Goal: Task Accomplishment & Management: Manage account settings

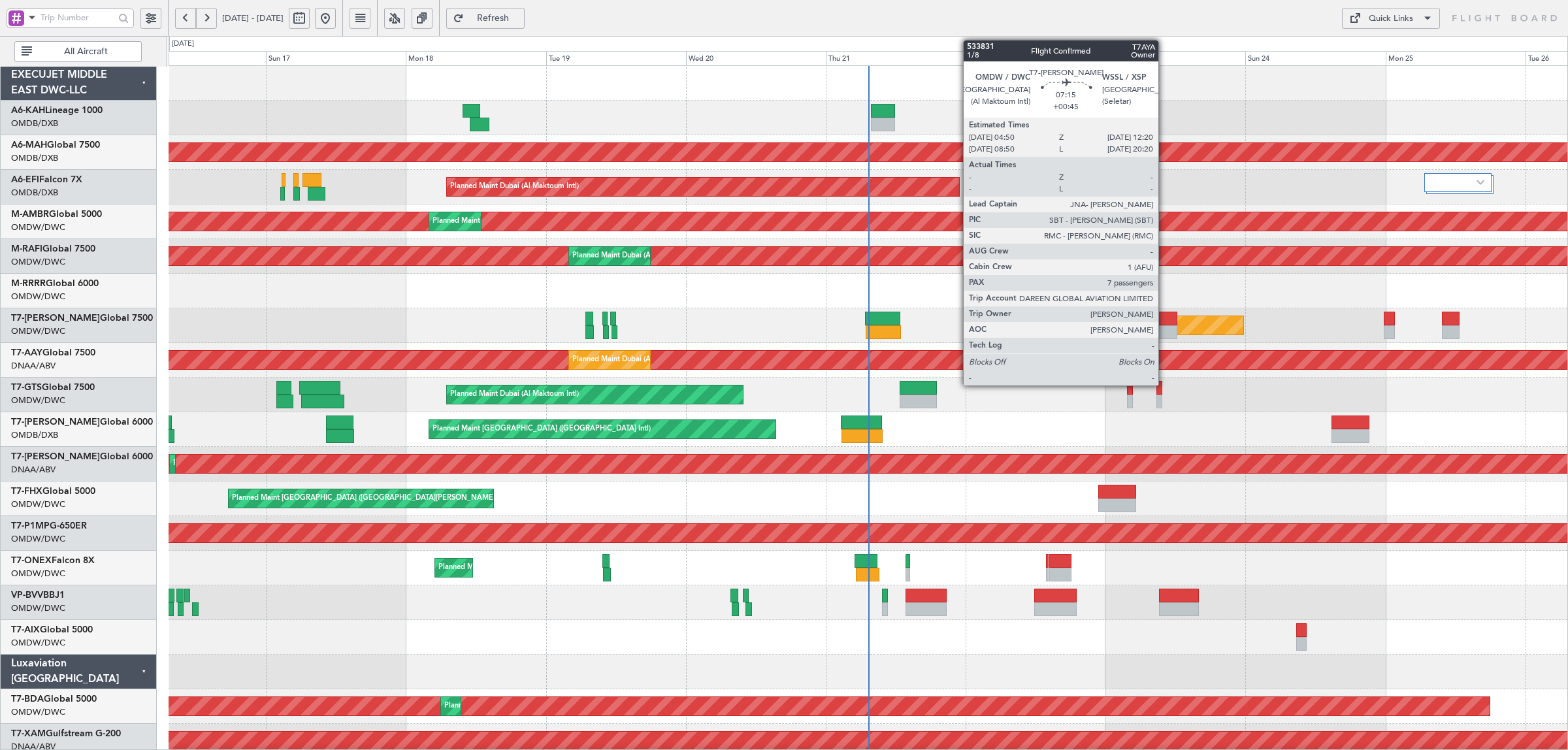
click at [1165, 322] on div at bounding box center [1154, 318] width 44 height 13
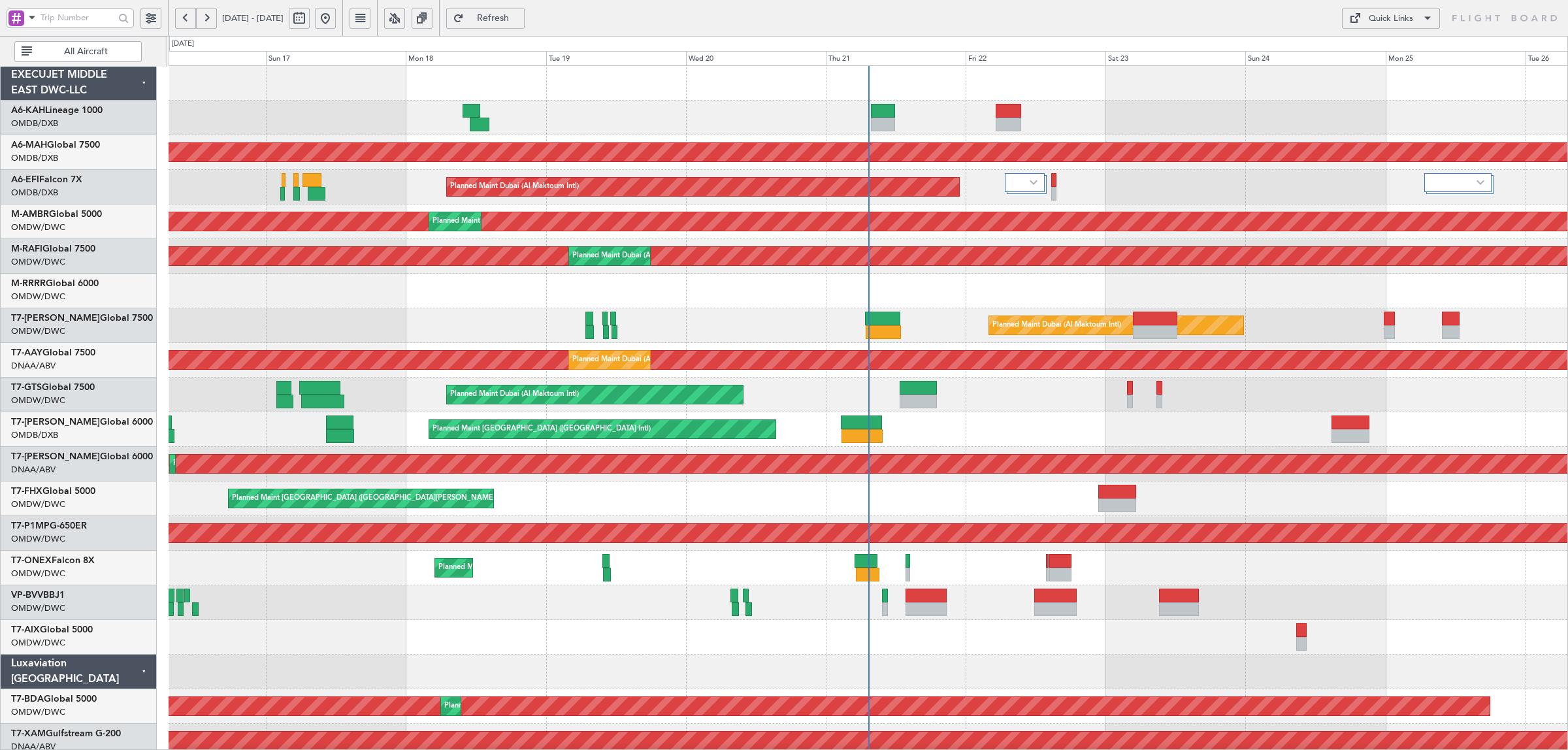
click at [82, 59] on button "All Aircraft" at bounding box center [77, 51] width 127 height 21
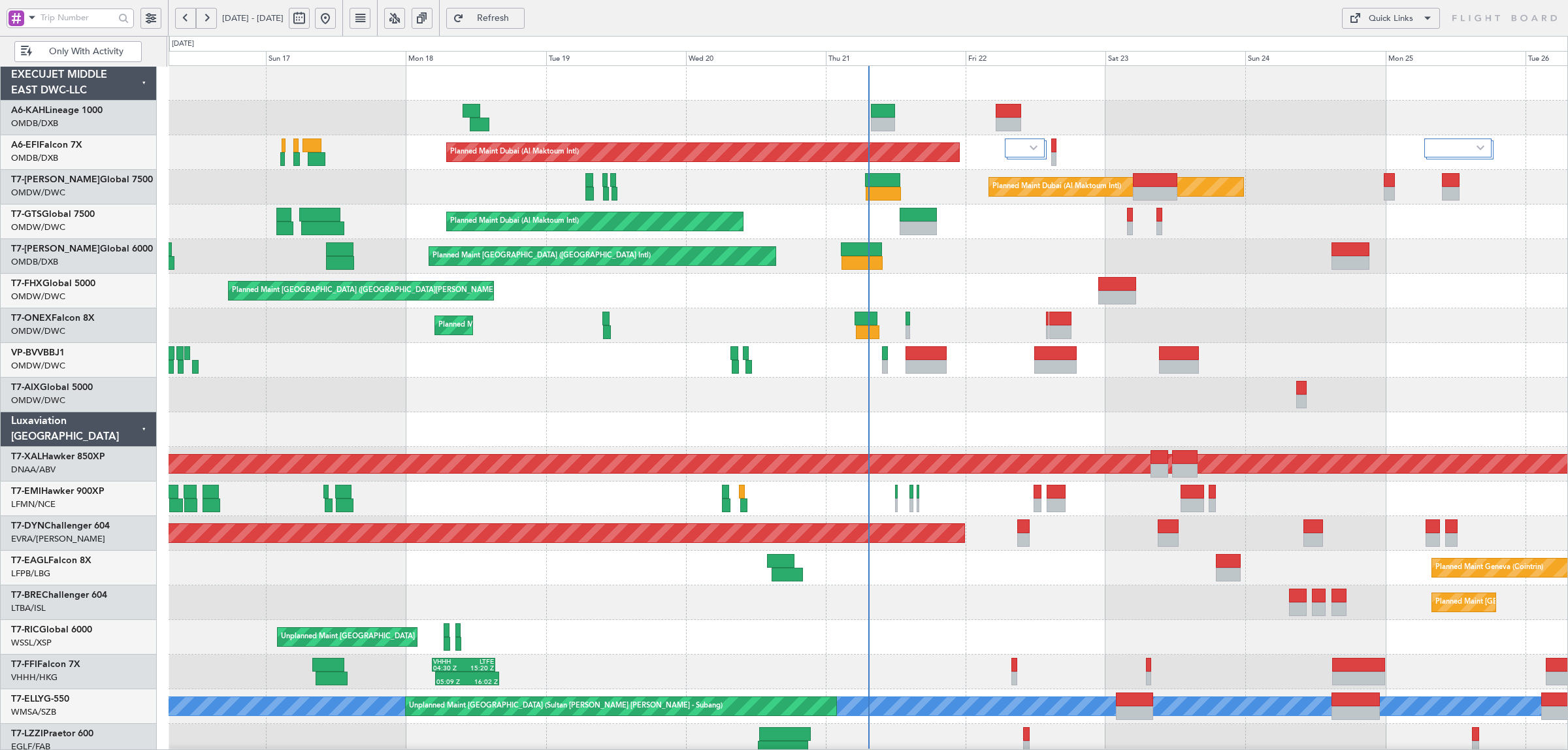
click at [31, 23] on span at bounding box center [32, 17] width 15 height 16
click at [52, 83] on span "A/C (Reg. or Type)" at bounding box center [67, 87] width 73 height 13
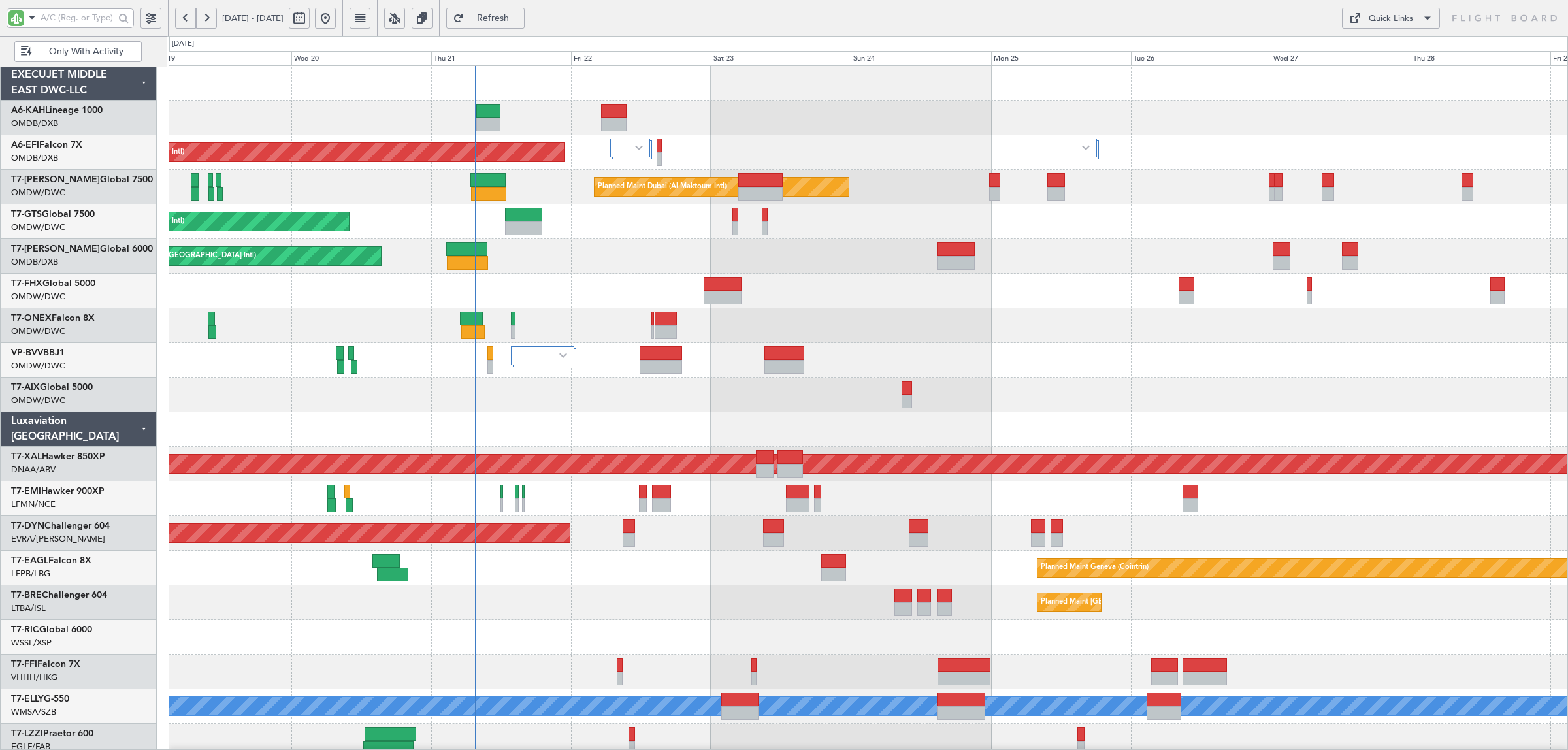
click at [402, 400] on div "Planned Maint Dubai (Al Maktoum Intl) Planned Maint [GEOGRAPHIC_DATA] (Al Makto…" at bounding box center [868, 464] width 1398 height 796
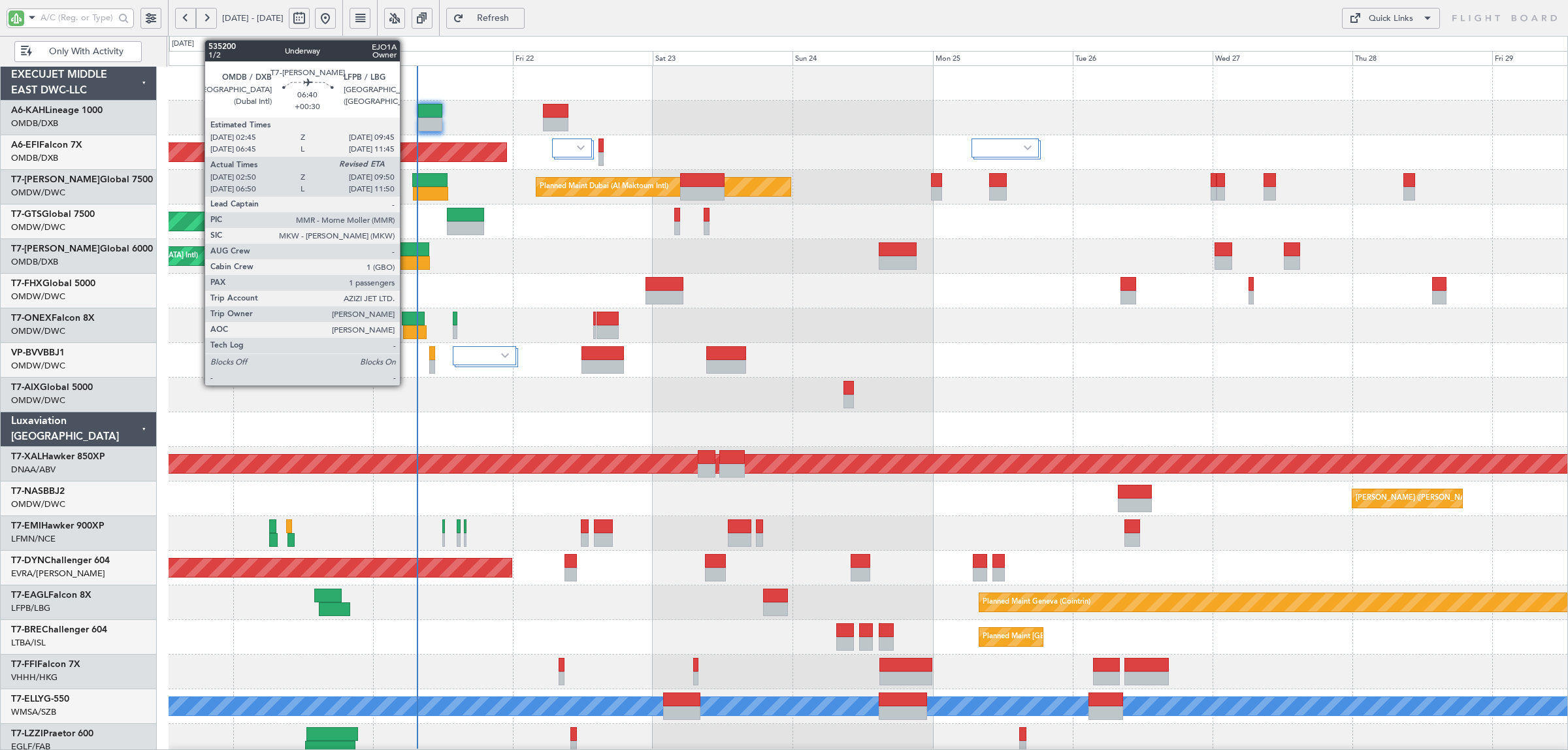
click at [405, 246] on div at bounding box center [408, 249] width 41 height 13
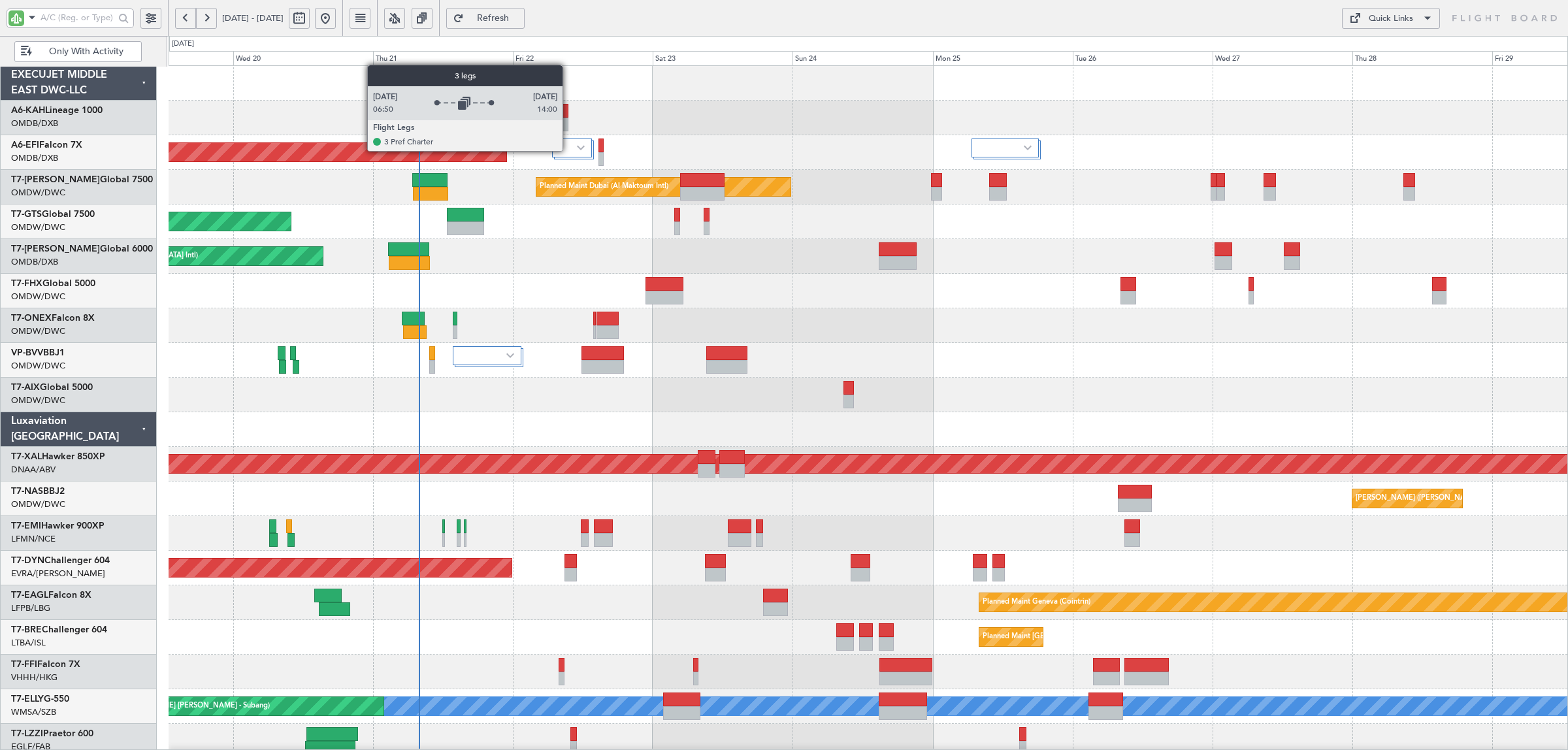
click at [569, 151] on div at bounding box center [572, 148] width 40 height 19
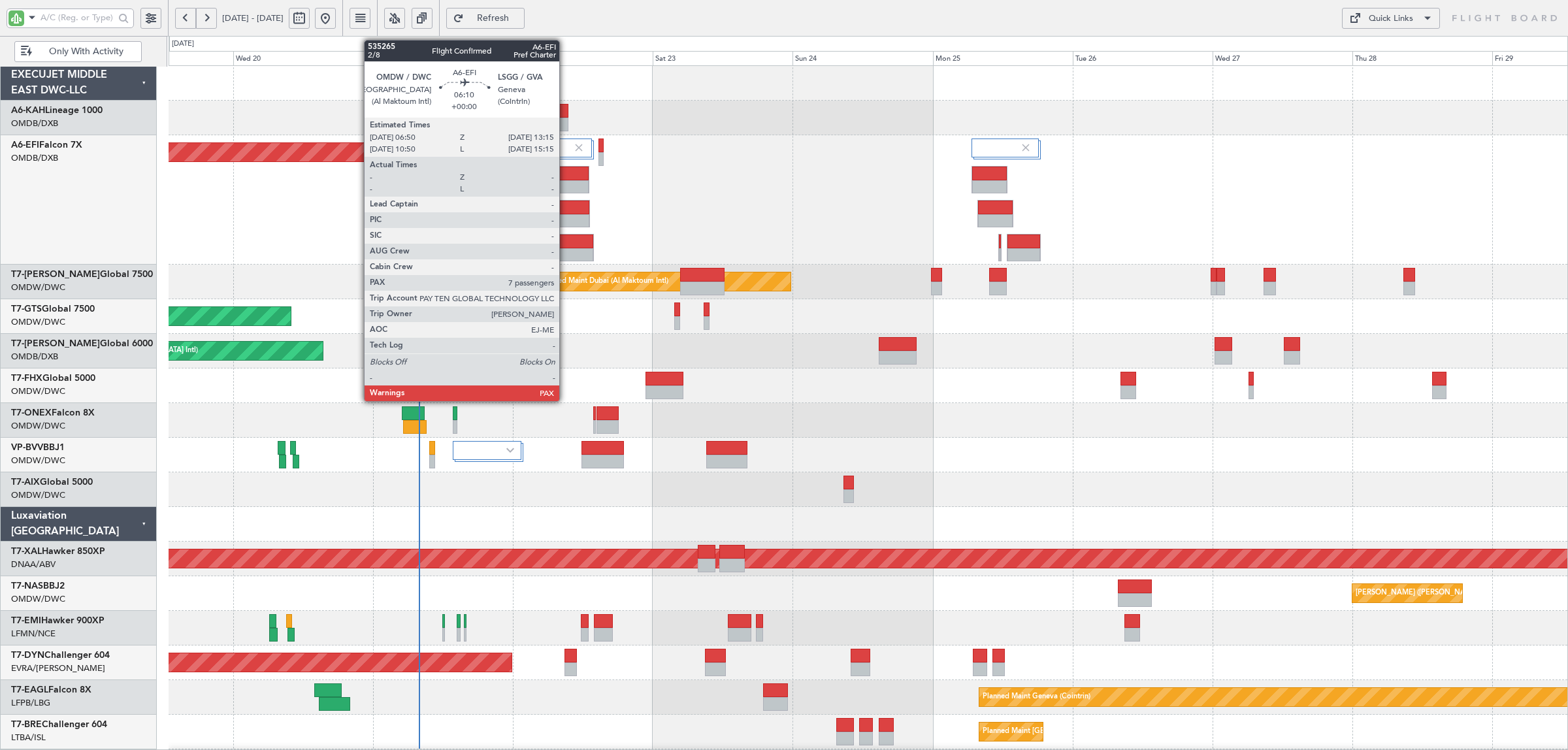
click at [566, 213] on div at bounding box center [571, 207] width 36 height 13
click at [573, 252] on div at bounding box center [576, 255] width 35 height 13
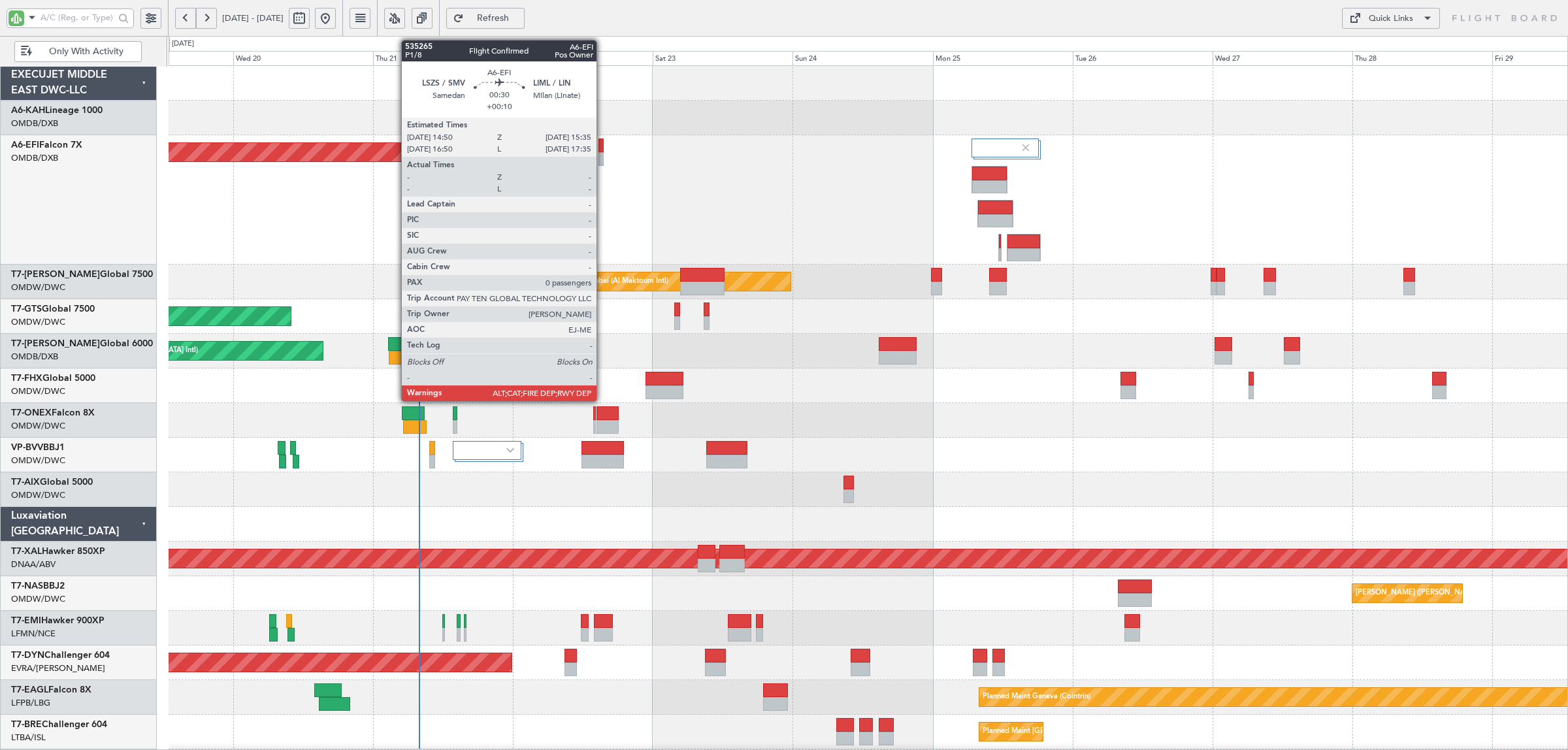
click at [603, 161] on div at bounding box center [601, 159] width 5 height 13
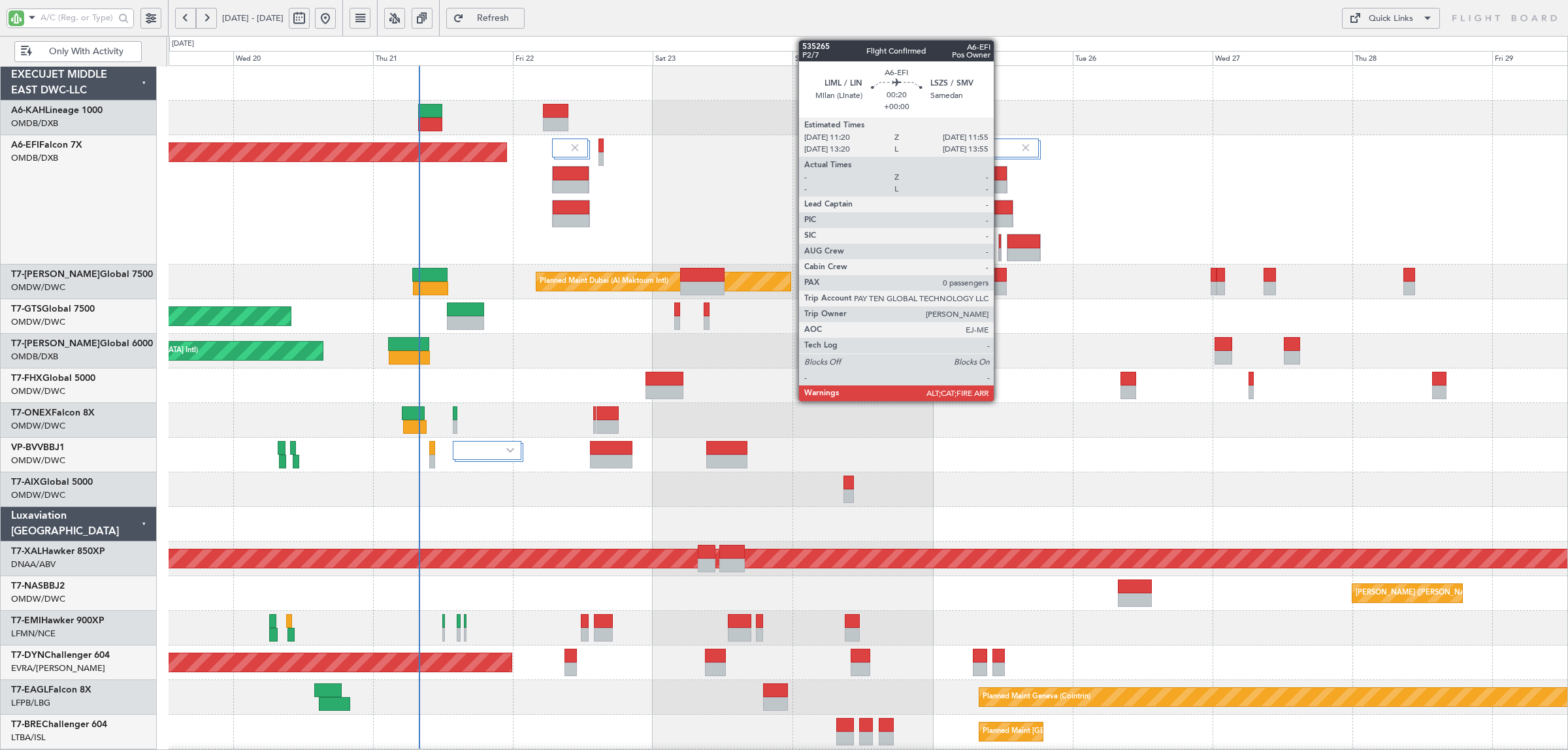
click at [1000, 250] on div at bounding box center [1000, 255] width 3 height 13
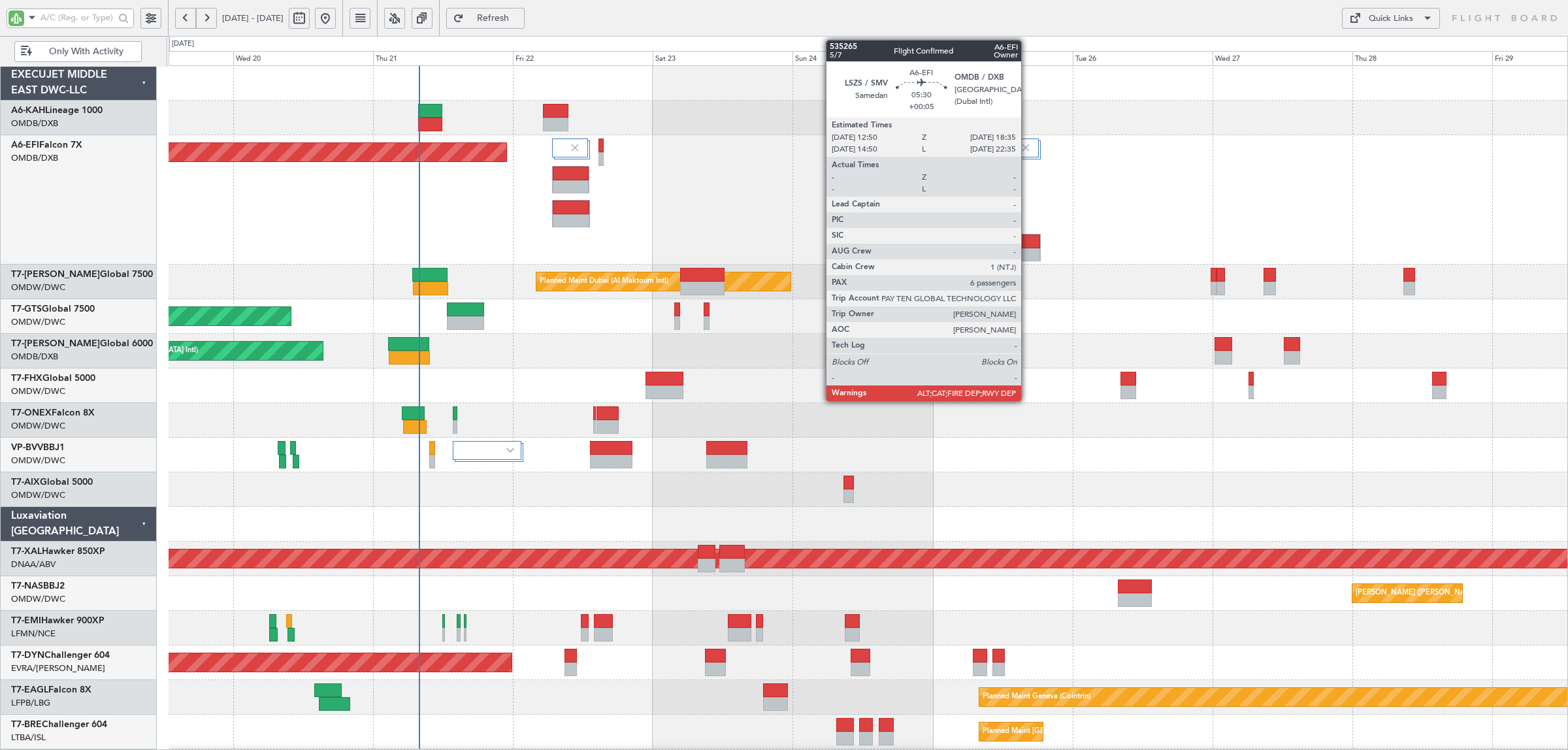
click at [1028, 243] on div at bounding box center [1024, 241] width 33 height 13
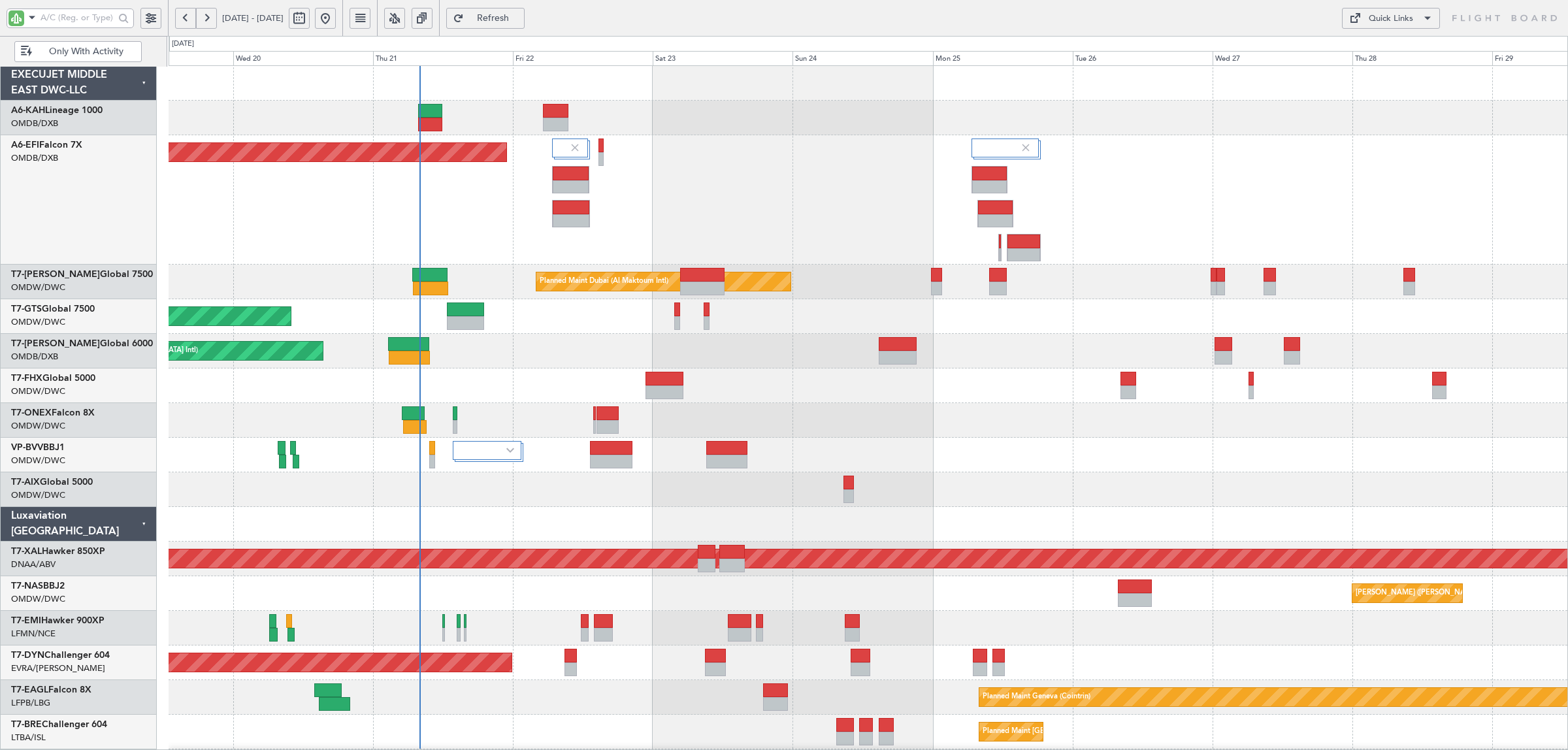
click at [520, 13] on span "Refresh" at bounding box center [493, 18] width 54 height 9
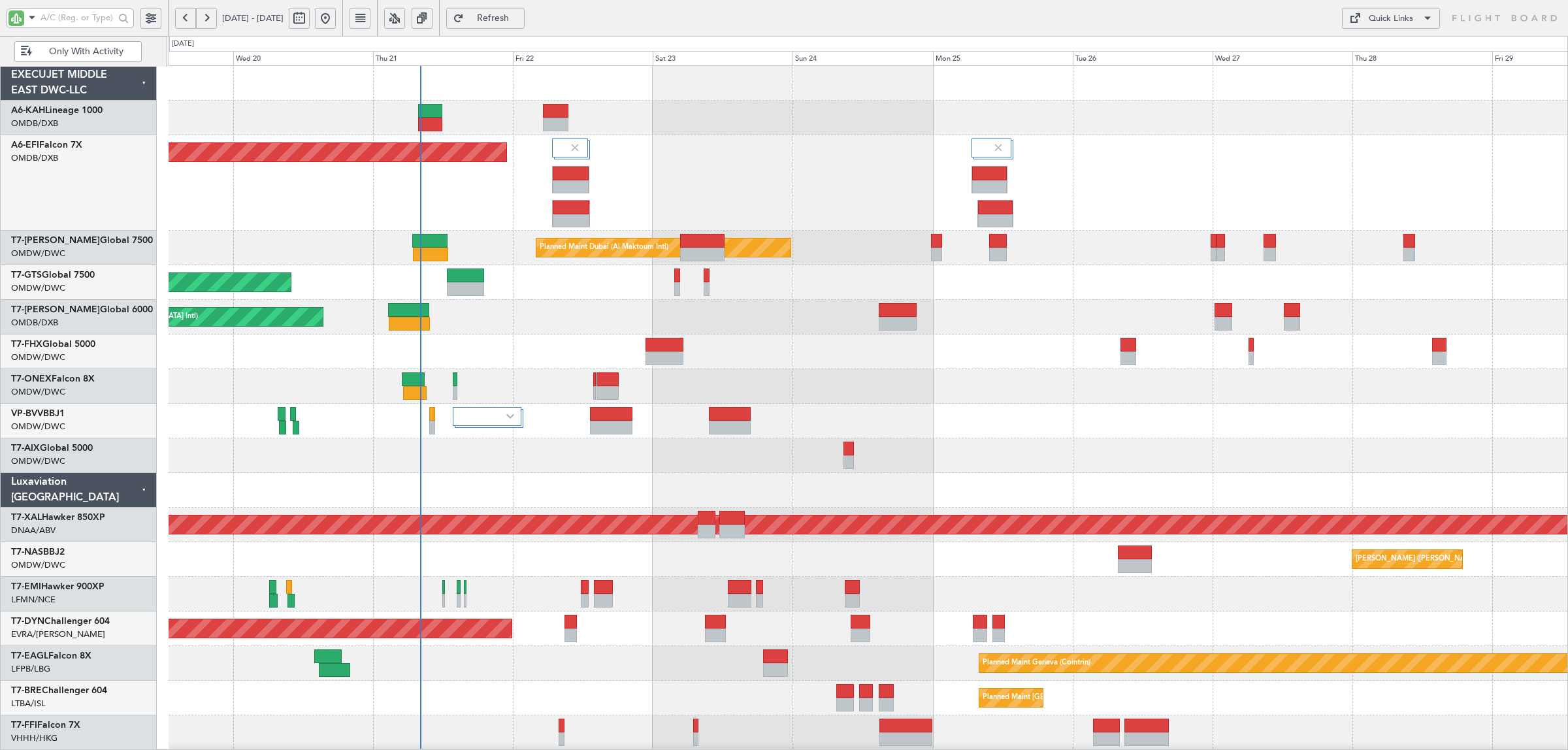
click at [525, 319] on div "Planned Maint [GEOGRAPHIC_DATA] ([GEOGRAPHIC_DATA] Intl)" at bounding box center [868, 317] width 1398 height 34
click at [1040, 501] on div at bounding box center [868, 490] width 1398 height 34
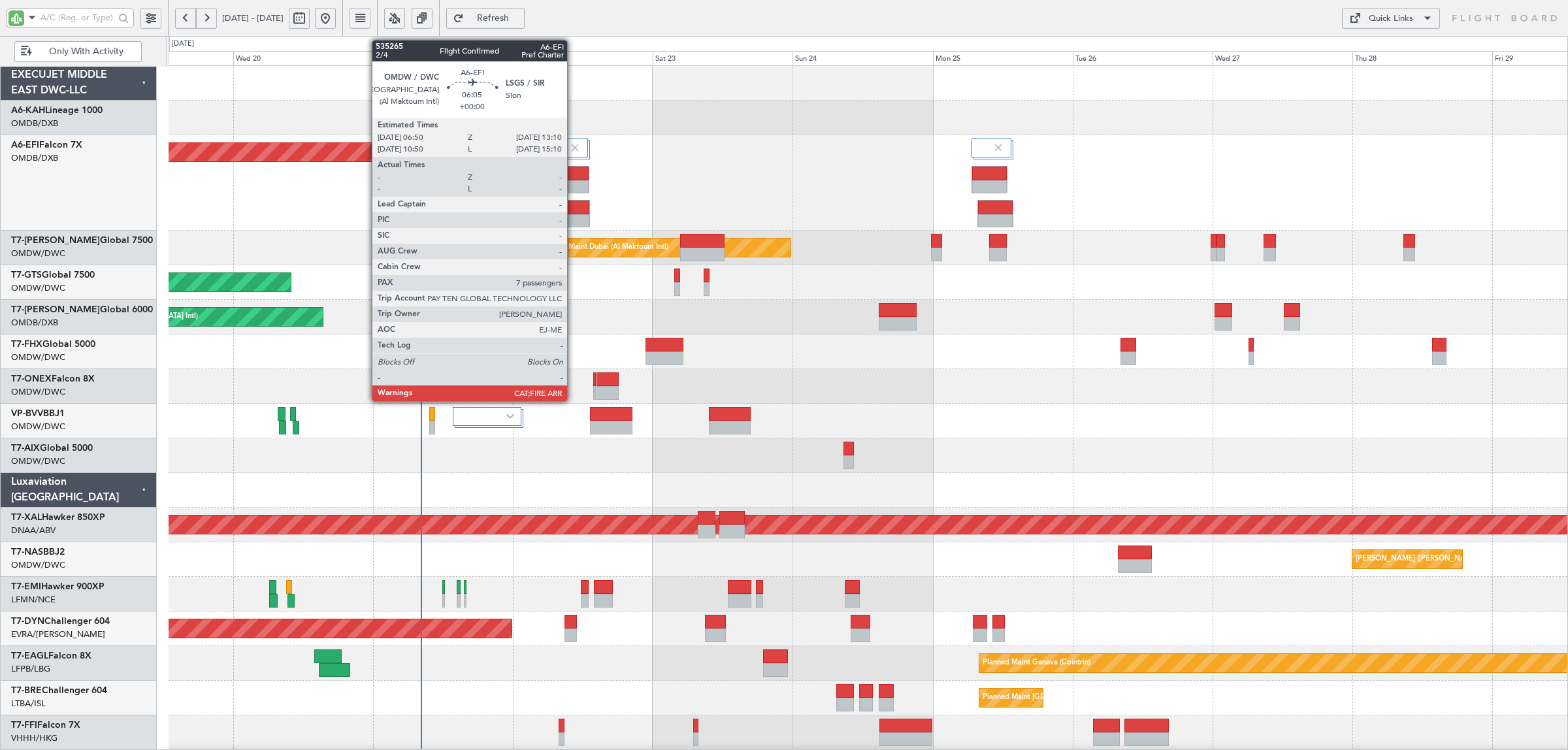
click at [574, 187] on div at bounding box center [570, 187] width 36 height 13
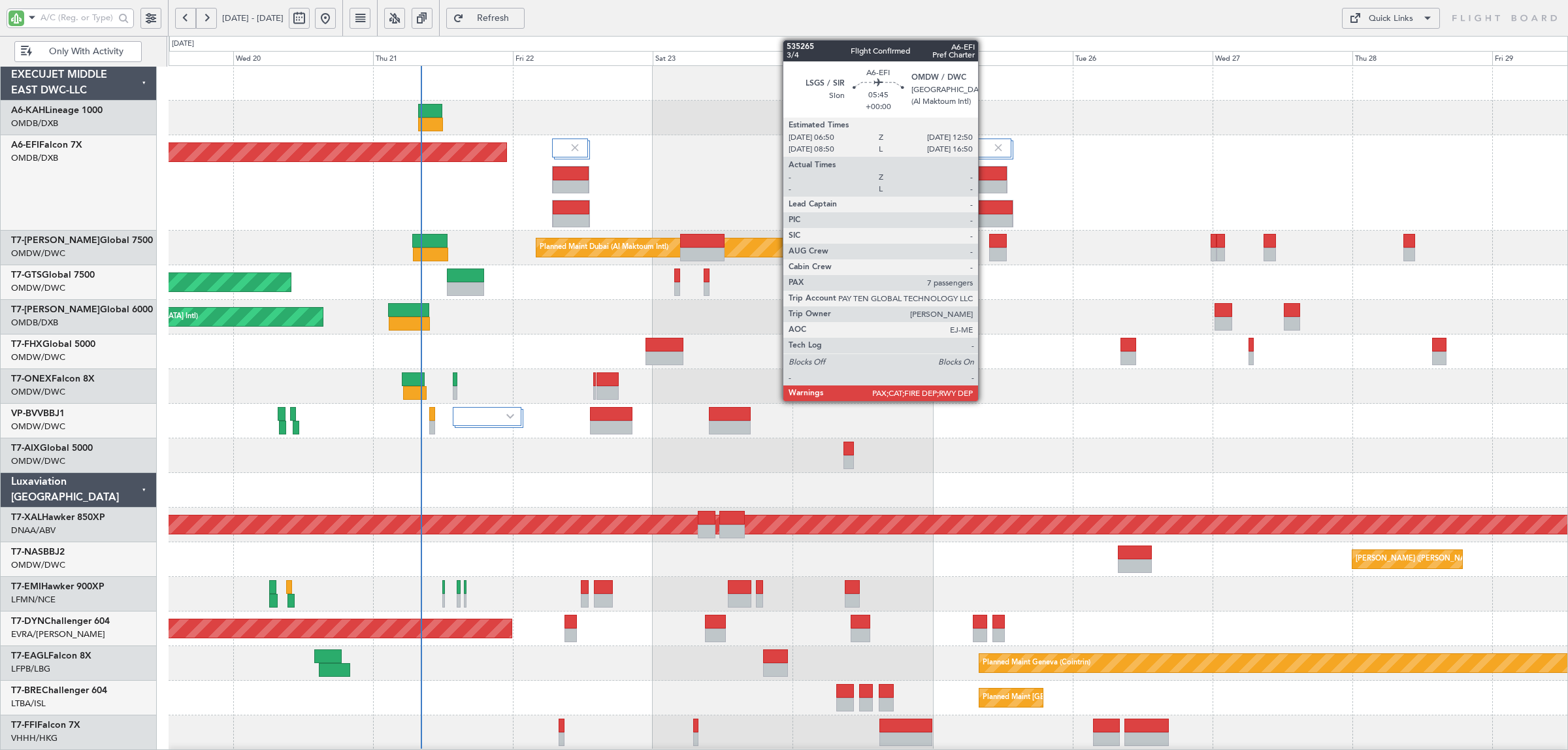
click at [985, 182] on div at bounding box center [989, 187] width 34 height 13
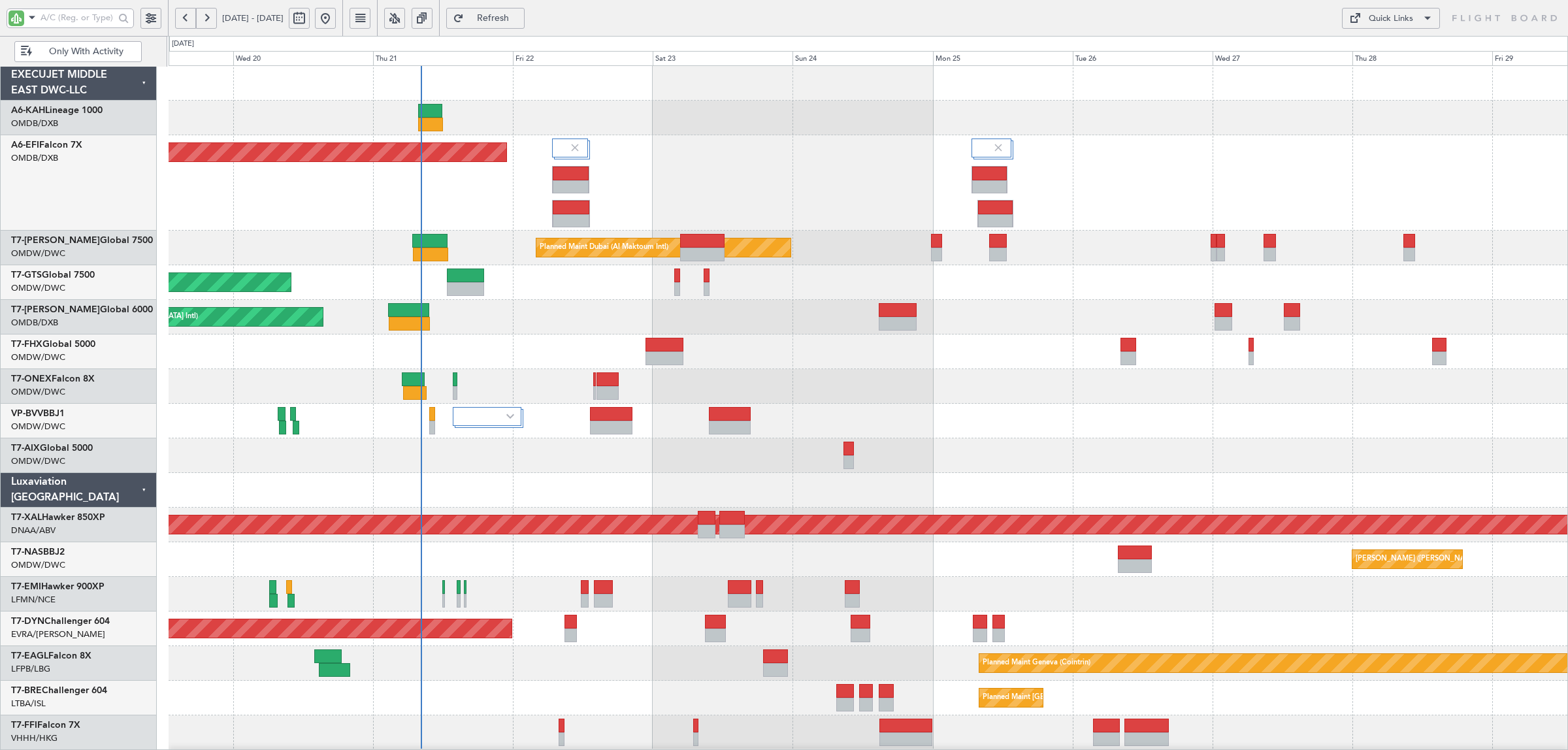
click at [517, 17] on span "Refresh" at bounding box center [493, 18] width 54 height 9
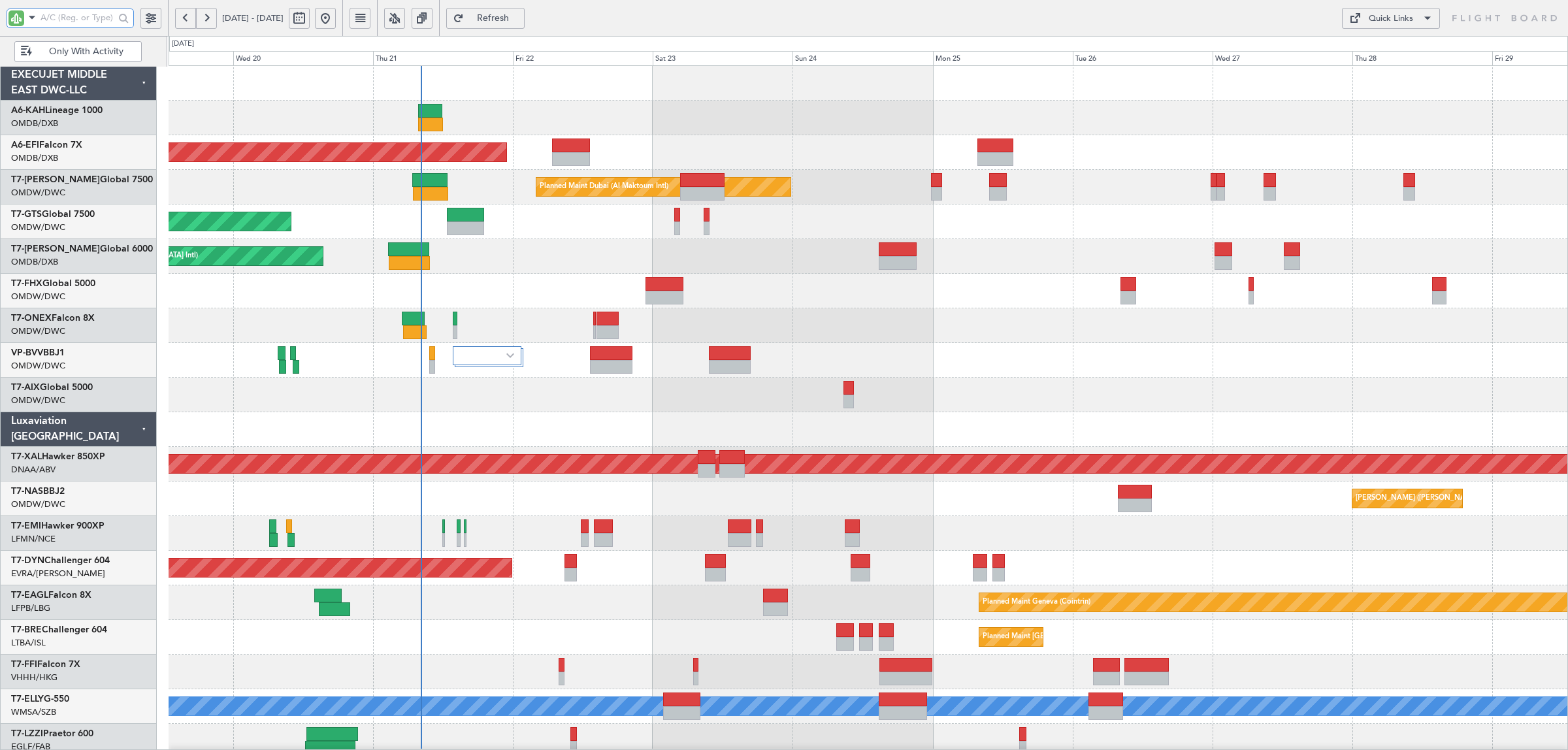
click at [97, 20] on input "text" at bounding box center [77, 17] width 74 height 20
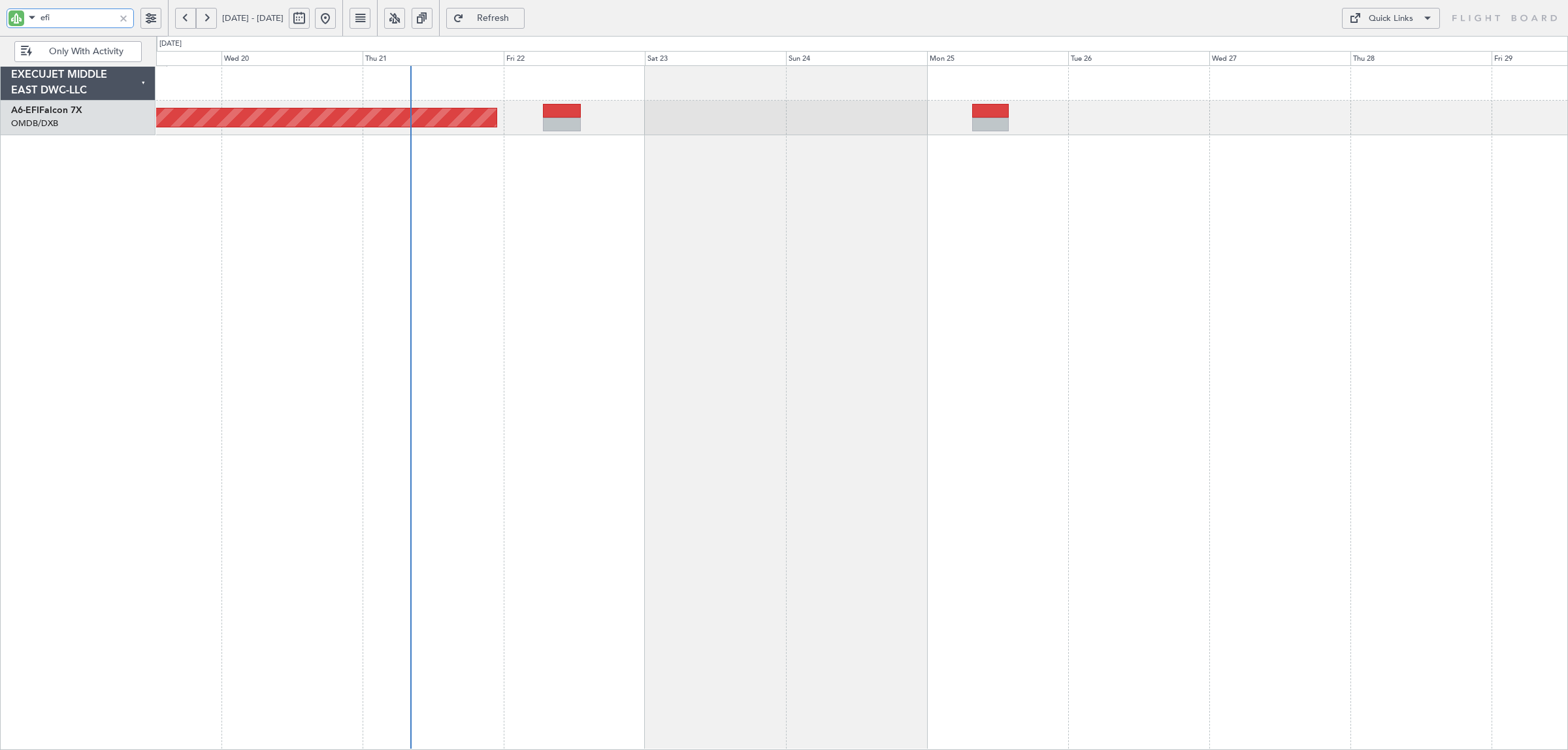
type input "efi"
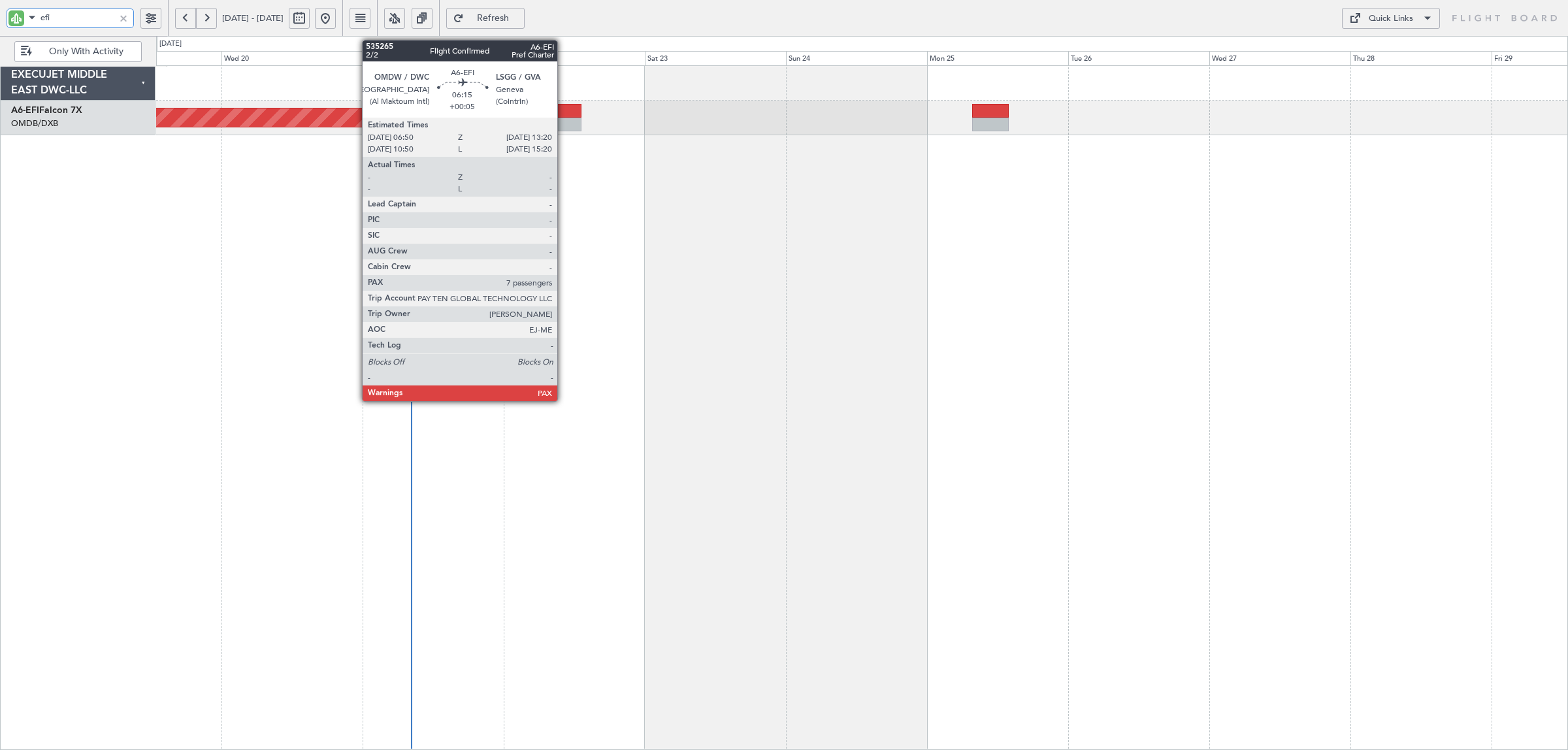
click at [564, 120] on div at bounding box center [562, 124] width 38 height 13
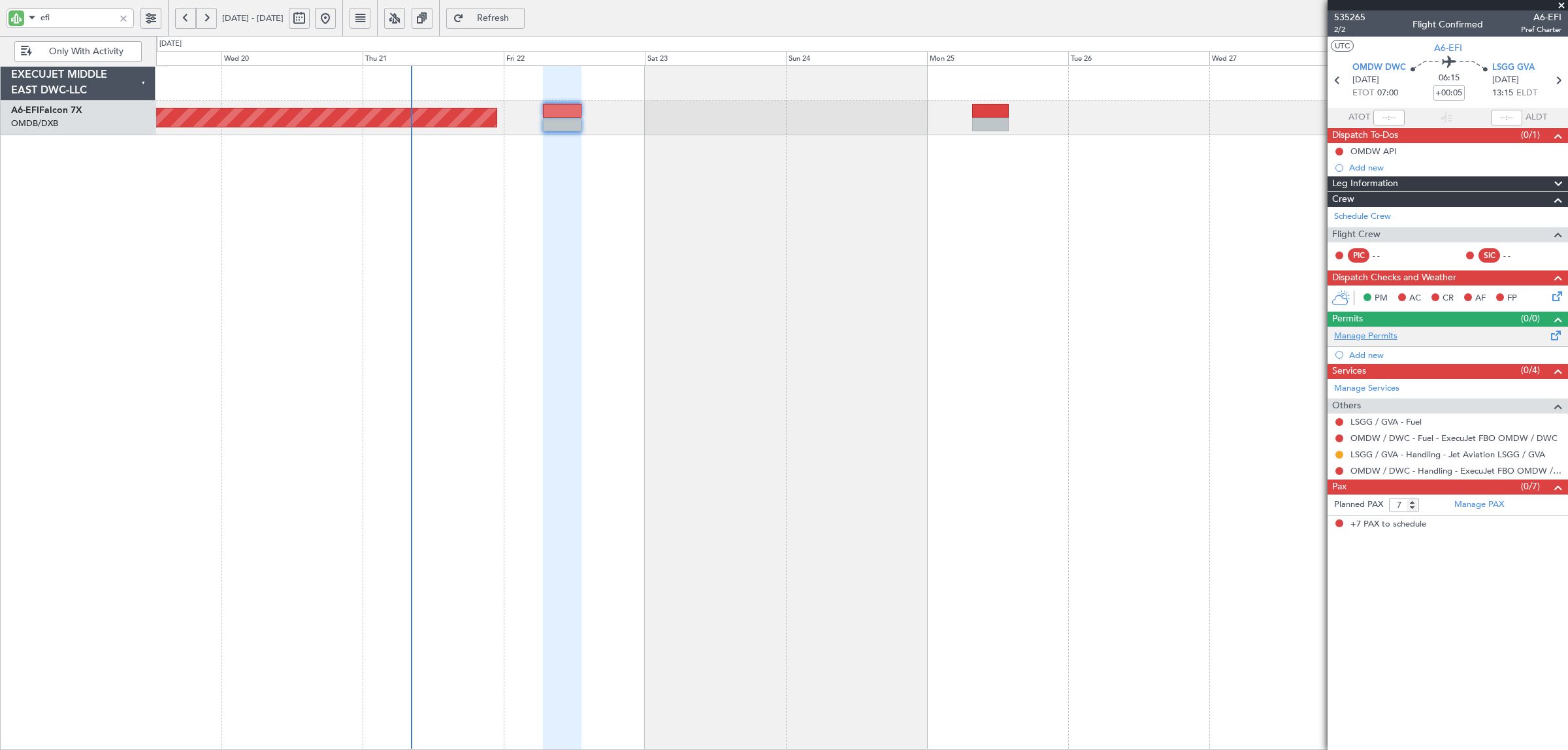
click at [1254, 340] on link "Manage Permits" at bounding box center [1366, 336] width 63 height 13
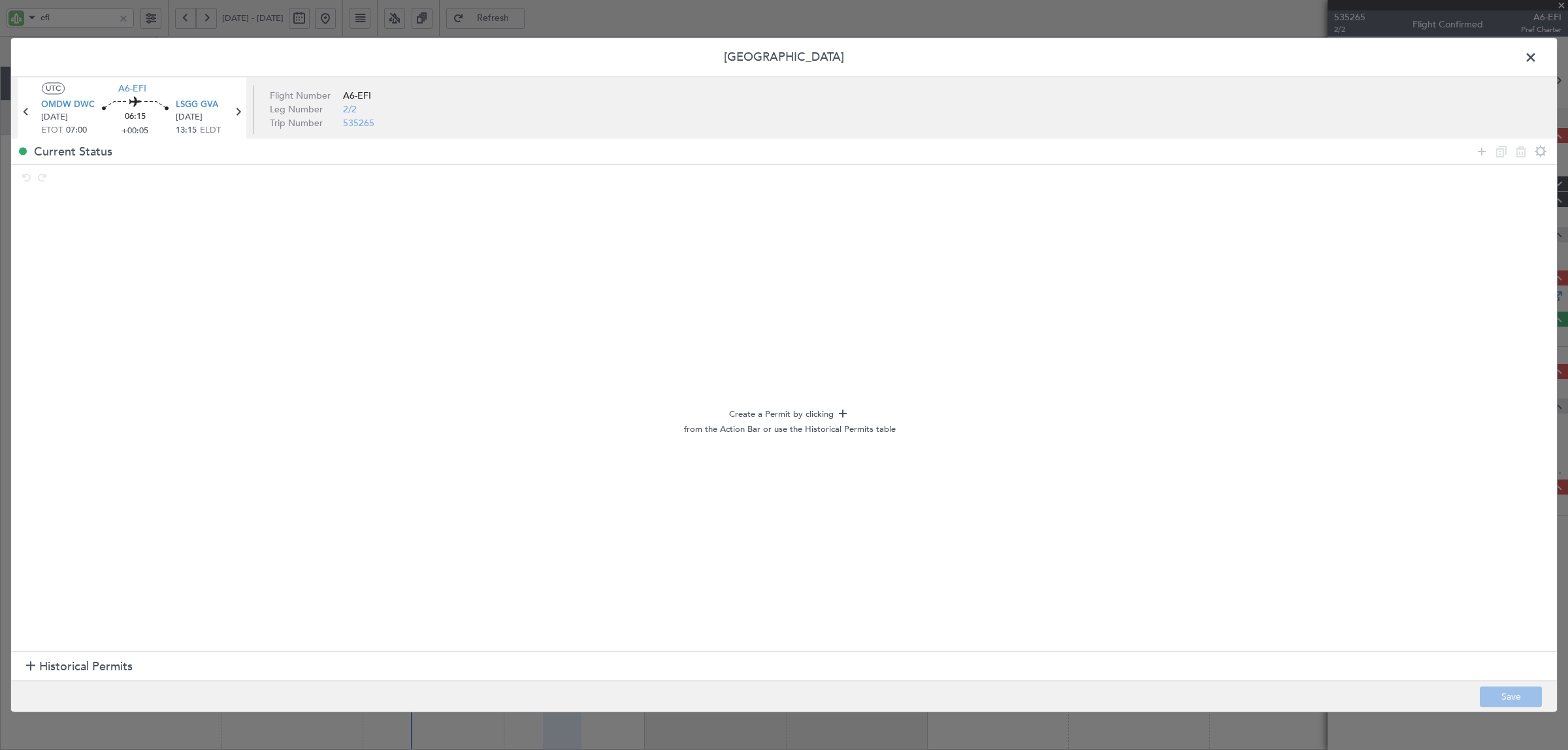
click at [30, 600] on div at bounding box center [31, 667] width 9 height 9
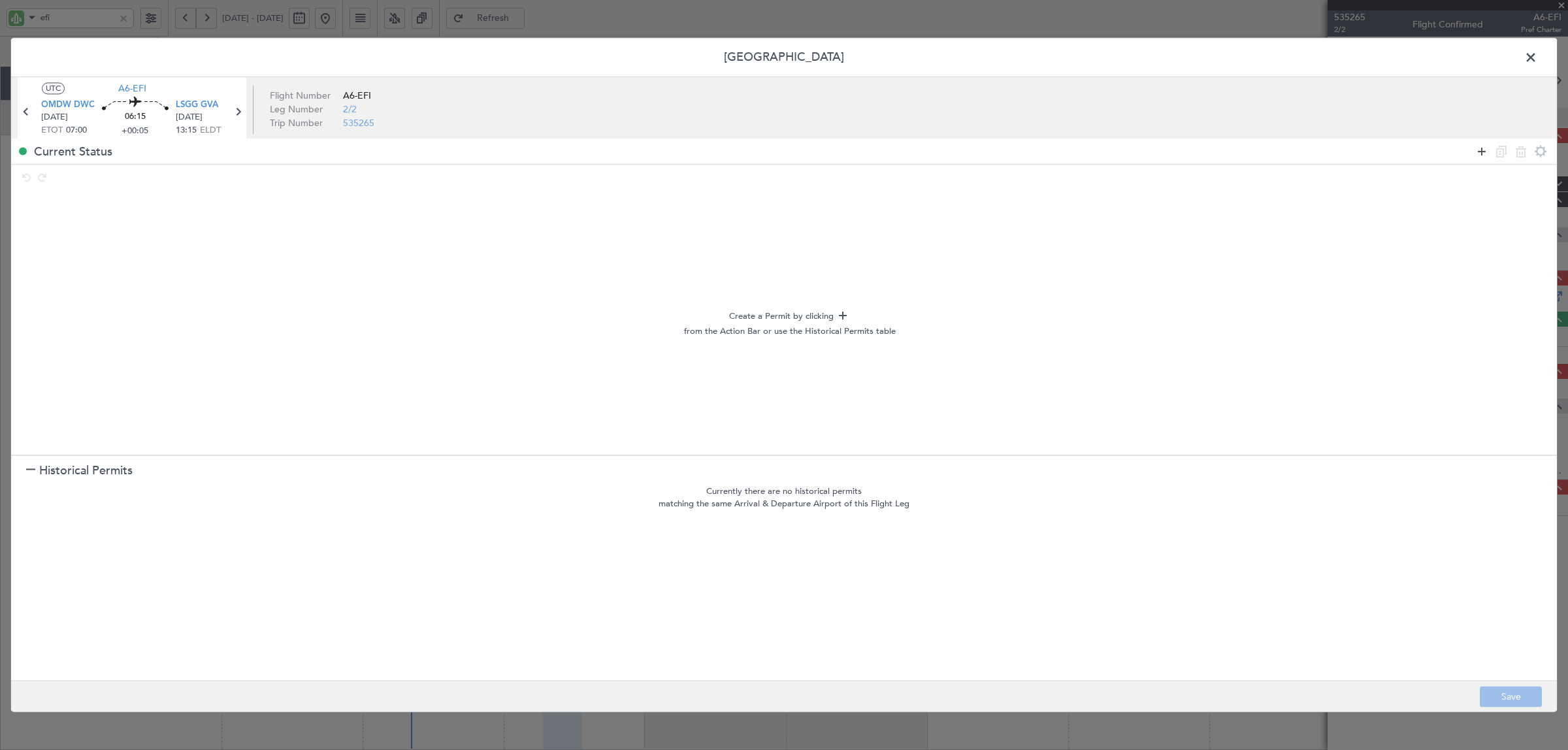
click at [1254, 151] on icon at bounding box center [1481, 151] width 15 height 15
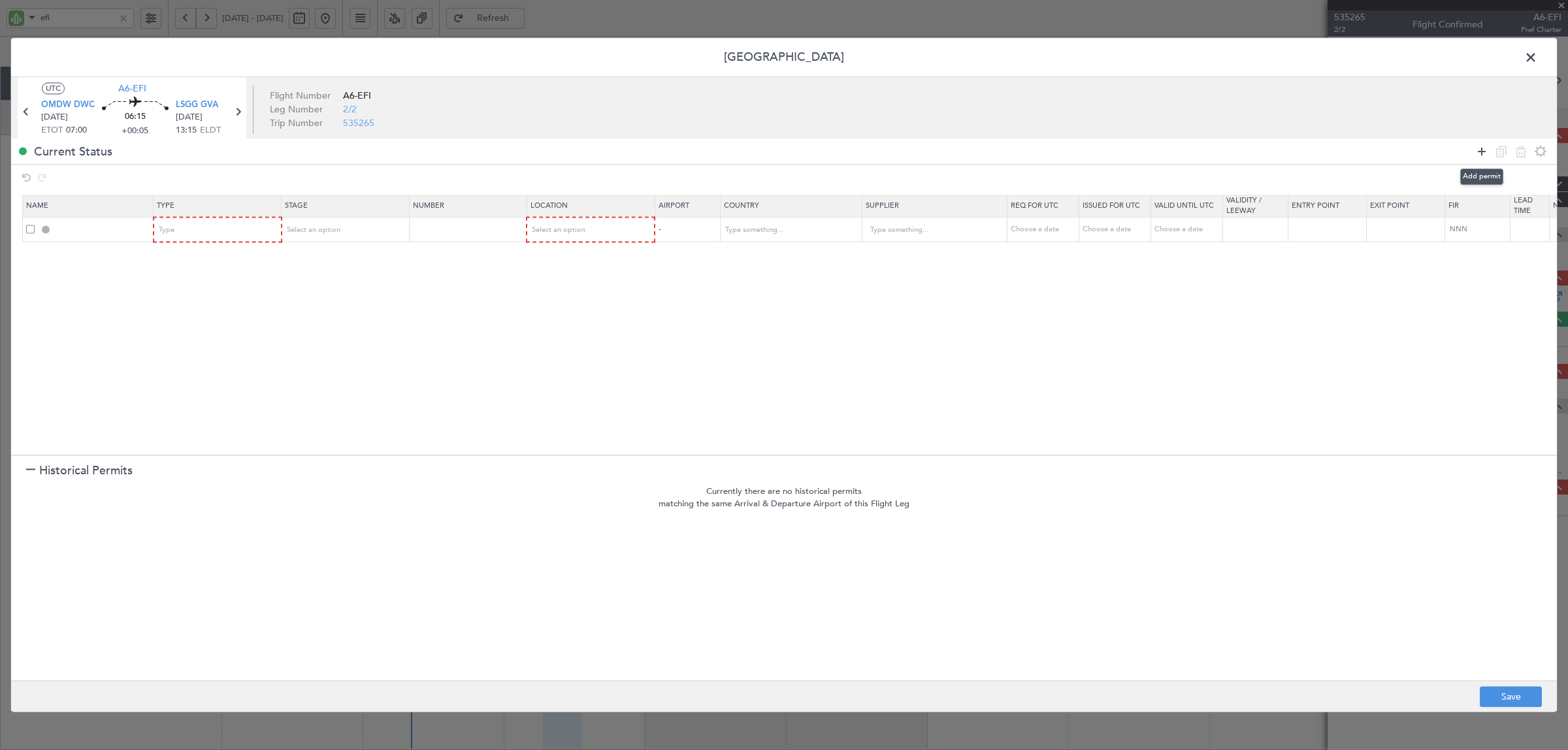
click at [1254, 151] on icon at bounding box center [1481, 151] width 15 height 15
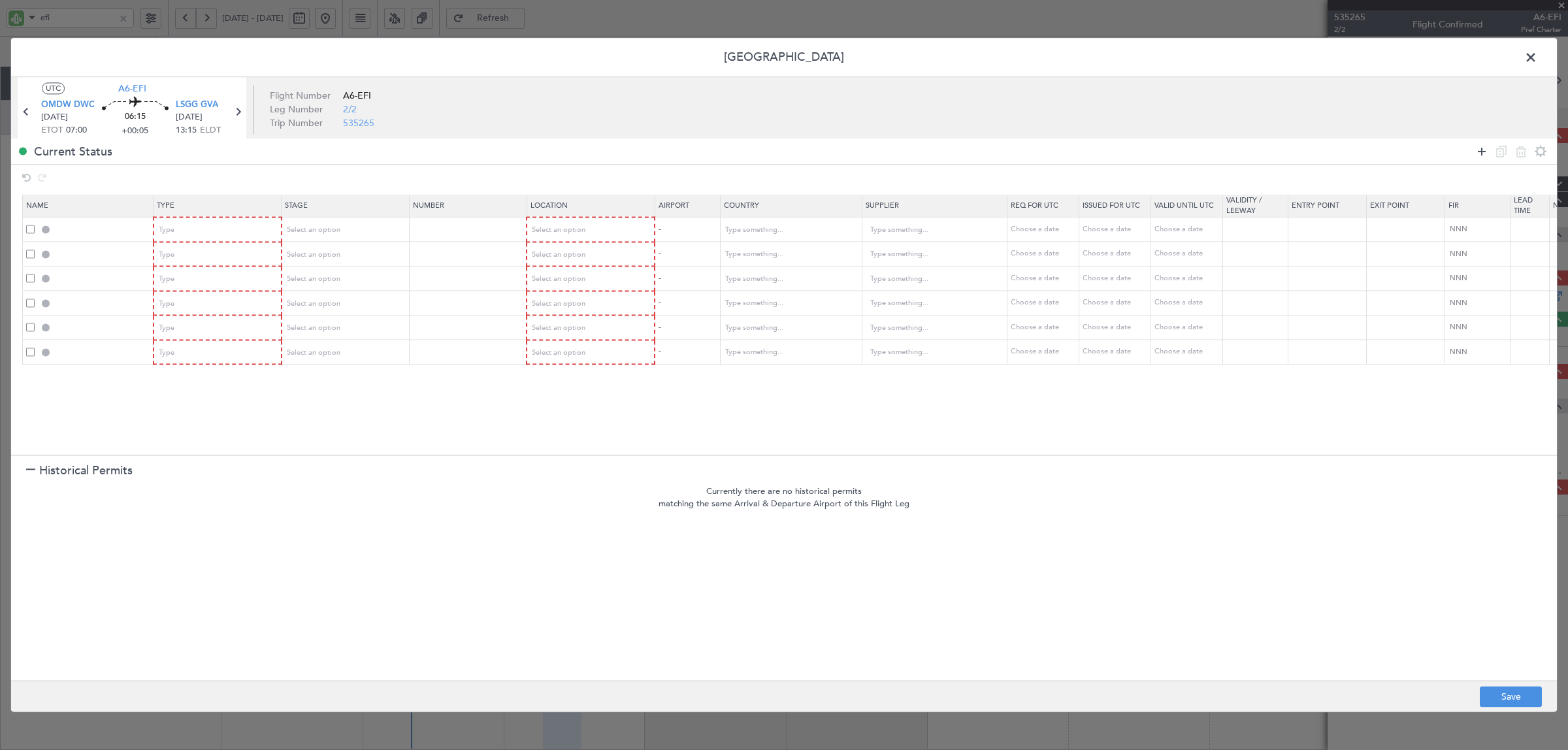
click at [1254, 151] on icon at bounding box center [1481, 151] width 15 height 15
drag, startPoint x: 232, startPoint y: 215, endPoint x: 230, endPoint y: 226, distance: 11.2
click at [231, 217] on th "Type" at bounding box center [217, 206] width 128 height 22
click at [229, 233] on div "Type" at bounding box center [213, 230] width 108 height 20
click at [216, 299] on span "API" at bounding box center [218, 297] width 116 height 20
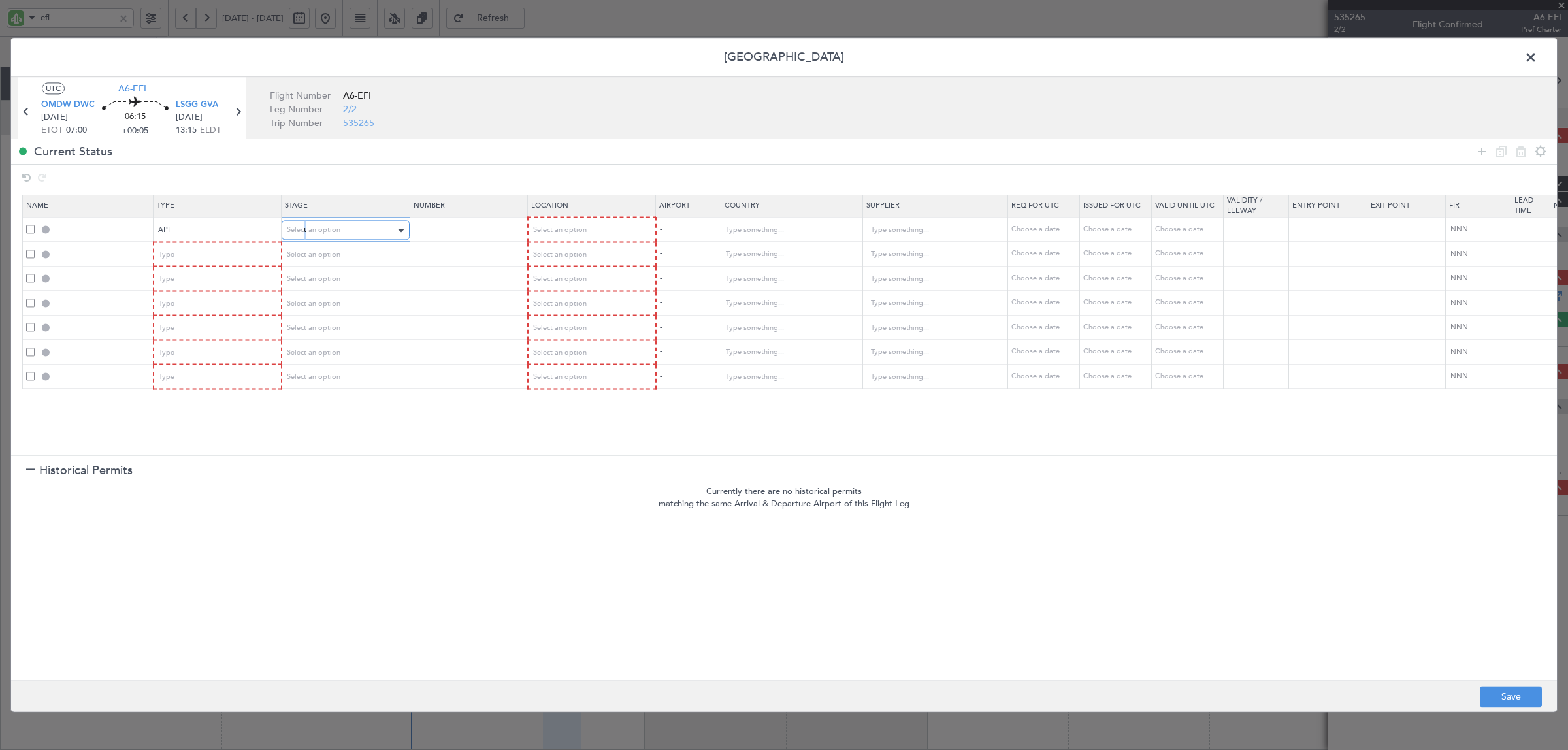
click at [305, 233] on span "Select an option" at bounding box center [313, 230] width 54 height 10
click at [318, 276] on span "Not Requested" at bounding box center [345, 277] width 116 height 20
click at [548, 235] on span "Select an option" at bounding box center [559, 230] width 54 height 10
click at [548, 261] on span "Departure" at bounding box center [590, 258] width 116 height 20
click at [171, 258] on span "Type" at bounding box center [167, 254] width 15 height 10
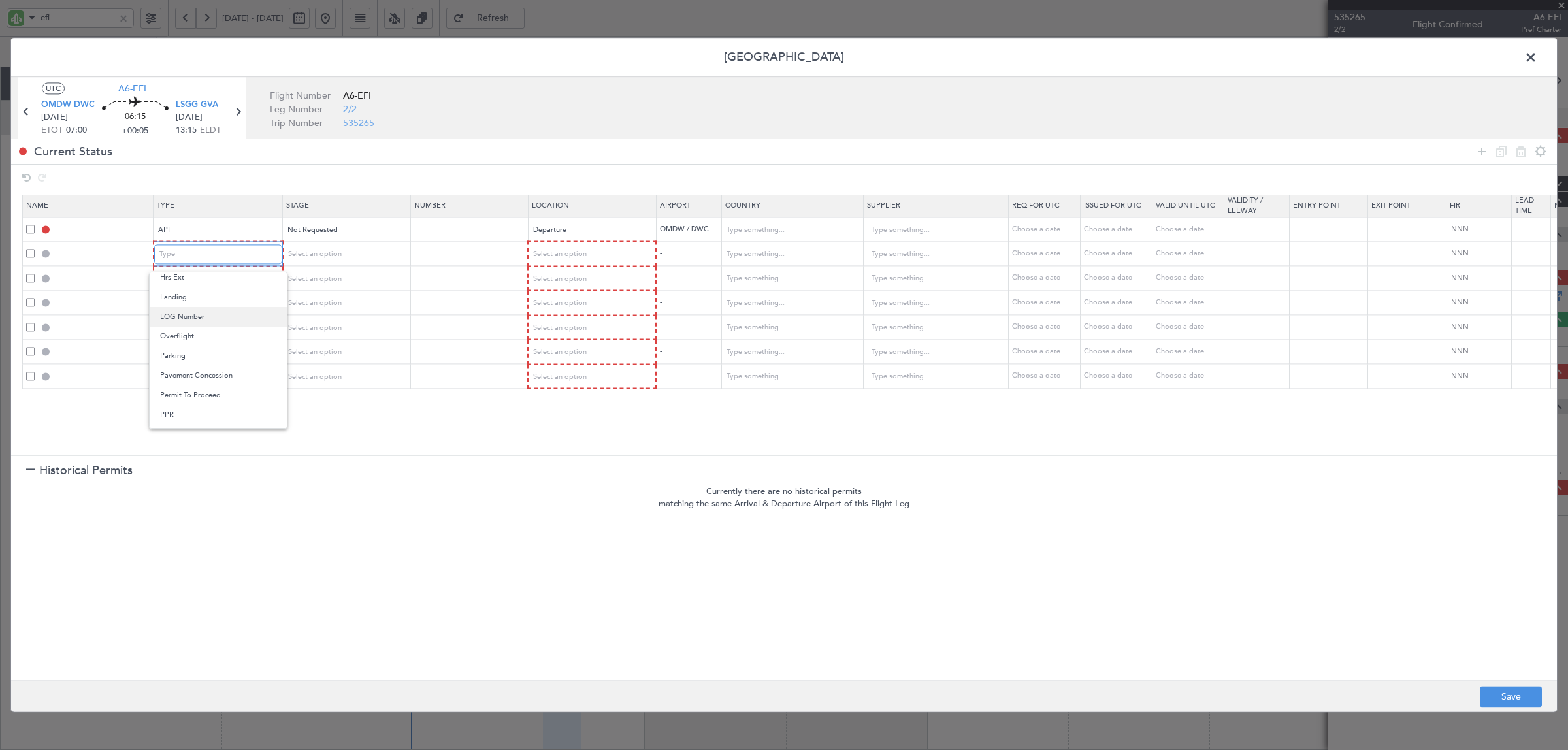
scroll to position [393, 0]
click at [202, 381] on span "Slot" at bounding box center [218, 379] width 116 height 20
click at [305, 254] on span "Select an option" at bounding box center [313, 254] width 54 height 10
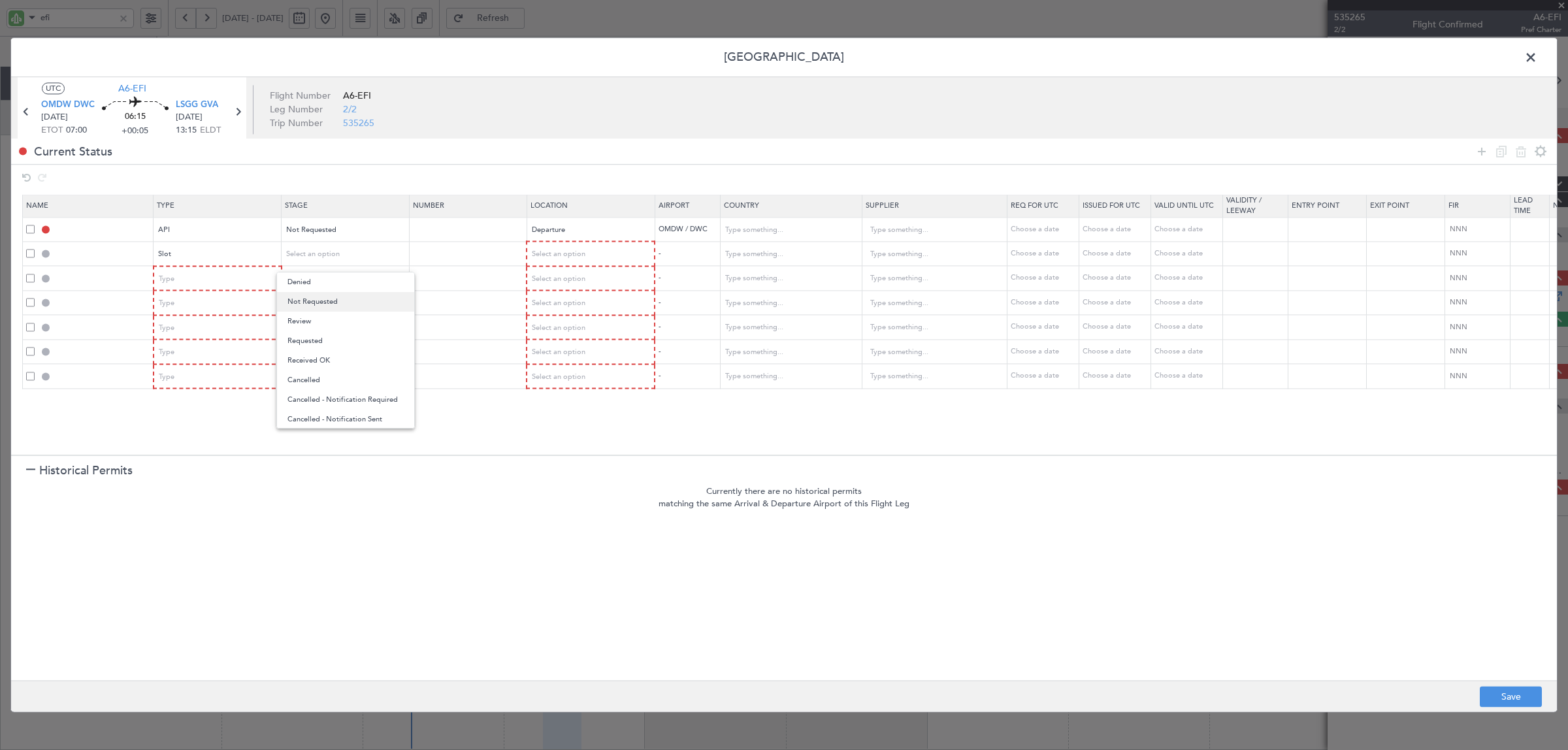
click at [309, 301] on span "Not Requested" at bounding box center [345, 301] width 116 height 20
click at [567, 245] on div "Select an option" at bounding box center [586, 254] width 108 height 20
click at [549, 284] on span "Departure" at bounding box center [590, 282] width 116 height 20
click at [192, 283] on div "Type" at bounding box center [213, 278] width 108 height 20
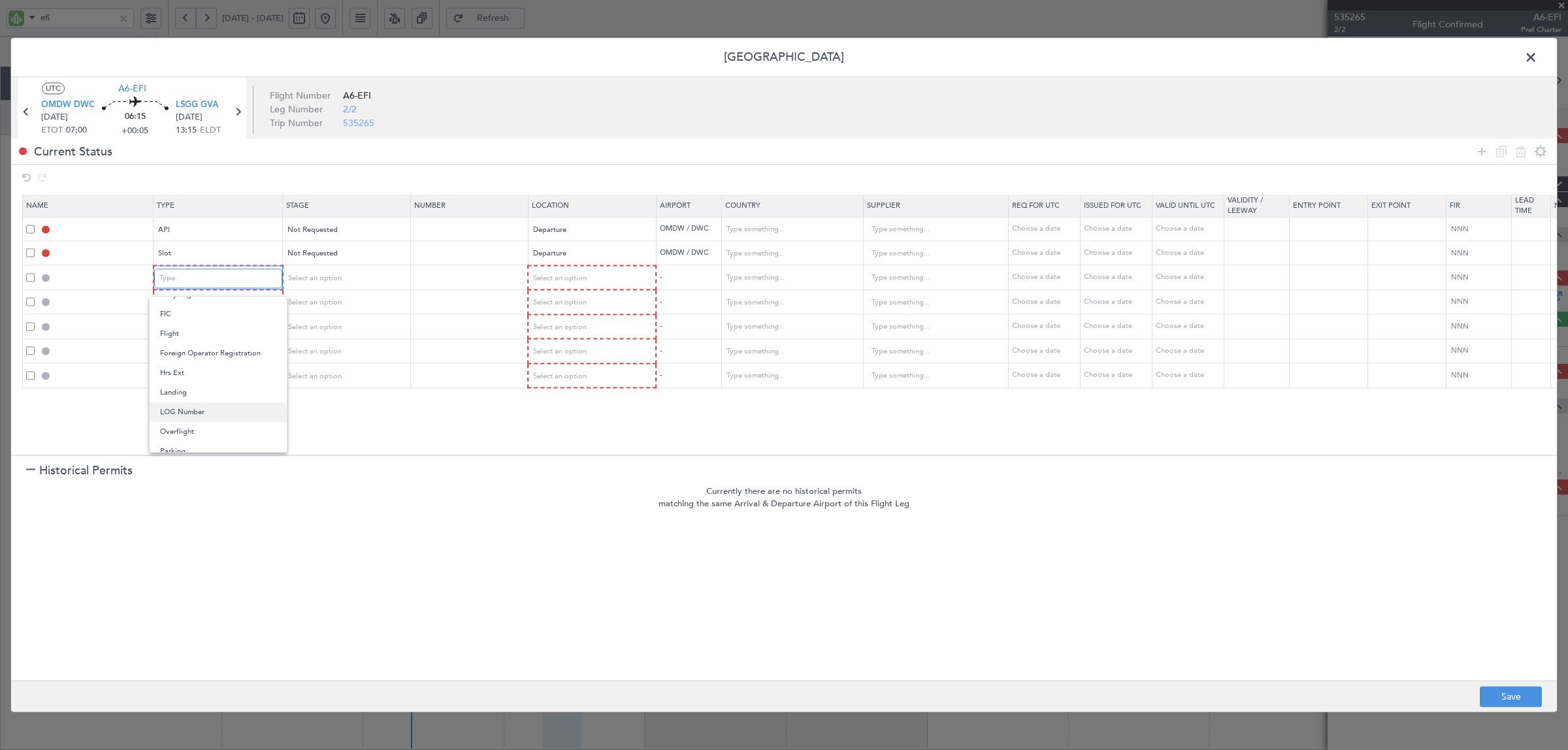
scroll to position [245, 0]
click at [196, 410] on span "Overflight" at bounding box center [218, 414] width 116 height 20
click at [201, 299] on div "Type" at bounding box center [213, 303] width 108 height 20
click at [192, 361] on span "Overflight" at bounding box center [218, 357] width 116 height 20
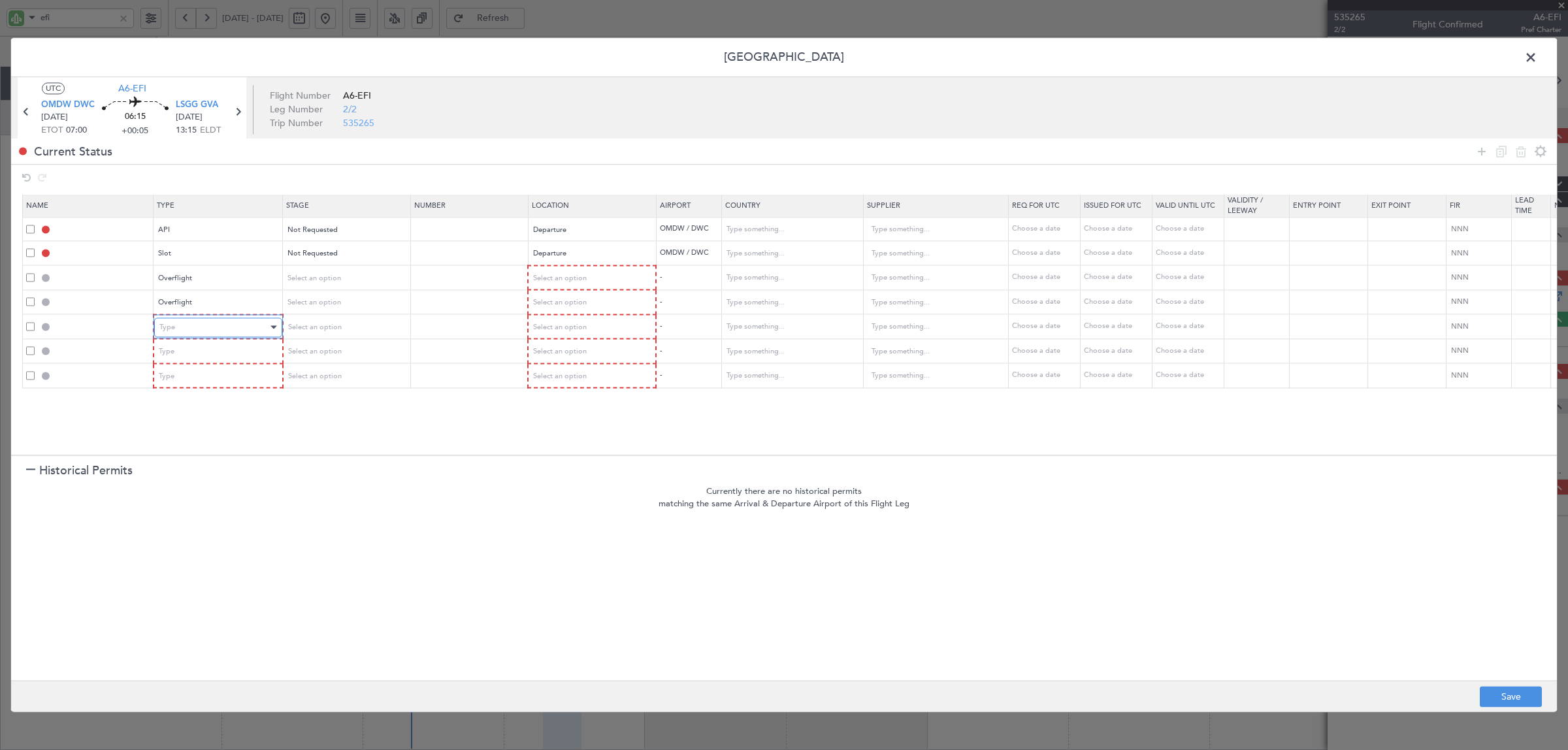
click at [194, 327] on div "Type" at bounding box center [213, 327] width 108 height 20
click at [192, 458] on span "PPR" at bounding box center [218, 458] width 116 height 20
click at [30, 348] on span at bounding box center [30, 350] width 9 height 9
click at [35, 346] on input "checkbox" at bounding box center [35, 346] width 0 height 0
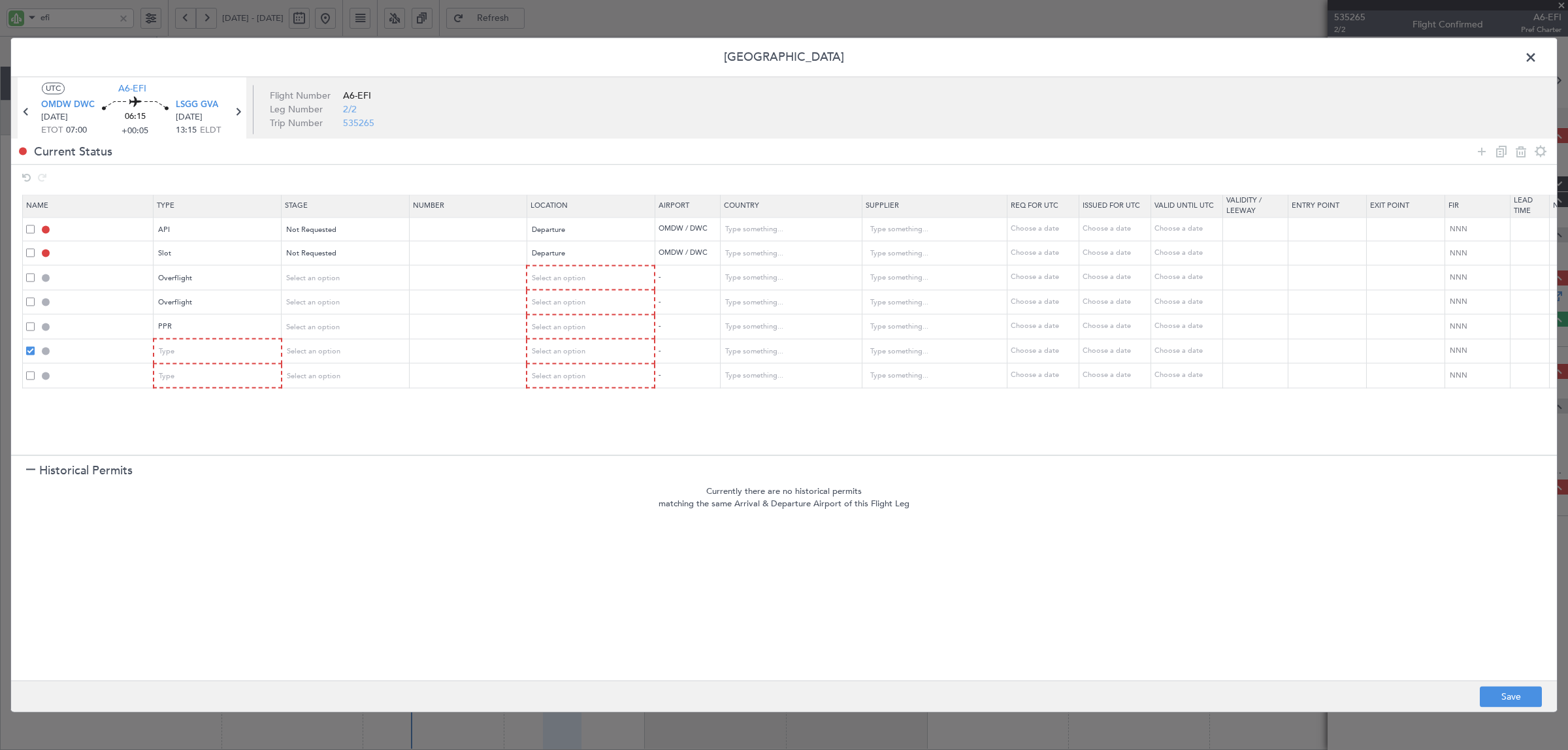
click at [30, 373] on span at bounding box center [30, 375] width 9 height 9
click at [35, 371] on input "checkbox" at bounding box center [35, 371] width 0 height 0
click at [1254, 147] on icon at bounding box center [1520, 151] width 15 height 15
click at [310, 275] on span "Select an option" at bounding box center [313, 278] width 54 height 10
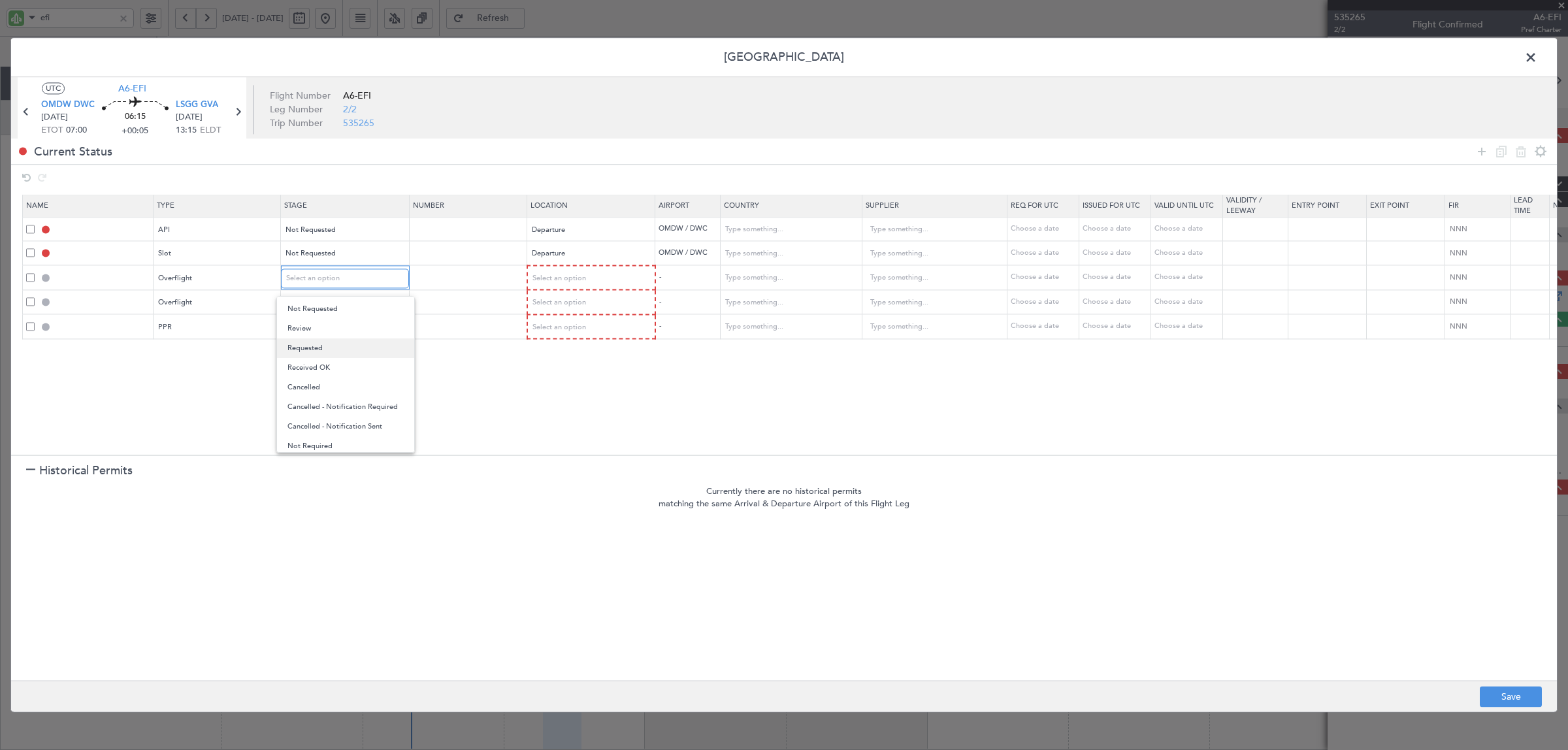
scroll to position [21, 0]
click at [145, 358] on div at bounding box center [784, 375] width 1568 height 750
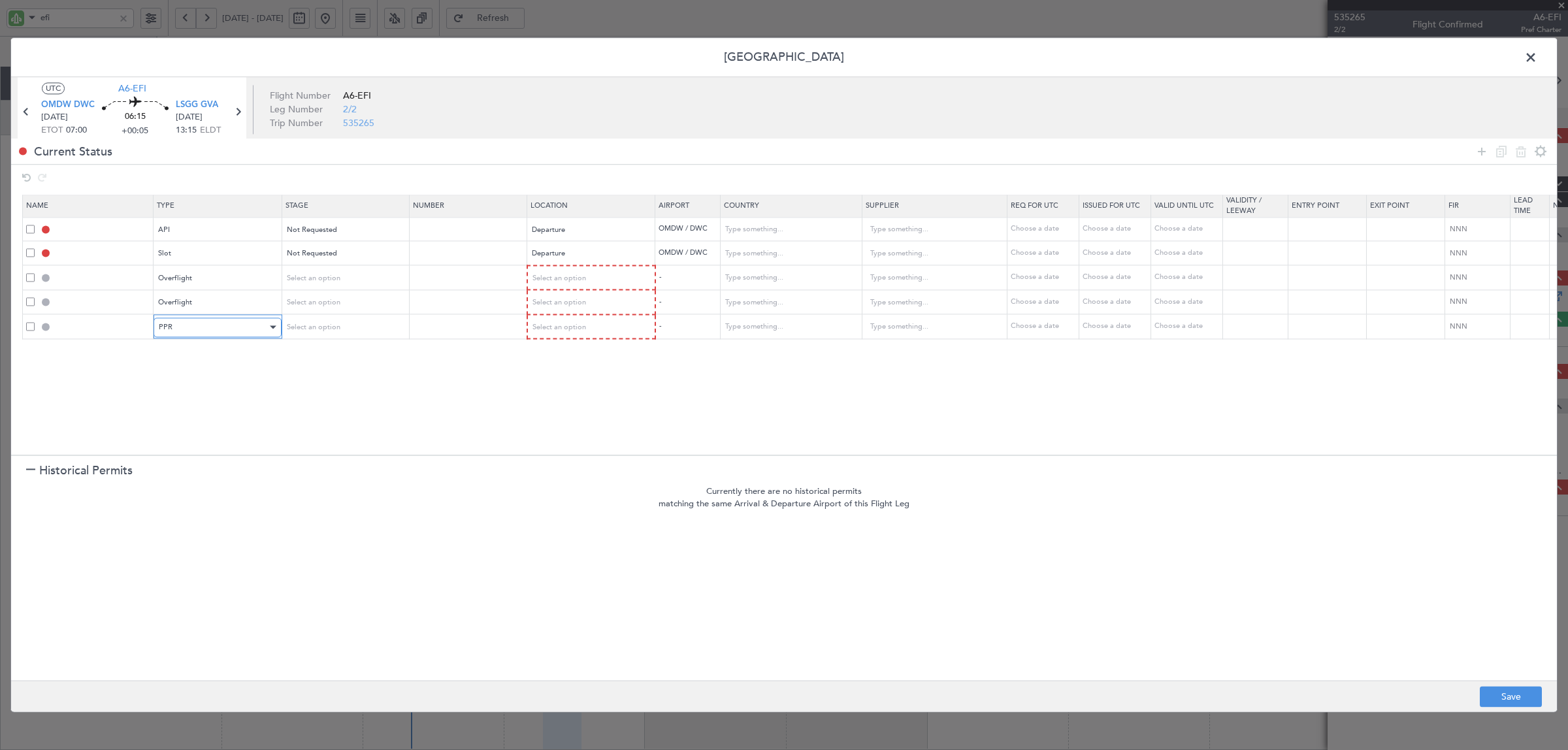
click at [172, 321] on div "PPR" at bounding box center [213, 327] width 108 height 20
click at [193, 399] on span "Overflight" at bounding box center [218, 395] width 116 height 20
click at [1254, 147] on icon at bounding box center [1481, 151] width 15 height 15
click at [213, 351] on div "Type" at bounding box center [213, 352] width 108 height 20
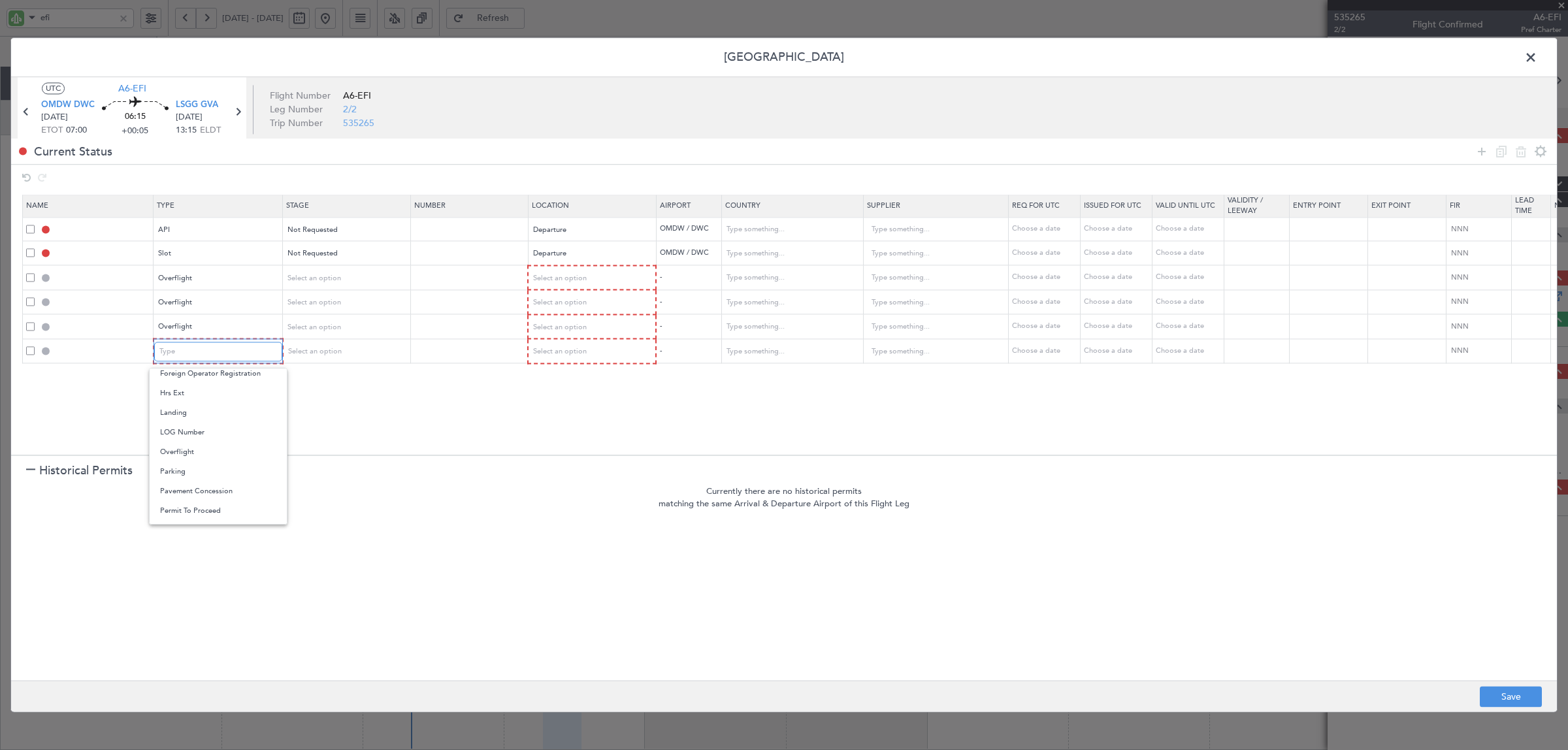
scroll to position [327, 0]
click at [202, 481] on span "PPR" at bounding box center [218, 482] width 116 height 20
click at [357, 351] on div "Select an option" at bounding box center [340, 352] width 108 height 20
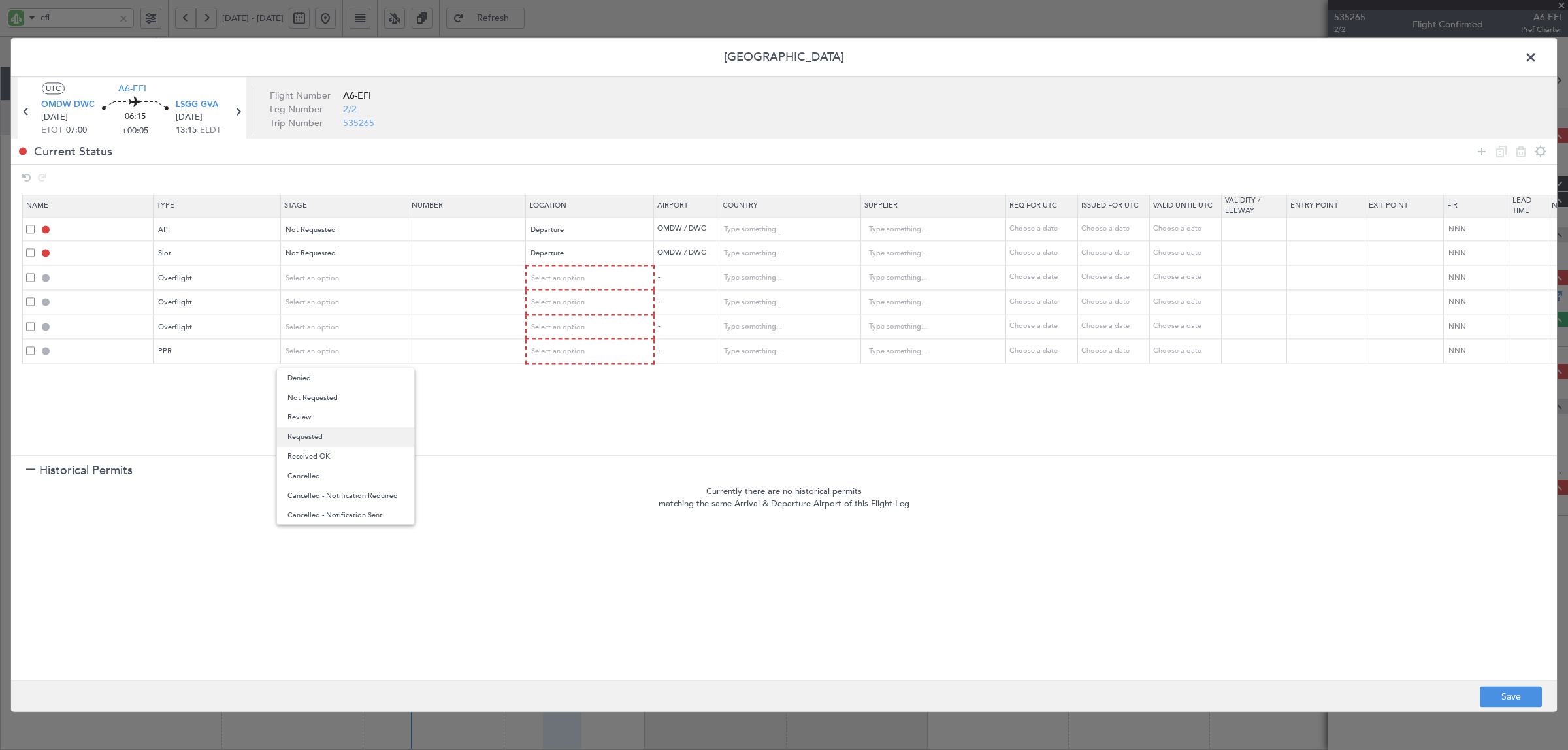
click at [327, 429] on span "Requested" at bounding box center [345, 437] width 116 height 20
click at [324, 266] on mat-form-field "Select an option" at bounding box center [344, 277] width 126 height 24
click at [324, 273] on span "Select an option" at bounding box center [313, 278] width 54 height 10
click at [328, 327] on span "Not Requested" at bounding box center [345, 326] width 116 height 20
click at [326, 305] on span "Select an option" at bounding box center [313, 303] width 54 height 10
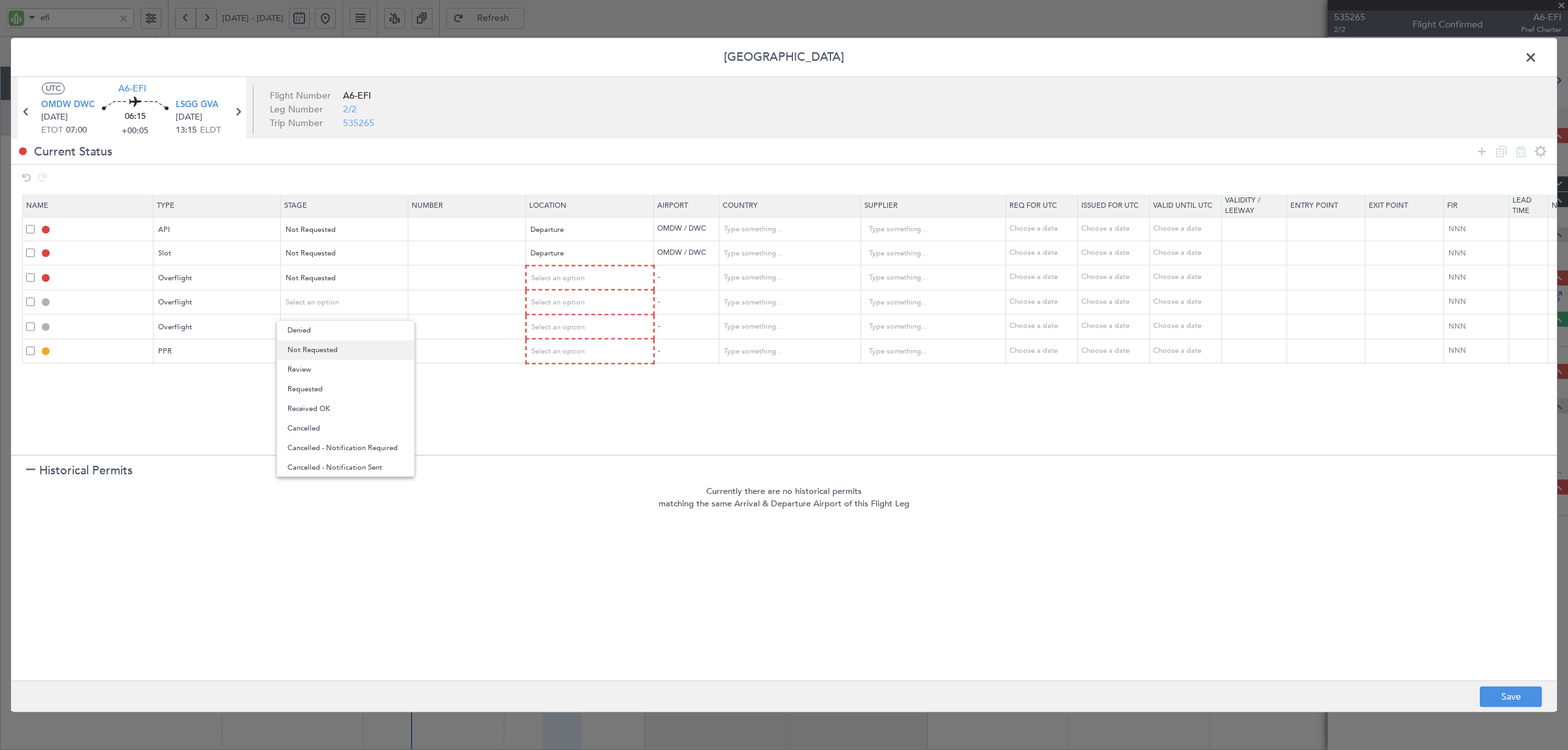
click at [326, 344] on span "Not Requested" at bounding box center [345, 350] width 116 height 20
click at [326, 331] on div "Select an option" at bounding box center [340, 327] width 108 height 20
click at [333, 369] on span "Not Requested" at bounding box center [345, 373] width 116 height 20
click at [325, 351] on div "Requested" at bounding box center [340, 352] width 108 height 20
click at [501, 410] on div at bounding box center [784, 375] width 1568 height 750
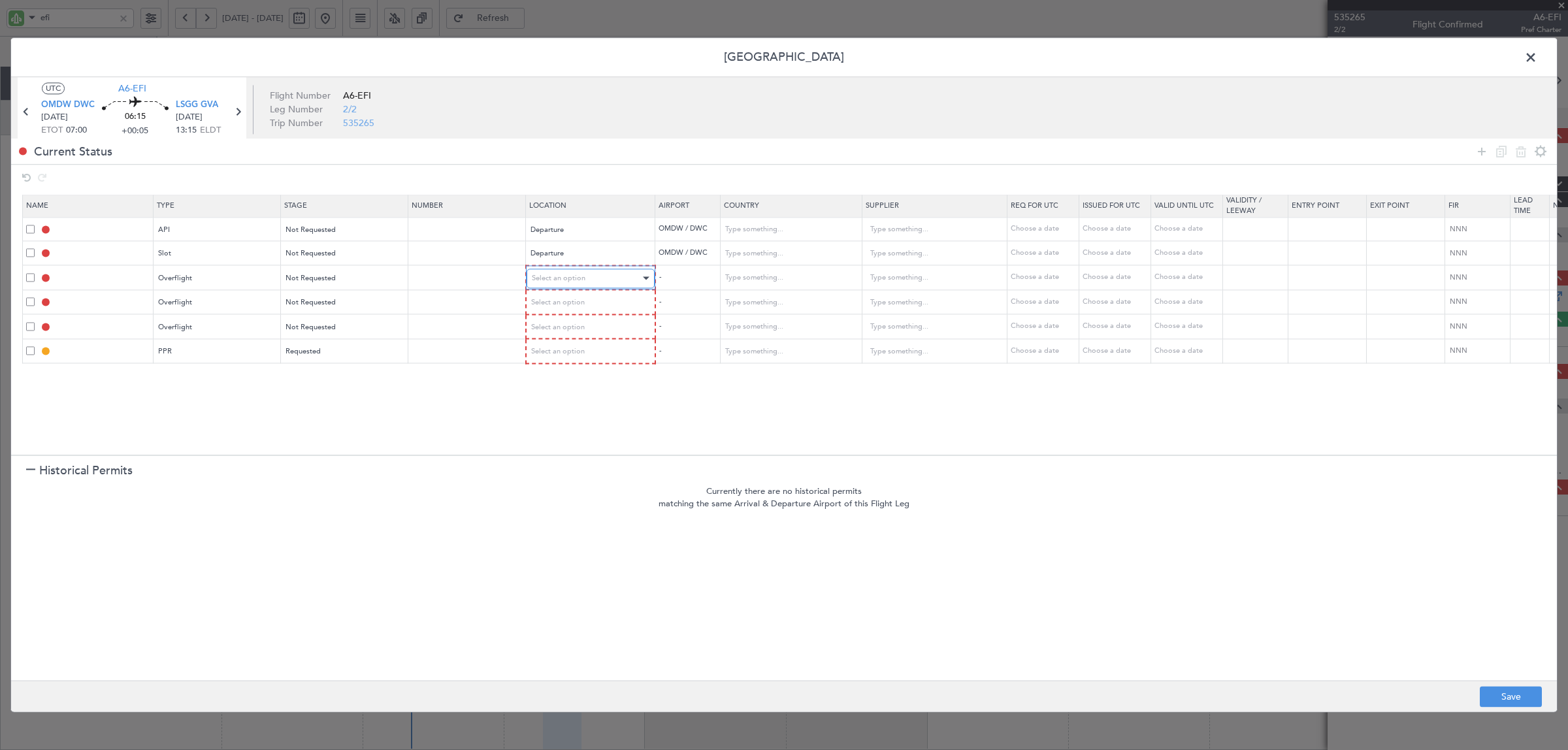
click at [577, 276] on span "Select an option" at bounding box center [559, 278] width 54 height 10
click at [554, 379] on span "Enroute" at bounding box center [590, 384] width 116 height 20
click at [570, 306] on span "Select an option" at bounding box center [559, 302] width 54 height 10
drag, startPoint x: 562, startPoint y: 403, endPoint x: 564, endPoint y: 387, distance: 16.1
click at [562, 405] on span "Enroute" at bounding box center [590, 408] width 116 height 20
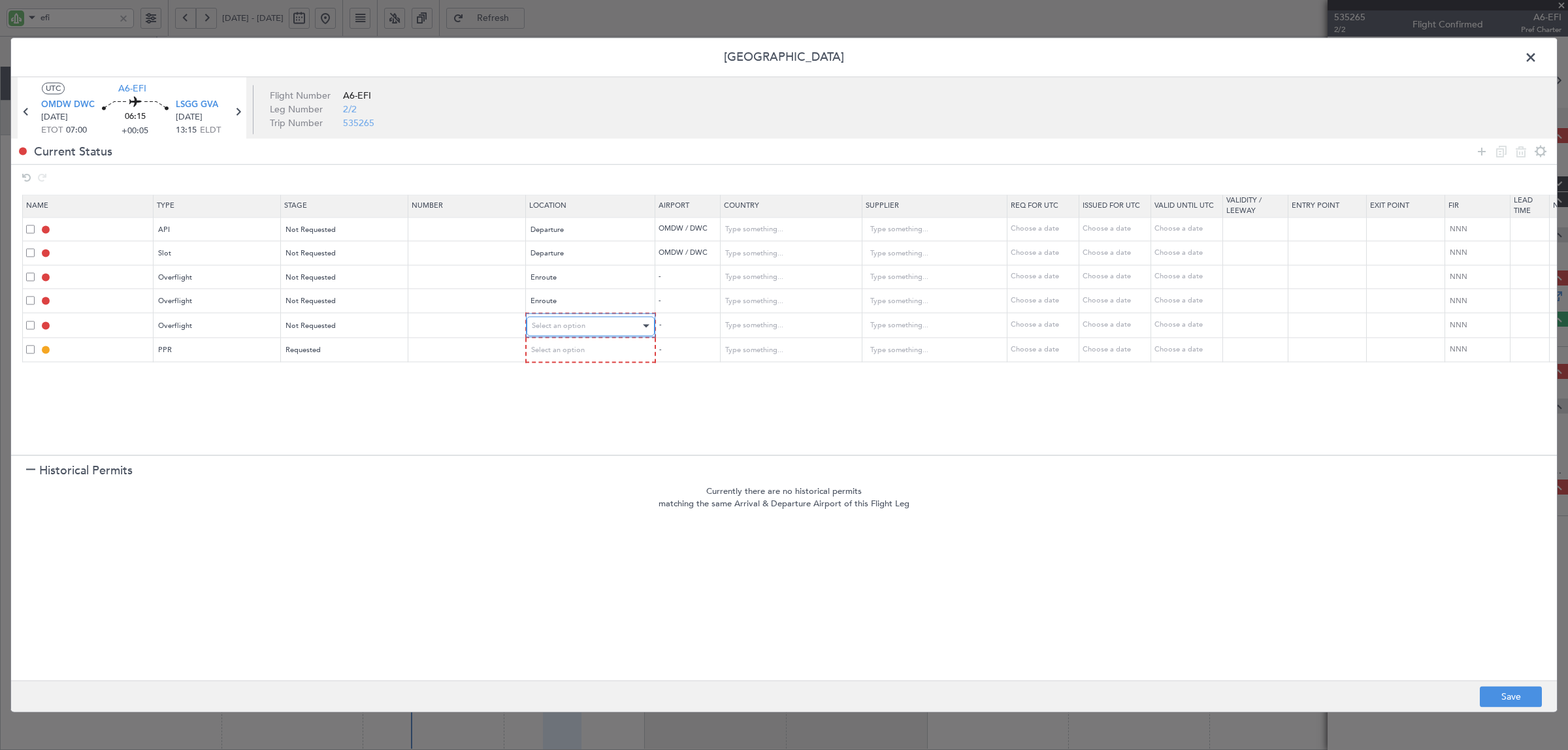
click at [567, 327] on span "Select an option" at bounding box center [559, 326] width 54 height 10
click at [569, 425] on span "Enroute" at bounding box center [590, 432] width 116 height 20
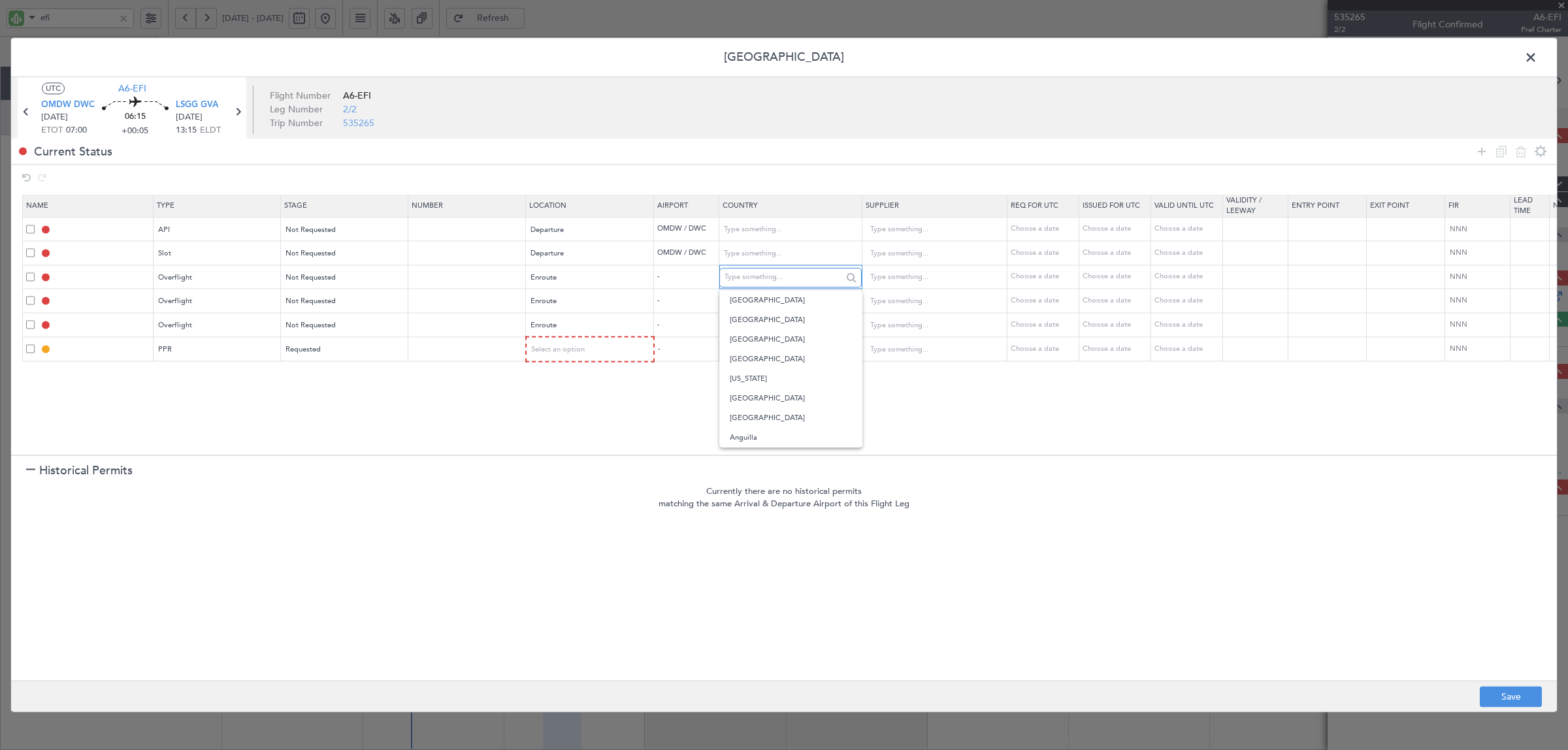
click at [753, 283] on input "text" at bounding box center [783, 277] width 118 height 20
click at [757, 321] on span "Bahrain" at bounding box center [790, 320] width 122 height 20
type input "Bahrain"
click at [757, 302] on input "text" at bounding box center [783, 301] width 118 height 20
click at [753, 344] on span "Saudi Arabia" at bounding box center [790, 343] width 122 height 20
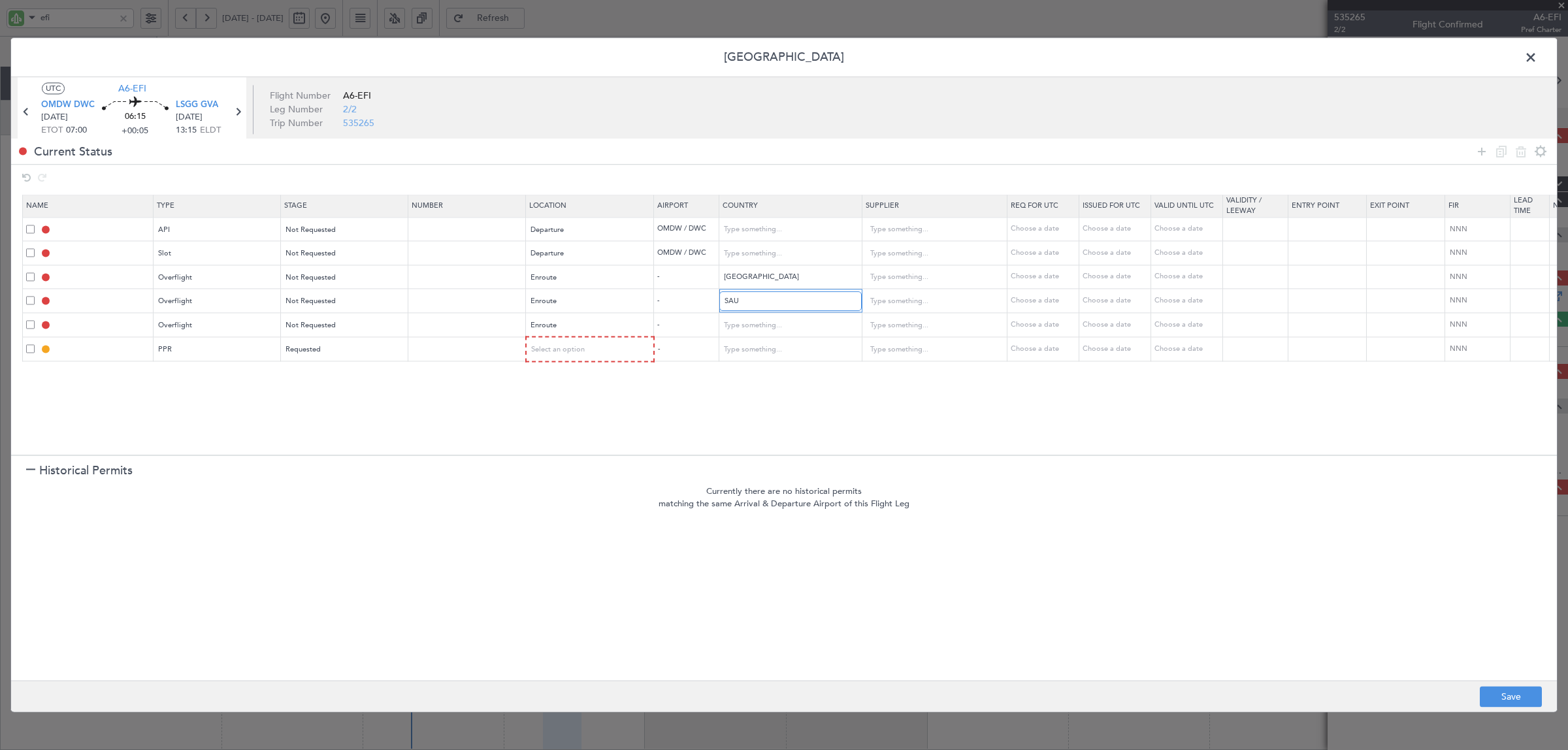
type input "Saudi Arabia"
click at [753, 324] on input "text" at bounding box center [783, 325] width 118 height 20
click at [763, 353] on span "Egypt" at bounding box center [790, 348] width 122 height 20
type input "Egypt"
click at [1254, 600] on button "Save" at bounding box center [1511, 697] width 62 height 21
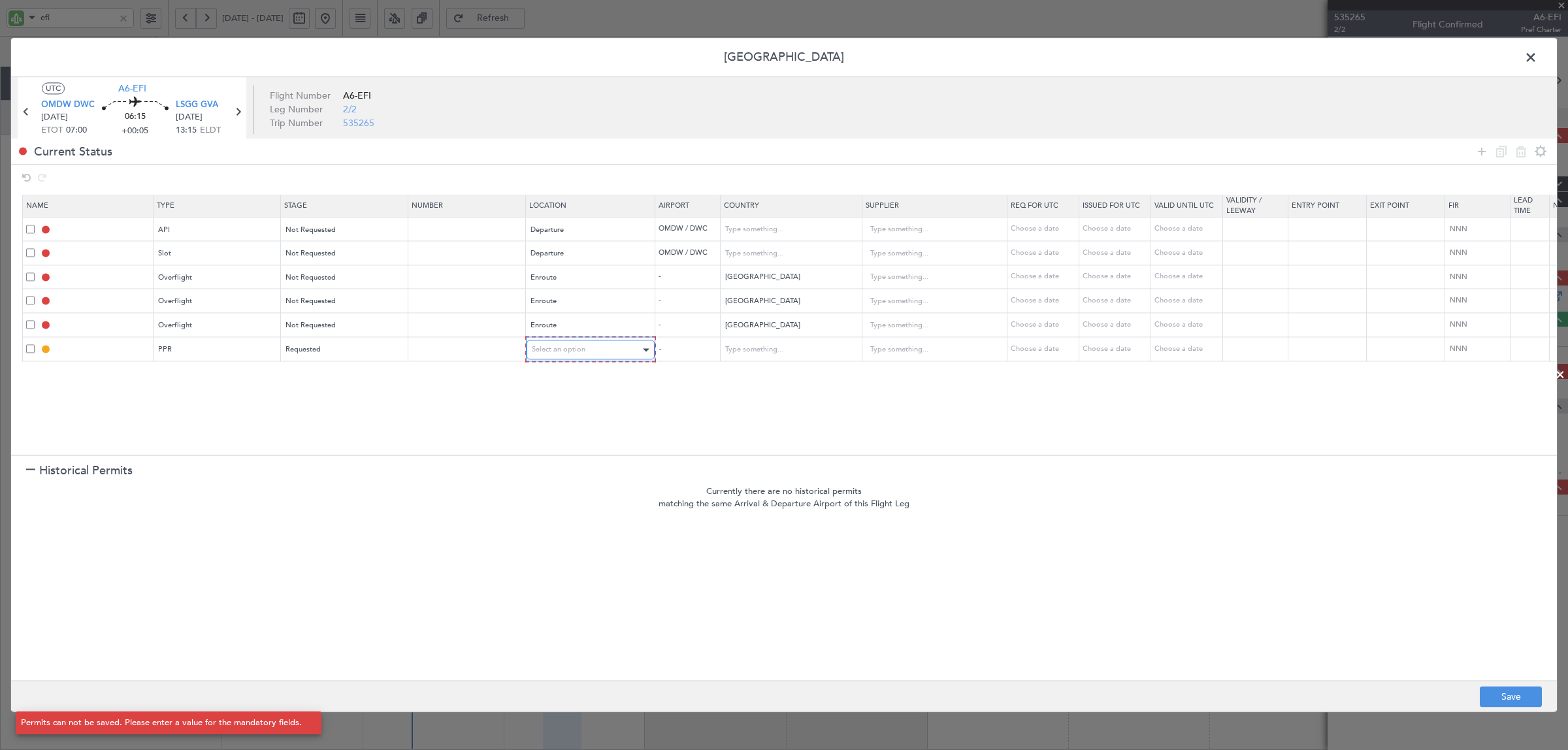
click at [566, 350] on span "Select an option" at bounding box center [559, 350] width 54 height 10
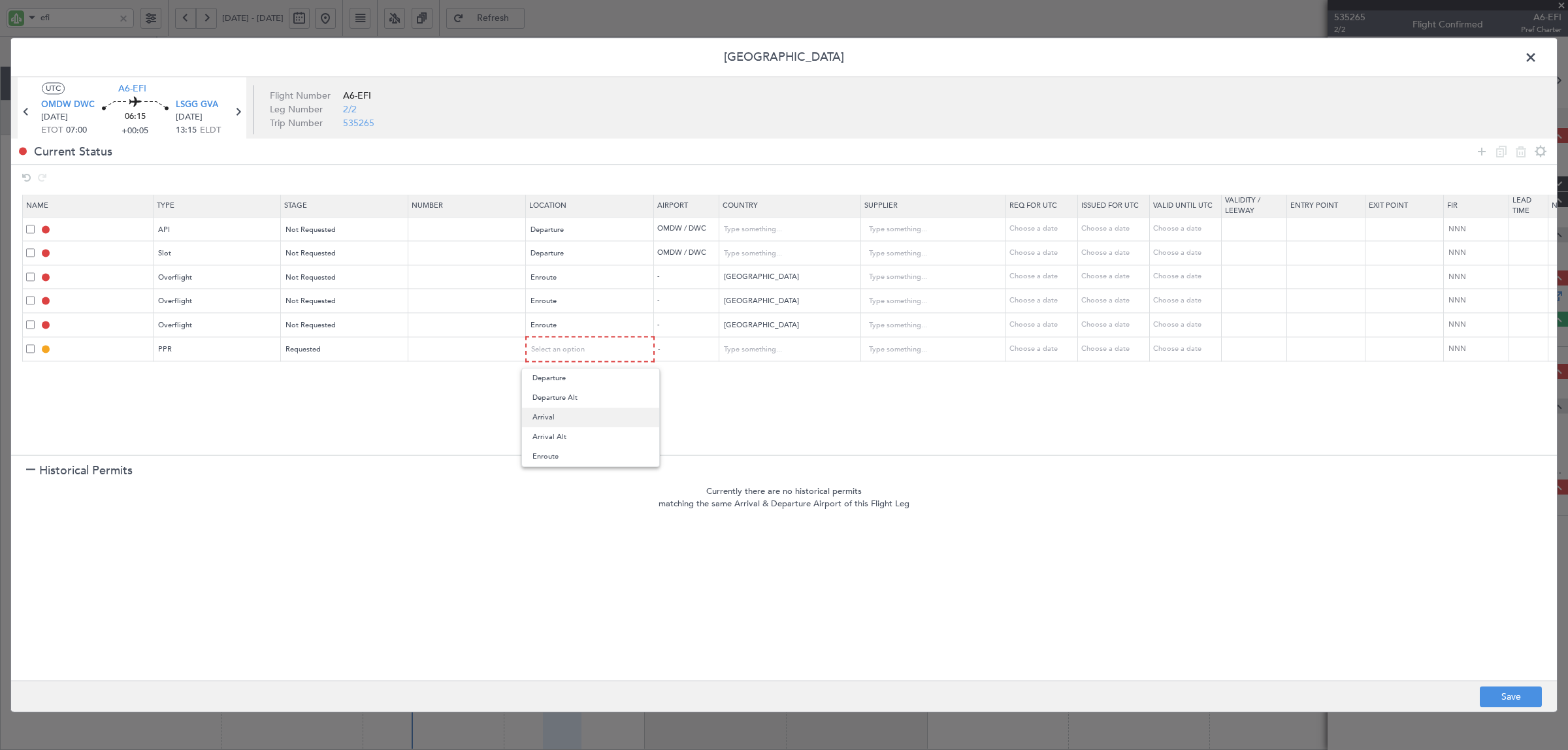
drag, startPoint x: 557, startPoint y: 436, endPoint x: 557, endPoint y: 421, distance: 15.0
click at [557, 421] on div "Departure Departure Alt Arrival Arrival Alt Enroute" at bounding box center [591, 418] width 139 height 100
click at [556, 419] on span "Arrival" at bounding box center [590, 417] width 116 height 20
click at [1254, 600] on button "Save" at bounding box center [1511, 697] width 62 height 21
type input "OMDW DEP API"
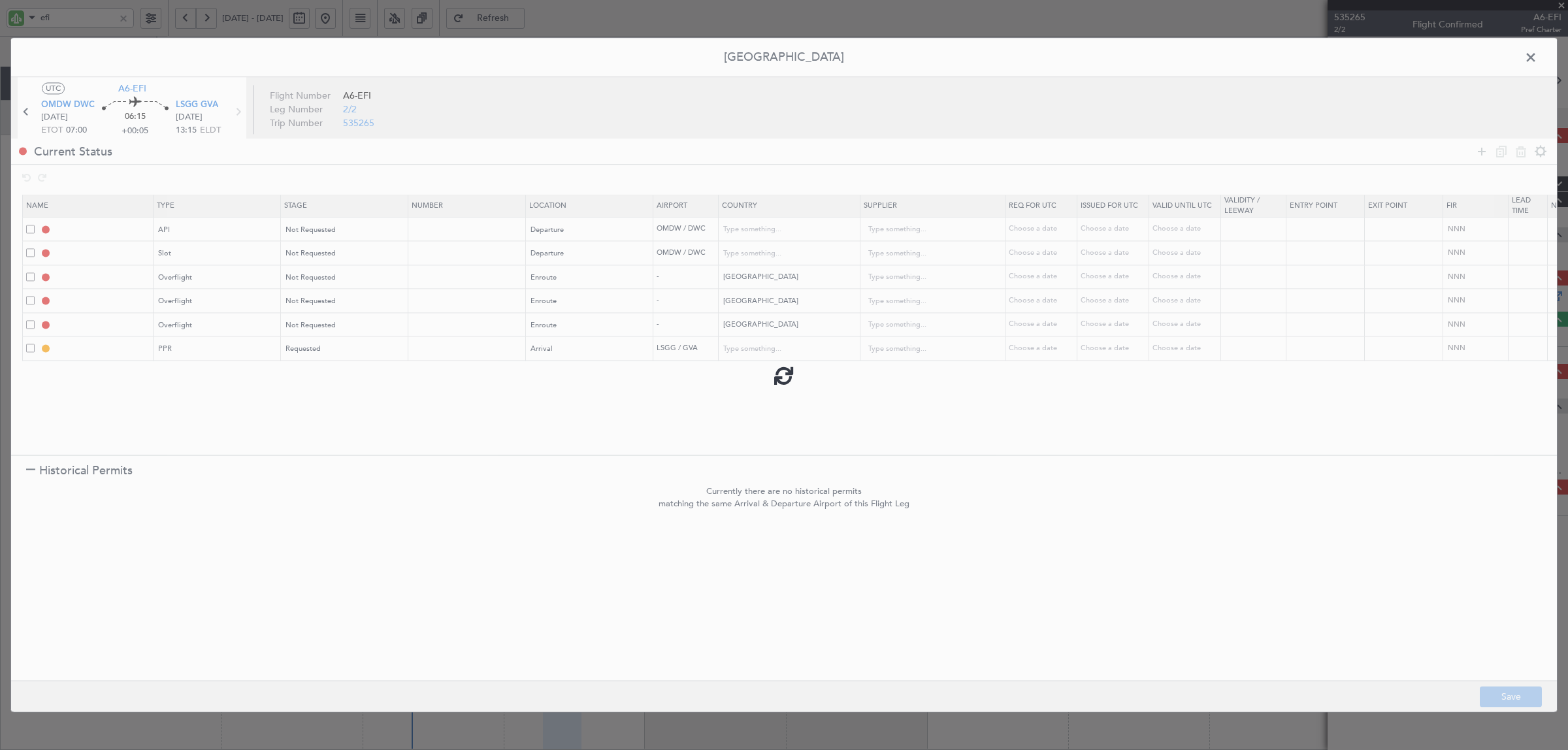
type input "United Arab Emirates"
type input "NNN"
type input "1"
type input "OMDW DEP SLOT"
type input "United Arab Emirates"
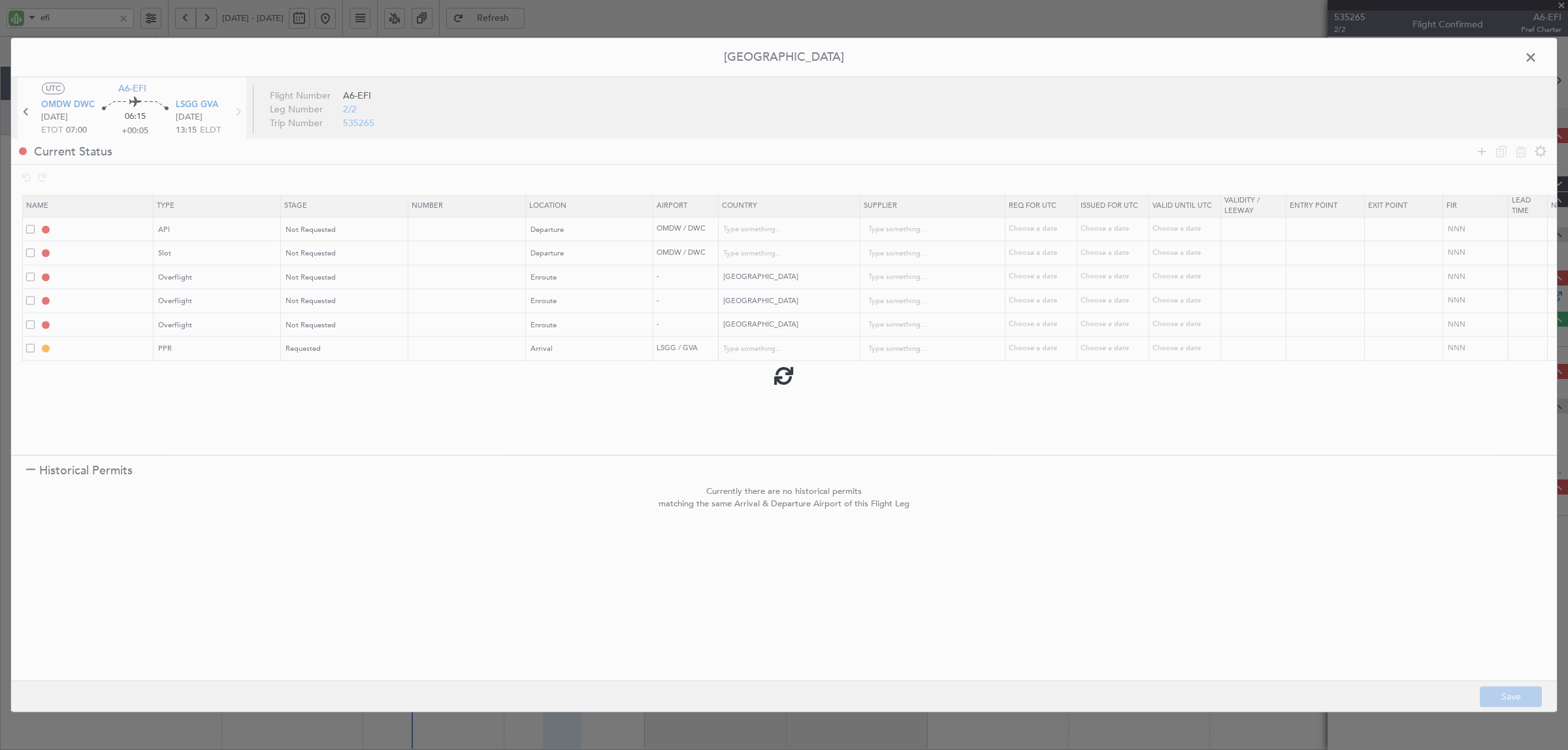
type input "NNN"
type input "1"
type input "BAHRAIN OVF"
type input "NNN"
type input "SAUDI ARABIA OVF"
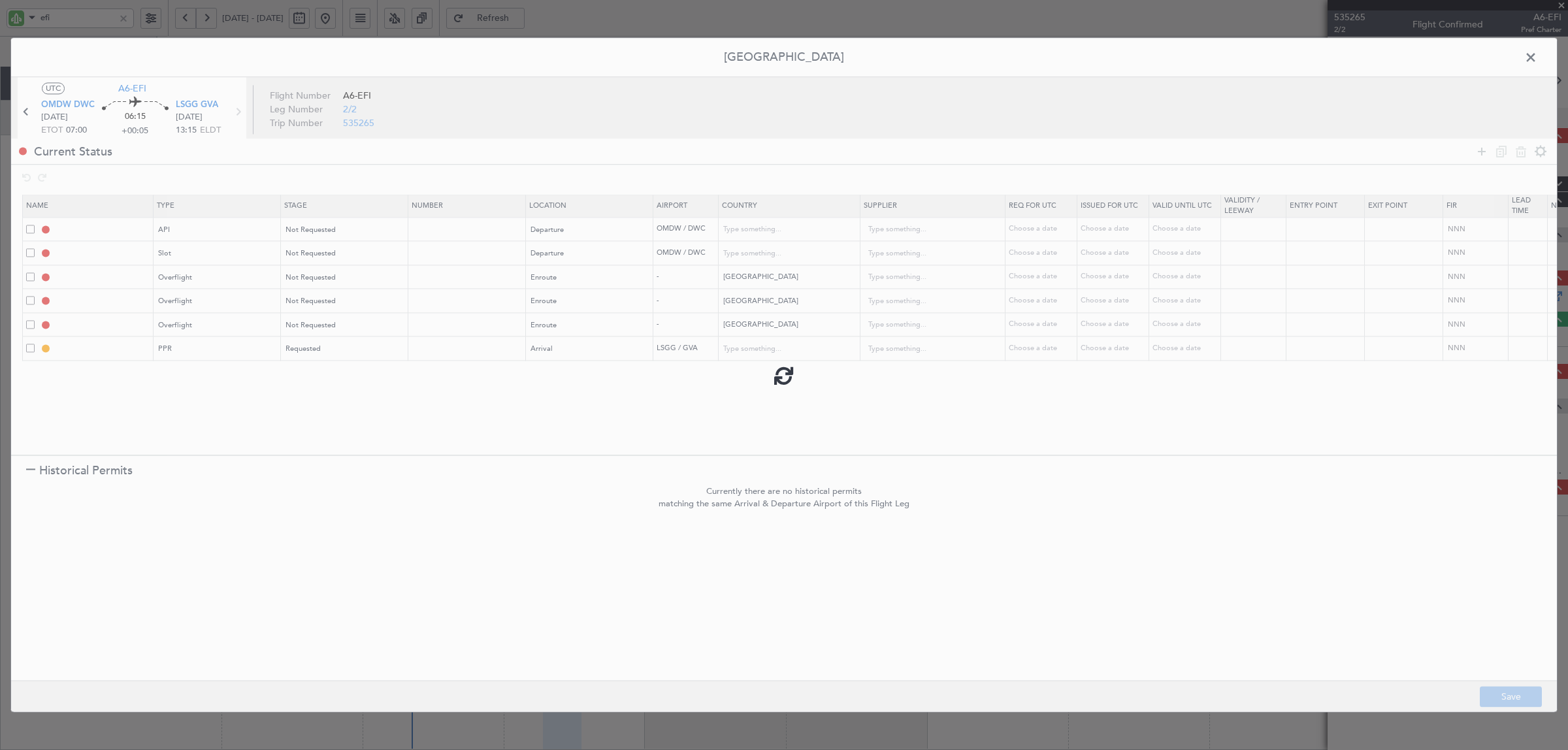
type input "NNN"
type input "EGYPT OVF"
type input "NNN"
type input "LSGG PPR"
type input "Switzerland"
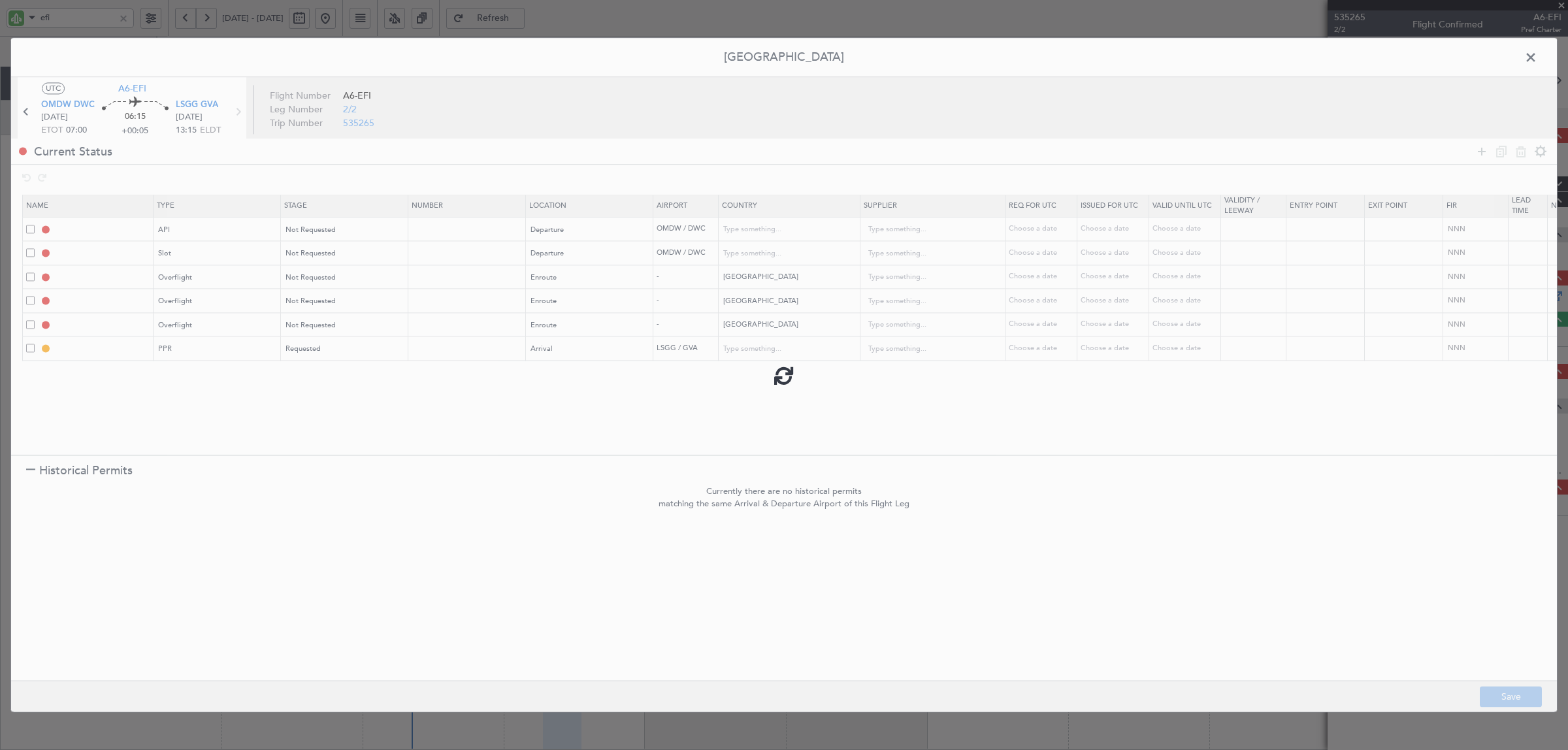
type input "NNN"
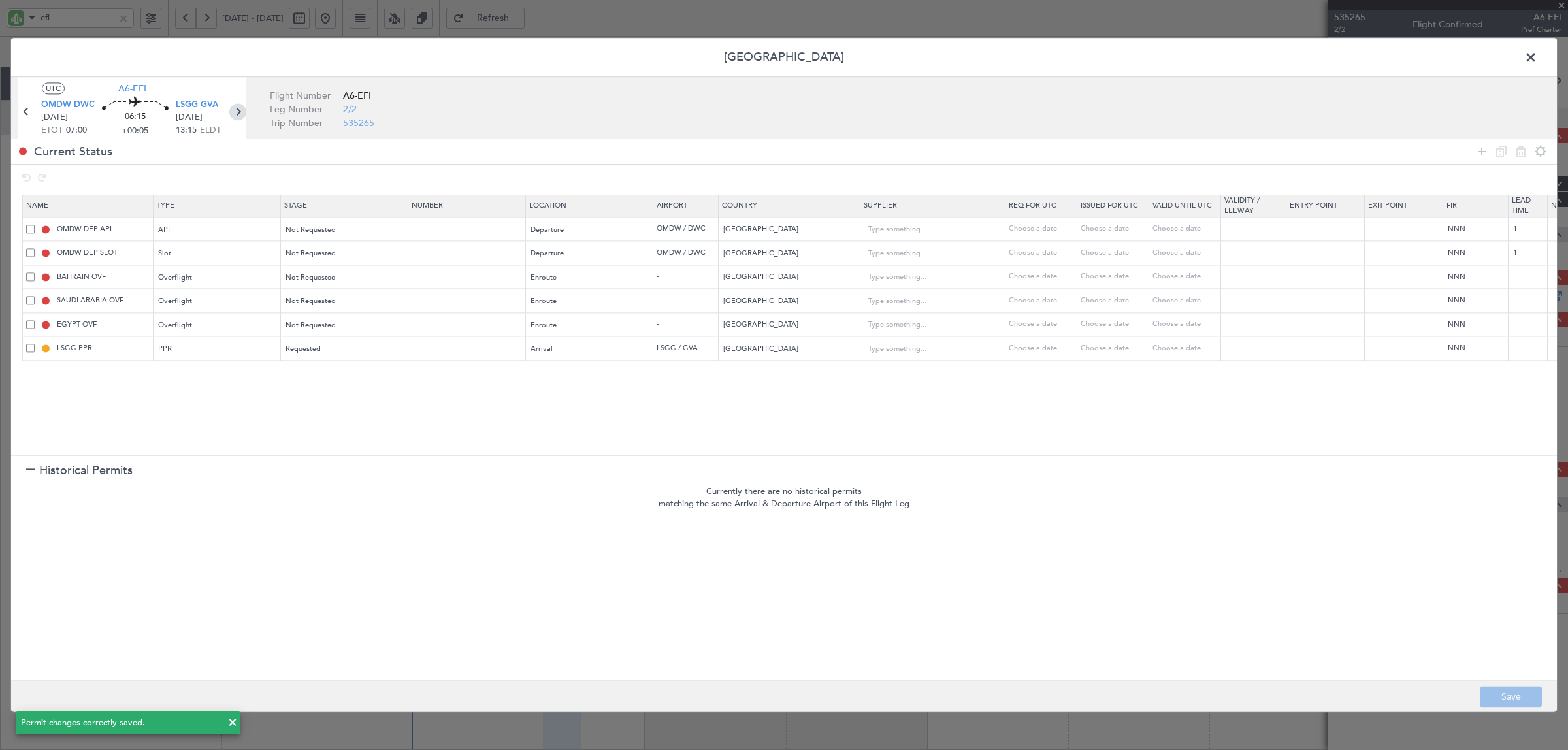
click at [239, 111] on icon at bounding box center [237, 112] width 17 height 17
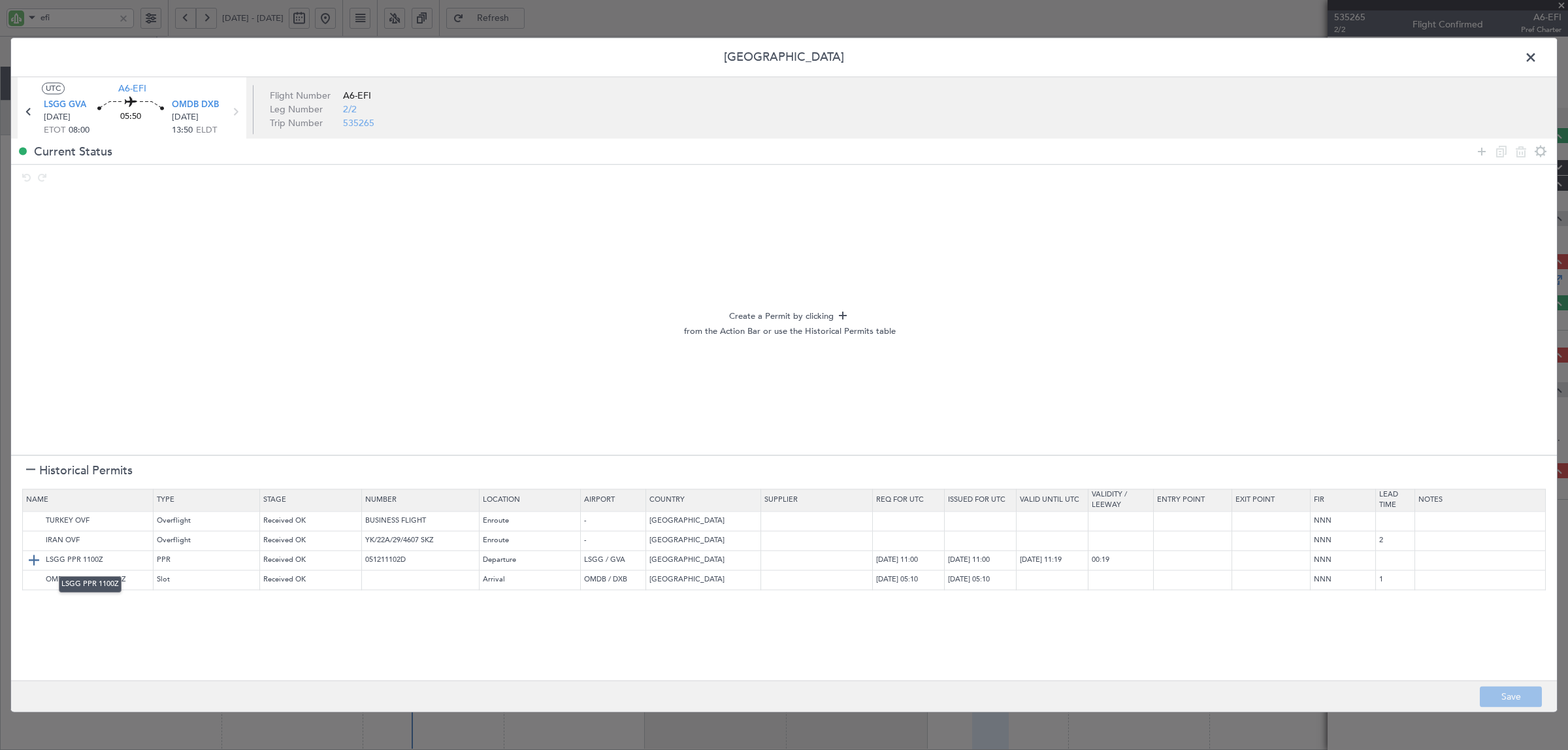
click at [31, 558] on img at bounding box center [34, 560] width 15 height 15
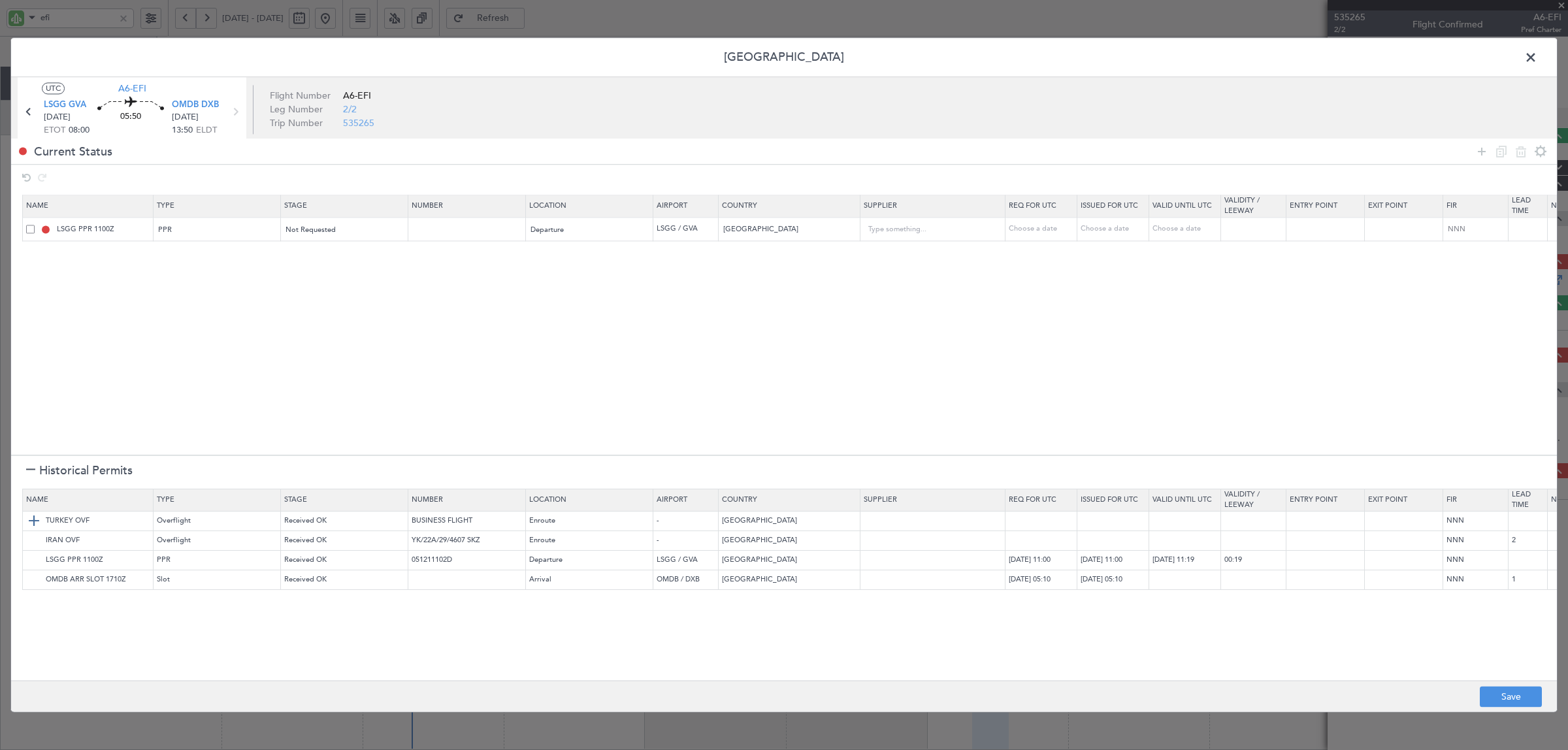
click at [34, 521] on img at bounding box center [34, 521] width 15 height 15
click at [33, 543] on img at bounding box center [34, 540] width 15 height 15
click at [34, 578] on img at bounding box center [34, 580] width 15 height 15
click at [1254, 149] on icon at bounding box center [1481, 151] width 15 height 15
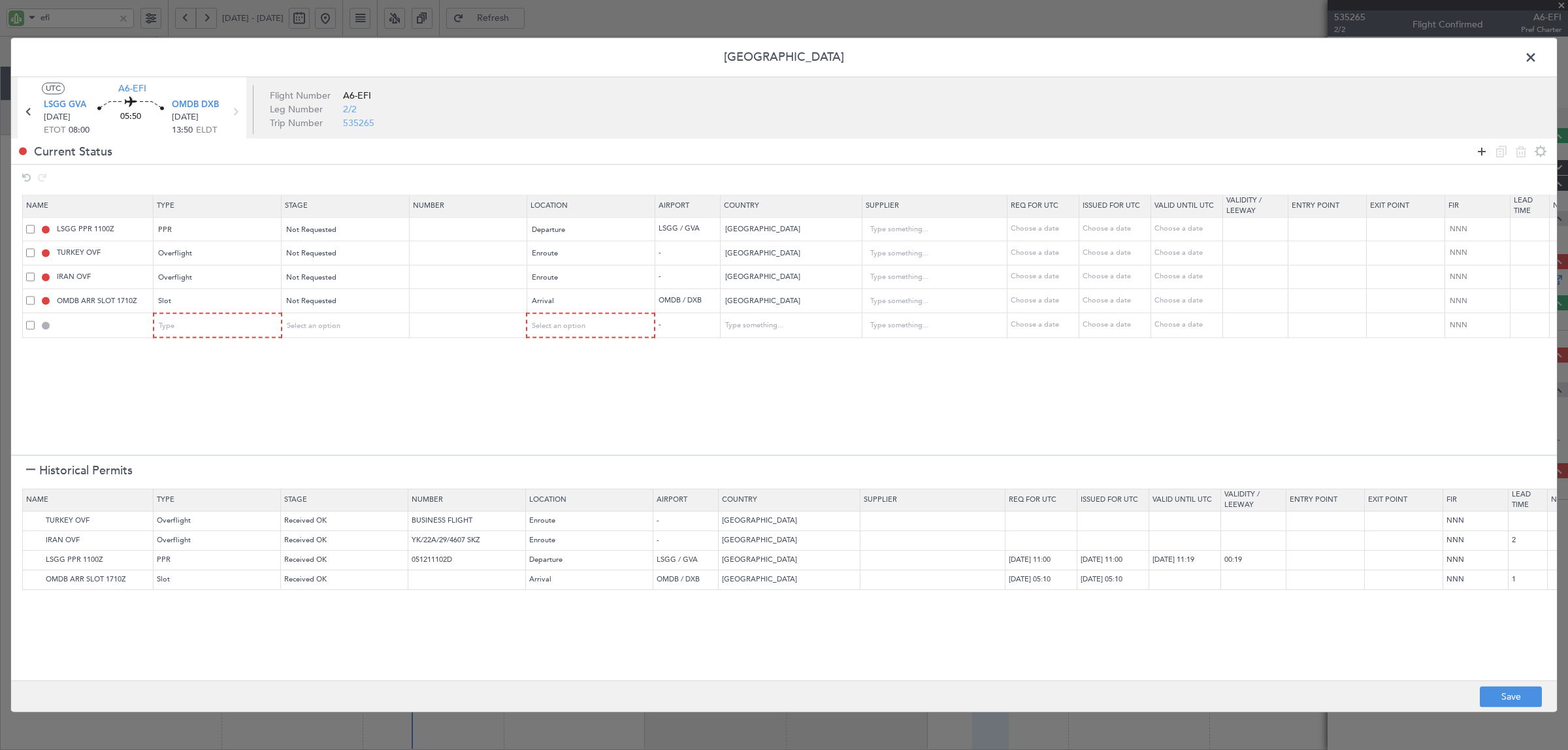
click at [1254, 151] on icon at bounding box center [1481, 151] width 15 height 15
click at [1254, 151] on icon at bounding box center [1481, 151] width 15 height 15
click at [1254, 153] on icon at bounding box center [1481, 151] width 15 height 15
click at [28, 396] on span at bounding box center [30, 398] width 9 height 9
click at [35, 394] on input "checkbox" at bounding box center [35, 394] width 0 height 0
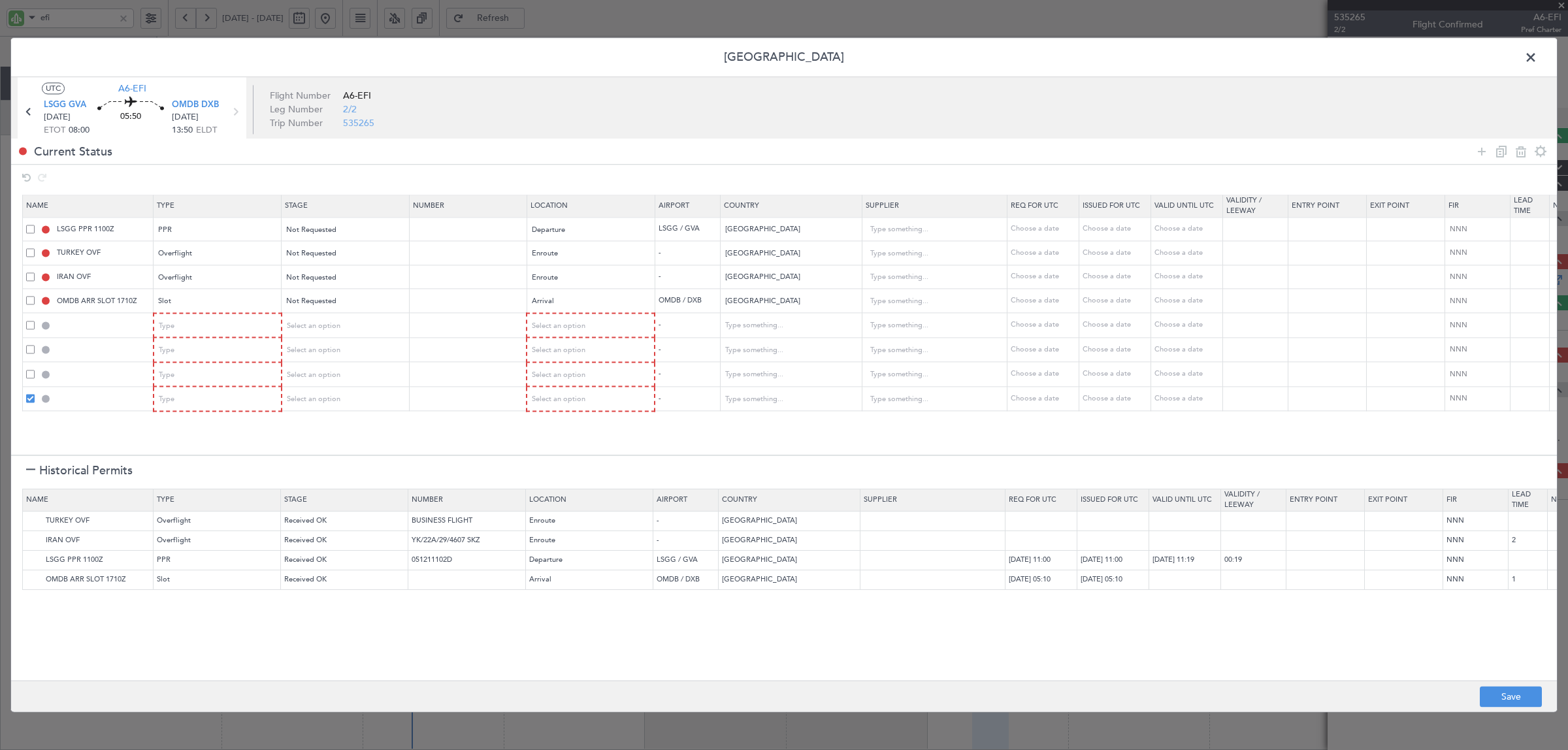
click at [28, 374] on span at bounding box center [30, 374] width 9 height 9
click at [35, 370] on input "checkbox" at bounding box center [35, 370] width 0 height 0
click at [28, 354] on div at bounding box center [89, 350] width 126 height 11
click at [30, 350] on span at bounding box center [30, 349] width 9 height 9
click at [35, 345] on input "checkbox" at bounding box center [35, 345] width 0 height 0
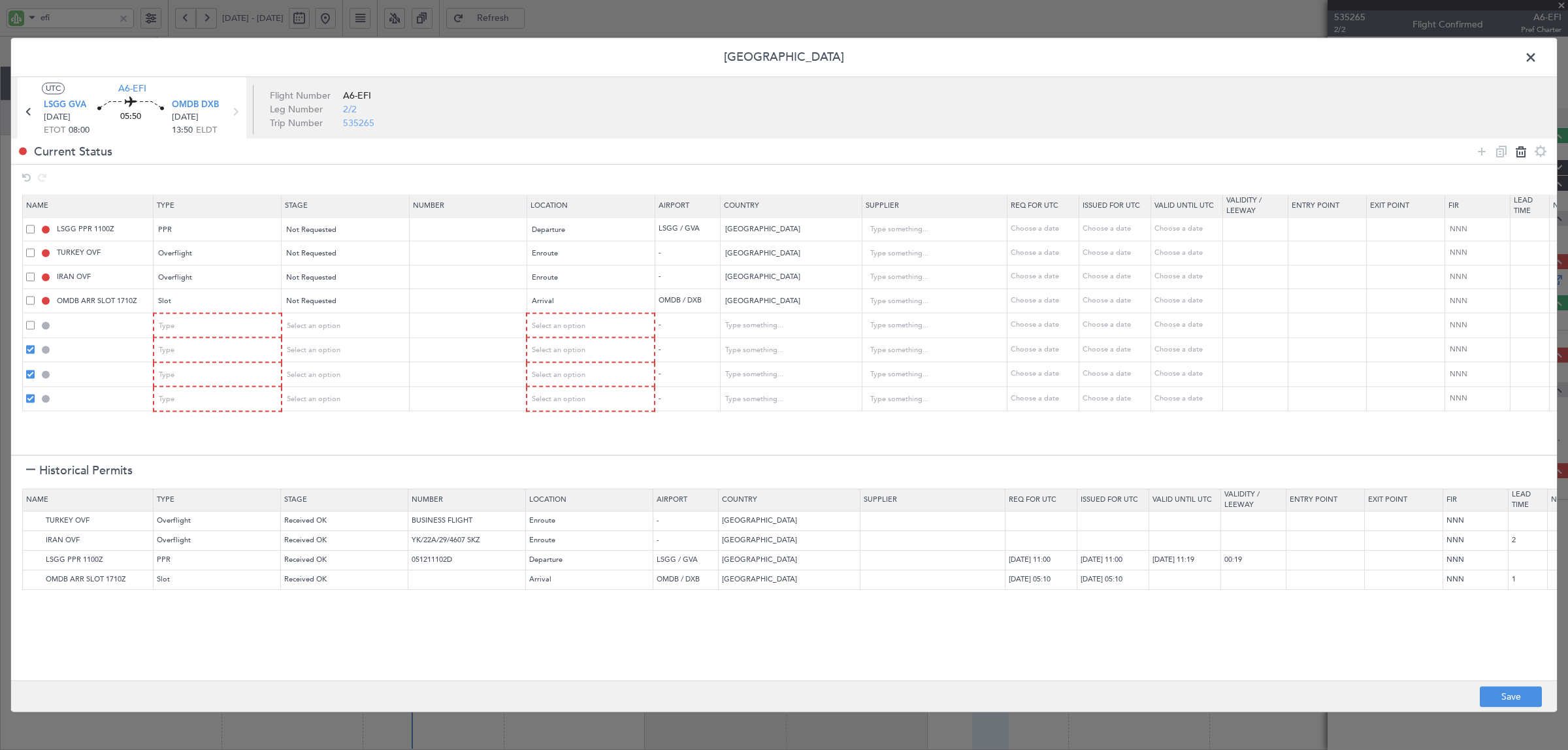
click at [1254, 151] on icon at bounding box center [1520, 151] width 15 height 15
click at [194, 333] on div "Type" at bounding box center [213, 326] width 108 height 20
click at [190, 396] on span "API" at bounding box center [218, 393] width 116 height 20
click at [342, 326] on div "Select an option" at bounding box center [340, 326] width 108 height 20
click at [337, 377] on span "Not Requested" at bounding box center [345, 373] width 116 height 20
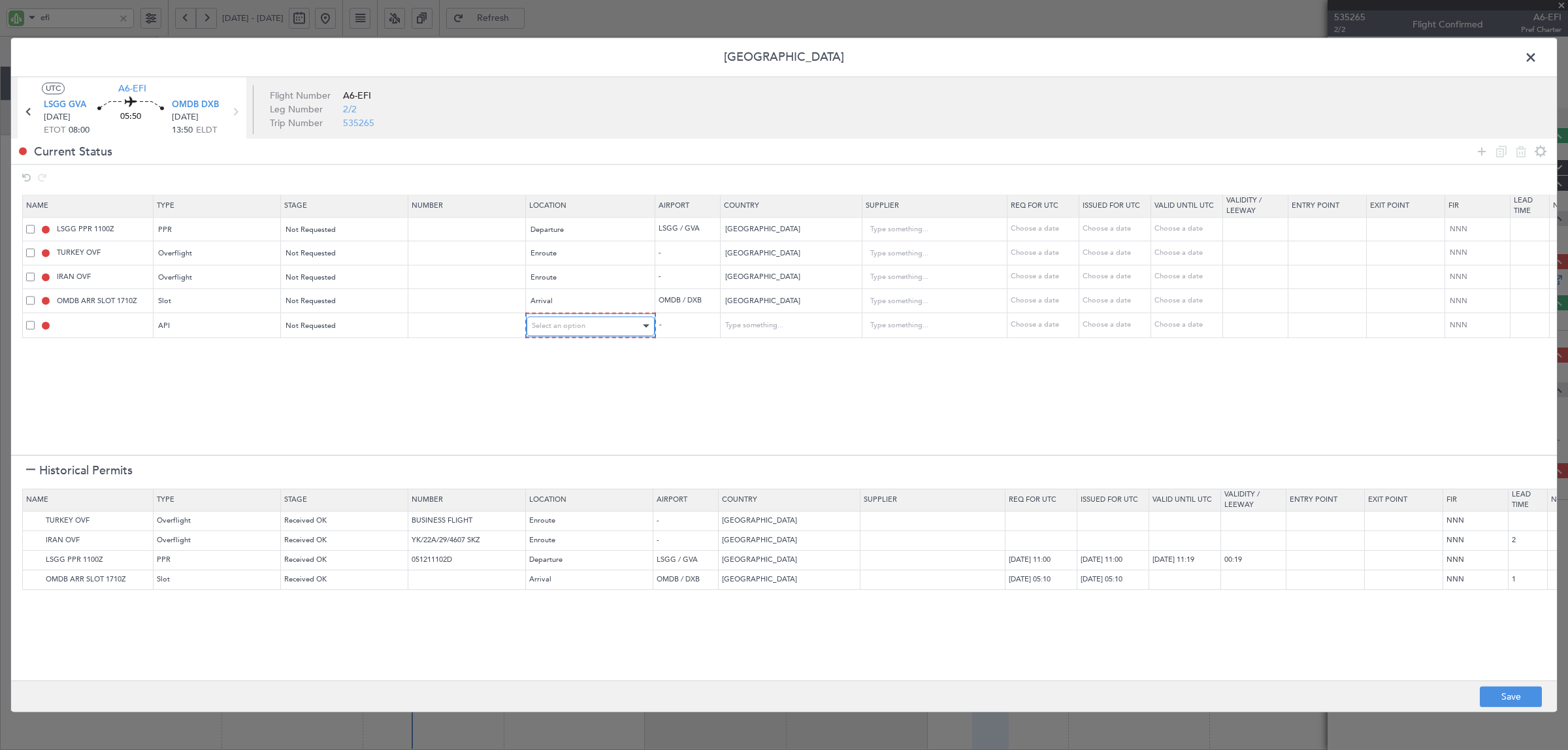
click at [564, 330] on span "Select an option" at bounding box center [559, 326] width 54 height 10
click at [560, 387] on span "Arrival" at bounding box center [590, 393] width 116 height 20
click at [414, 410] on section "Name Type Stage Number Location Airport Country Supplier Req For Utc Issued For…" at bounding box center [784, 323] width 1546 height 263
click at [330, 229] on span "Not Requested" at bounding box center [311, 229] width 50 height 10
click at [309, 322] on span "Requested" at bounding box center [345, 316] width 116 height 20
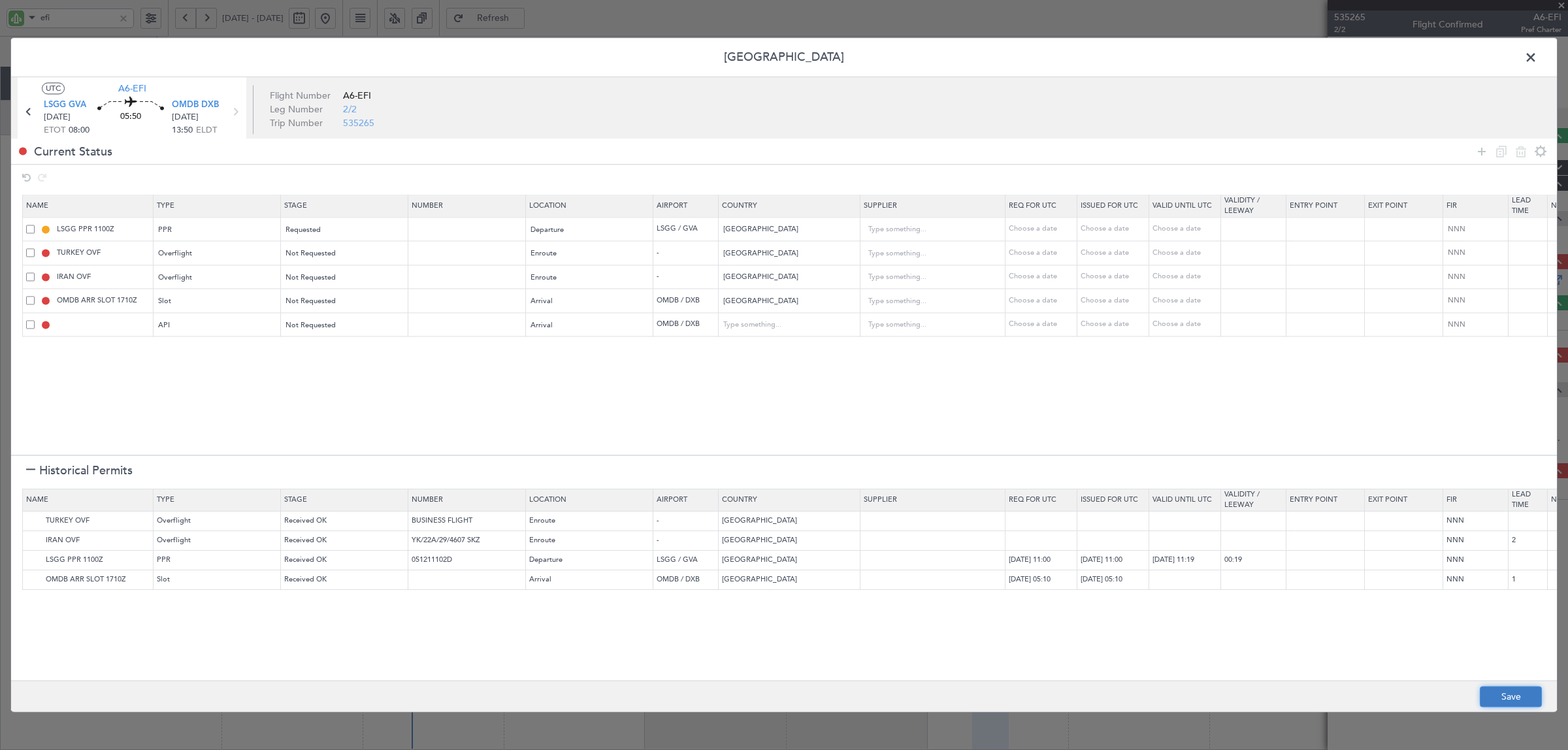
click at [1254, 600] on button "Save" at bounding box center [1511, 697] width 62 height 21
type input "LSGG PPR"
type input "NNN"
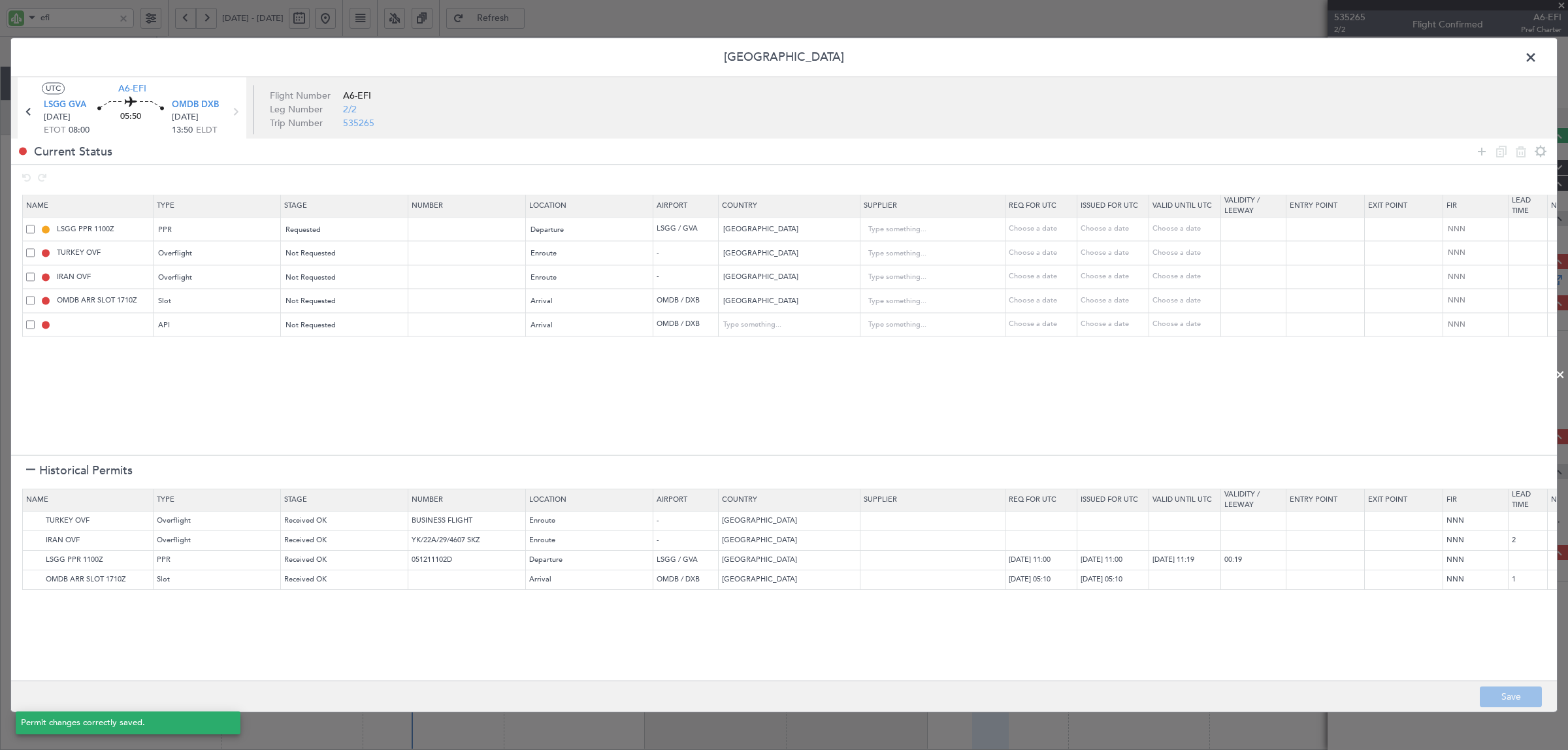
type input "2"
type input "OMDB ARR SLOT"
type input "NNN"
type input "1"
type input "OMDB ARR API"
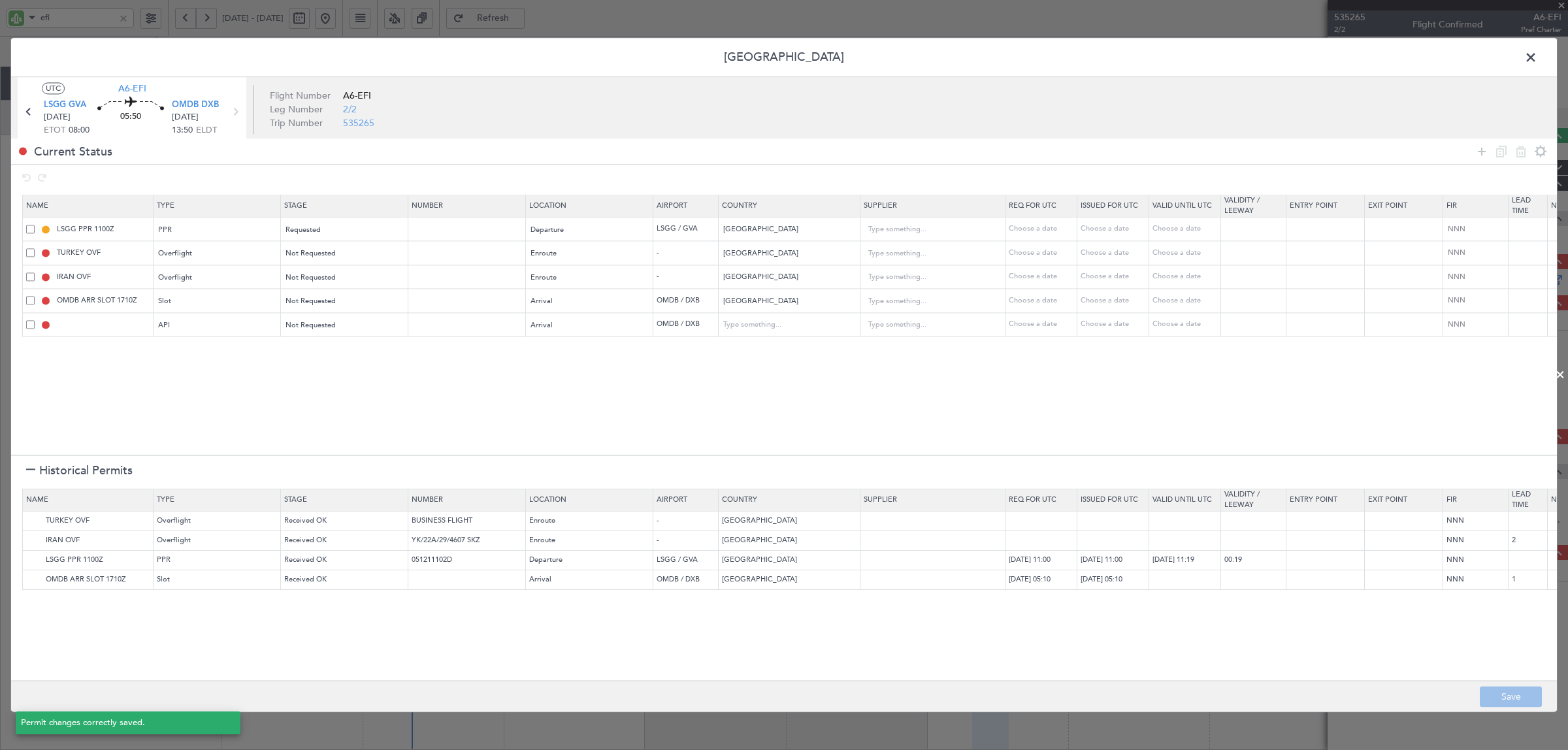
type input "United Arab Emirates"
type input "NNN"
type input "1"
click at [420, 407] on section "Name Type Stage Number Location Airport Country Supplier Req For Utc Issued For…" at bounding box center [784, 323] width 1546 height 263
click at [1254, 57] on span at bounding box center [1537, 61] width 0 height 26
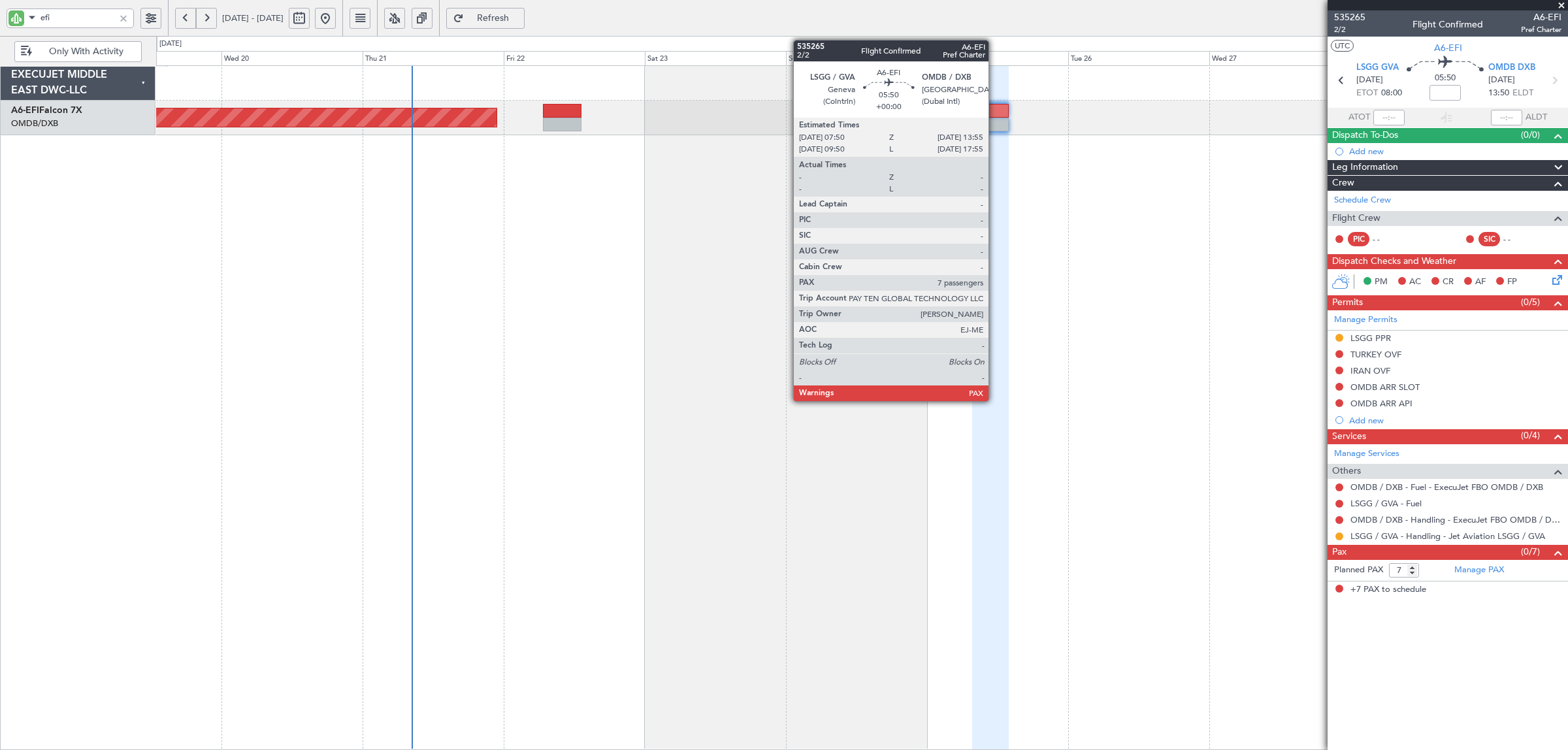
click at [995, 115] on div at bounding box center [990, 110] width 36 height 13
click at [987, 122] on div at bounding box center [990, 124] width 36 height 13
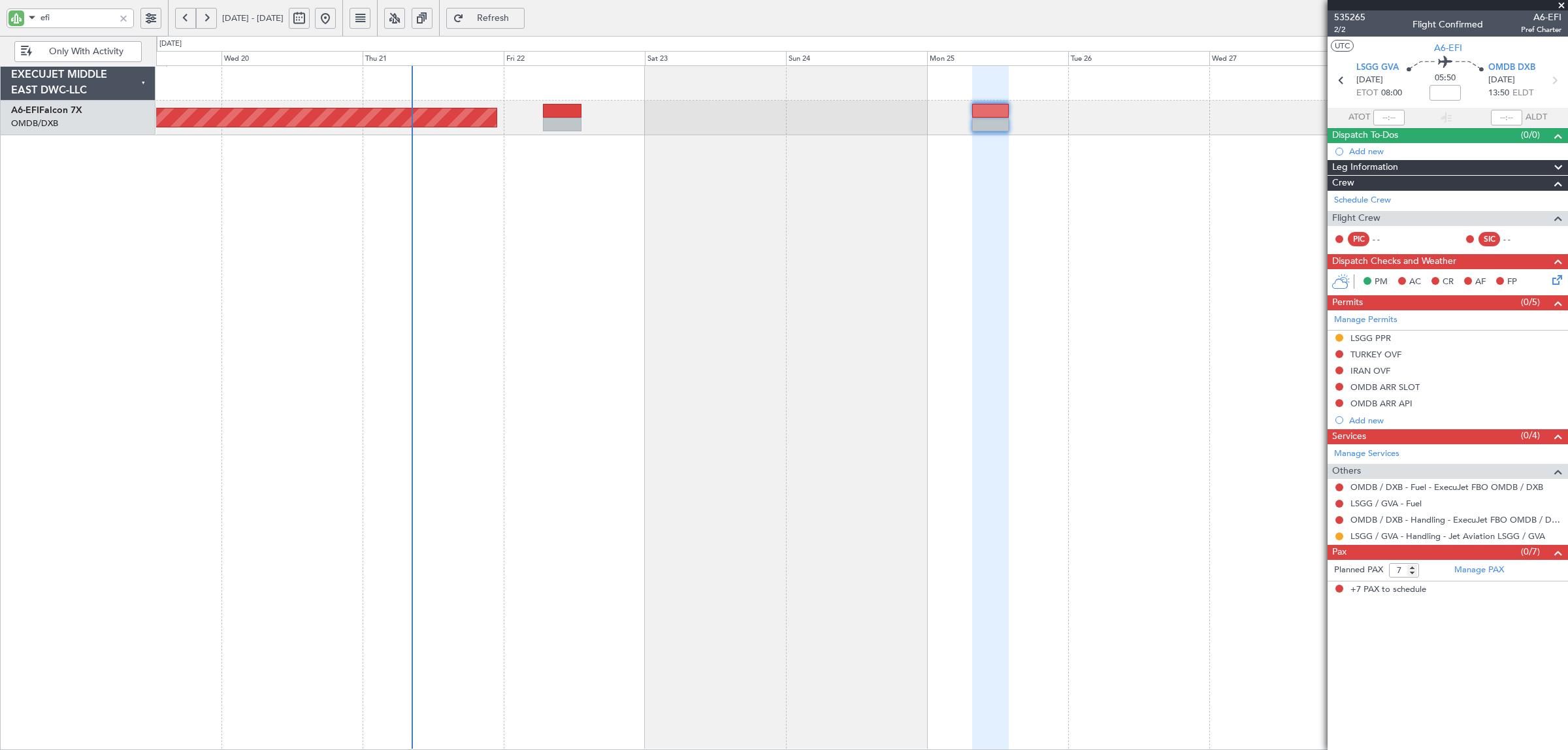
click at [520, 20] on span "Refresh" at bounding box center [493, 18] width 54 height 9
click at [1254, 17] on span "535265" at bounding box center [1349, 17] width 32 height 13
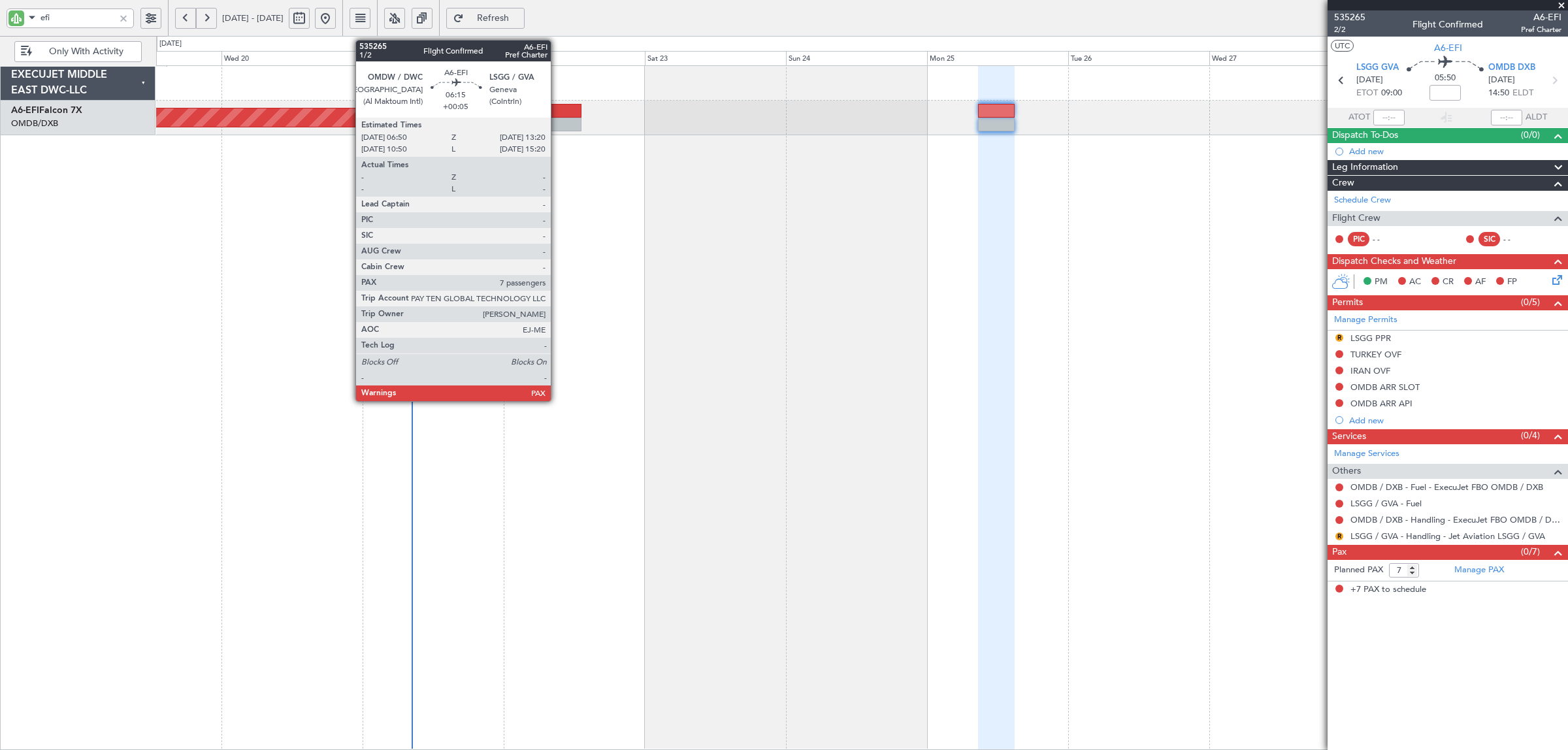
click at [557, 122] on div at bounding box center [562, 124] width 38 height 13
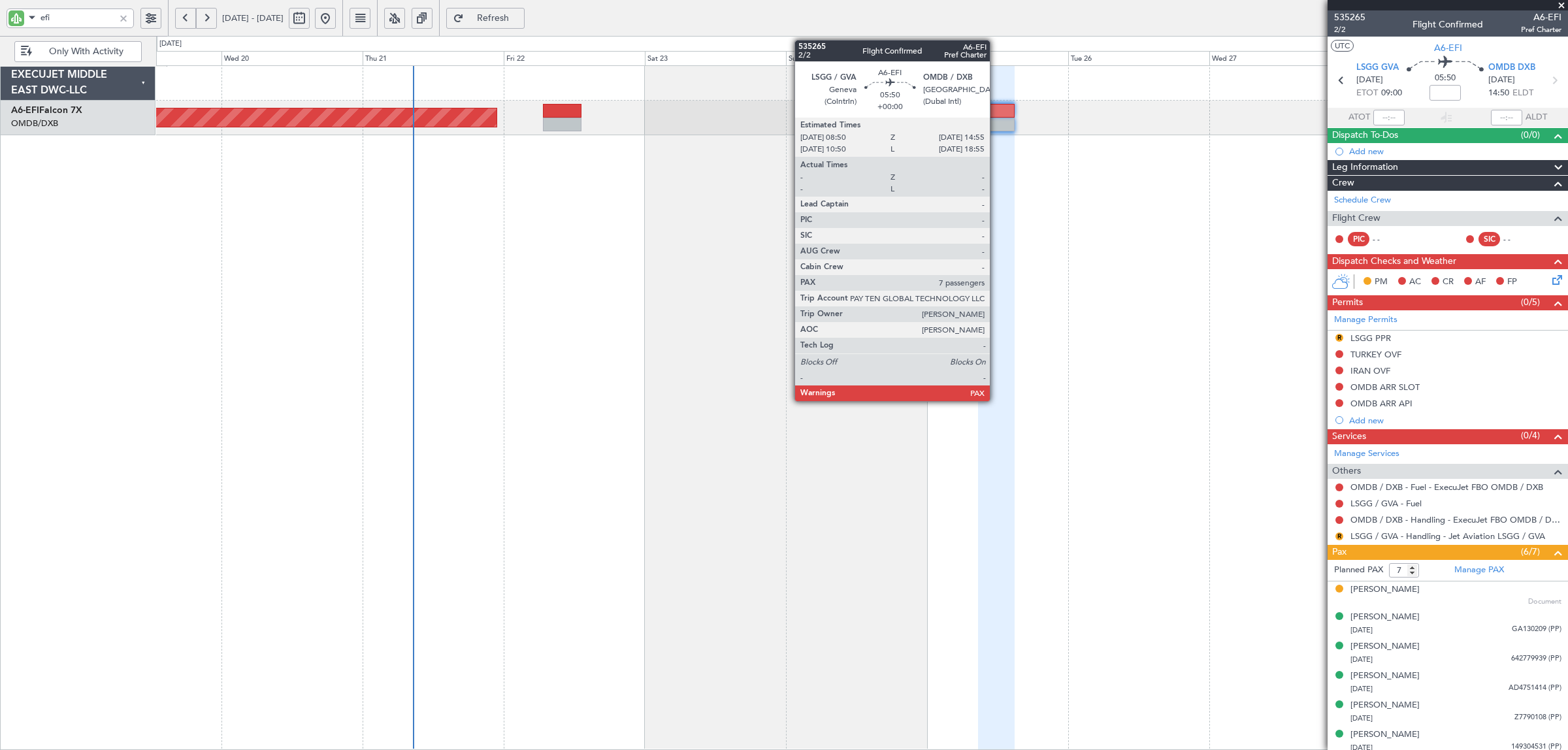
click at [996, 124] on div at bounding box center [996, 124] width 36 height 13
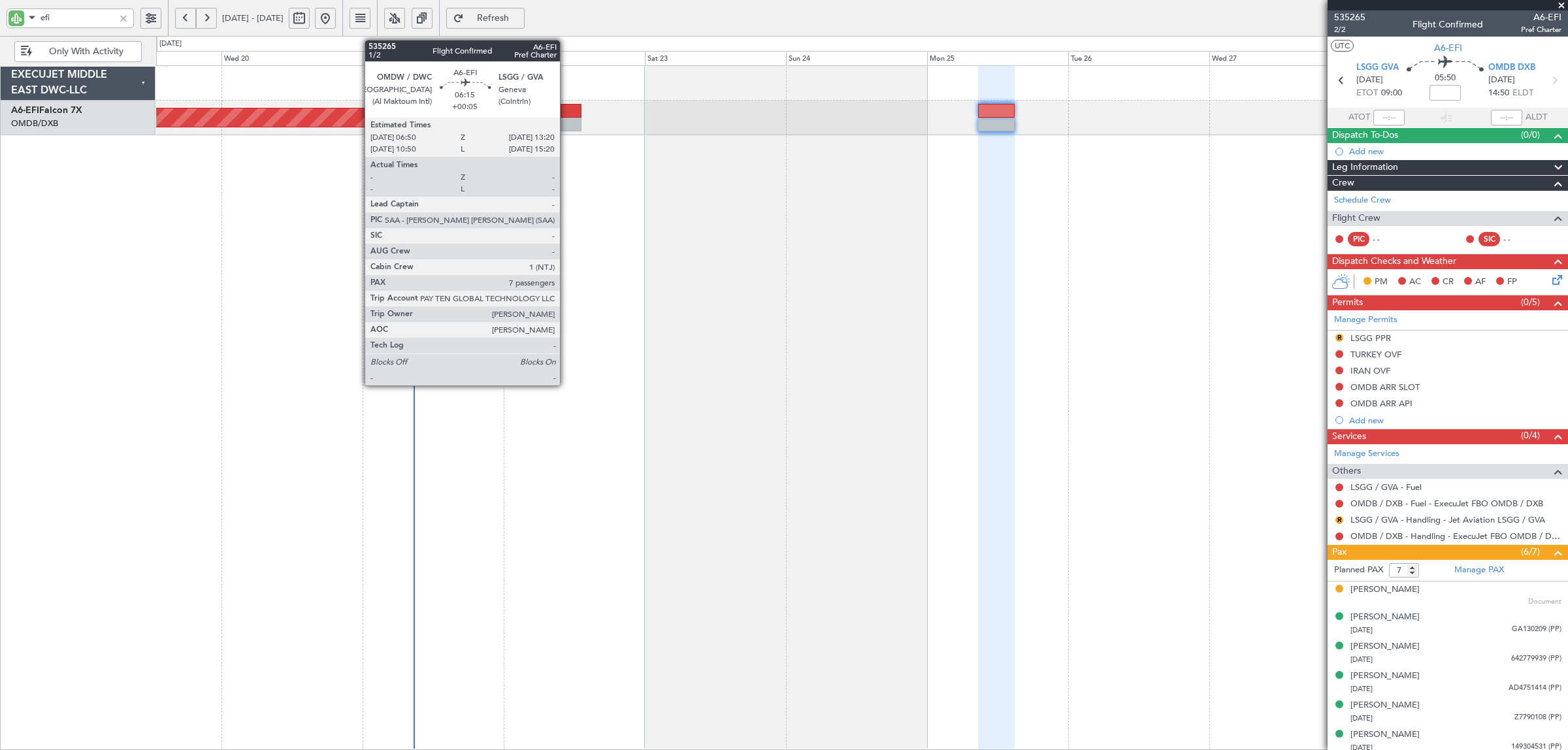
click at [566, 126] on div at bounding box center [562, 124] width 38 height 13
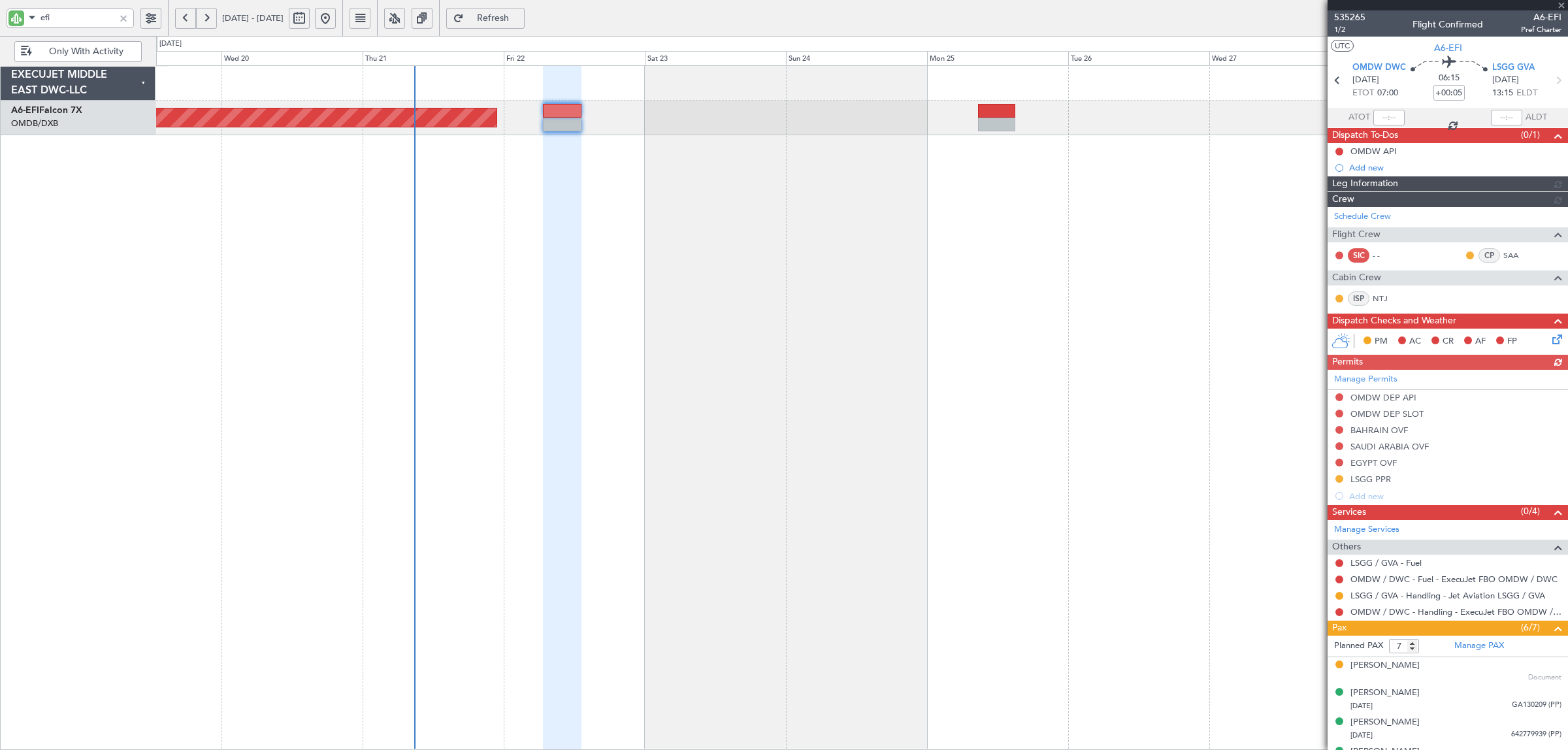
click at [520, 21] on span "Refresh" at bounding box center [493, 18] width 54 height 9
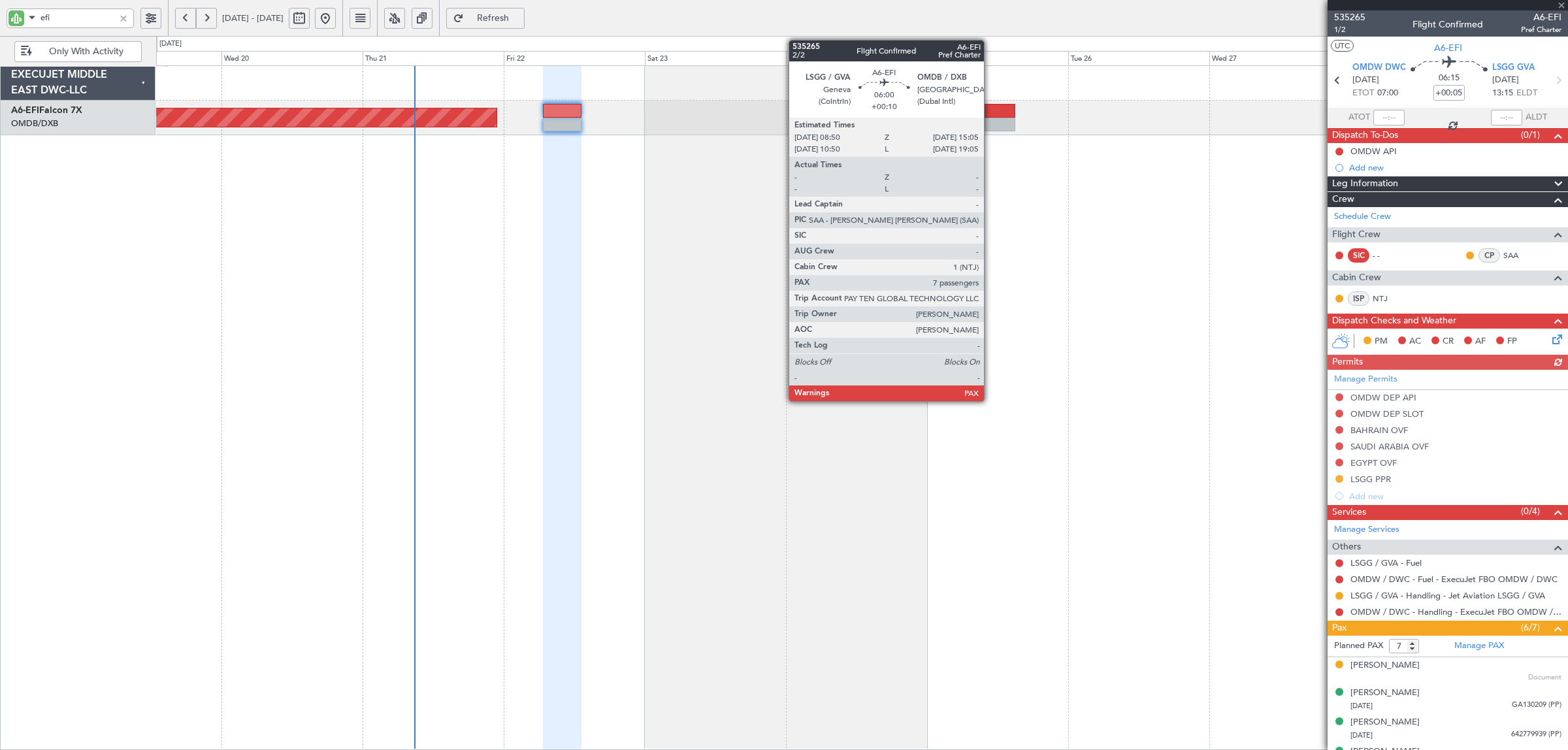
click at [990, 112] on div at bounding box center [996, 110] width 37 height 13
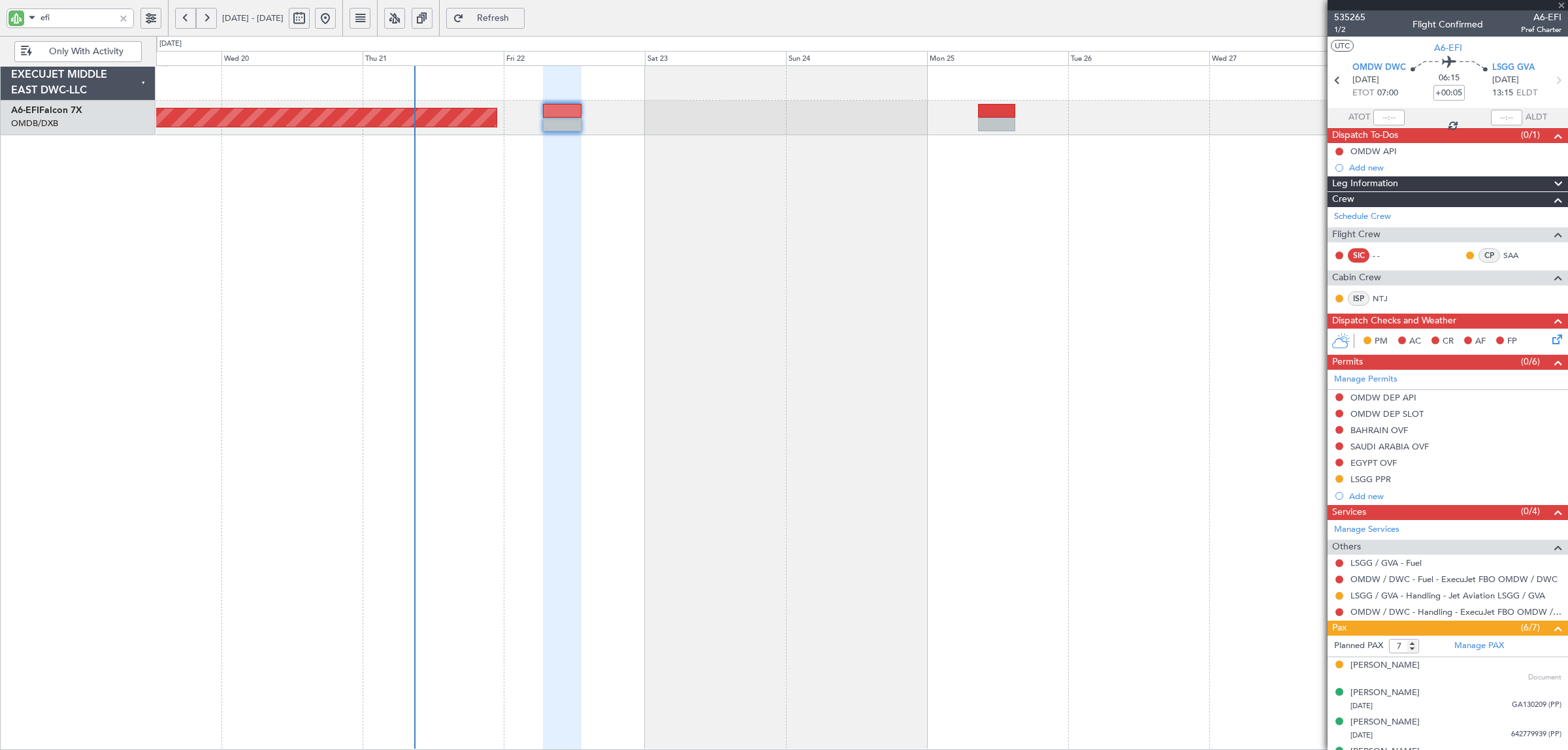
click at [516, 16] on span "Refresh" at bounding box center [493, 18] width 54 height 9
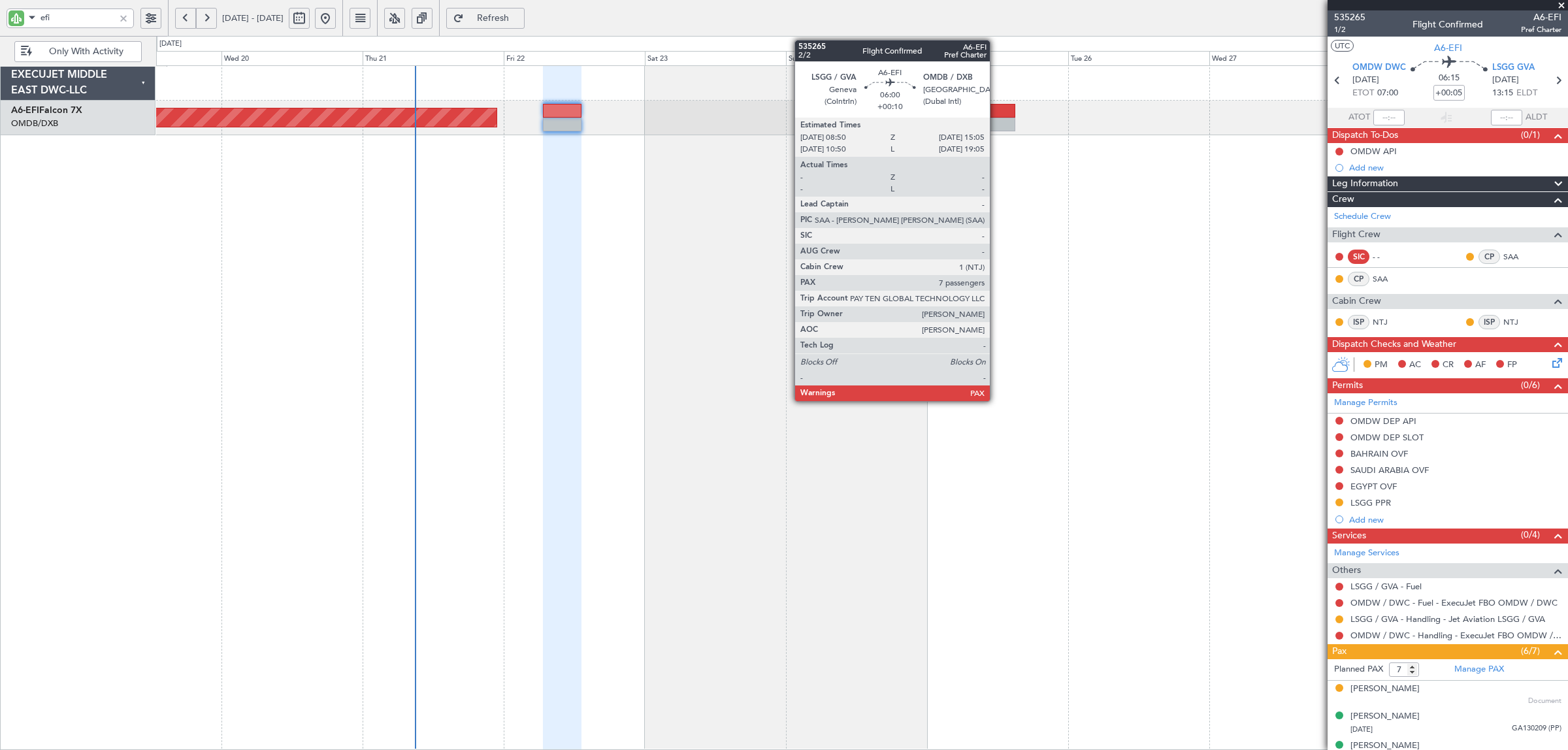
click at [996, 114] on div at bounding box center [996, 110] width 37 height 13
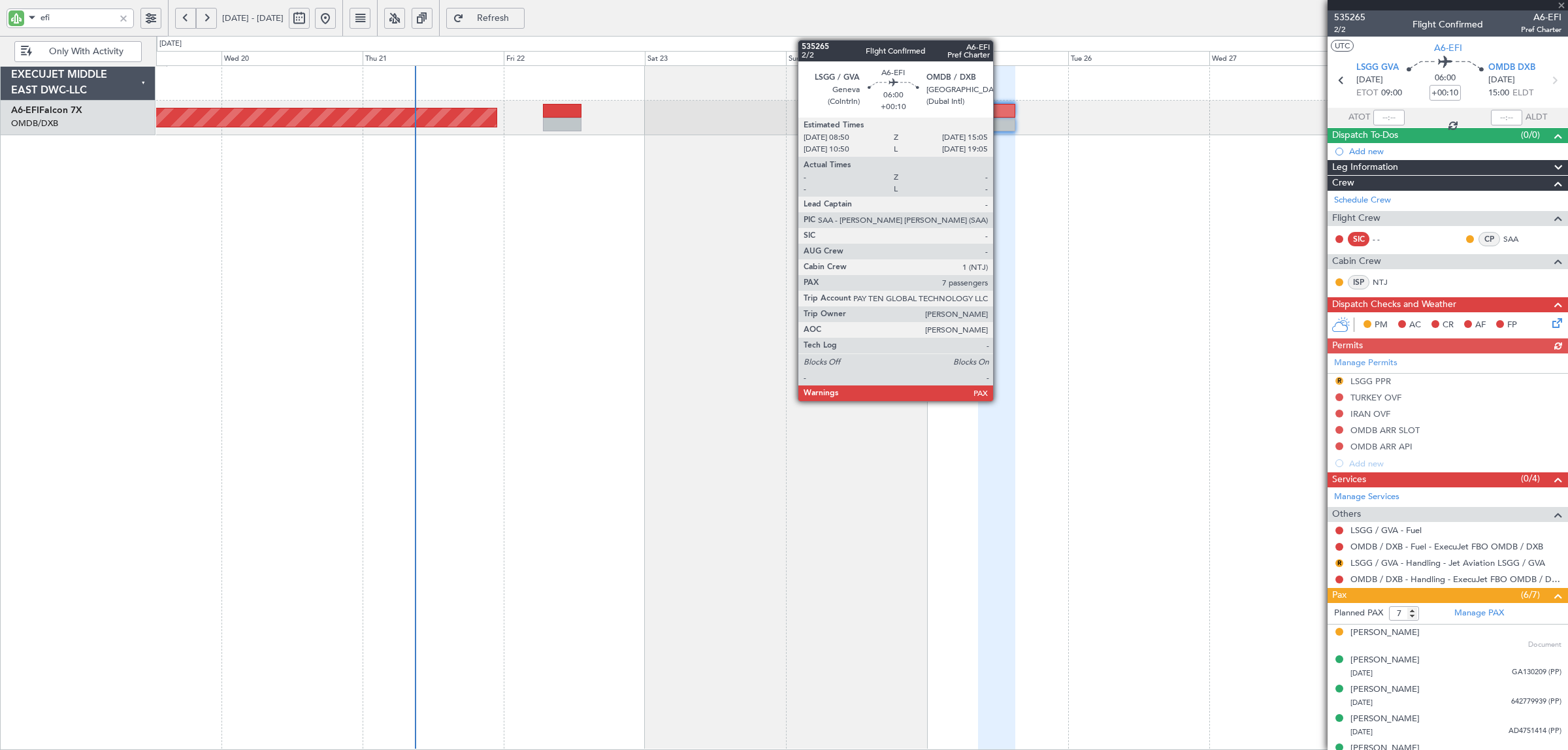
click at [1000, 116] on div at bounding box center [996, 110] width 37 height 13
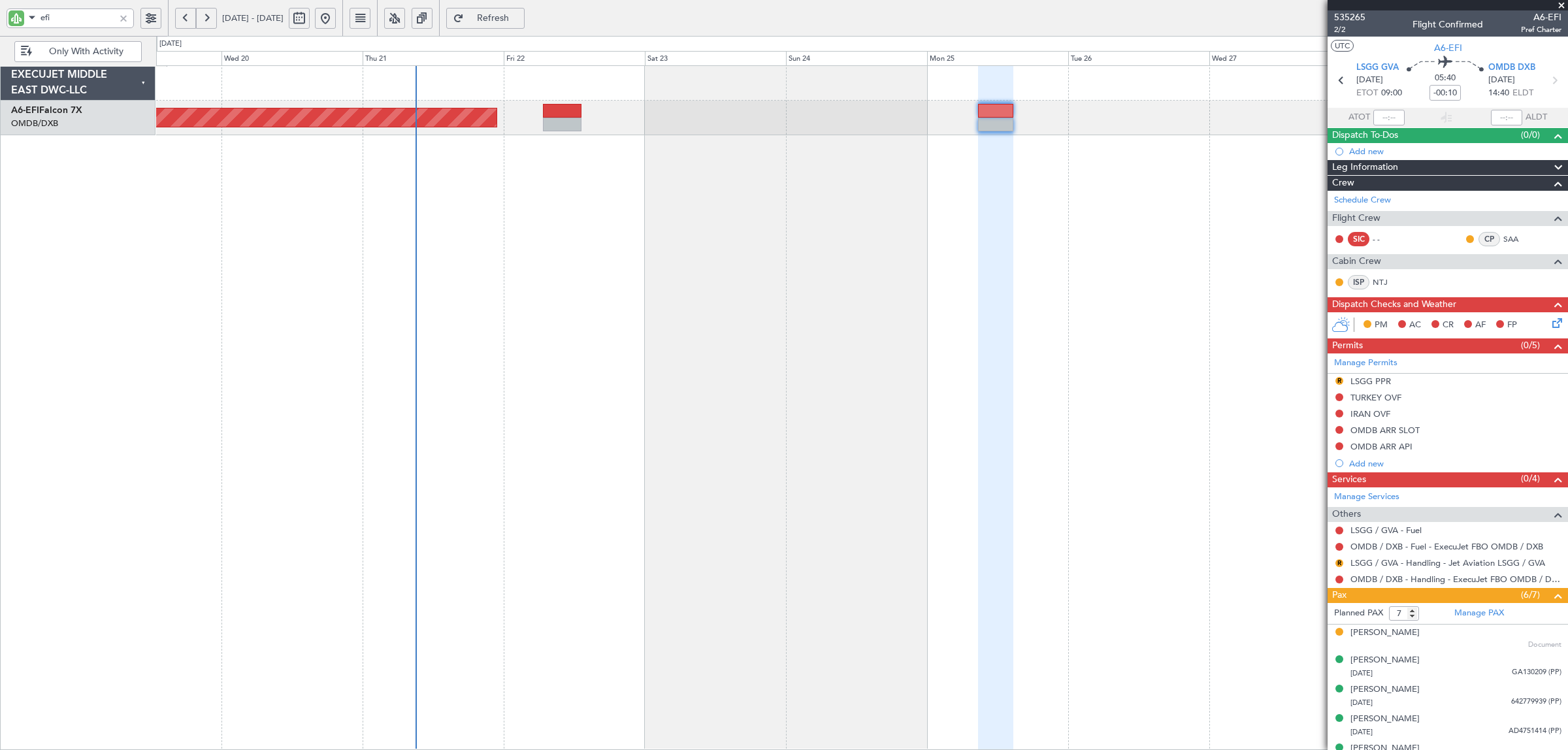
click at [835, 295] on div "Planned Maint Dubai (Al Maktoum Intl)" at bounding box center [862, 408] width 1412 height 685
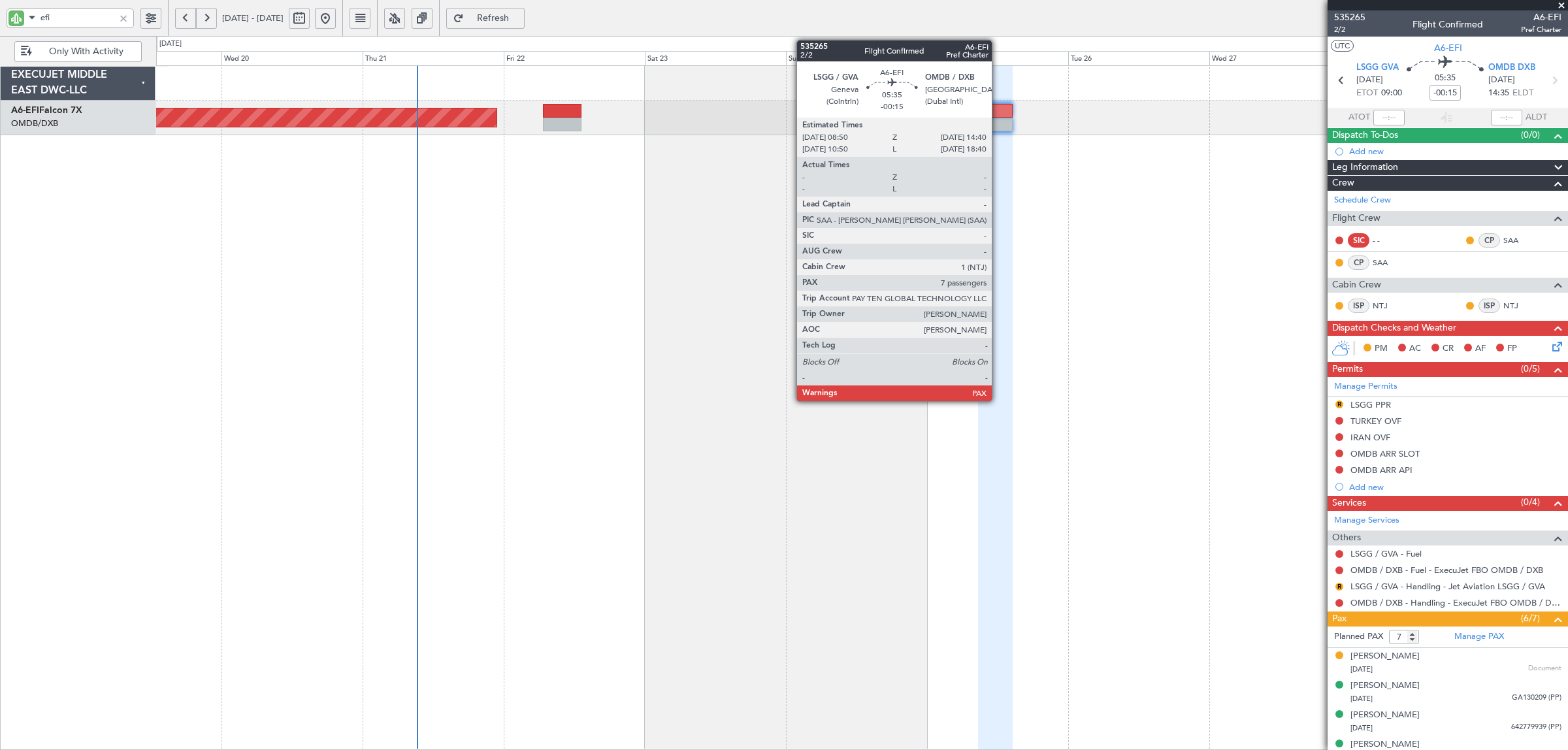
click at [998, 124] on div at bounding box center [995, 124] width 34 height 13
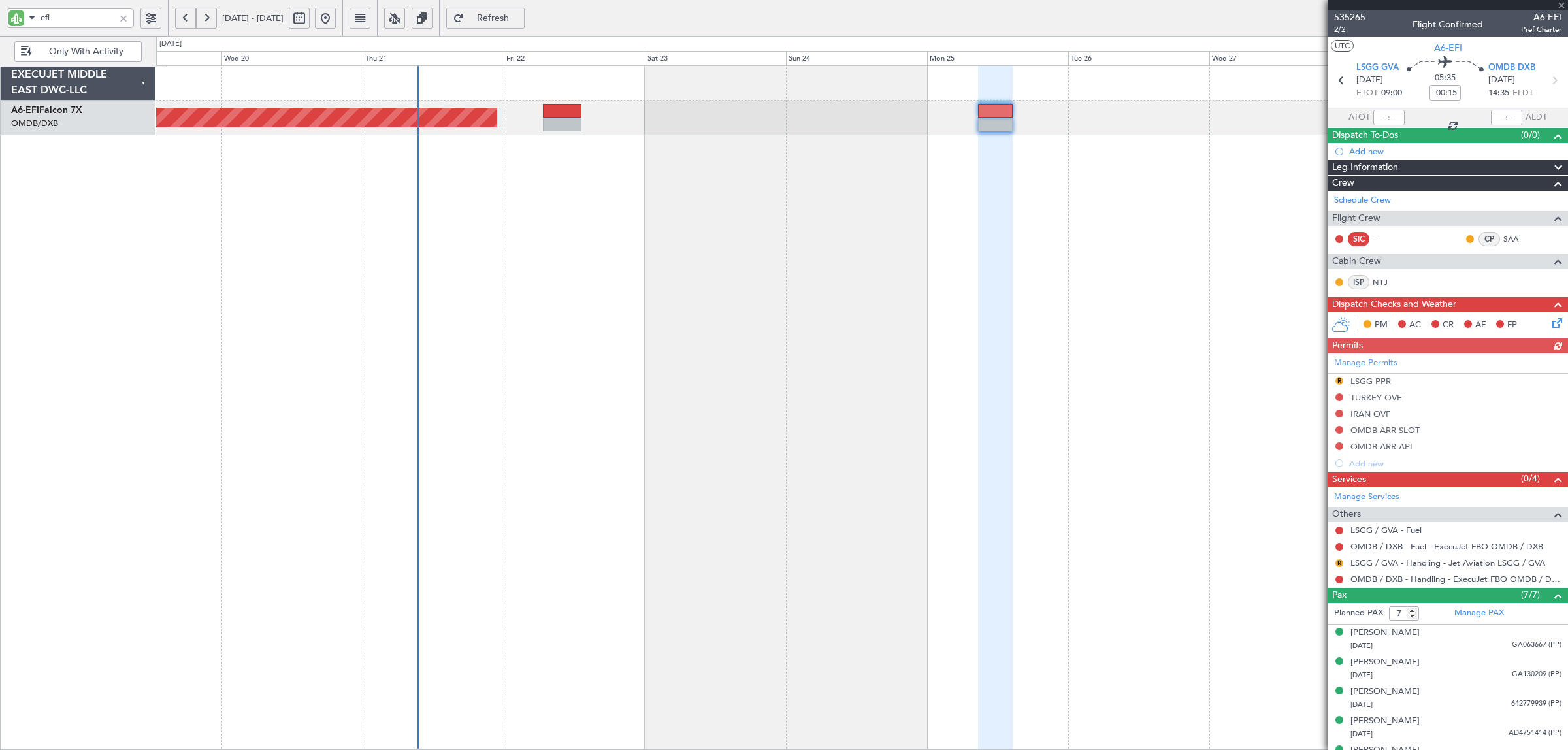
click at [998, 124] on div at bounding box center [995, 124] width 34 height 13
click at [513, 16] on span "Refresh" at bounding box center [493, 18] width 54 height 9
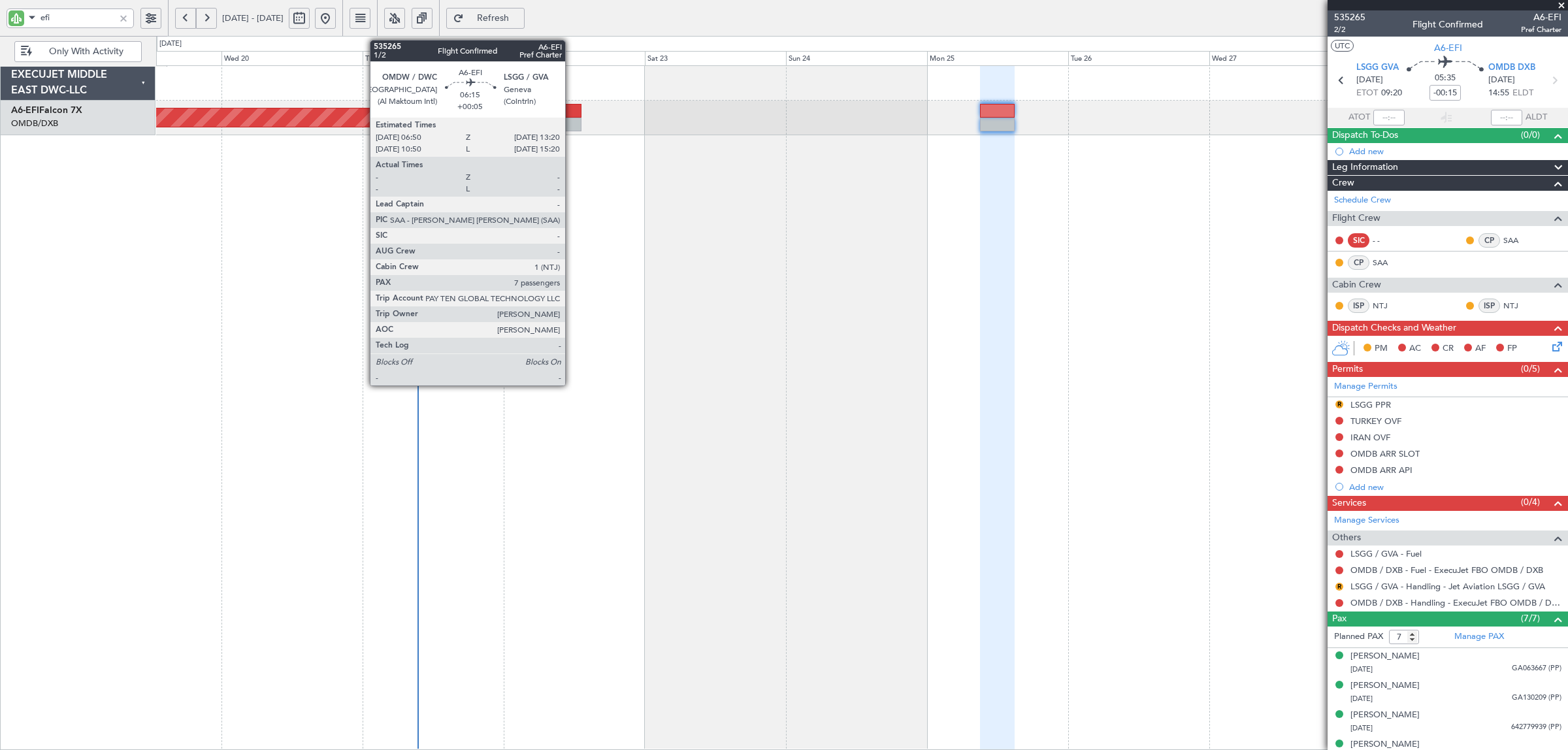
click at [572, 120] on div at bounding box center [562, 124] width 38 height 13
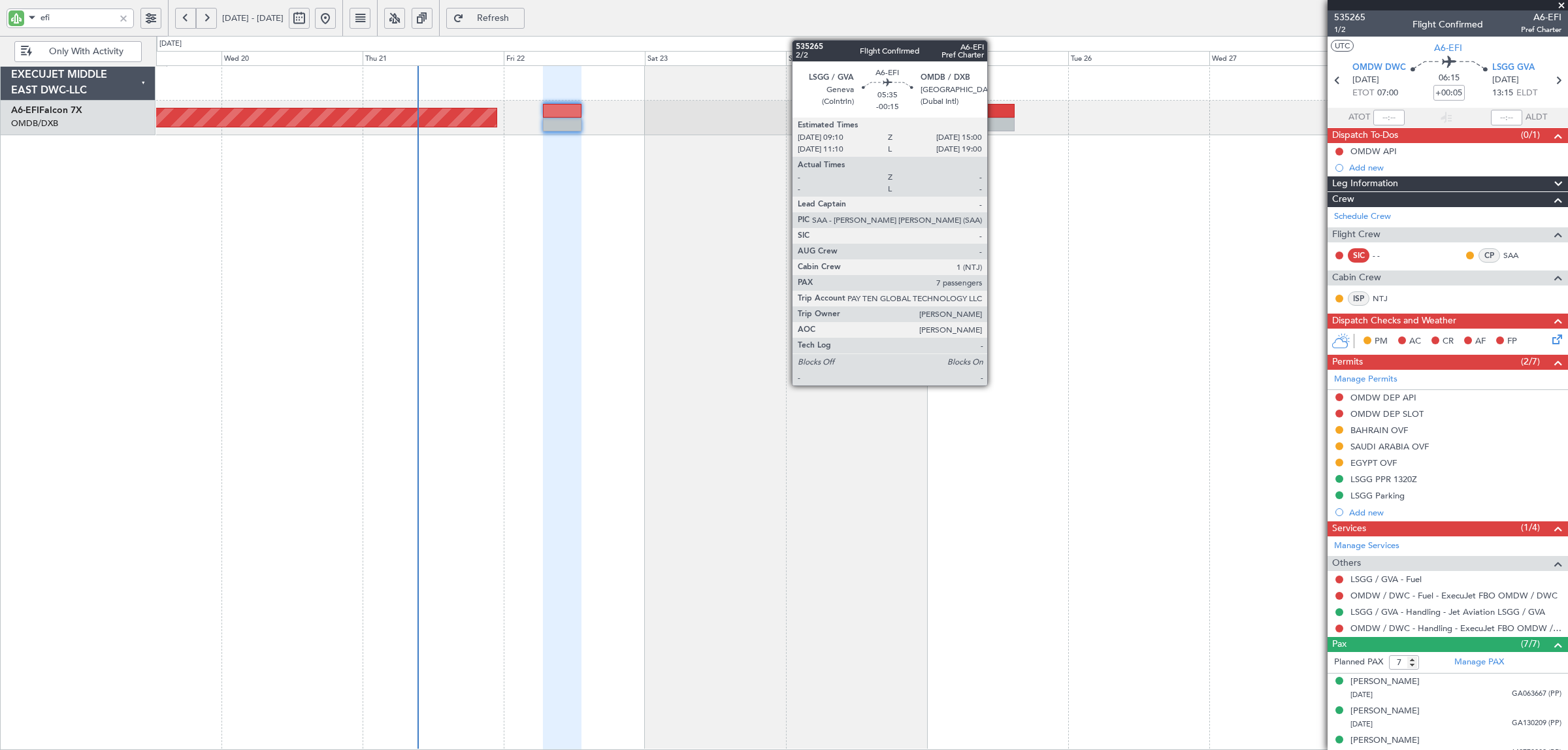
click at [994, 122] on div at bounding box center [997, 124] width 34 height 13
click at [1004, 122] on div at bounding box center [997, 124] width 34 height 13
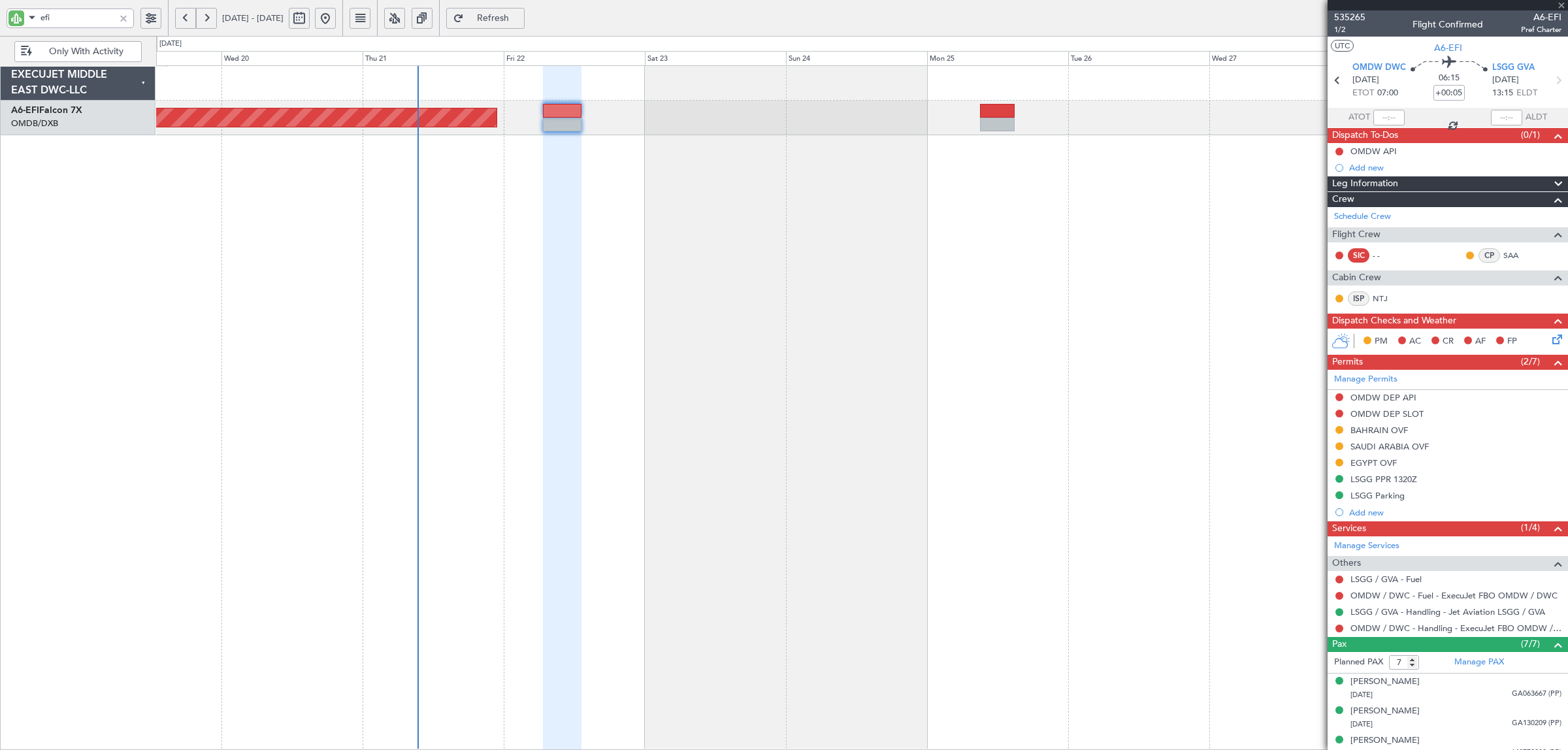
type input "-00:15"
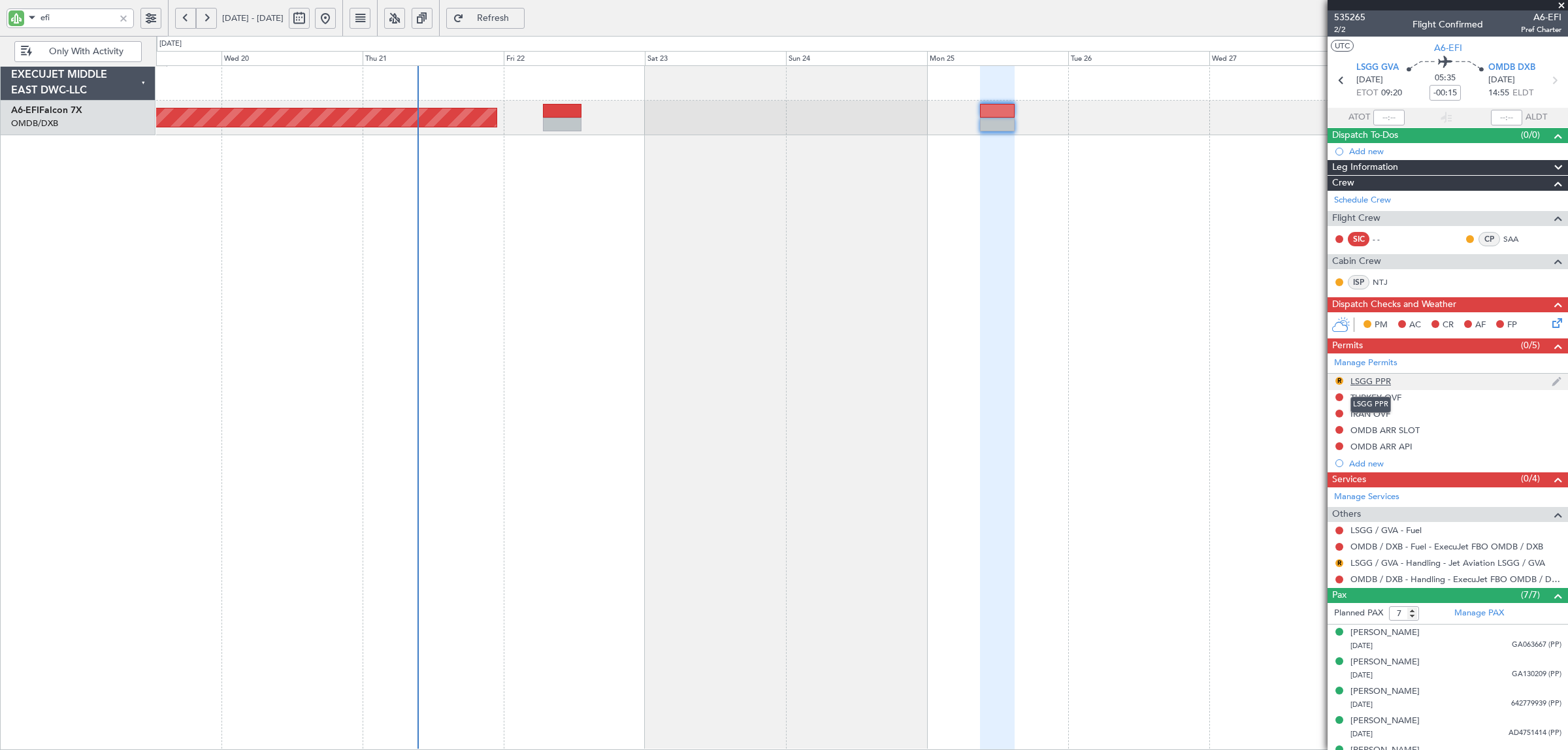
click at [1254, 384] on div "LSGG PPR" at bounding box center [1370, 381] width 40 height 11
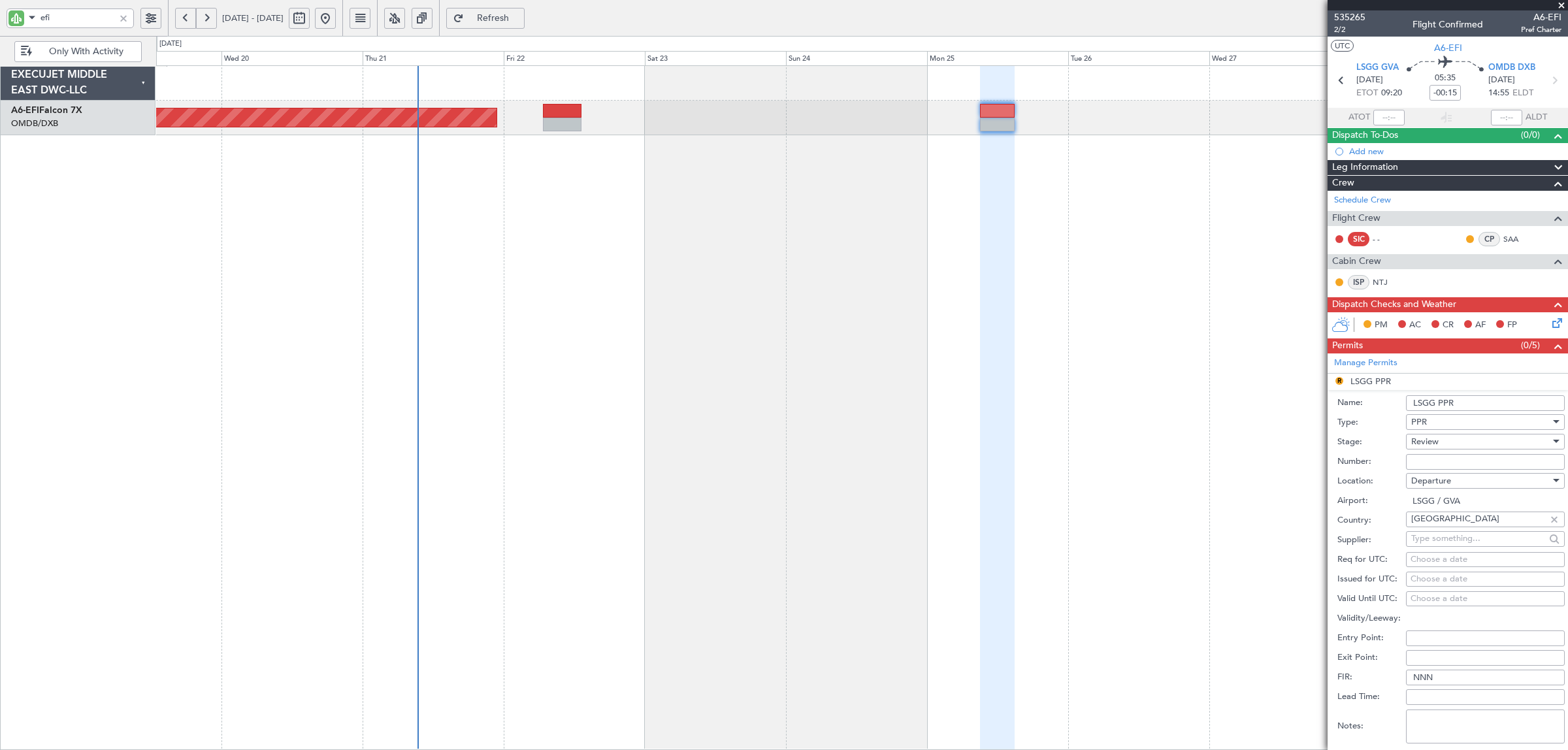
click at [1254, 445] on span "Review" at bounding box center [1425, 441] width 28 height 11
click at [1254, 543] on span "Received OK" at bounding box center [1479, 547] width 135 height 20
click at [1254, 455] on input "Number:" at bounding box center [1485, 461] width 159 height 15
paste input "082509210D"
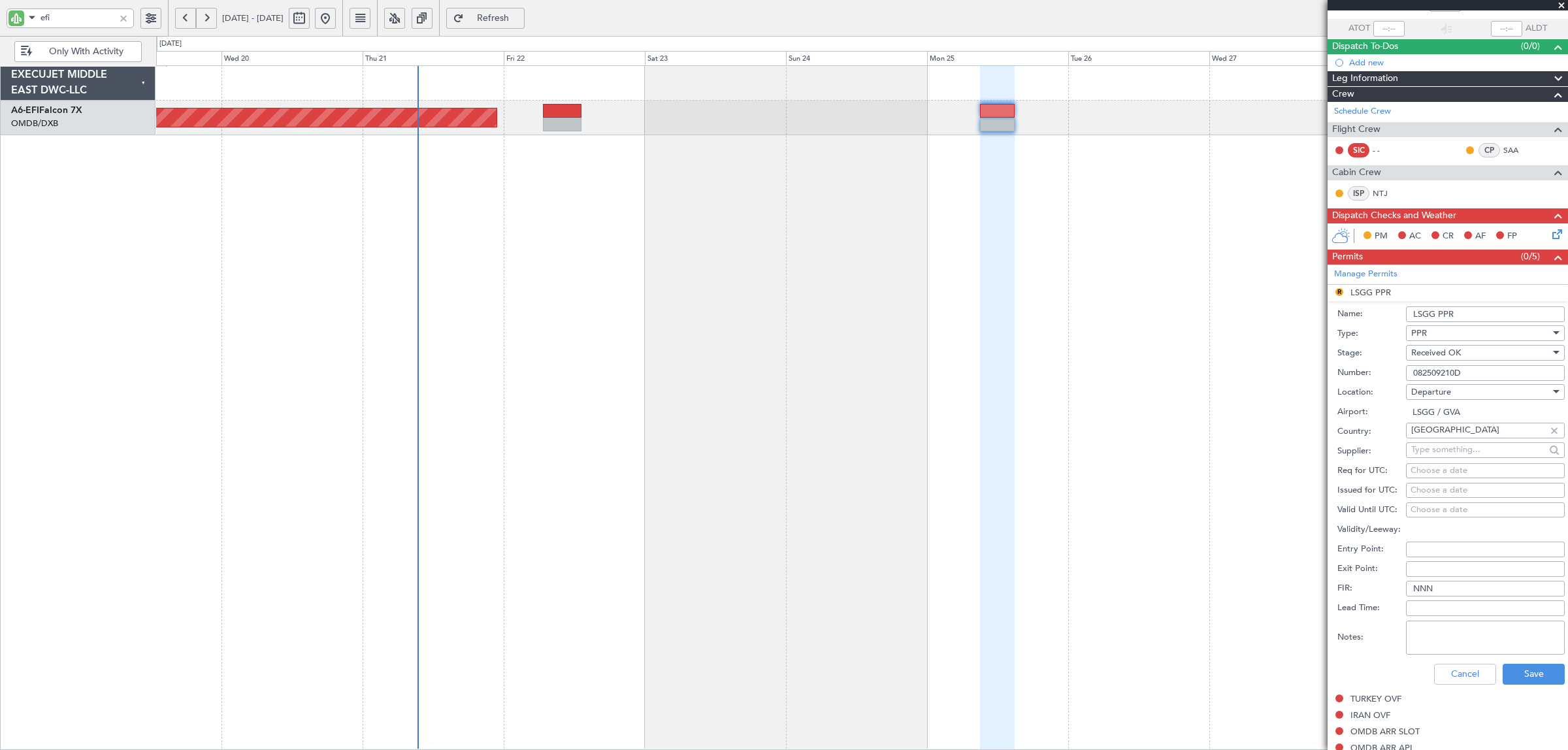
scroll to position [245, 0]
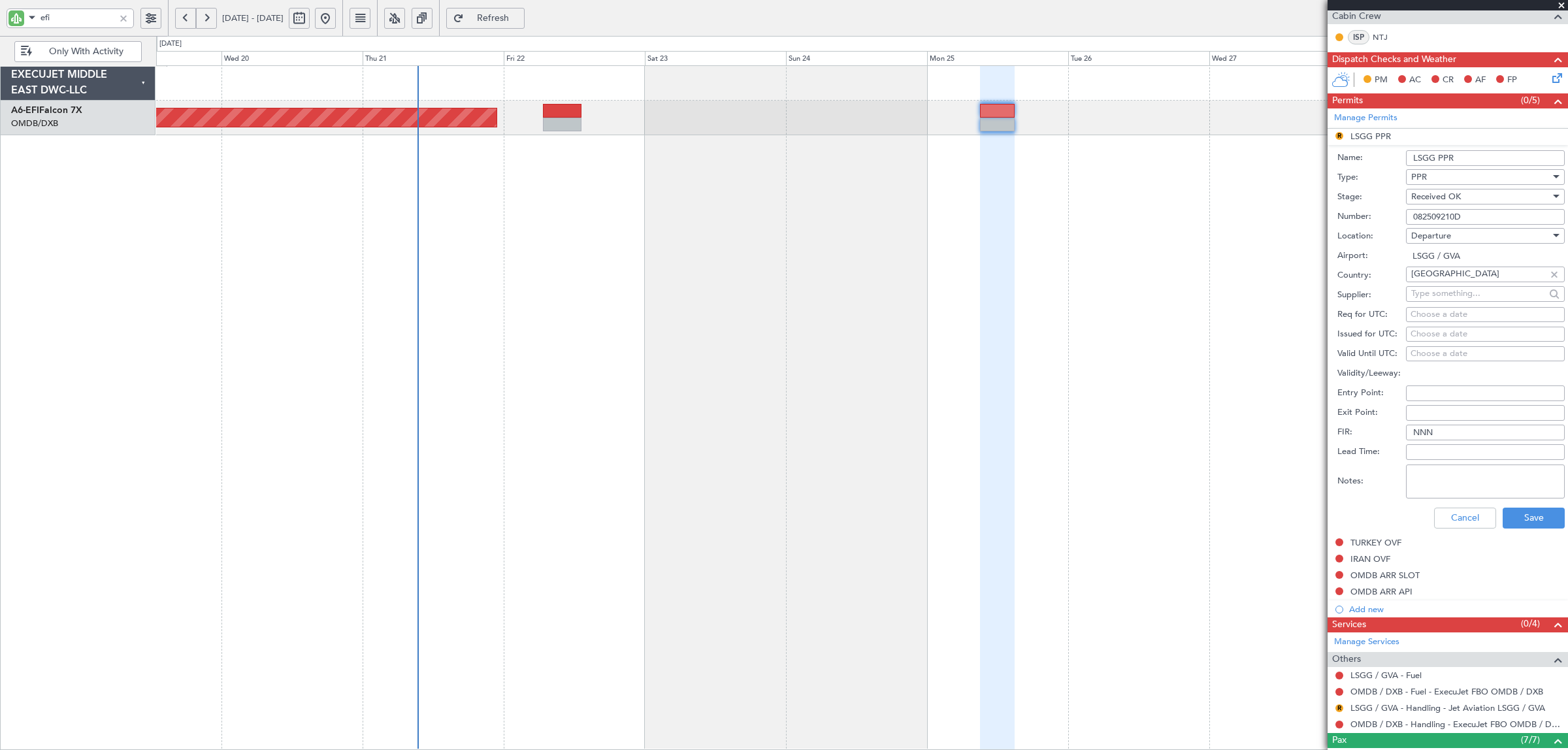
type input "082509210D"
click at [1254, 318] on div "Choose a date" at bounding box center [1485, 314] width 149 height 13
select select "8"
select select "2025"
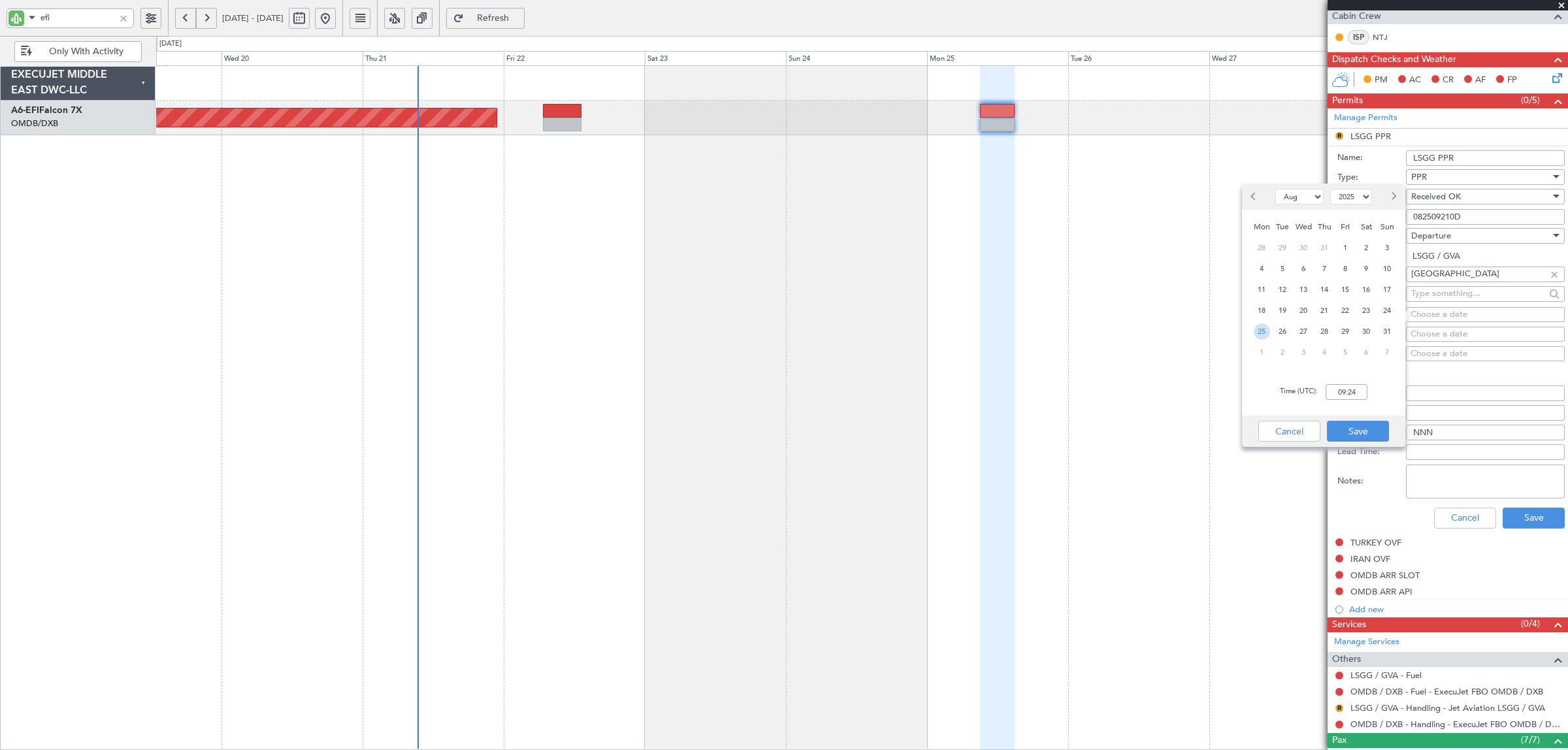
click at [1254, 332] on span "25" at bounding box center [1262, 332] width 16 height 16
click at [1254, 387] on input "00:00" at bounding box center [1346, 391] width 42 height 15
type input "09:20"
click at [1254, 425] on button "Save" at bounding box center [1357, 430] width 62 height 21
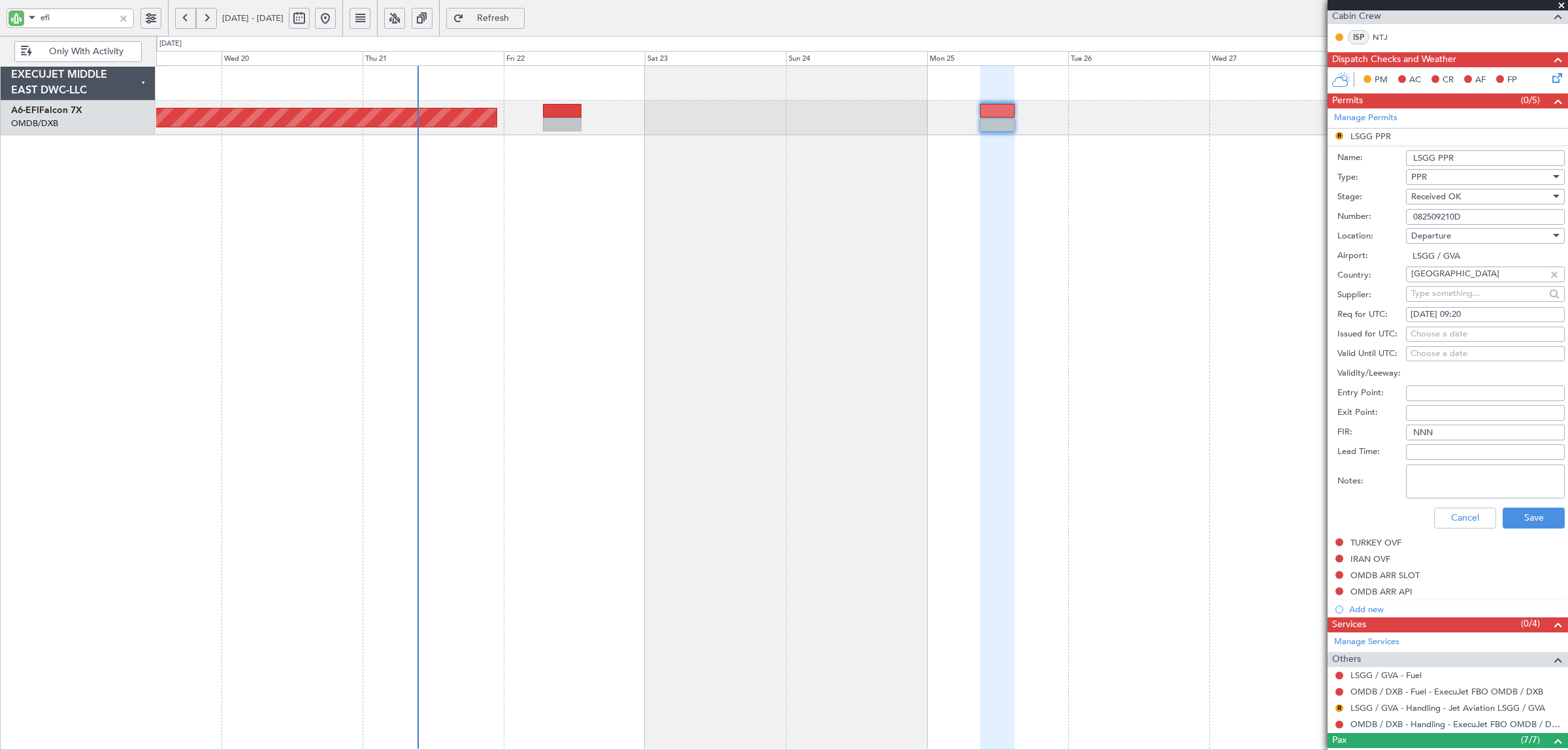
click at [1254, 333] on div "Choose a date" at bounding box center [1485, 334] width 149 height 13
select select "8"
select select "2025"
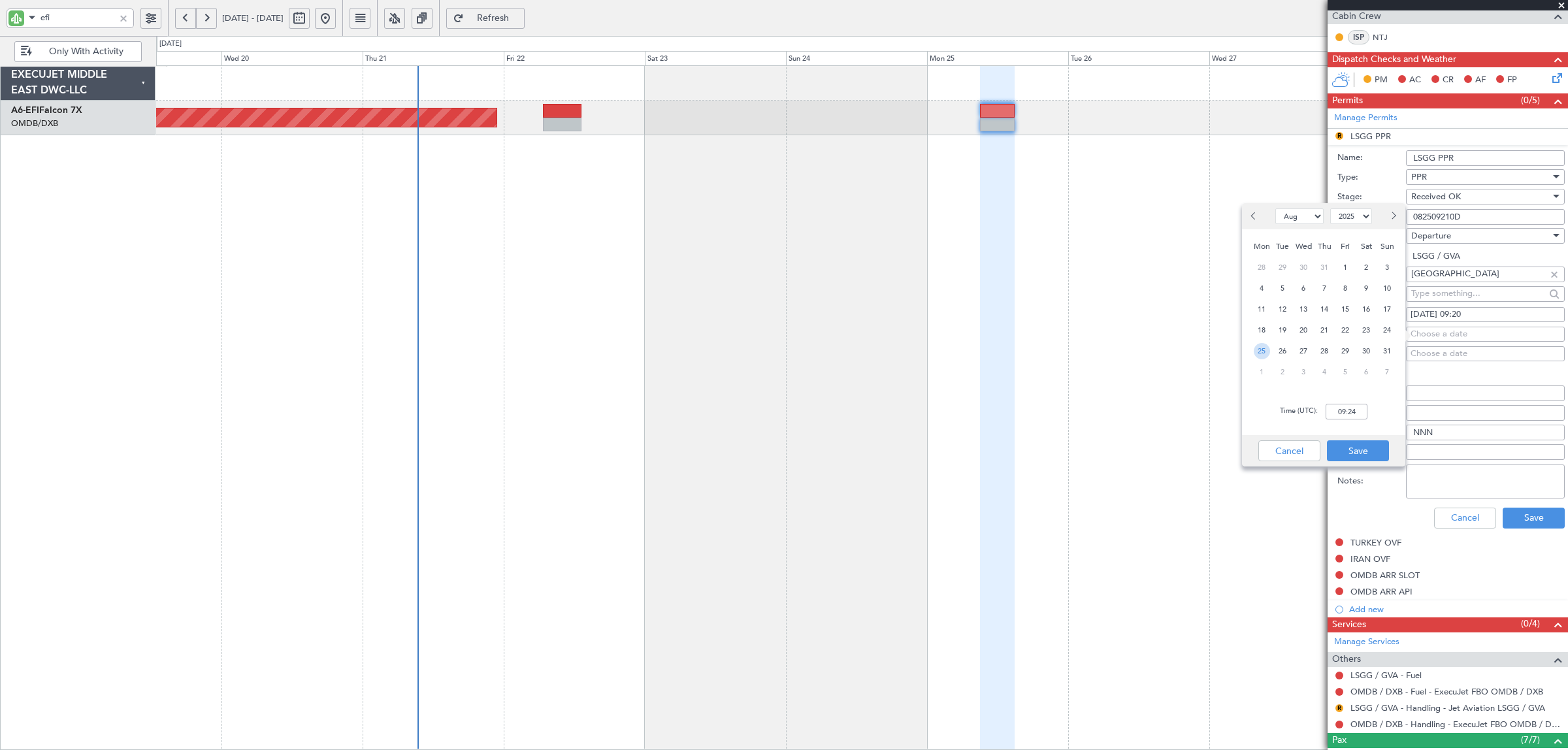
click at [1254, 353] on span "25" at bounding box center [1262, 351] width 16 height 16
click at [1254, 412] on input "00:00" at bounding box center [1346, 411] width 42 height 15
type input "09:59"
click at [1254, 446] on button "Save" at bounding box center [1357, 451] width 62 height 21
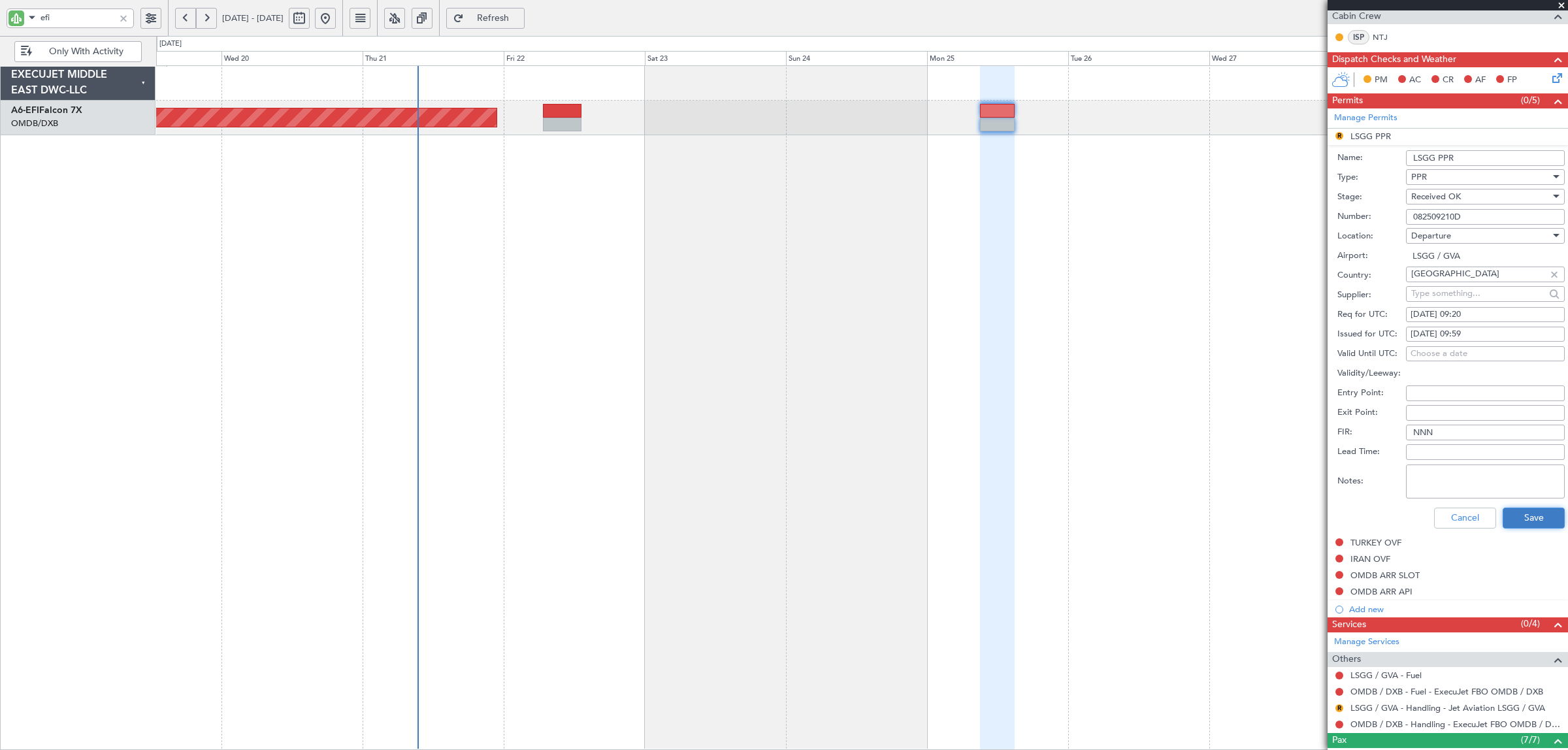
click at [1254, 517] on button "Save" at bounding box center [1534, 518] width 62 height 21
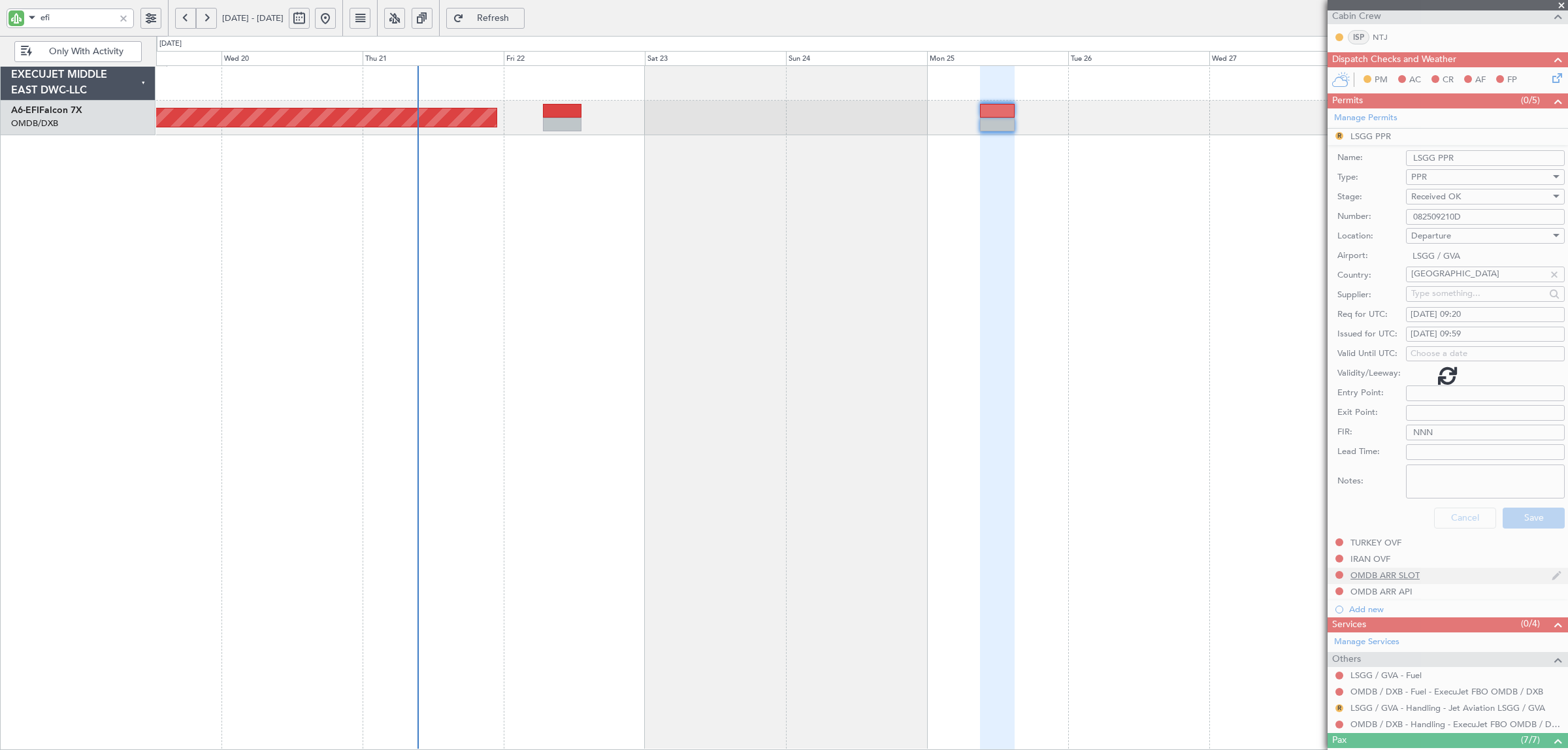
scroll to position [81, 0]
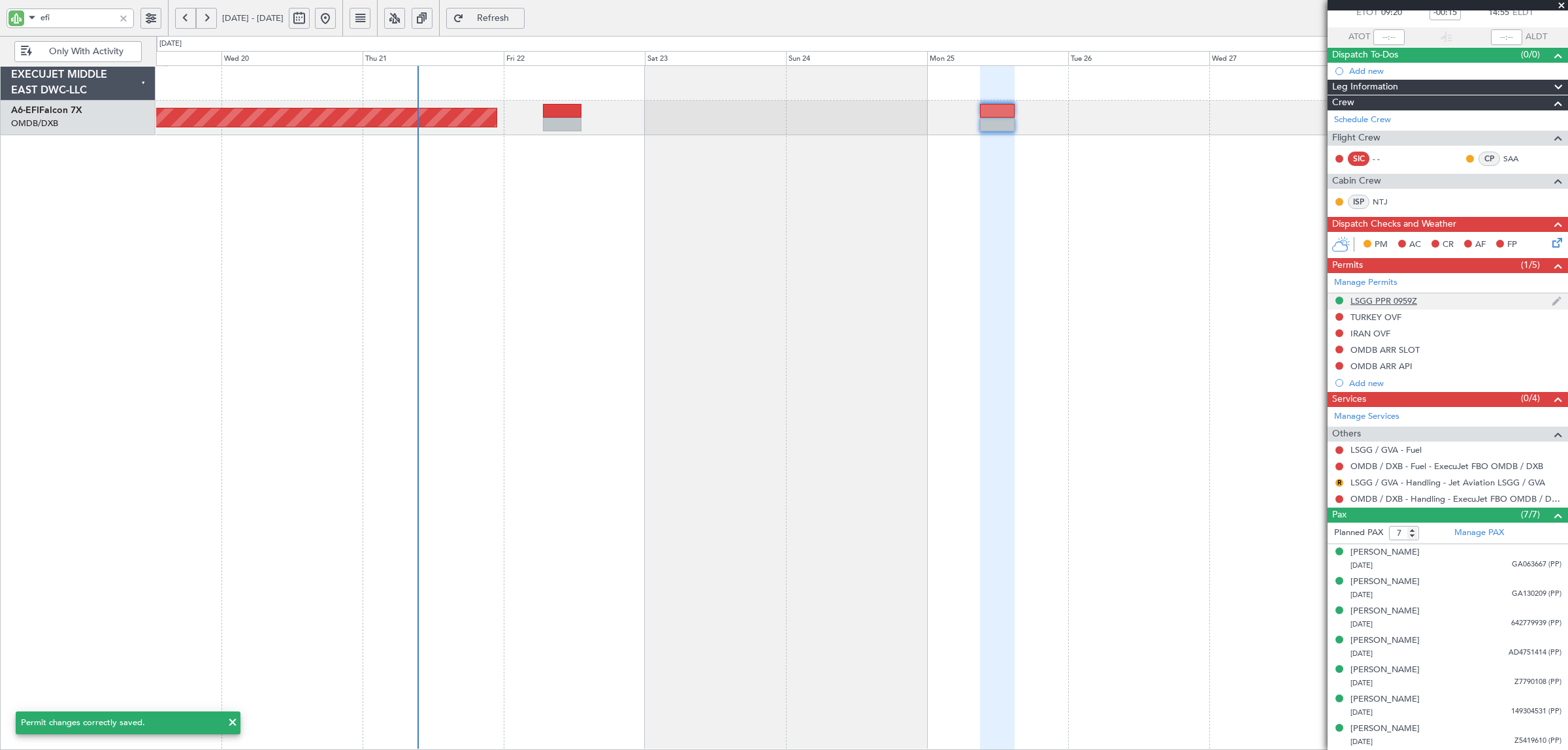
click at [1254, 299] on div "LSGG PPR 0959Z" at bounding box center [1383, 301] width 67 height 11
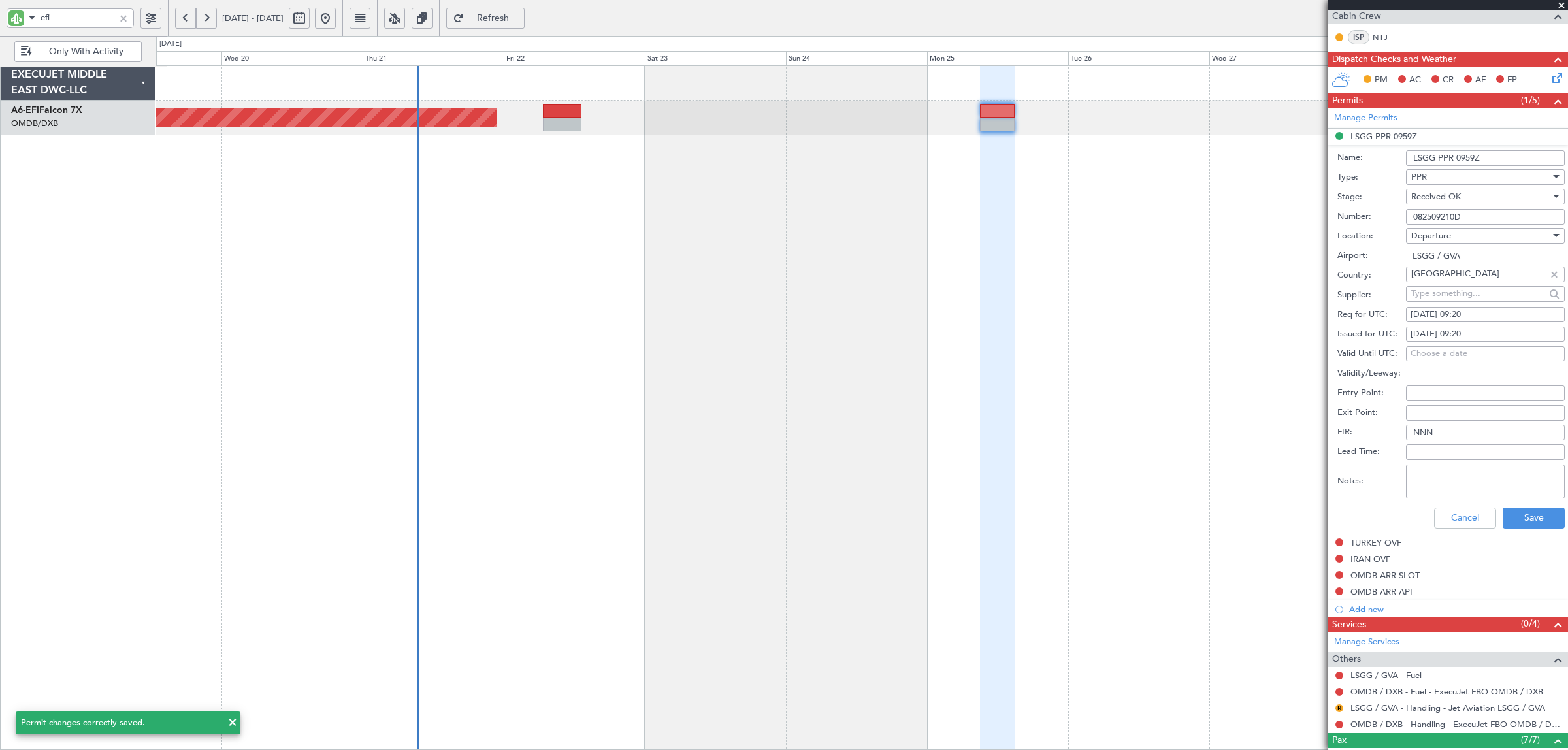
click at [1254, 155] on input "LSGG PPR 0959Z" at bounding box center [1485, 157] width 159 height 15
type input "LSGG PPR 0920Z"
click at [1254, 330] on div "25/08/2025 09:20" at bounding box center [1485, 334] width 149 height 13
select select "8"
select select "2025"
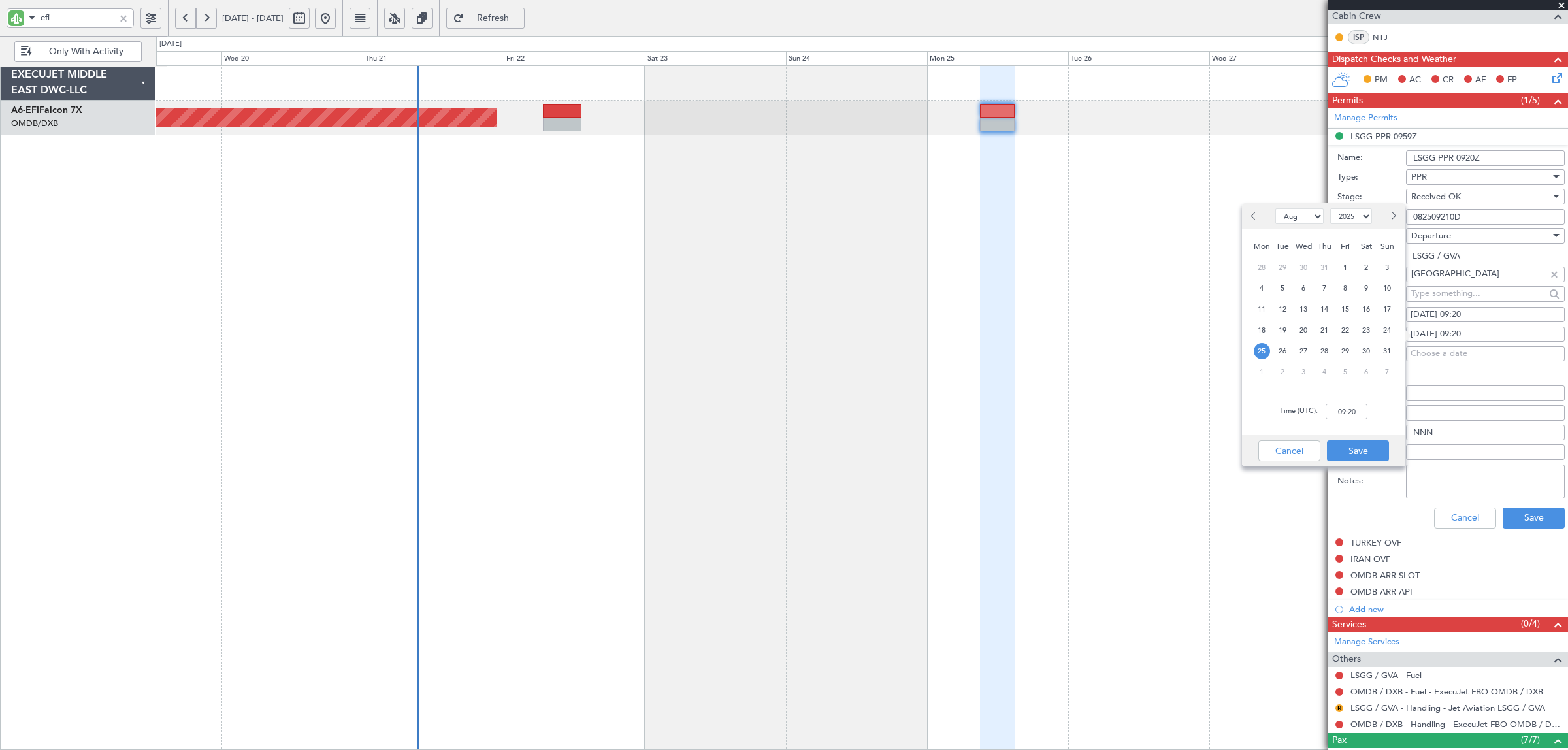
click at [1254, 357] on div "Choose a date" at bounding box center [1485, 354] width 149 height 13
select select "8"
select select "2025"
click at [1254, 371] on span "25" at bounding box center [1262, 371] width 16 height 16
click at [1254, 424] on input "00:00" at bounding box center [1346, 430] width 42 height 15
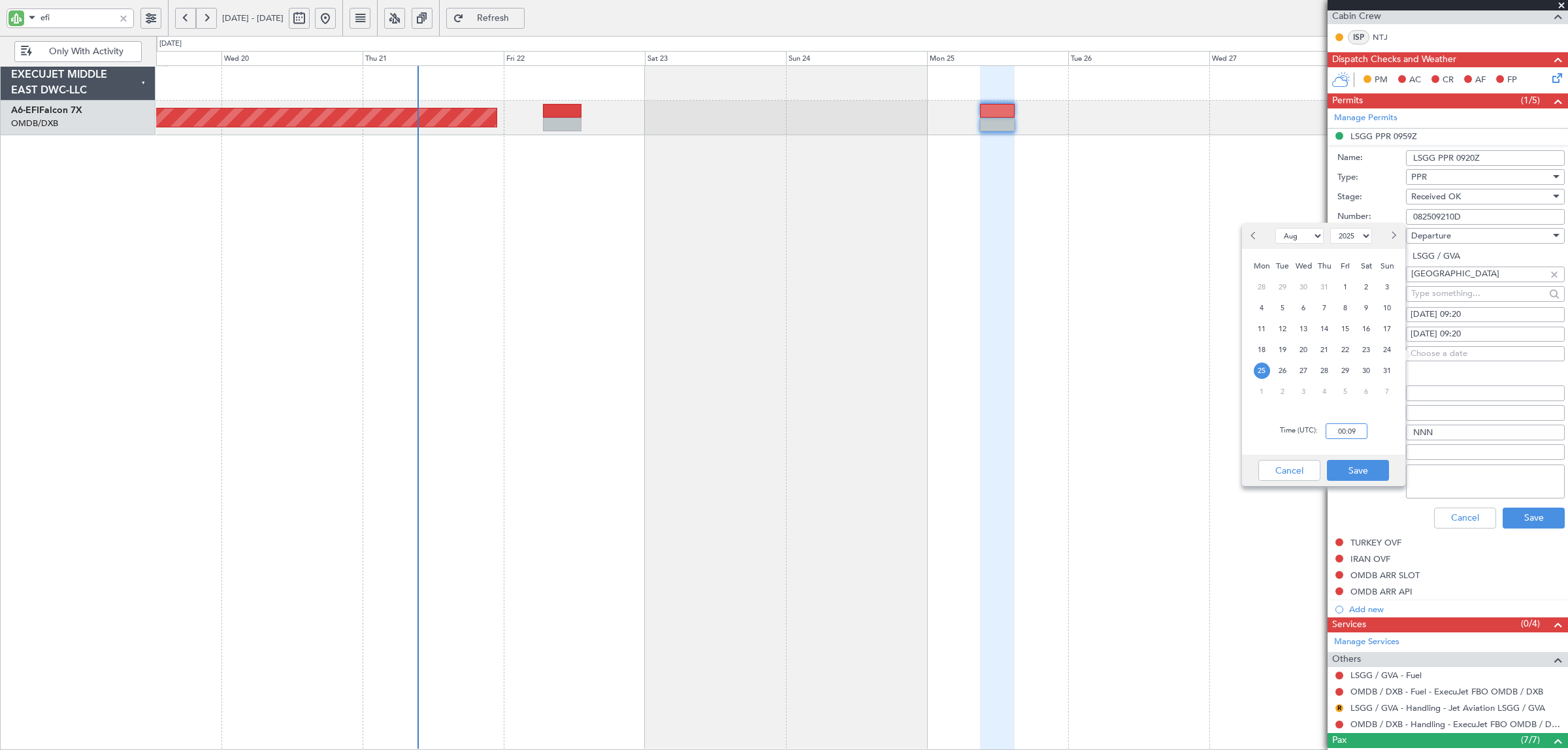
click at [1254, 432] on input "00:09" at bounding box center [1346, 430] width 42 height 15
drag, startPoint x: 1357, startPoint y: 432, endPoint x: 1289, endPoint y: 444, distance: 69.1
click at [1254, 444] on div "Time (UTC): 00:09" at bounding box center [1323, 431] width 163 height 47
type input "09:39"
click at [1254, 469] on button "Save" at bounding box center [1357, 470] width 62 height 21
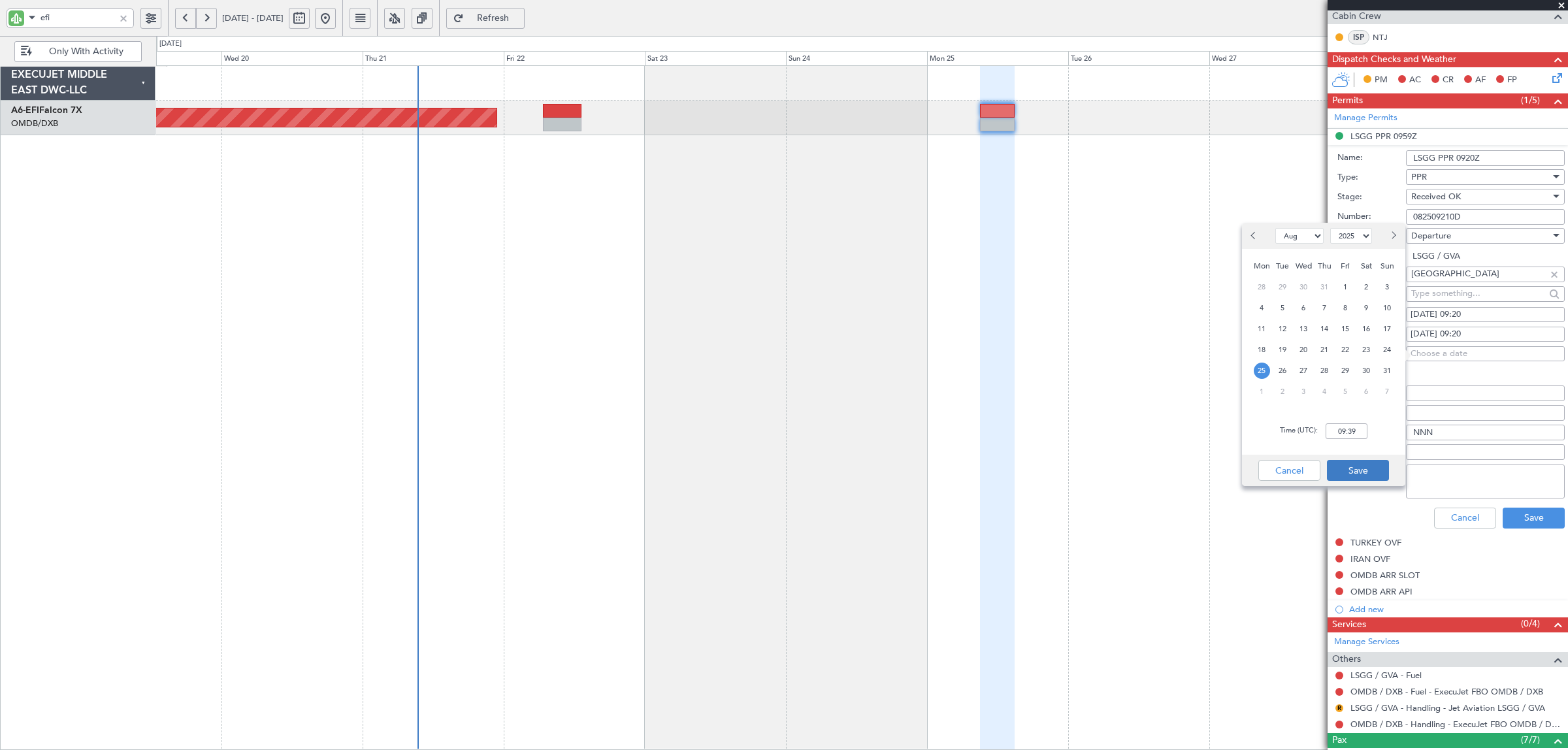
type input "00:19"
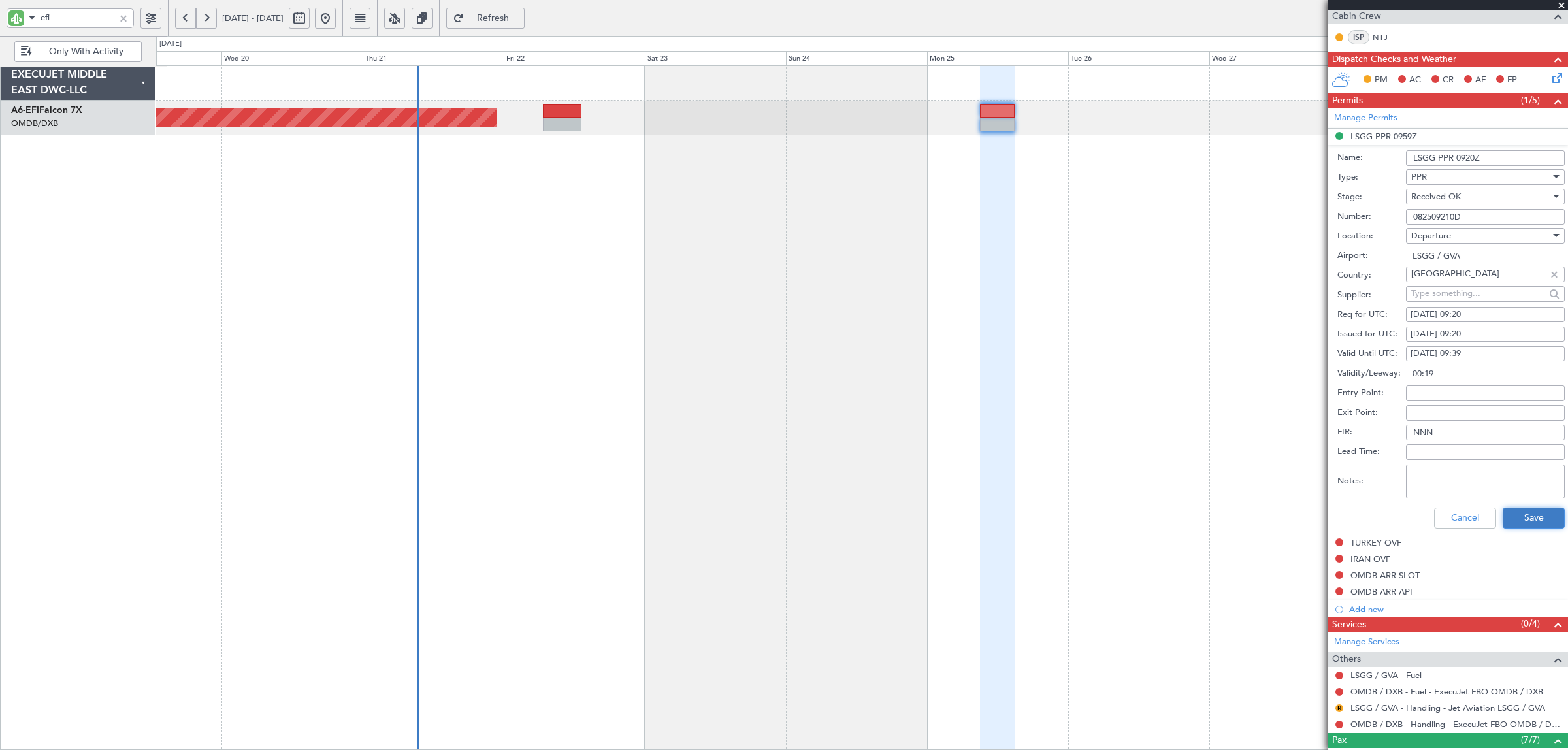
click at [1254, 518] on button "Save" at bounding box center [1534, 518] width 62 height 21
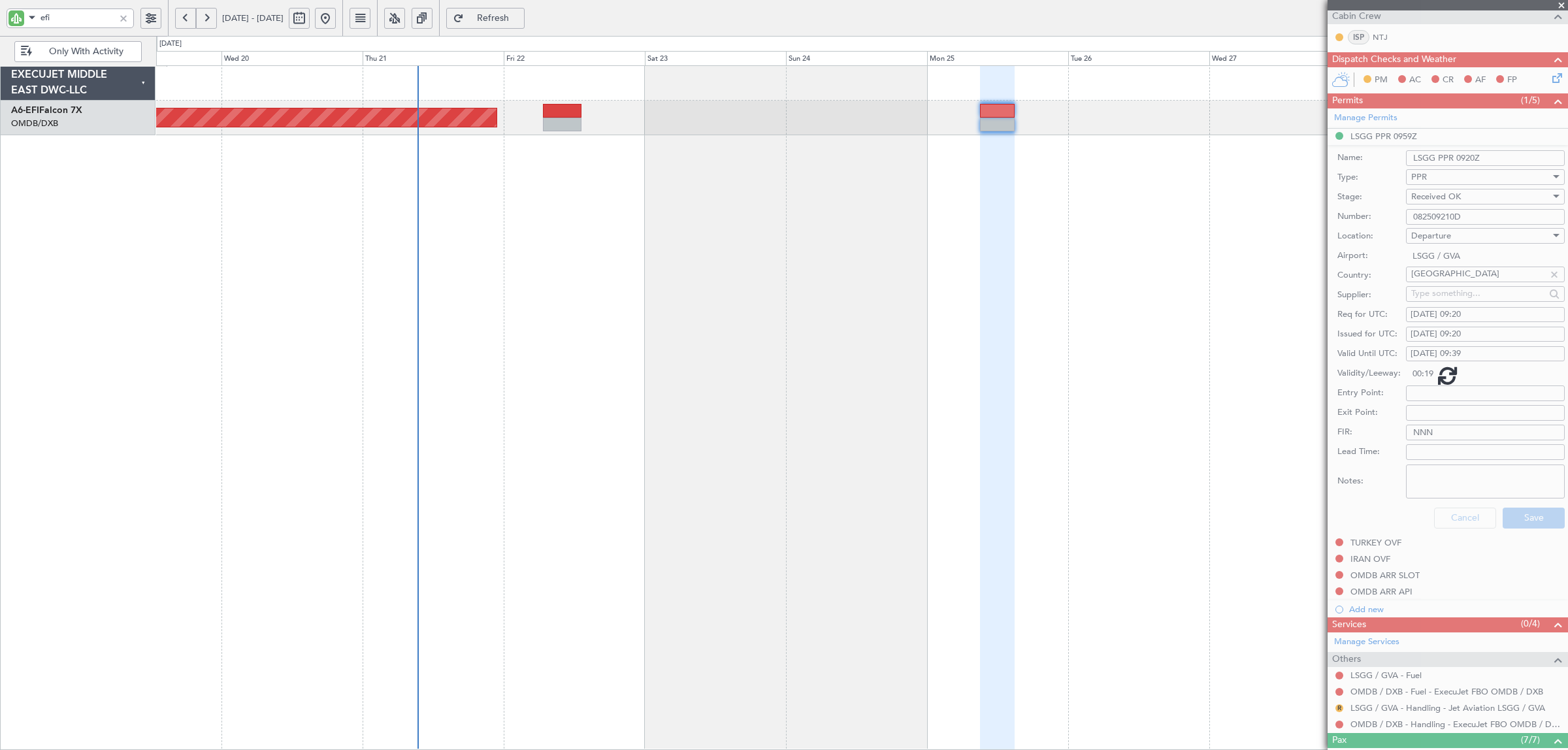
scroll to position [81, 0]
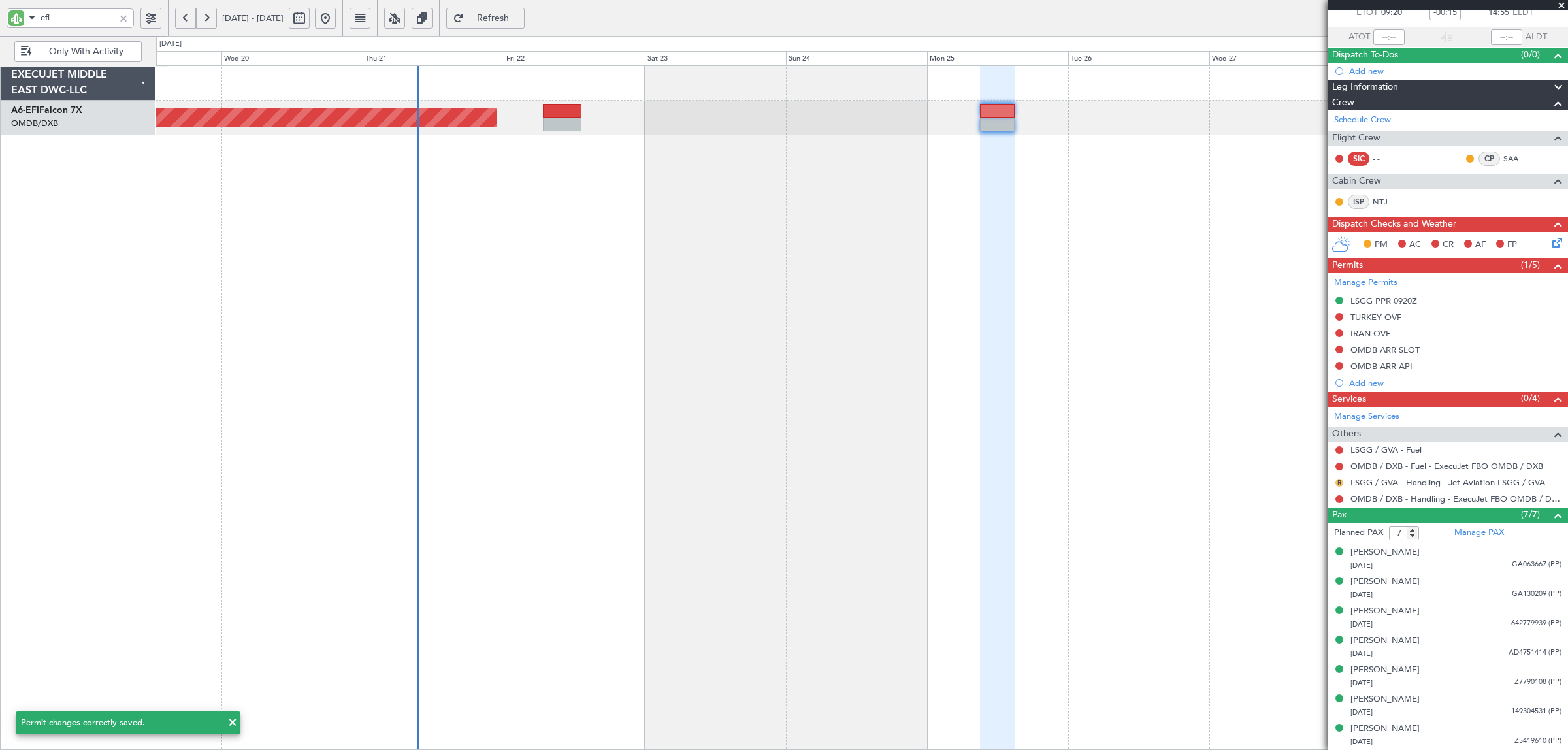
click at [1254, 481] on button "R" at bounding box center [1339, 483] width 8 height 8
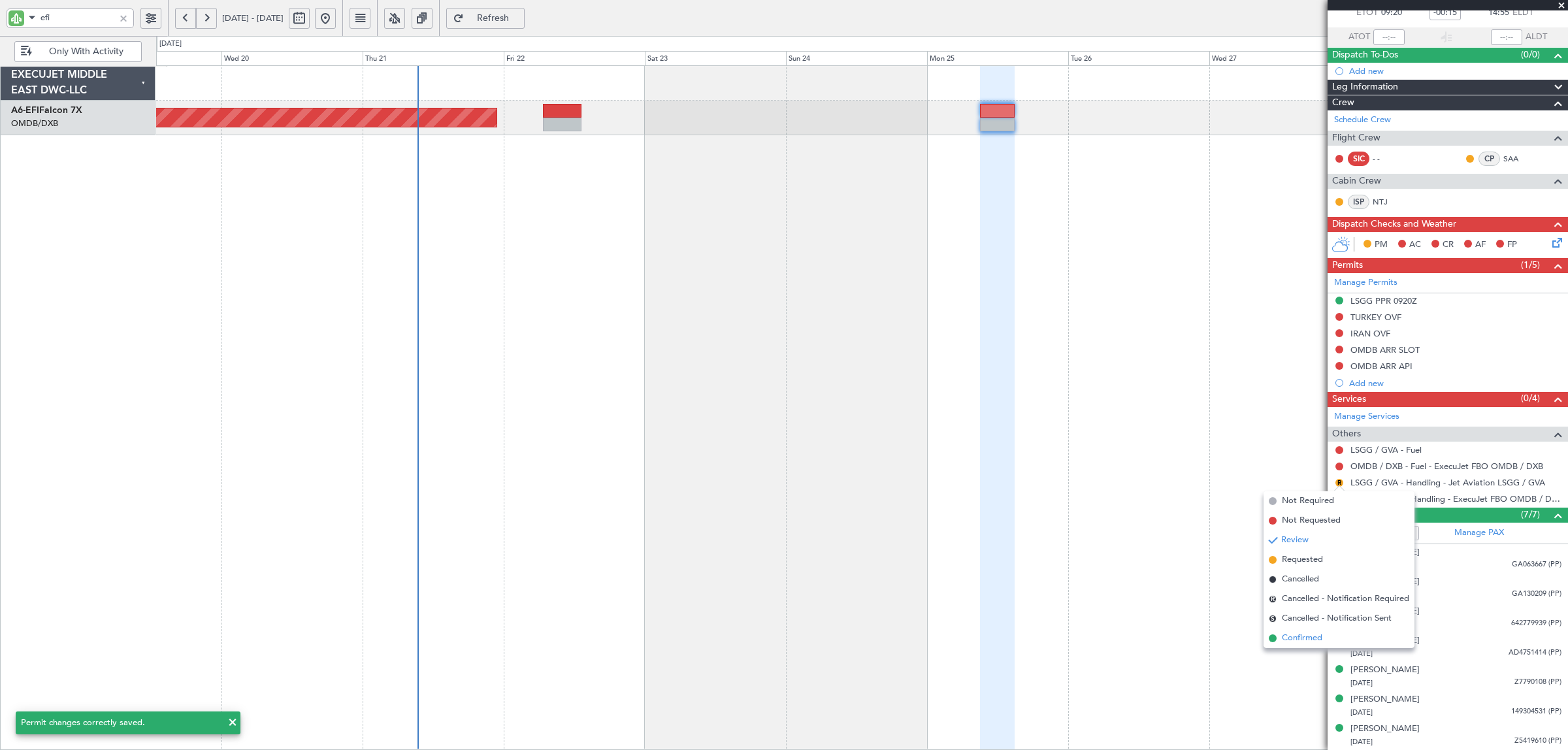
click at [1254, 600] on span "Confirmed" at bounding box center [1302, 638] width 40 height 13
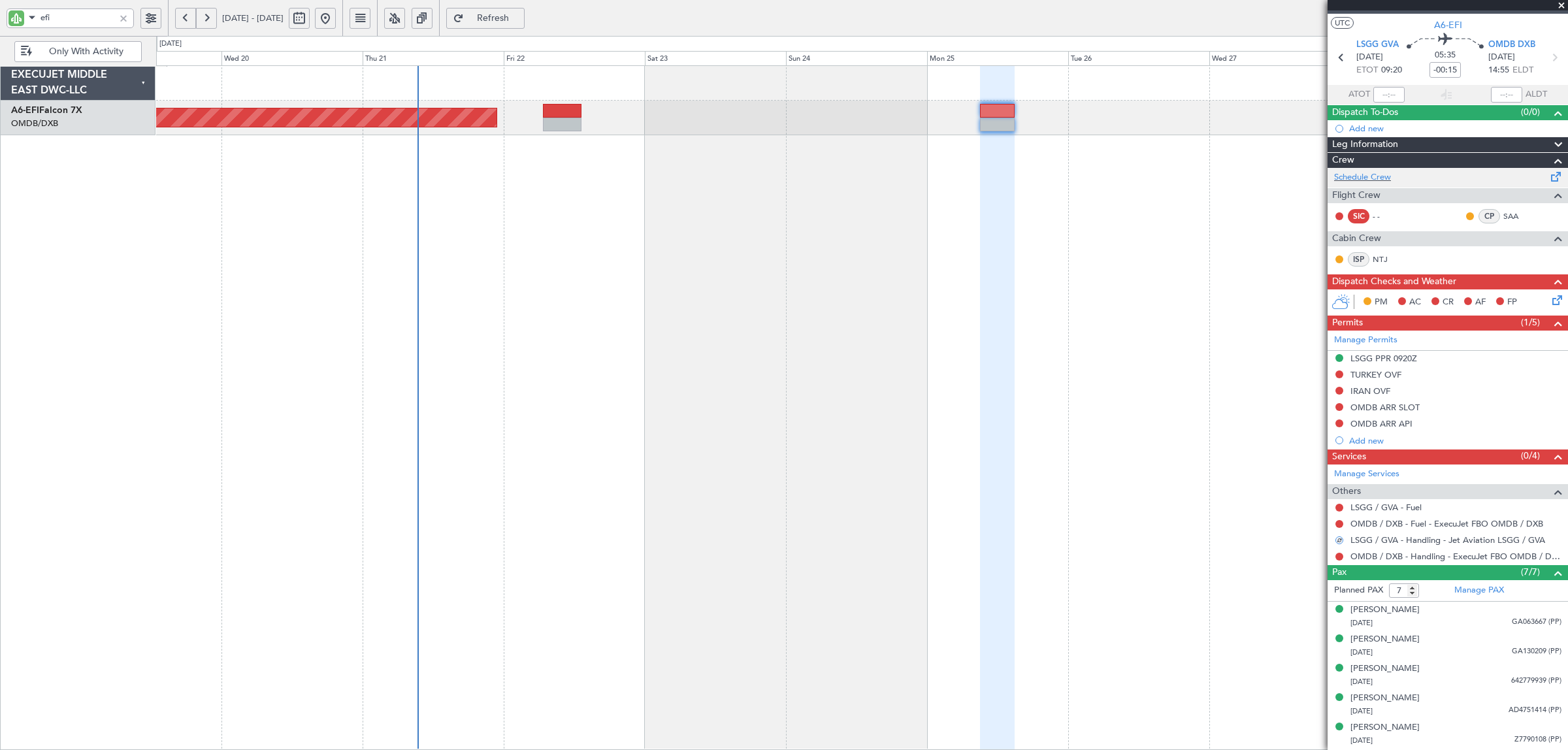
scroll to position [0, 0]
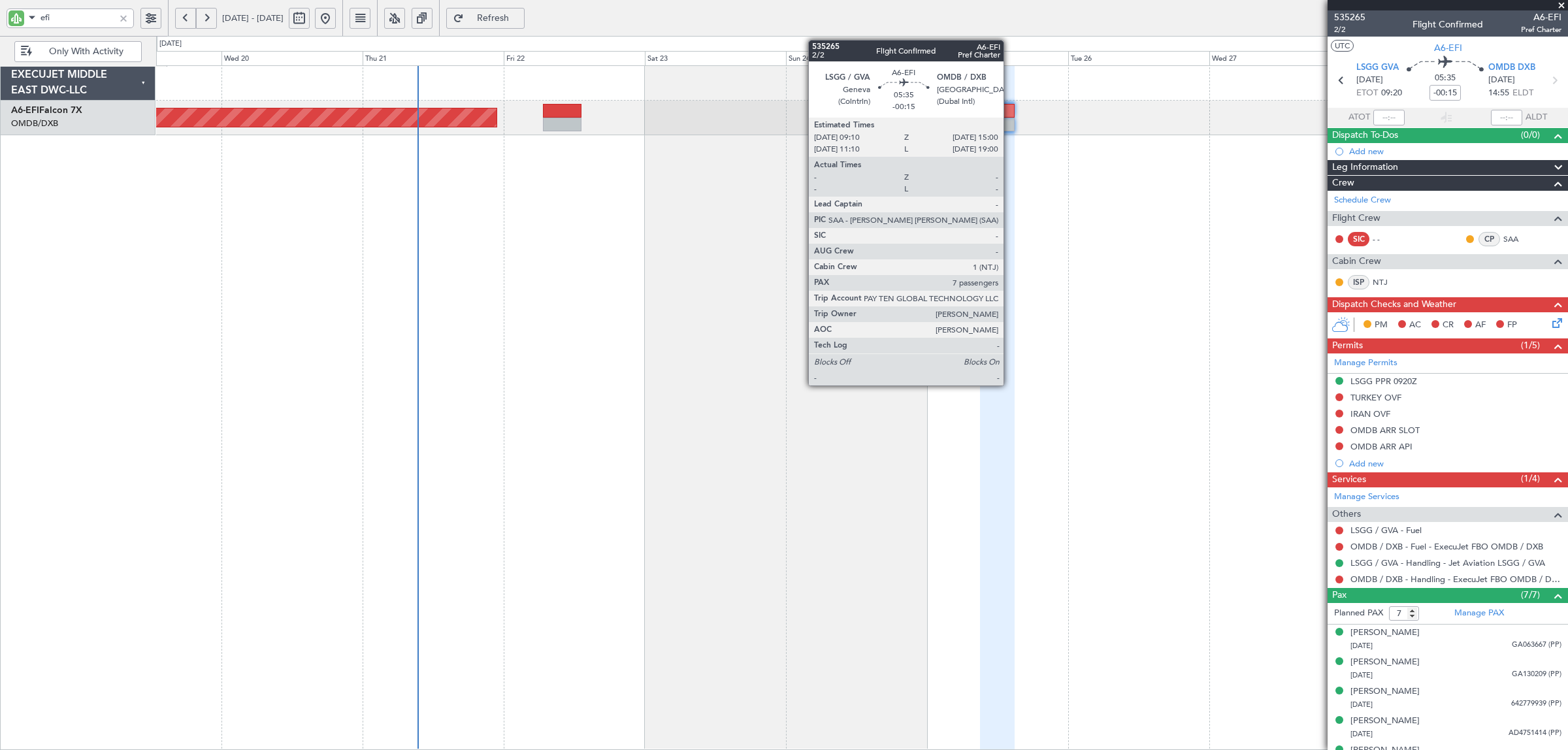
click at [1010, 118] on div at bounding box center [997, 124] width 34 height 13
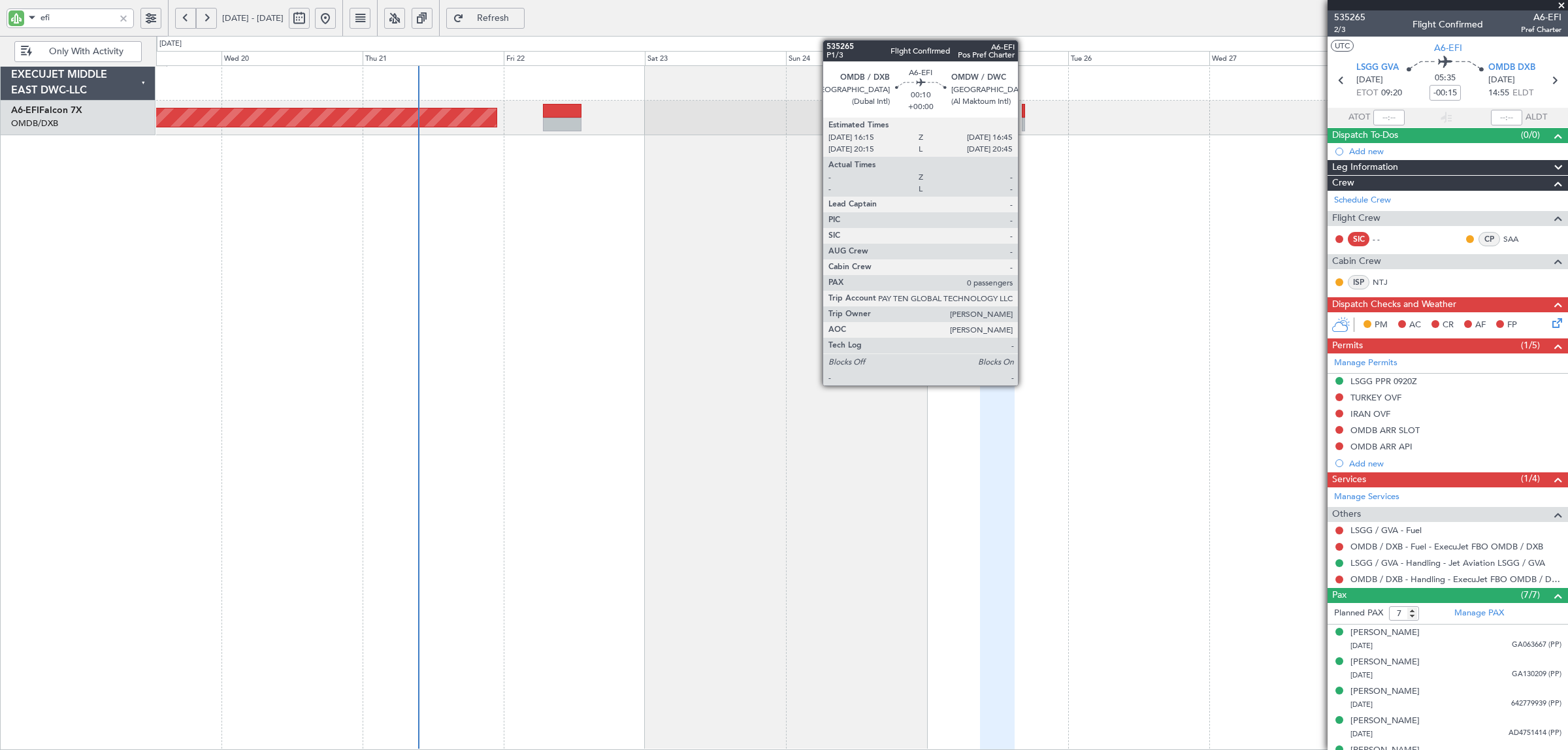
click at [1024, 128] on div at bounding box center [1023, 124] width 3 height 13
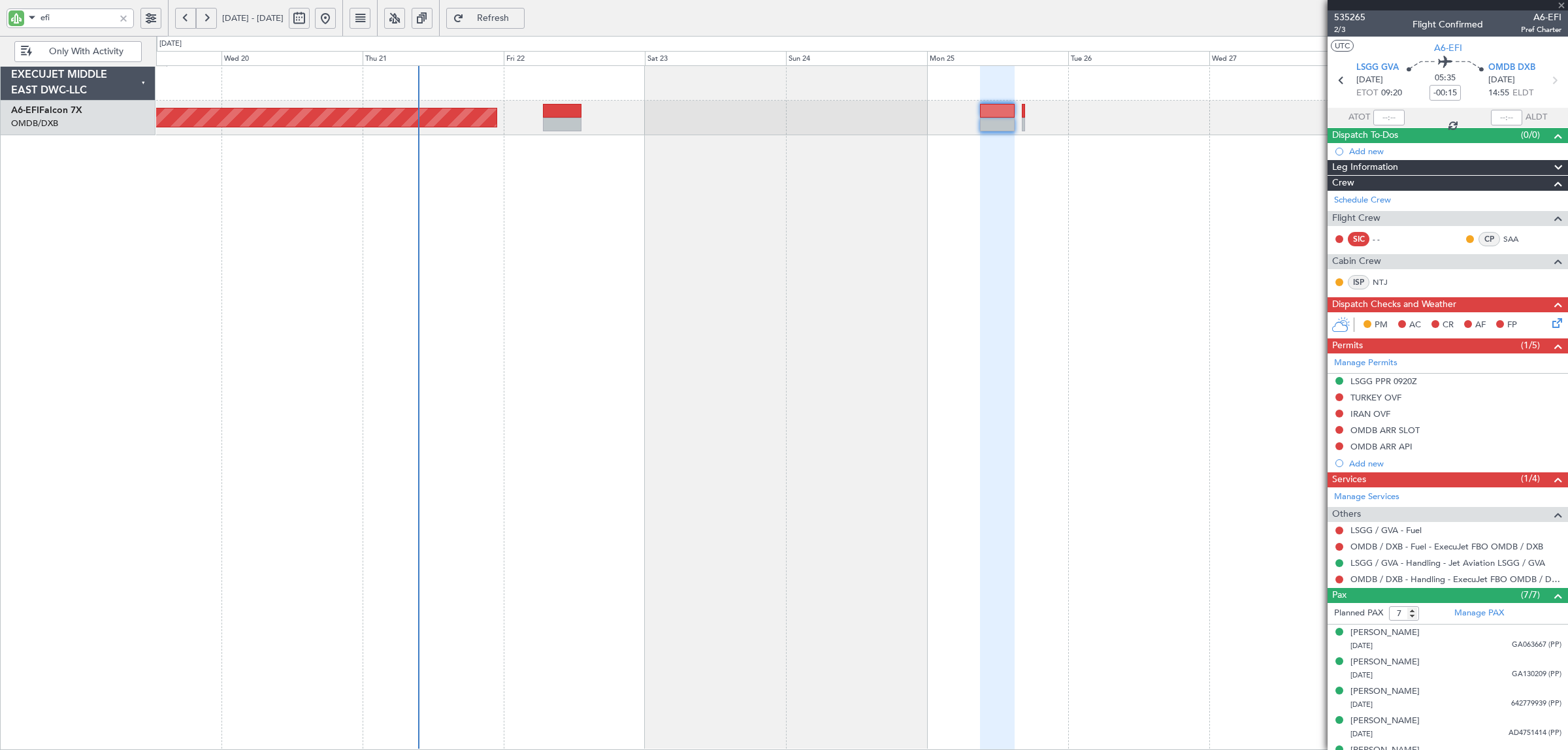
type input "0"
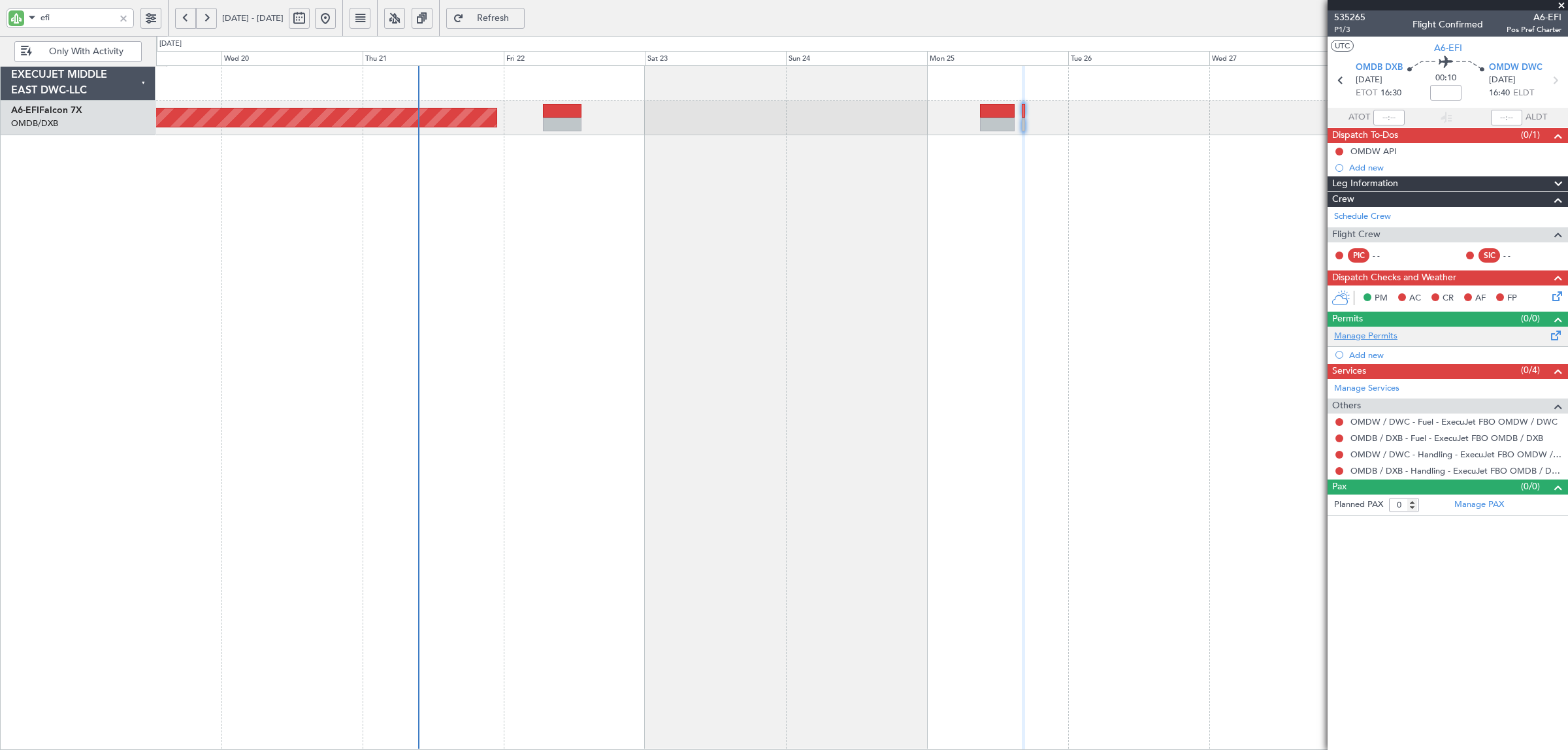
click at [1254, 334] on link "Manage Permits" at bounding box center [1366, 336] width 63 height 13
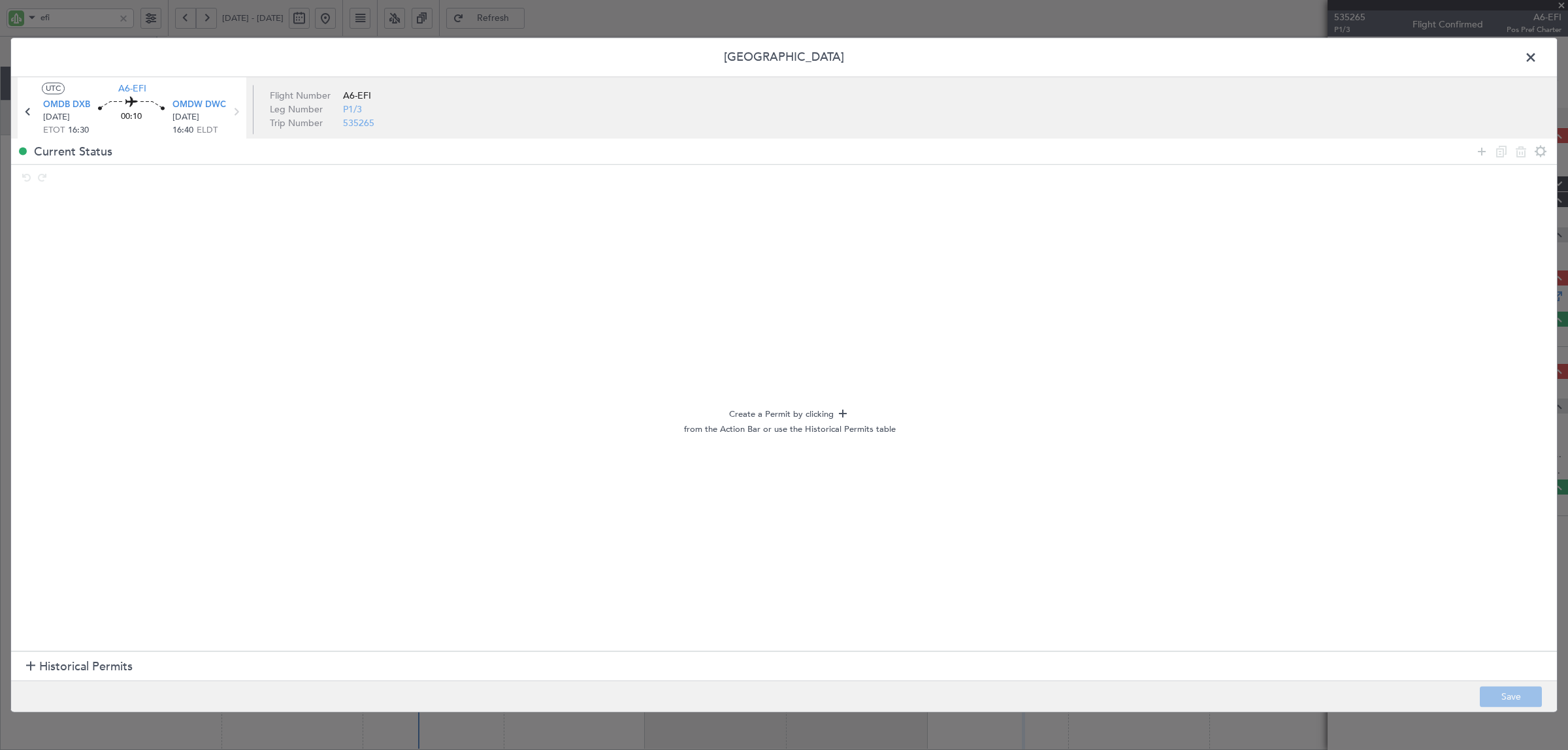
click at [26, 600] on h1 "Historical Permits" at bounding box center [79, 667] width 106 height 17
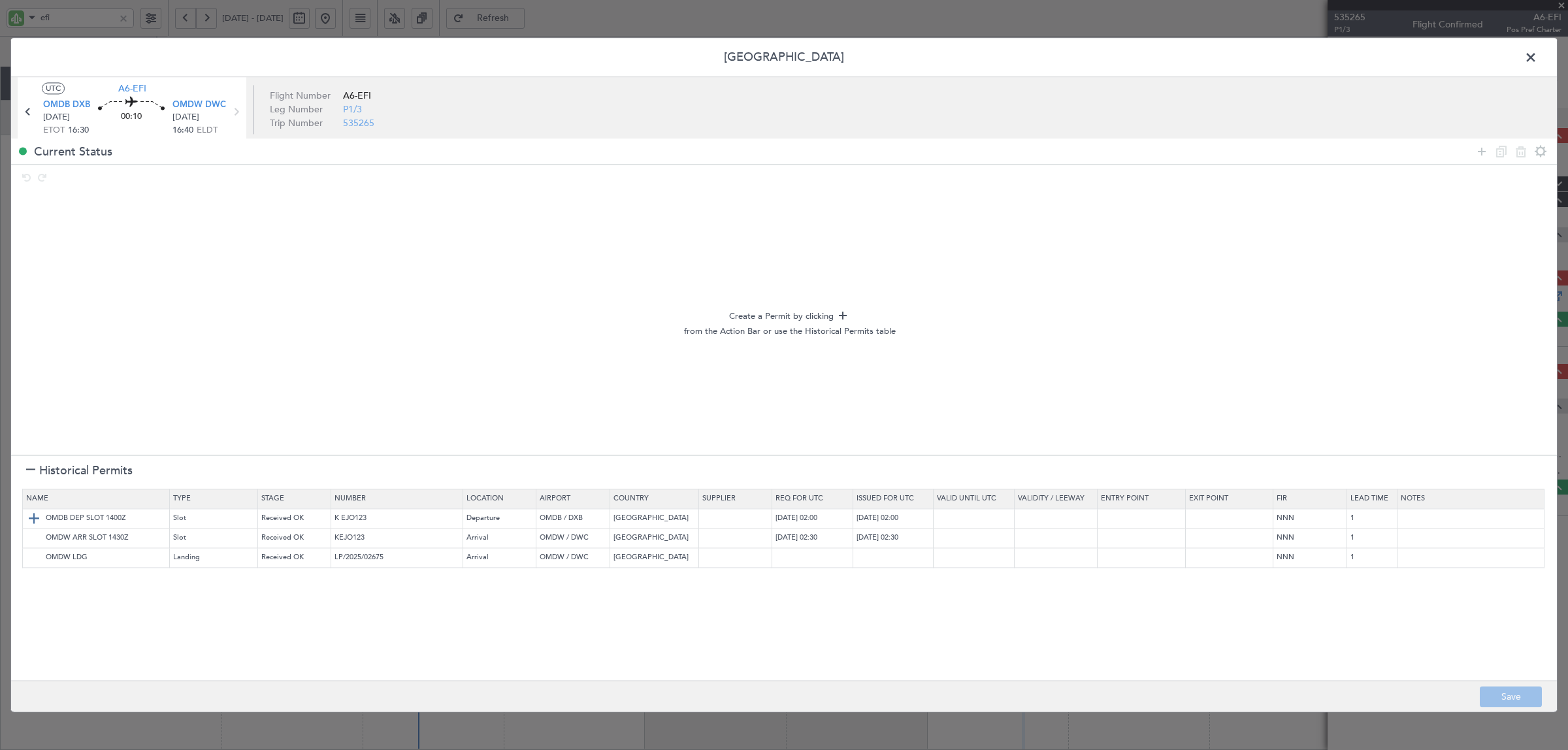
click at [34, 519] on img at bounding box center [34, 518] width 15 height 15
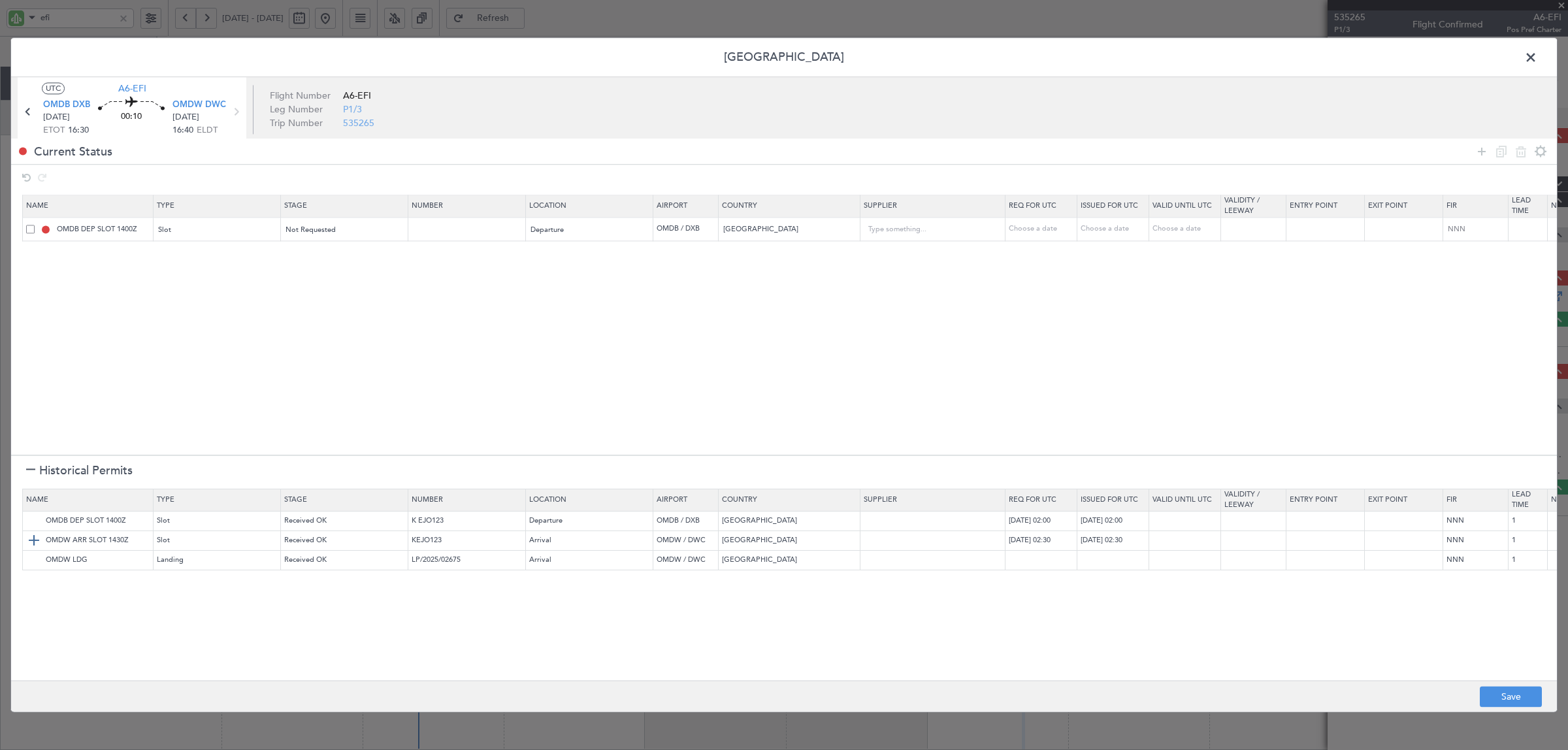
click at [32, 539] on img at bounding box center [34, 540] width 15 height 15
drag, startPoint x: 34, startPoint y: 565, endPoint x: 44, endPoint y: 565, distance: 10.0
click at [36, 564] on img at bounding box center [34, 560] width 15 height 15
click at [1254, 600] on button "Save" at bounding box center [1511, 697] width 62 height 21
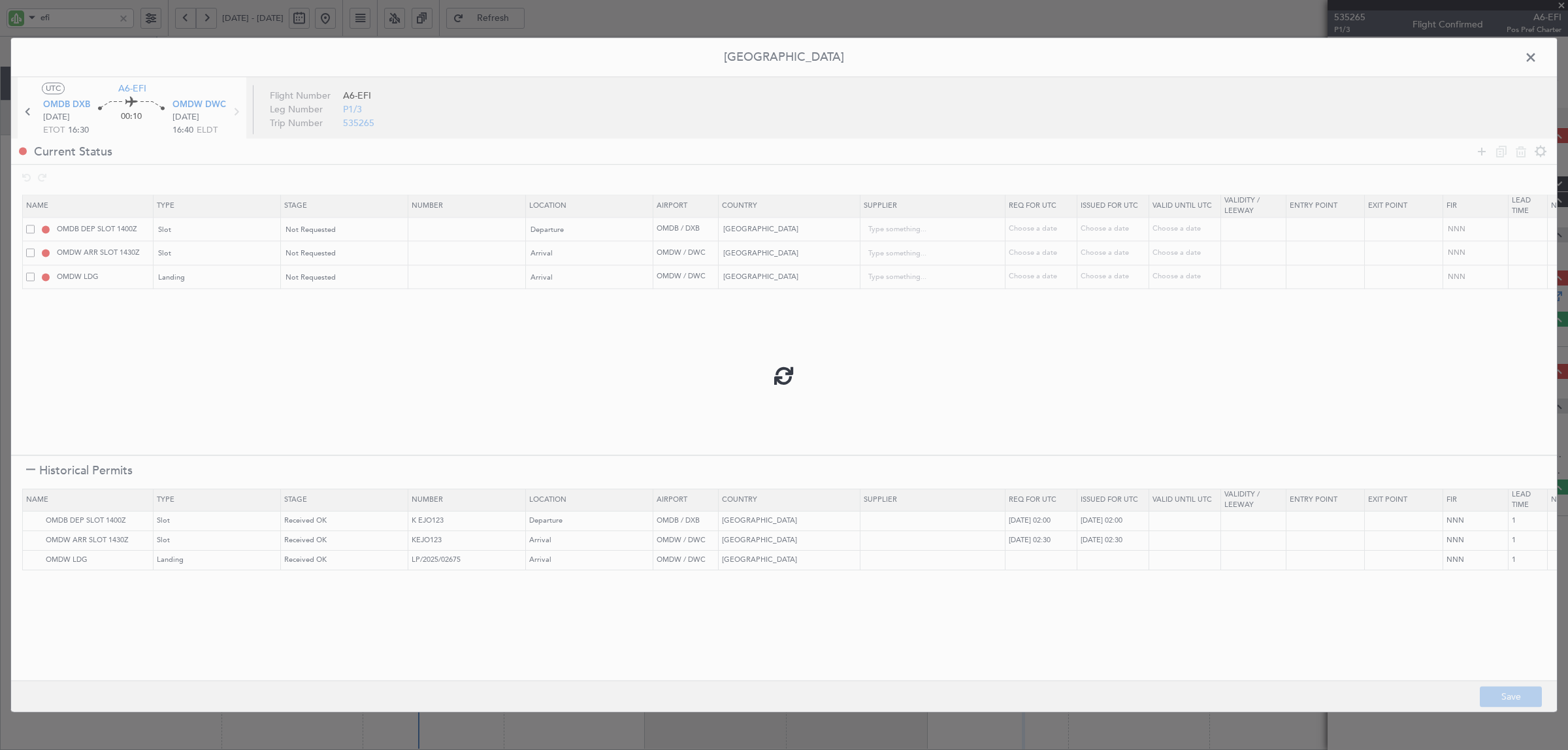
type input "OMDB DEP SLOT"
type input "NNN"
type input "1"
type input "OMDW ARR SLOT"
type input "NNN"
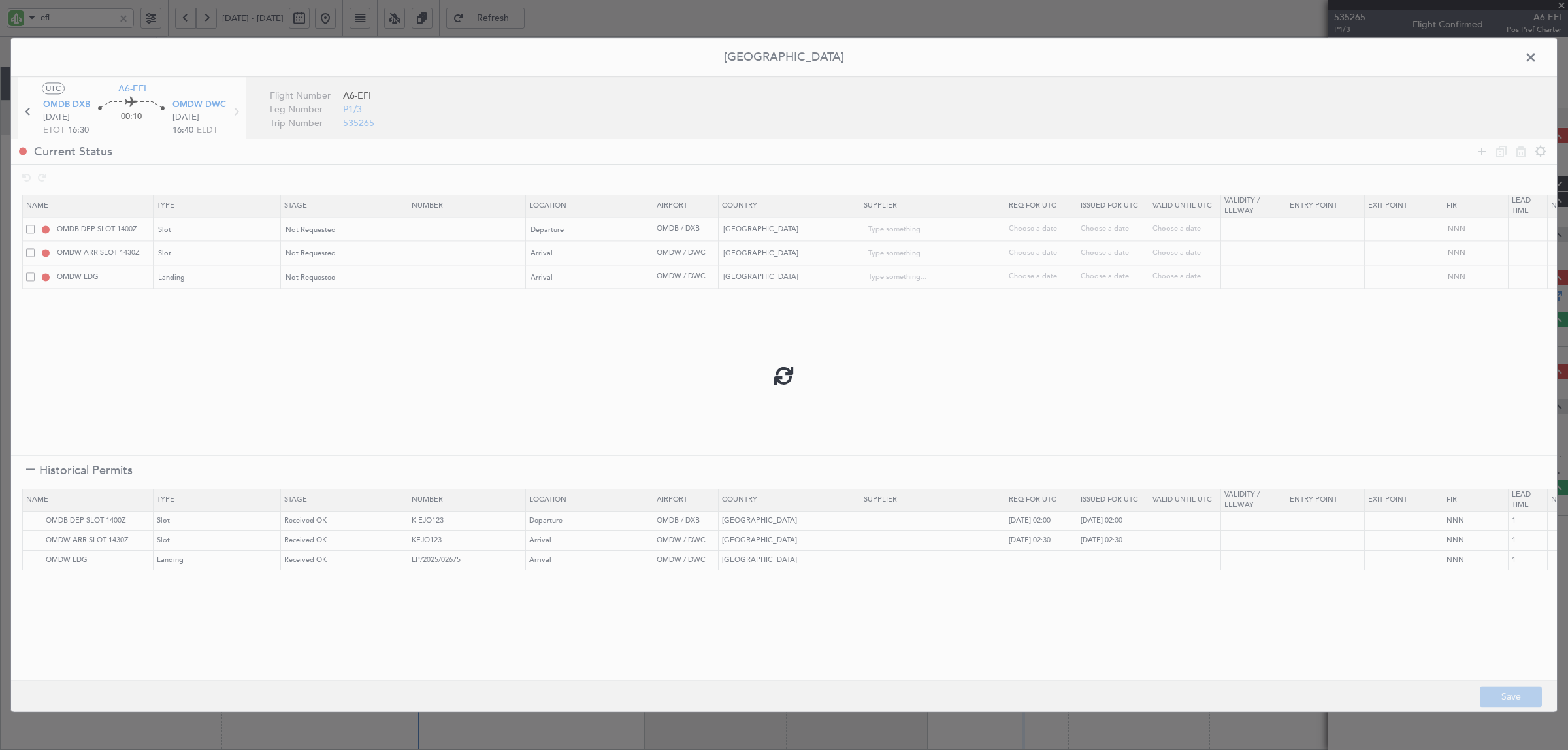
type input "1"
type input "NNN"
type input "1"
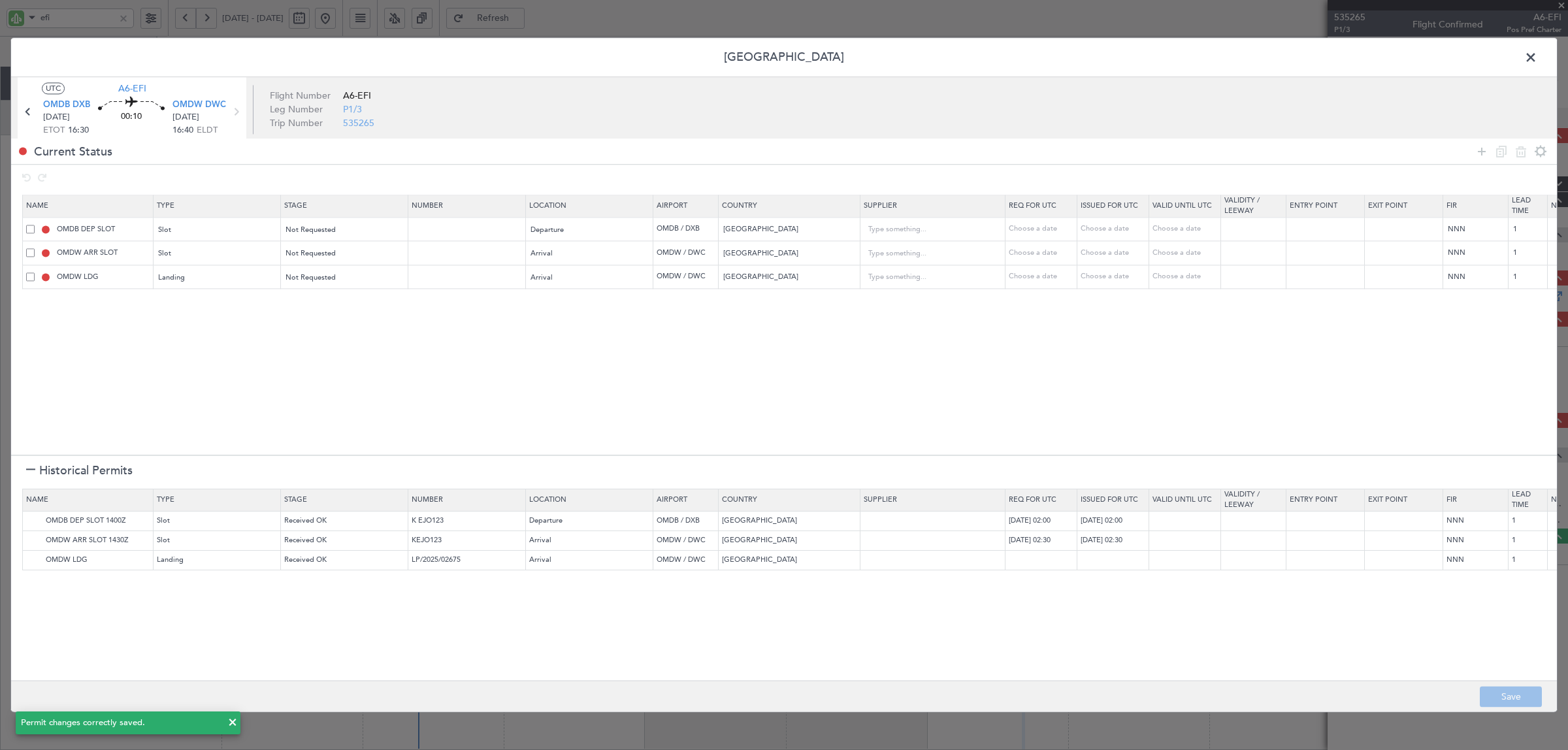
type input "+00:10"
click at [1254, 54] on span at bounding box center [1537, 61] width 0 height 26
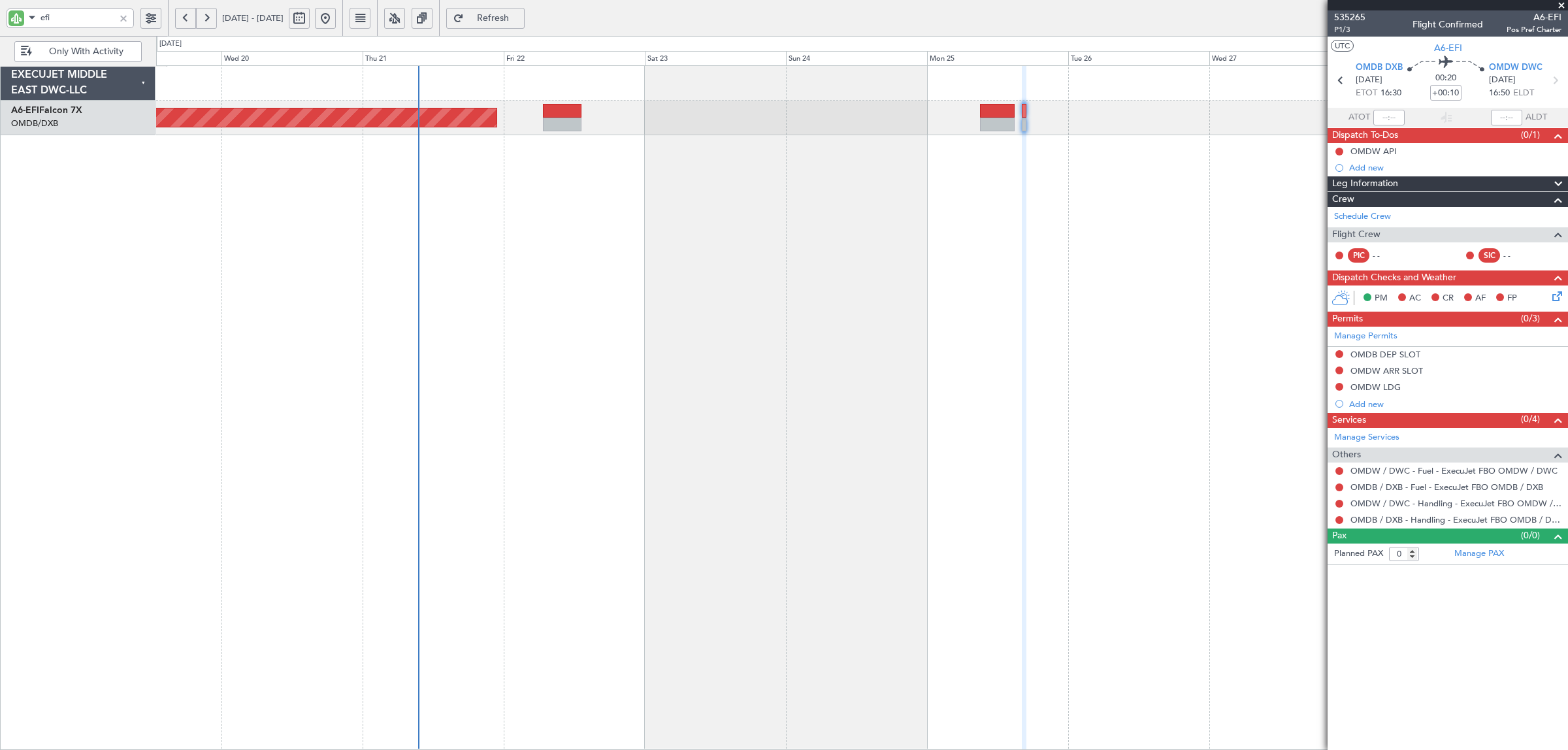
click at [618, 309] on div "Planned Maint Dubai (Al Maktoum Intl)" at bounding box center [862, 408] width 1412 height 685
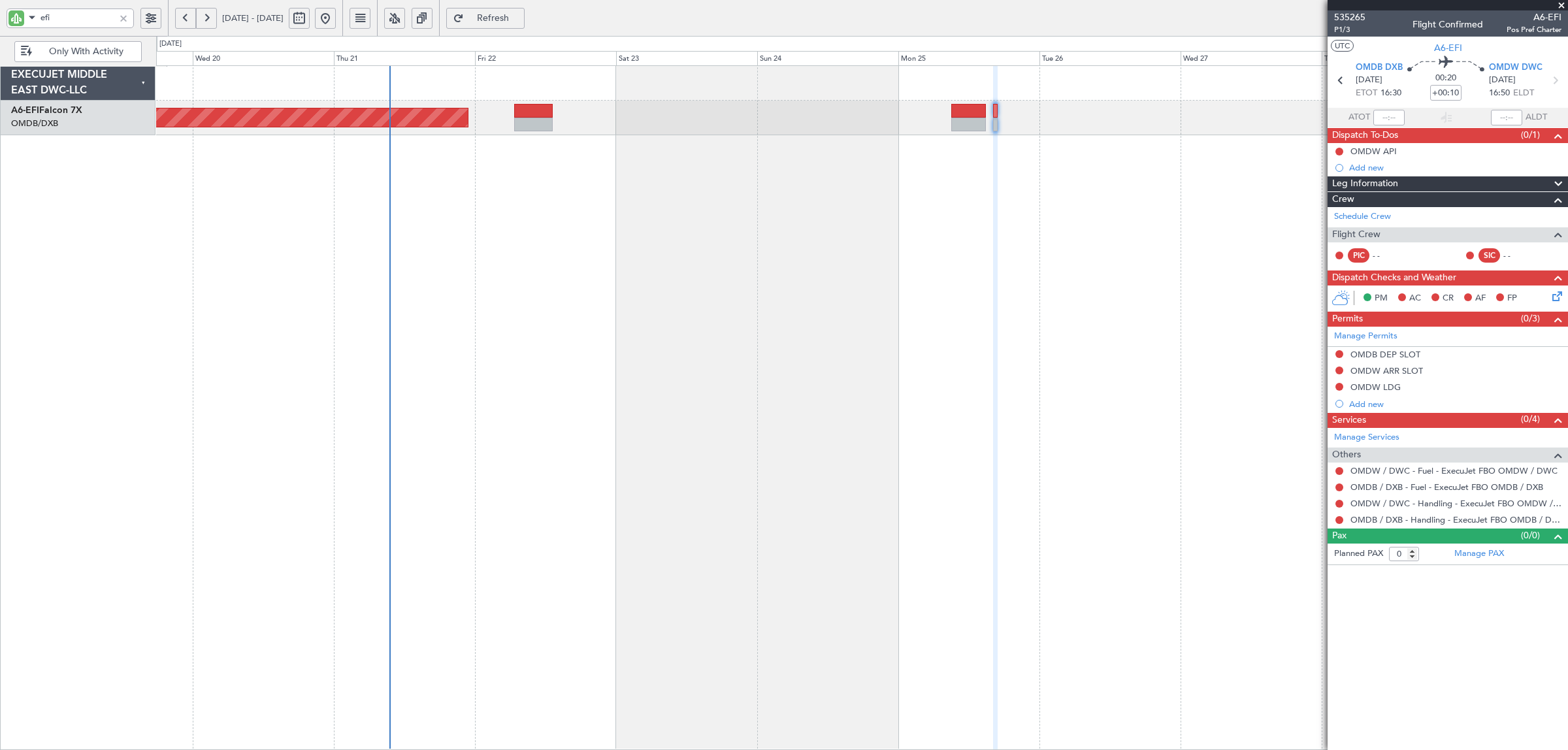
click at [644, 335] on div "Planned Maint Dubai (Al Maktoum Intl)" at bounding box center [862, 408] width 1412 height 685
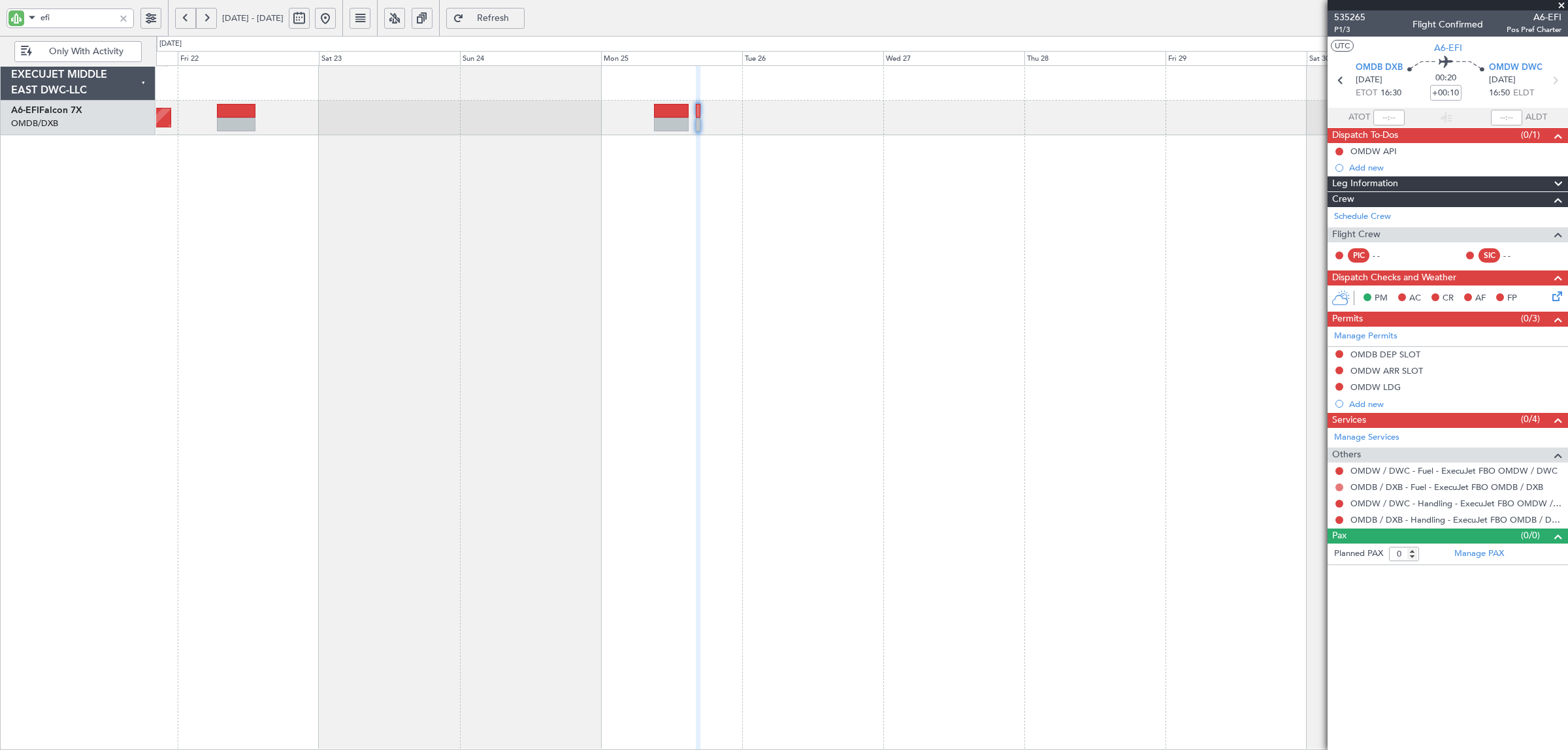
click at [1254, 487] on button at bounding box center [1339, 488] width 8 height 8
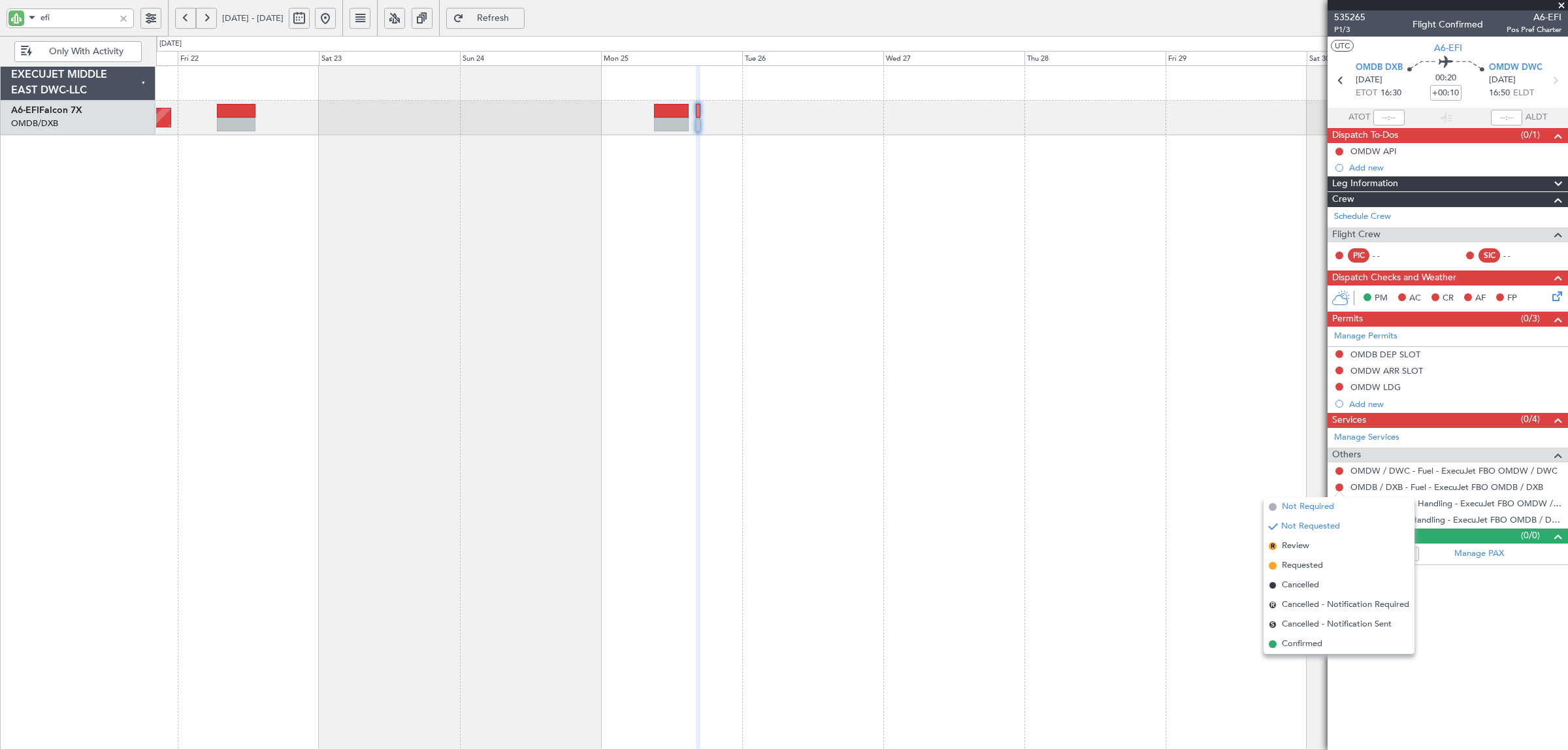
click at [1254, 508] on span "Not Required" at bounding box center [1308, 507] width 52 height 13
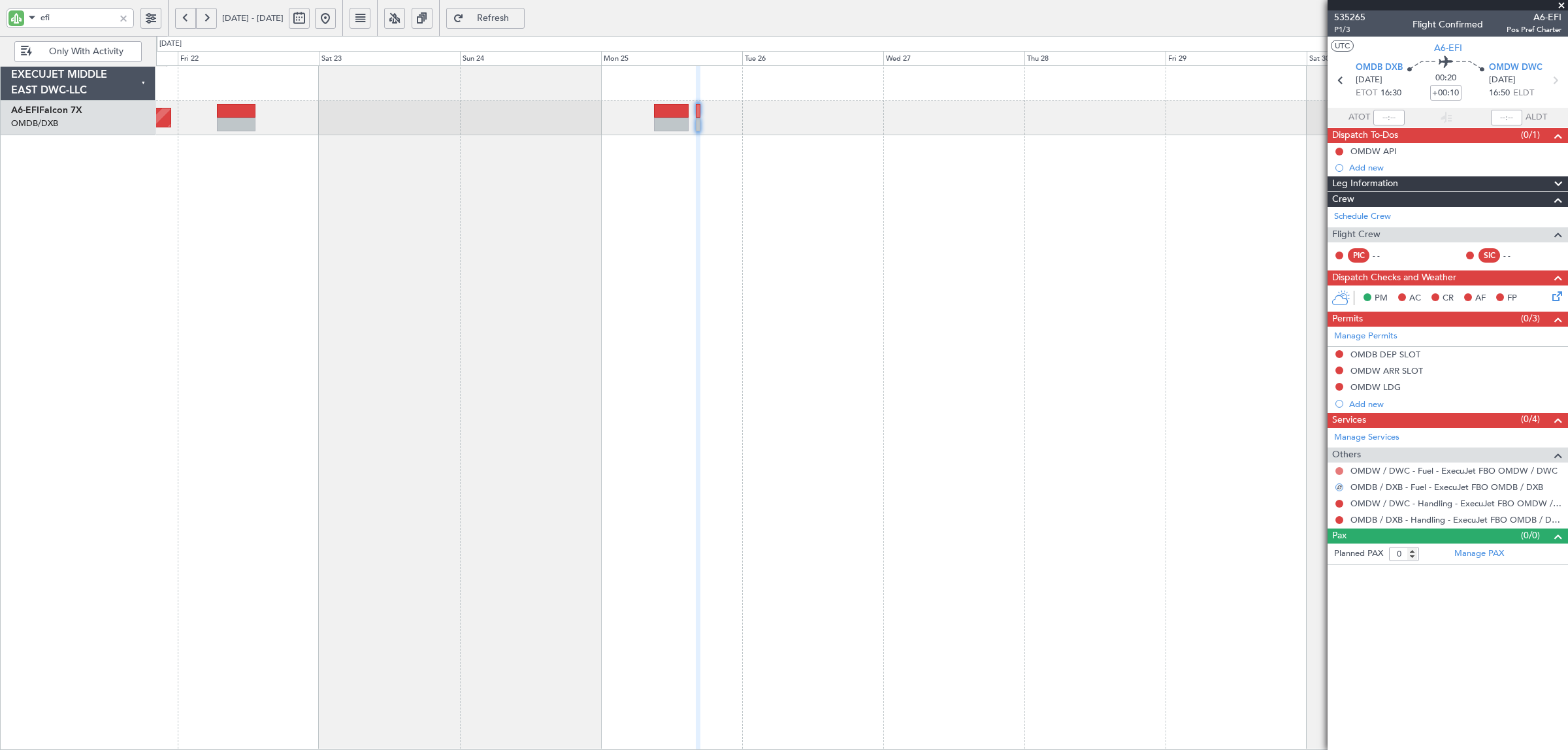
click at [1254, 472] on button at bounding box center [1339, 471] width 8 height 8
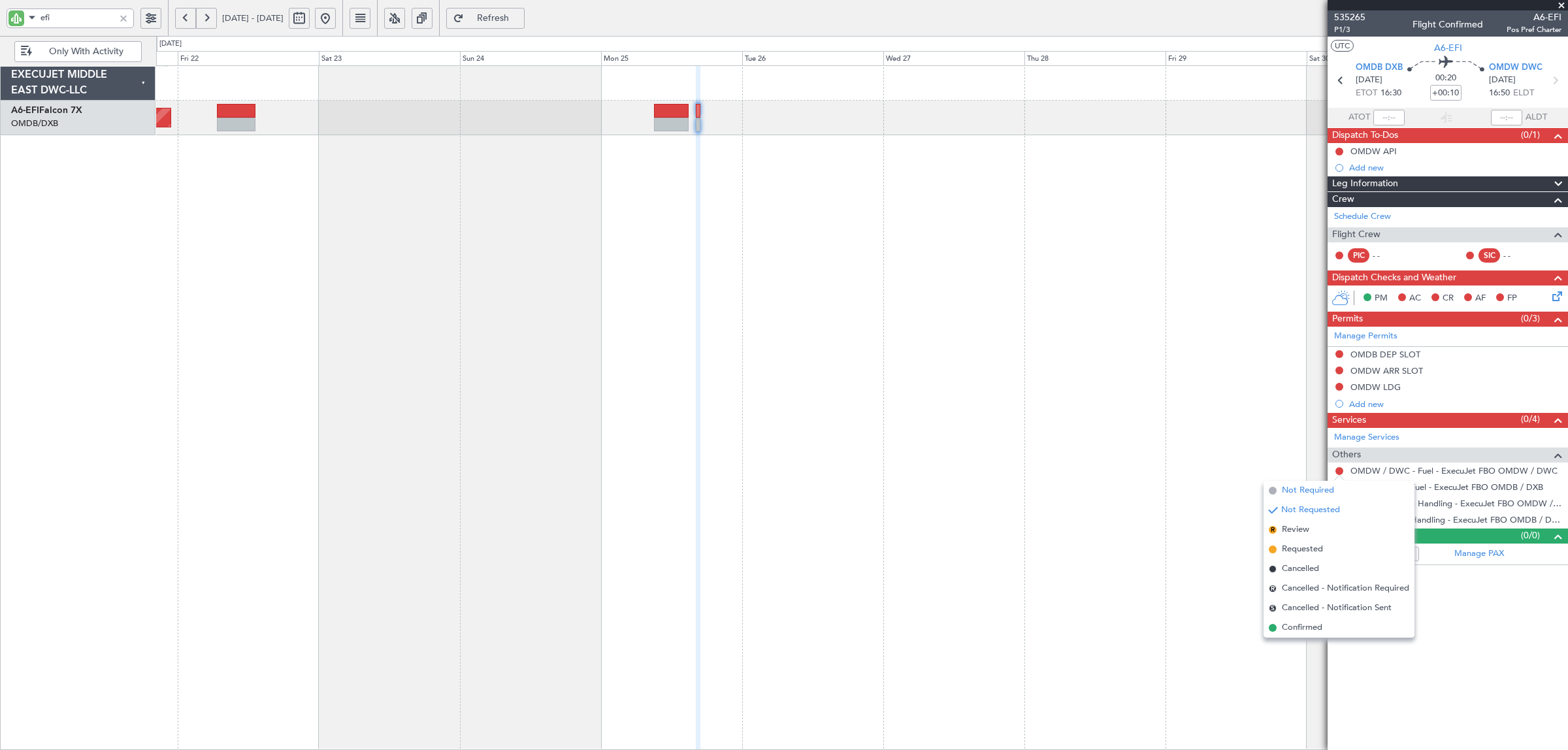
click at [1254, 492] on span "Not Required" at bounding box center [1308, 490] width 52 height 13
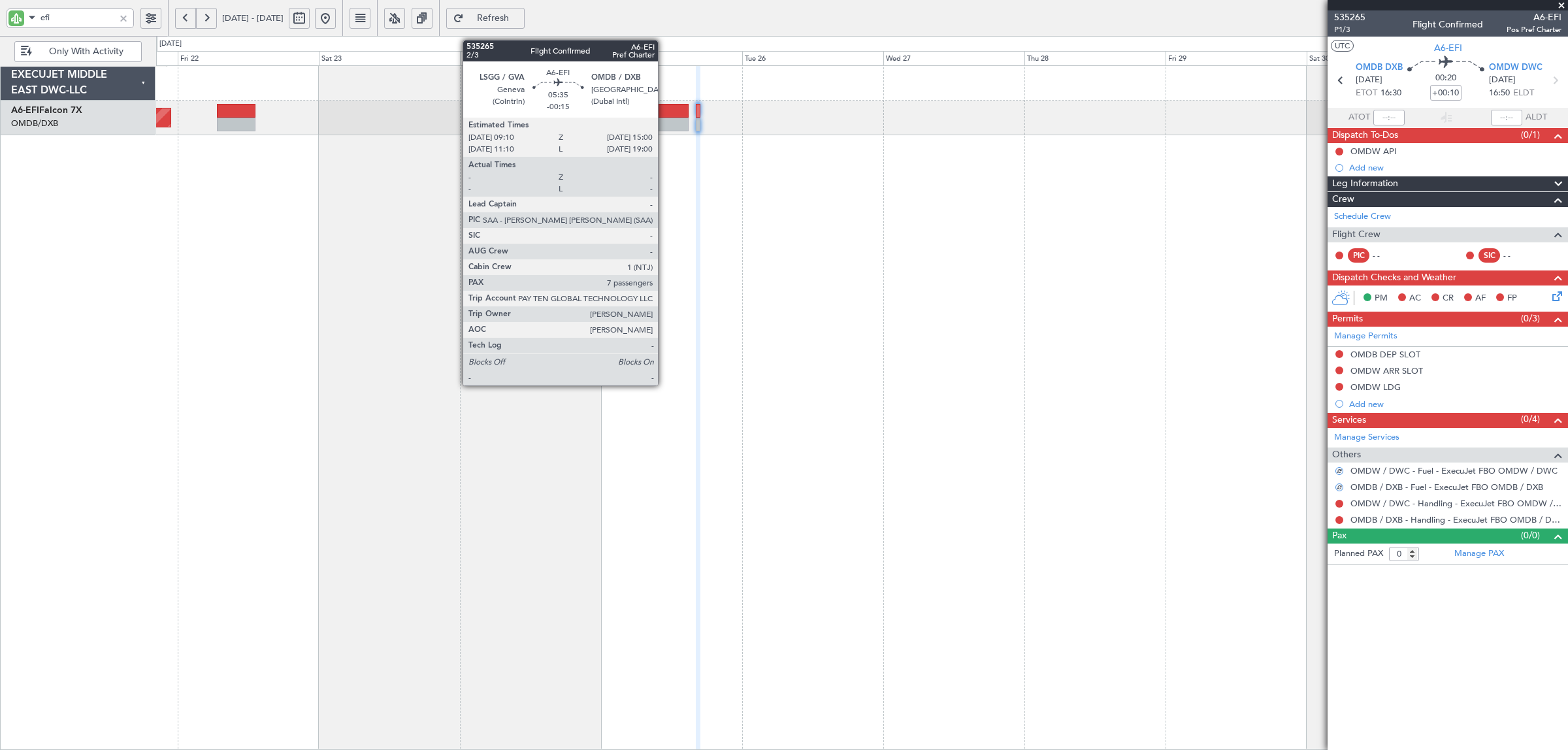
click at [665, 119] on div at bounding box center [671, 124] width 34 height 13
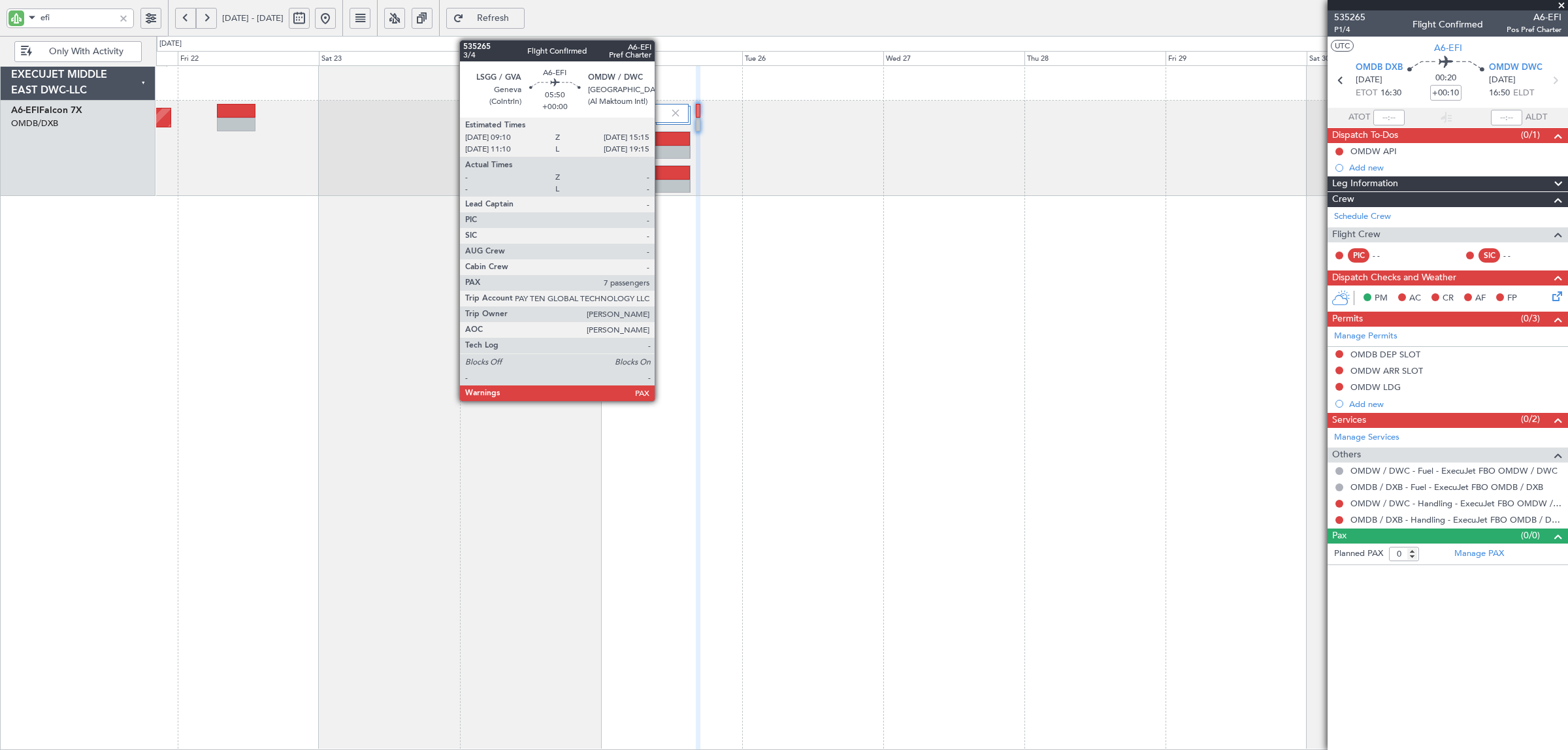
click at [661, 180] on div at bounding box center [671, 186] width 34 height 13
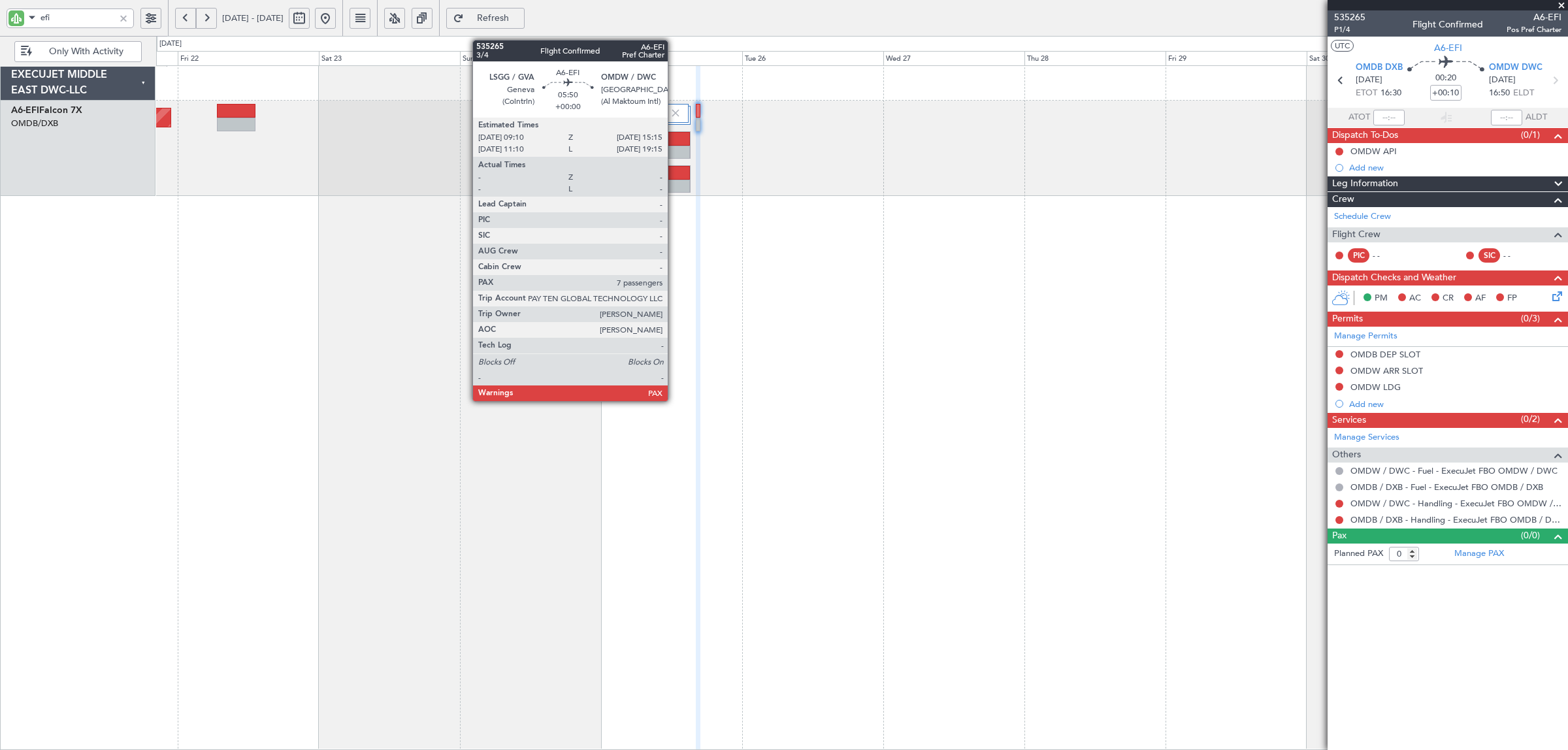
click at [674, 186] on div at bounding box center [671, 186] width 34 height 13
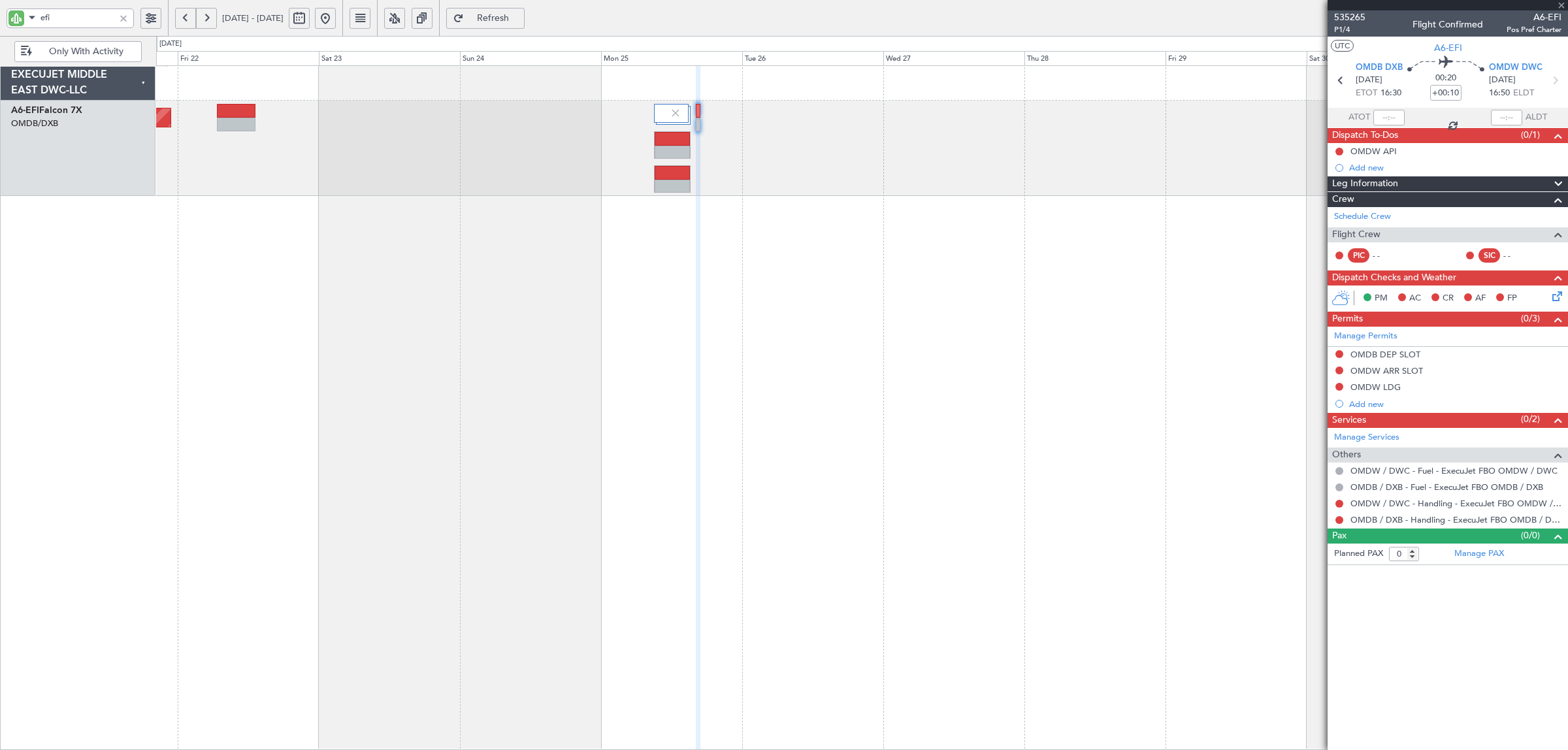
type input "7"
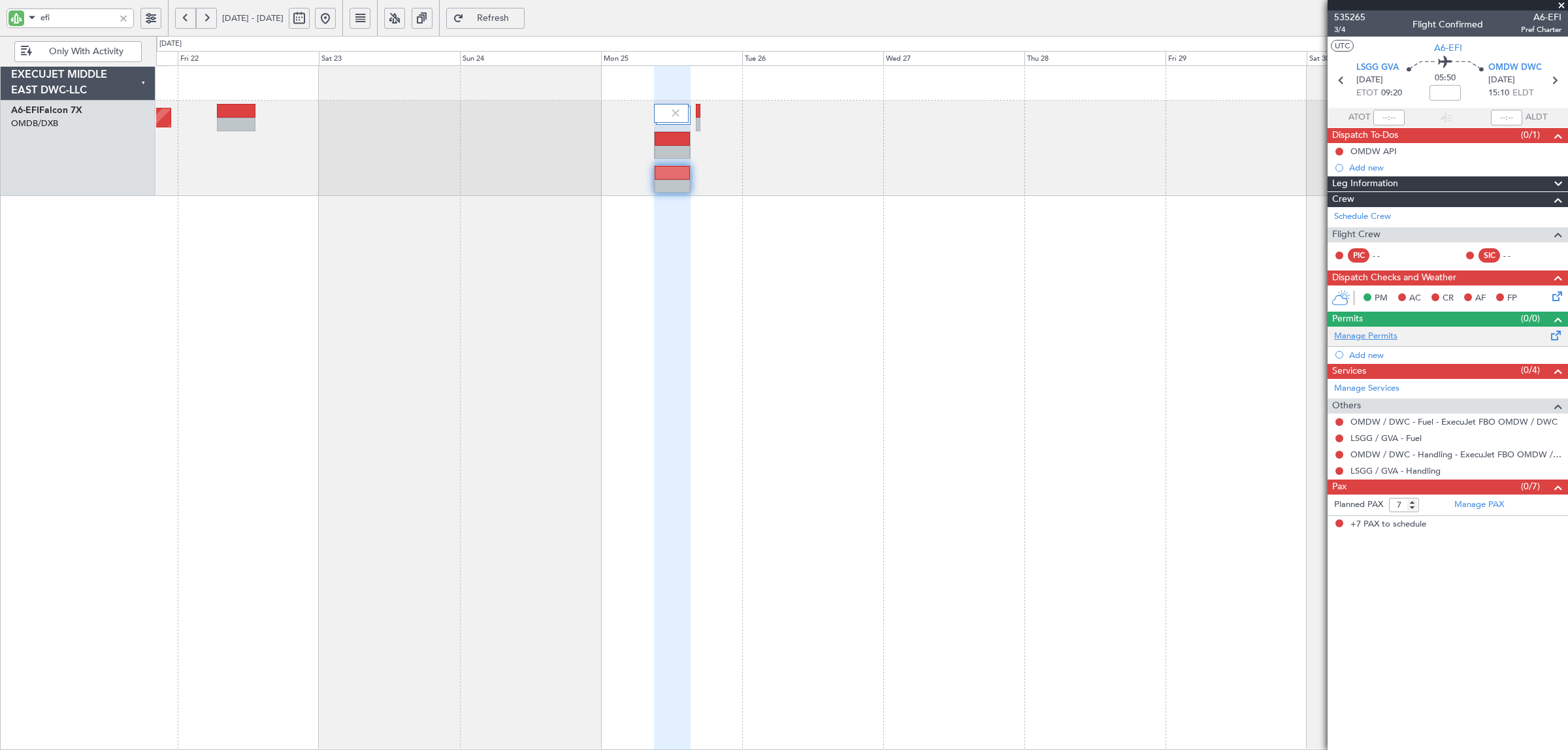
click at [1254, 335] on link "Manage Permits" at bounding box center [1366, 336] width 63 height 13
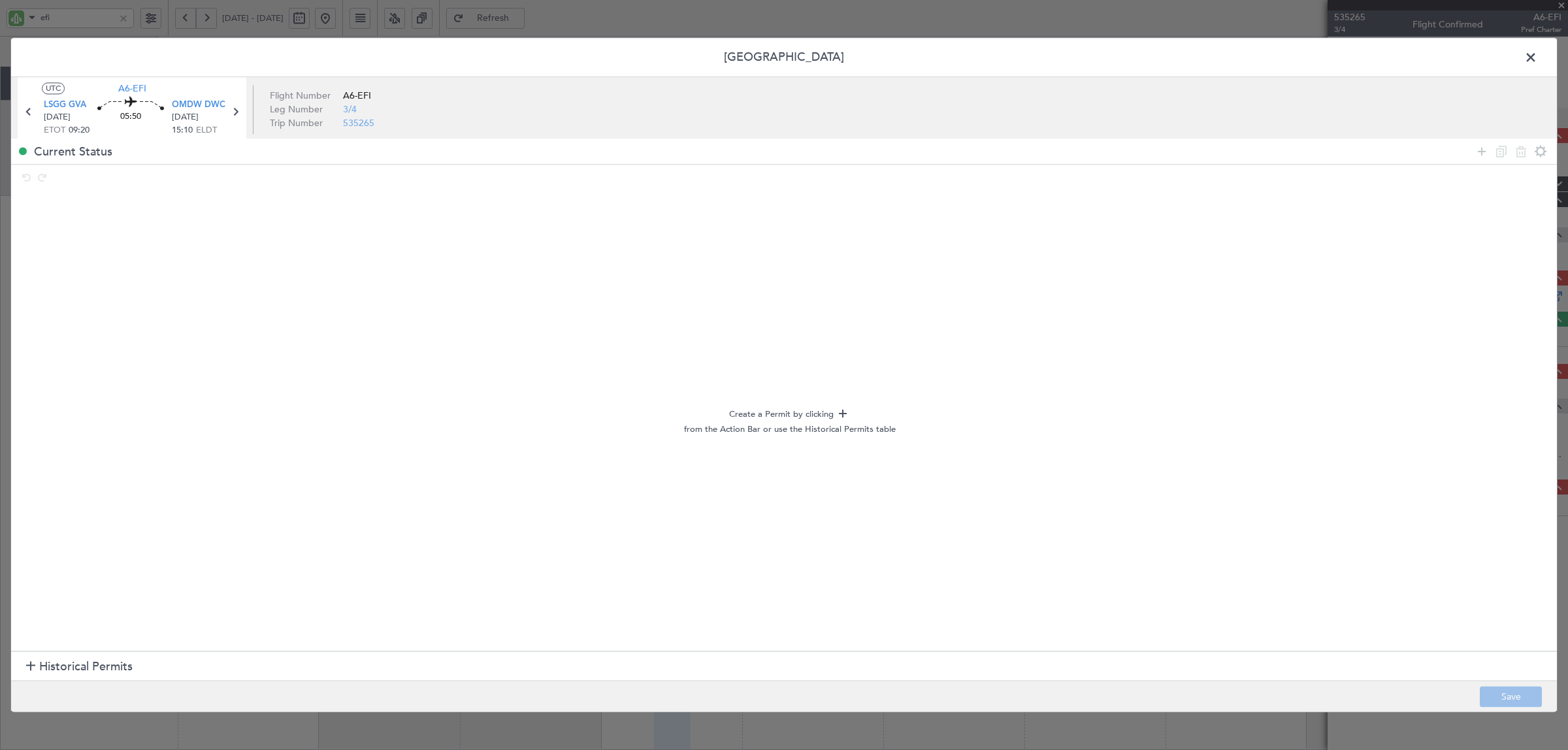
click at [34, 600] on div at bounding box center [31, 667] width 9 height 9
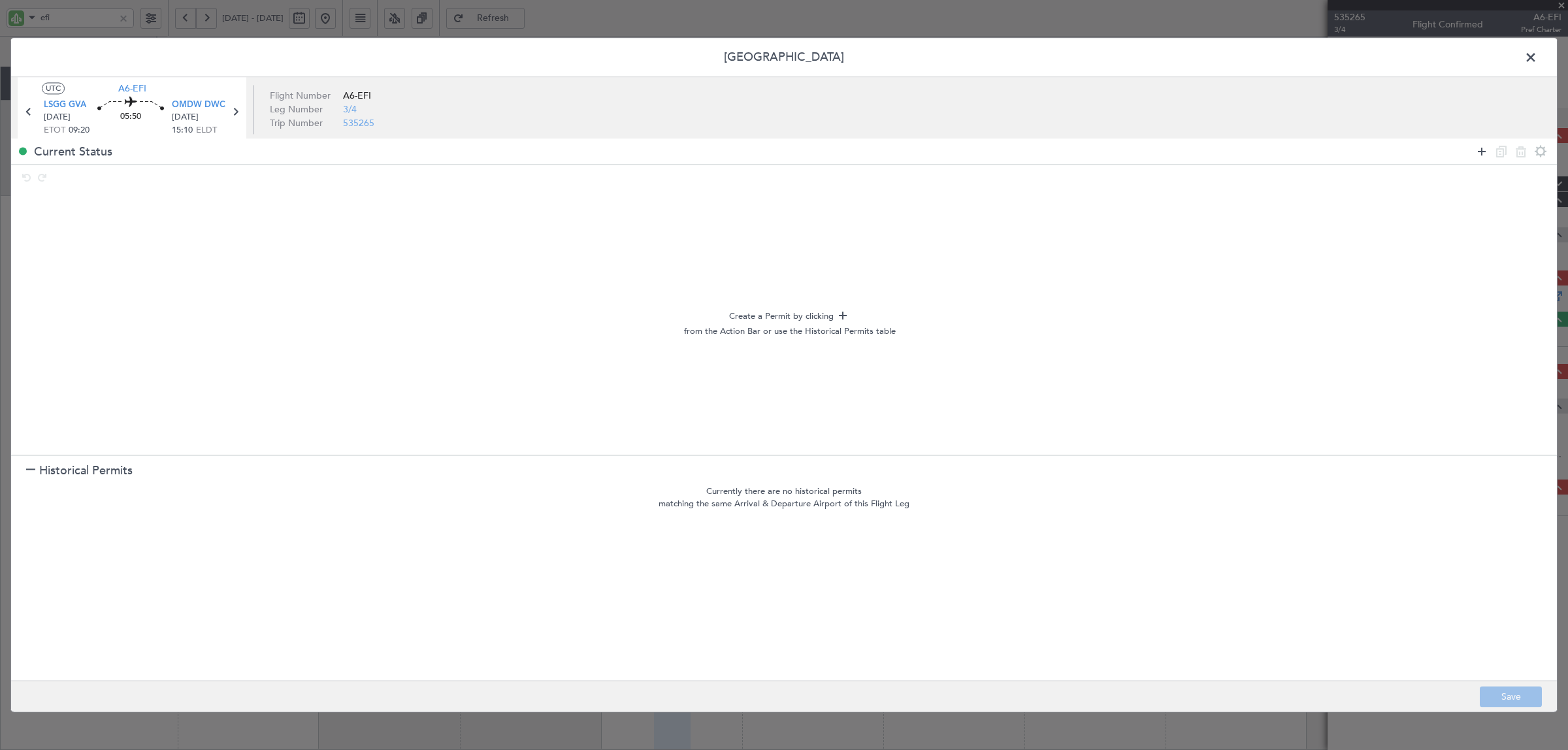
click at [1254, 147] on icon at bounding box center [1481, 151] width 15 height 15
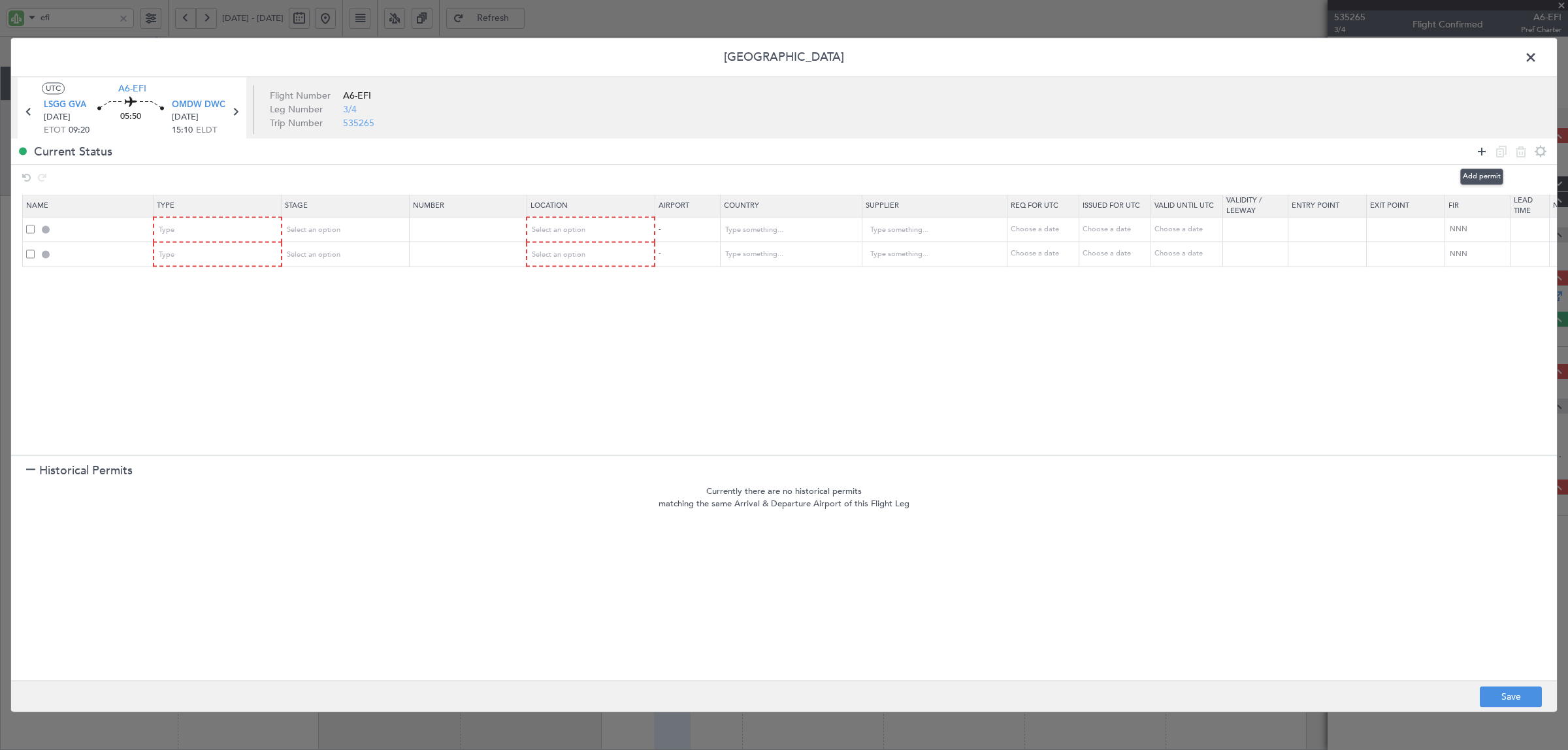
click at [1254, 147] on icon at bounding box center [1481, 151] width 15 height 15
click at [213, 230] on div "Type" at bounding box center [213, 230] width 108 height 20
click at [188, 357] on span "PPR" at bounding box center [218, 362] width 116 height 20
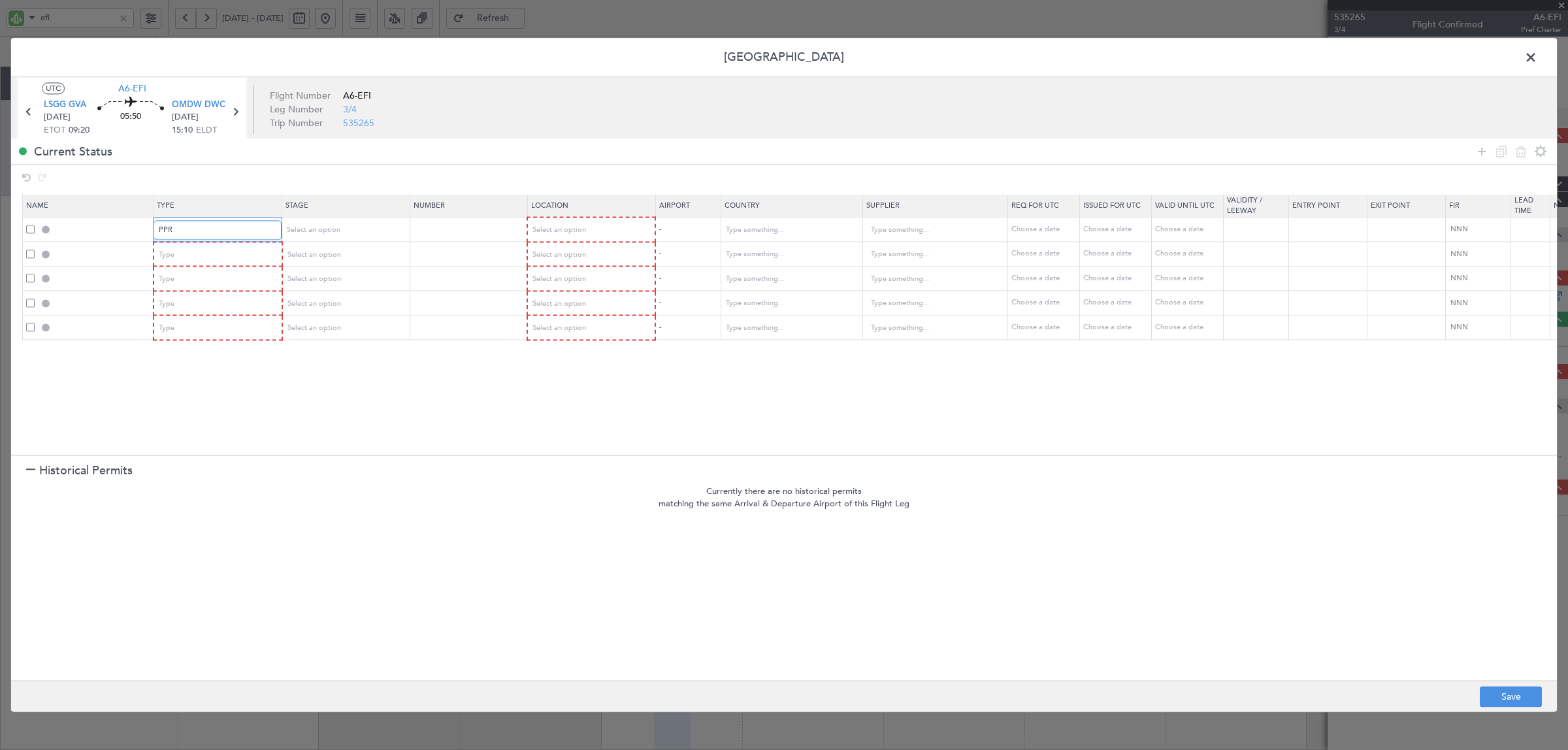
scroll to position [328, 0]
click at [336, 227] on span "Select an option" at bounding box center [313, 230] width 54 height 10
click at [334, 280] on span "Not Requested" at bounding box center [345, 277] width 116 height 20
click at [546, 234] on span "Select an option" at bounding box center [559, 230] width 54 height 10
click at [340, 229] on div at bounding box center [784, 375] width 1568 height 750
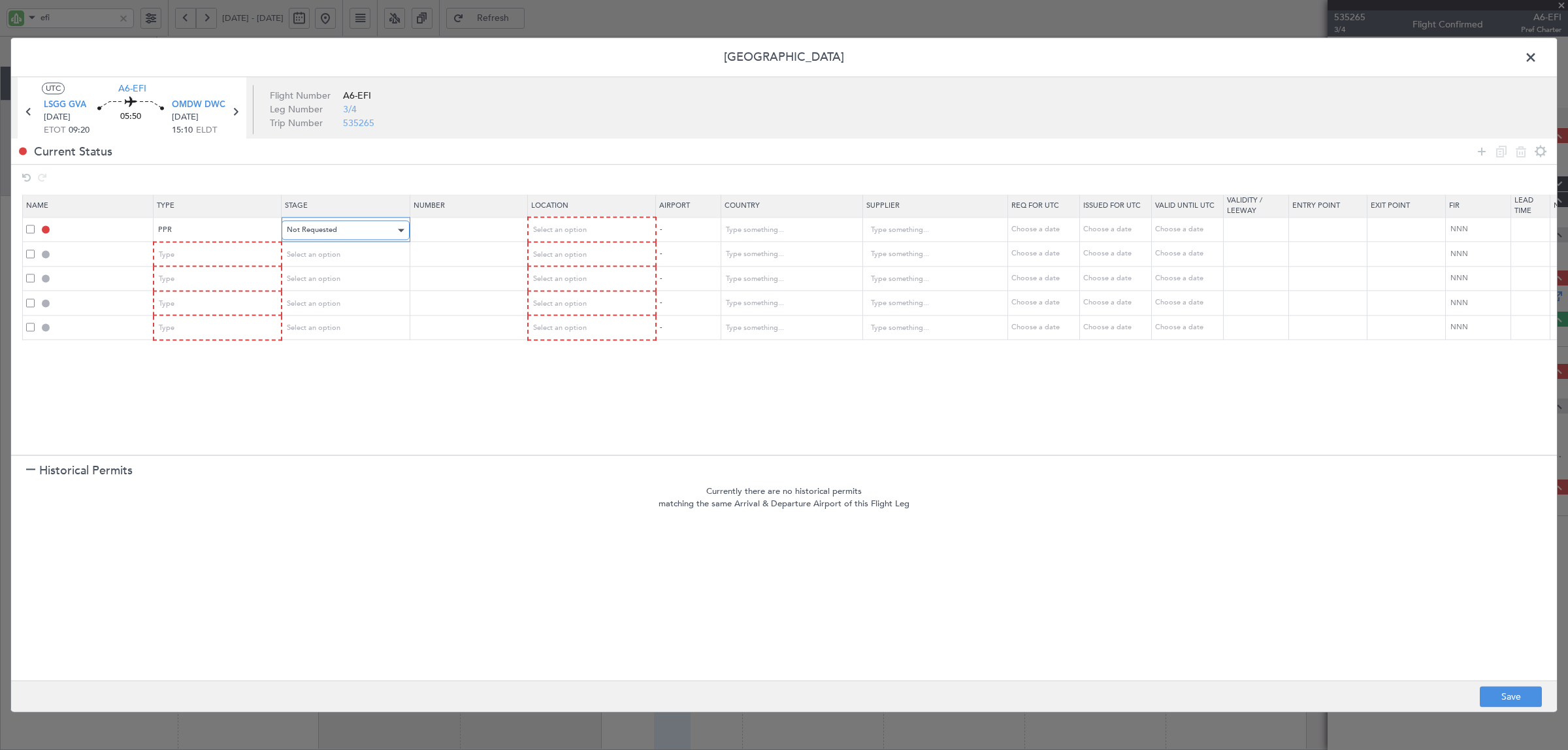
click at [324, 233] on span "Not Requested" at bounding box center [311, 230] width 50 height 10
click at [330, 299] on span "Review" at bounding box center [345, 297] width 116 height 20
click at [562, 233] on span "Select an option" at bounding box center [559, 230] width 54 height 10
click at [562, 258] on span "Departure" at bounding box center [590, 258] width 116 height 20
click at [238, 258] on div "Type" at bounding box center [213, 254] width 108 height 20
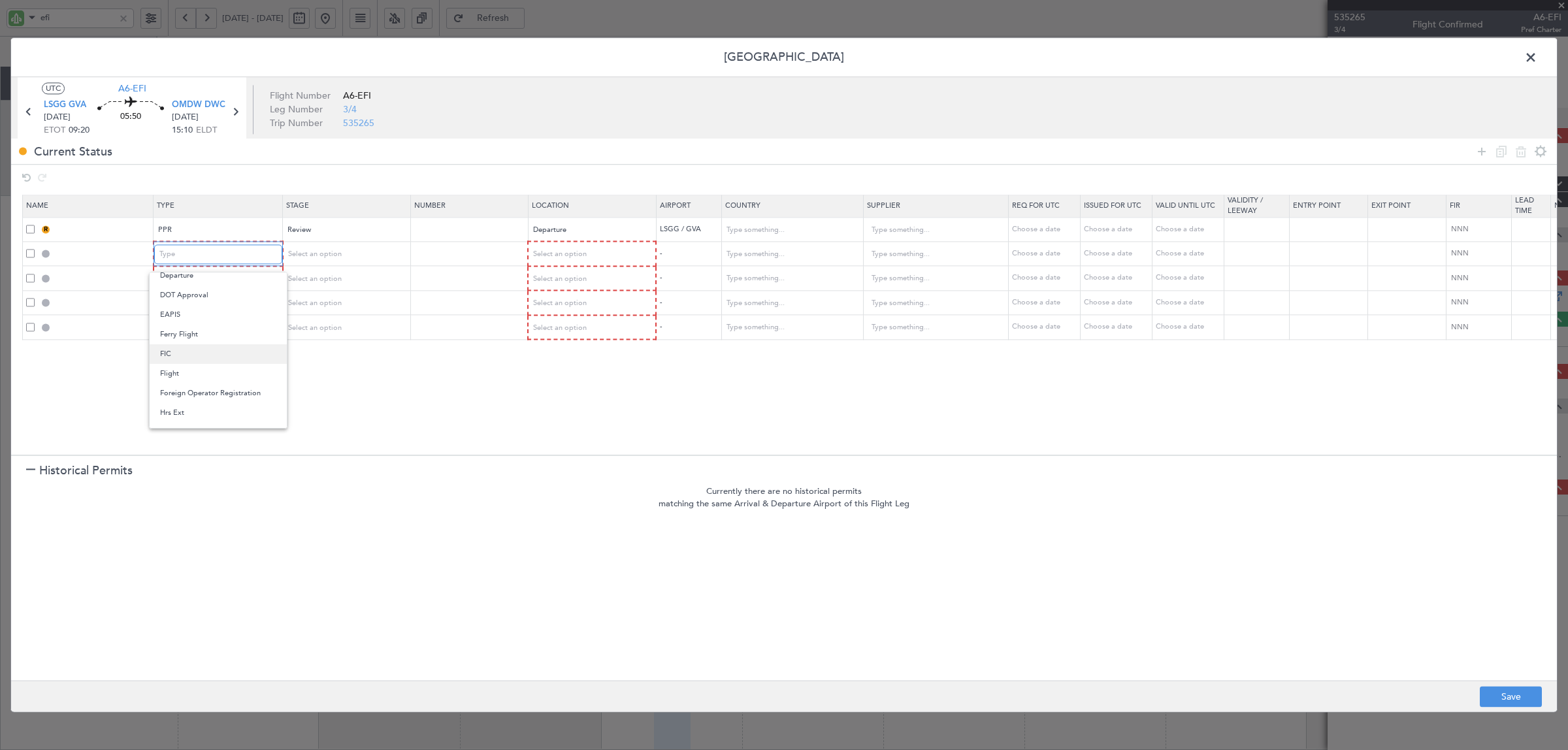
scroll to position [245, 0]
click at [196, 389] on span "Overflight" at bounding box center [218, 389] width 116 height 20
click at [204, 276] on div "Type" at bounding box center [213, 278] width 108 height 20
click at [190, 344] on span "Overflight" at bounding box center [218, 347] width 116 height 20
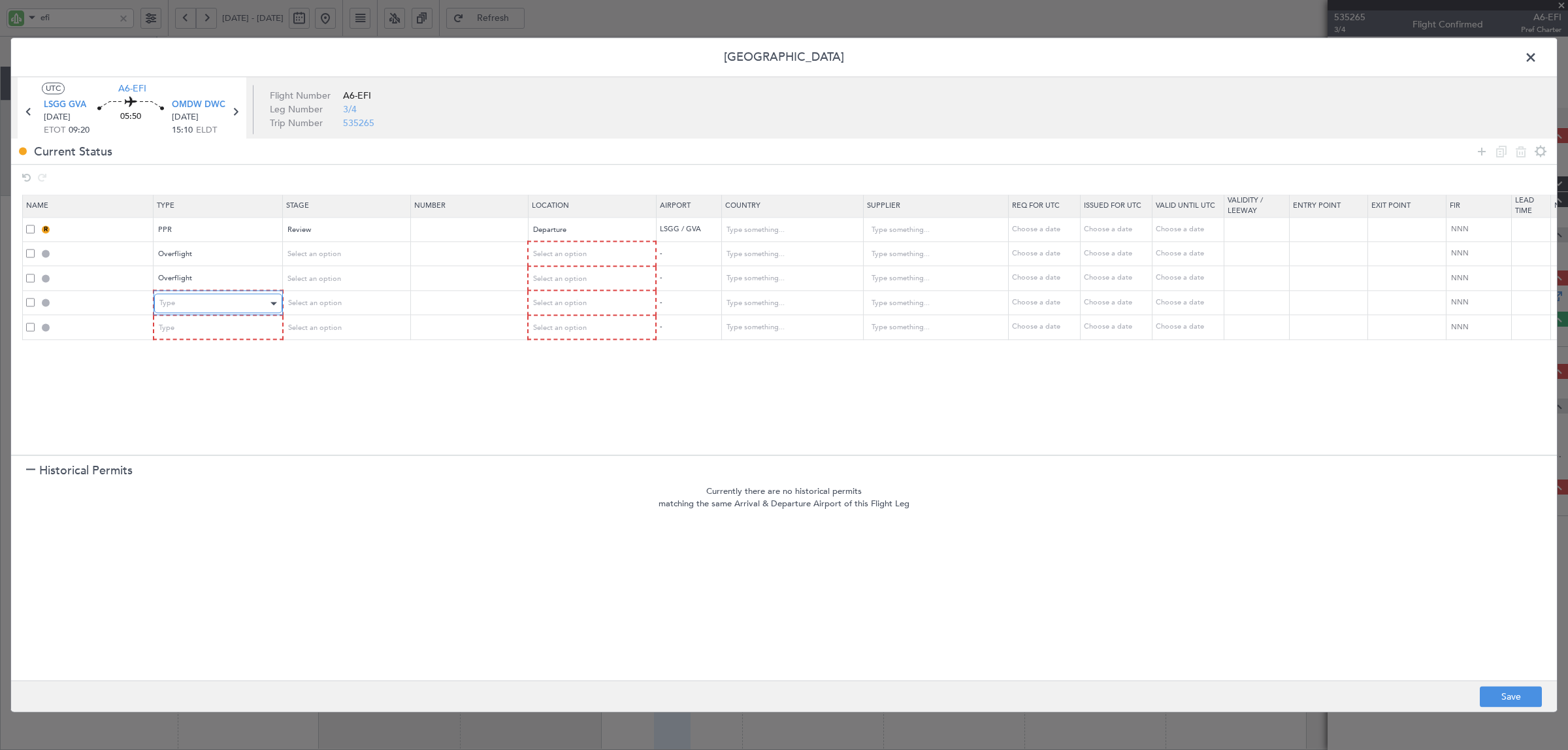
click at [196, 301] on div "Type" at bounding box center [213, 303] width 108 height 20
click at [186, 360] on span "Overflight" at bounding box center [218, 357] width 116 height 20
click at [1254, 154] on icon at bounding box center [1481, 151] width 15 height 15
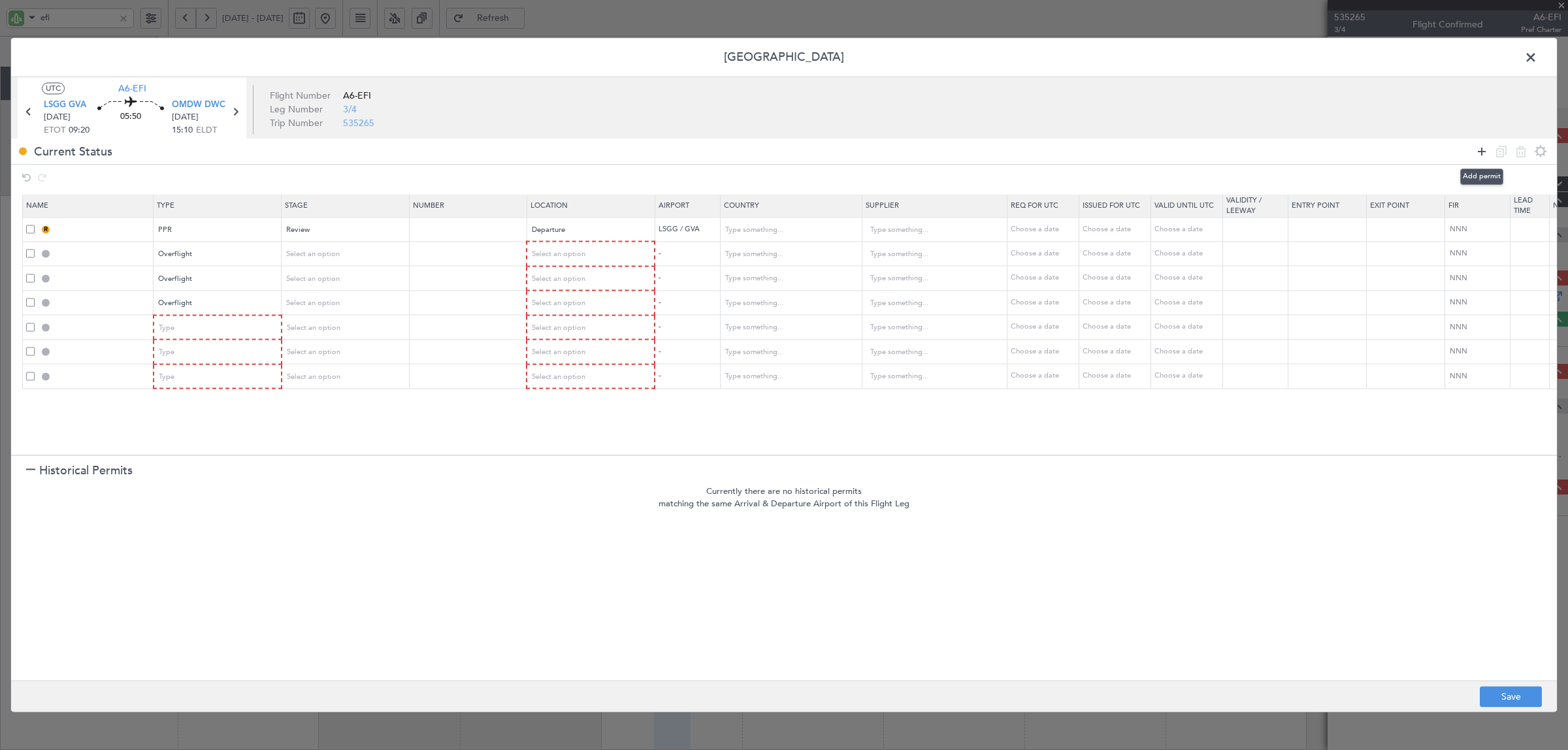
click at [1254, 154] on icon at bounding box center [1481, 151] width 15 height 15
click at [188, 328] on div "Type" at bounding box center [213, 328] width 108 height 20
click at [182, 463] on span "Overflight" at bounding box center [218, 461] width 116 height 20
click at [190, 350] on div "Type" at bounding box center [213, 352] width 108 height 20
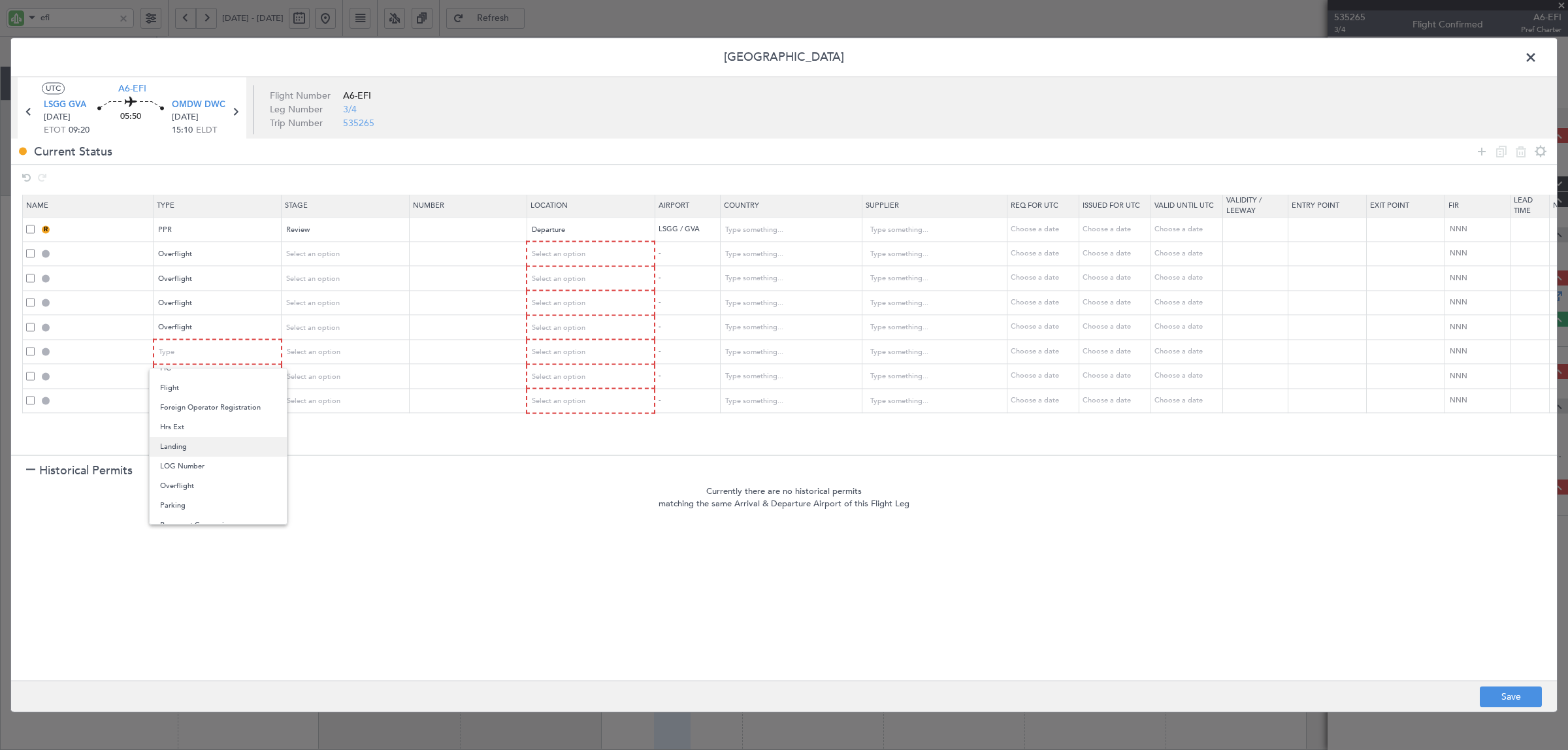
click at [188, 447] on span "Landing" at bounding box center [218, 447] width 116 height 20
click at [193, 371] on div "Type" at bounding box center [213, 377] width 108 height 20
click at [184, 494] on span "Slot" at bounding box center [218, 498] width 116 height 20
click at [201, 392] on div "Type" at bounding box center [213, 402] width 108 height 20
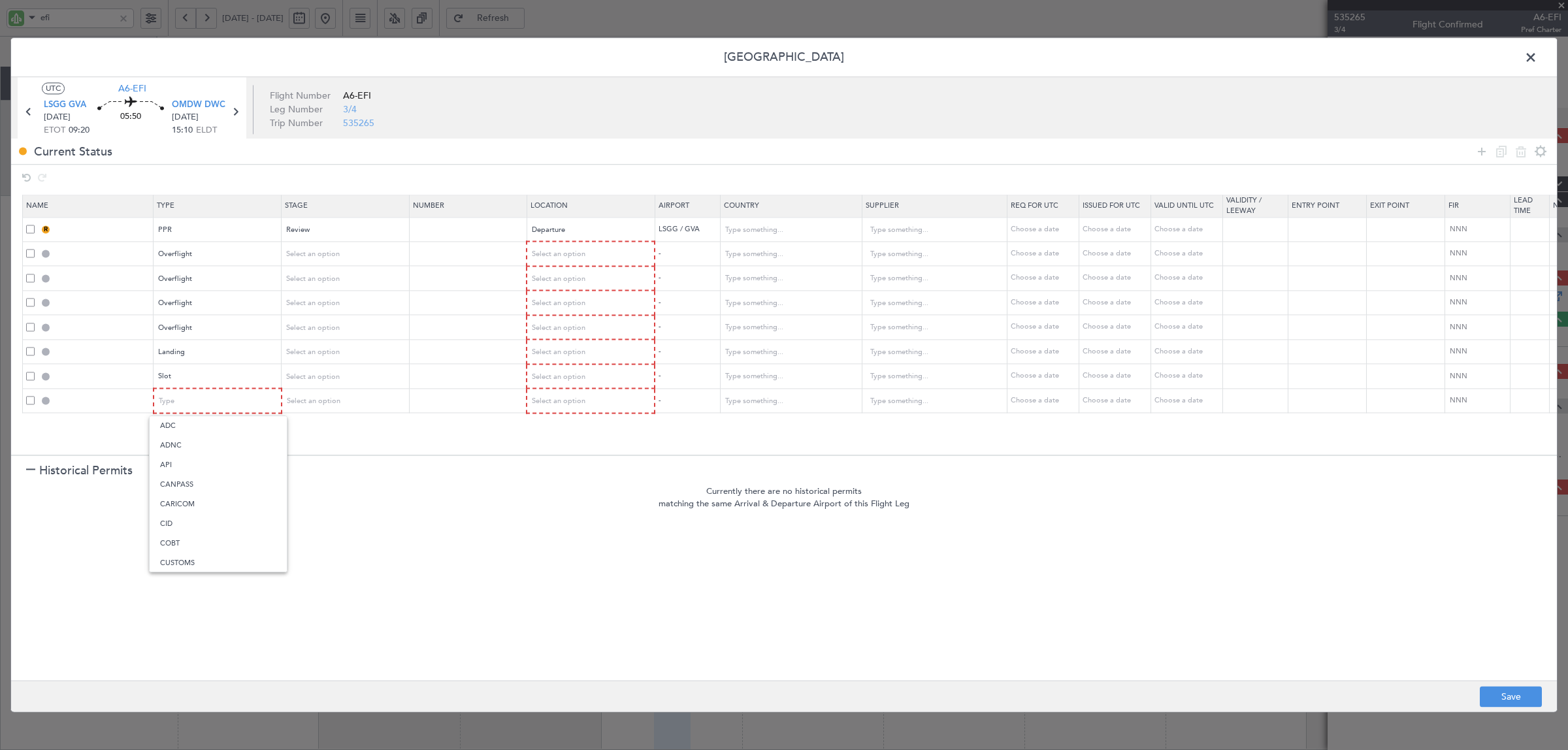
click at [191, 456] on span "API" at bounding box center [218, 465] width 116 height 20
click at [311, 250] on span "Select an option" at bounding box center [313, 254] width 54 height 10
click at [318, 298] on span "Not Requested" at bounding box center [345, 301] width 116 height 20
click at [318, 280] on span "Select an option" at bounding box center [313, 278] width 54 height 10
click at [324, 331] on span "Not Requested" at bounding box center [345, 326] width 116 height 20
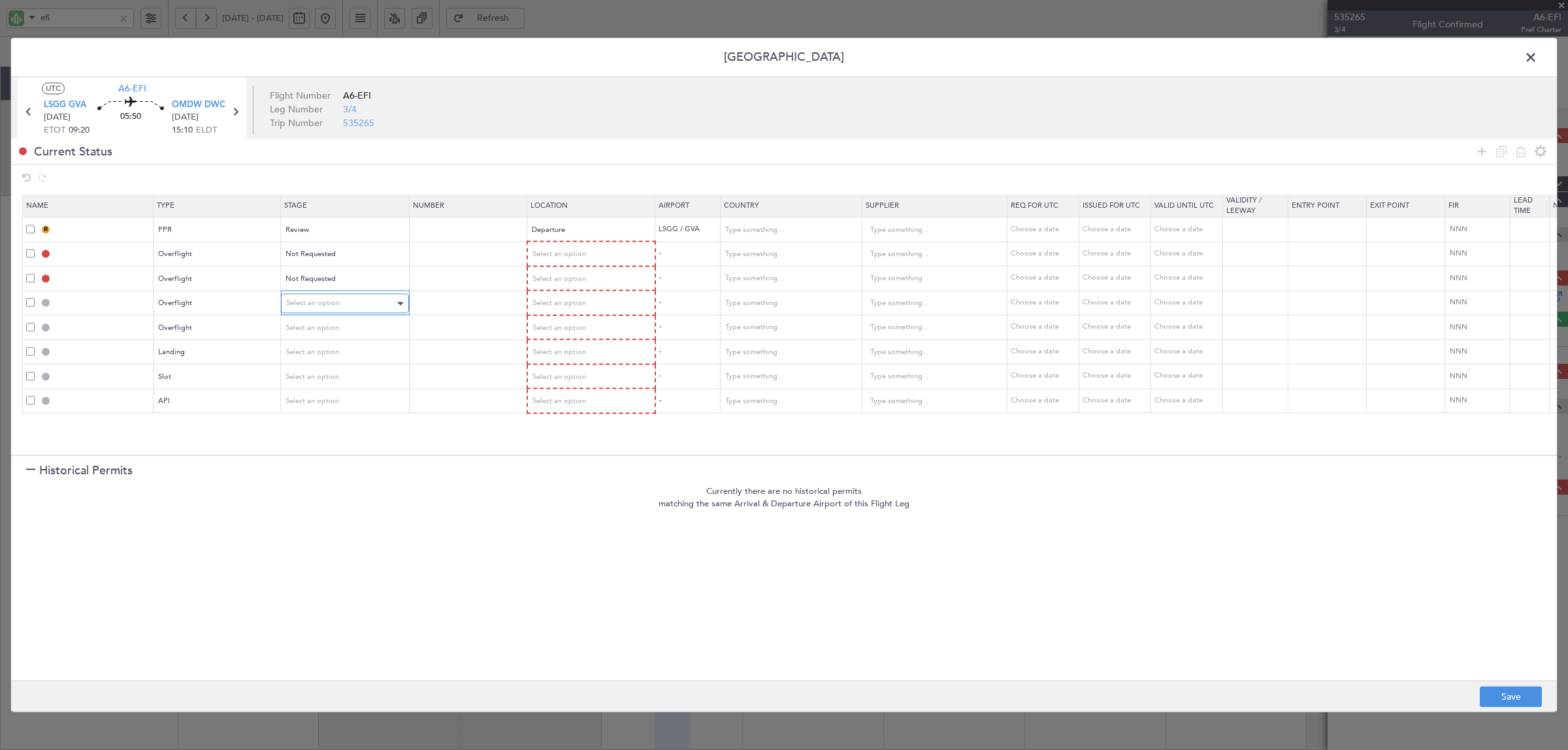
click at [318, 302] on span "Select an option" at bounding box center [313, 303] width 54 height 10
click at [319, 346] on span "Not Requested" at bounding box center [345, 350] width 116 height 20
click at [320, 324] on span "Select an option" at bounding box center [313, 328] width 54 height 10
click at [318, 373] on span "Not Requested" at bounding box center [345, 373] width 116 height 20
click at [318, 348] on span "Select an option" at bounding box center [313, 352] width 54 height 10
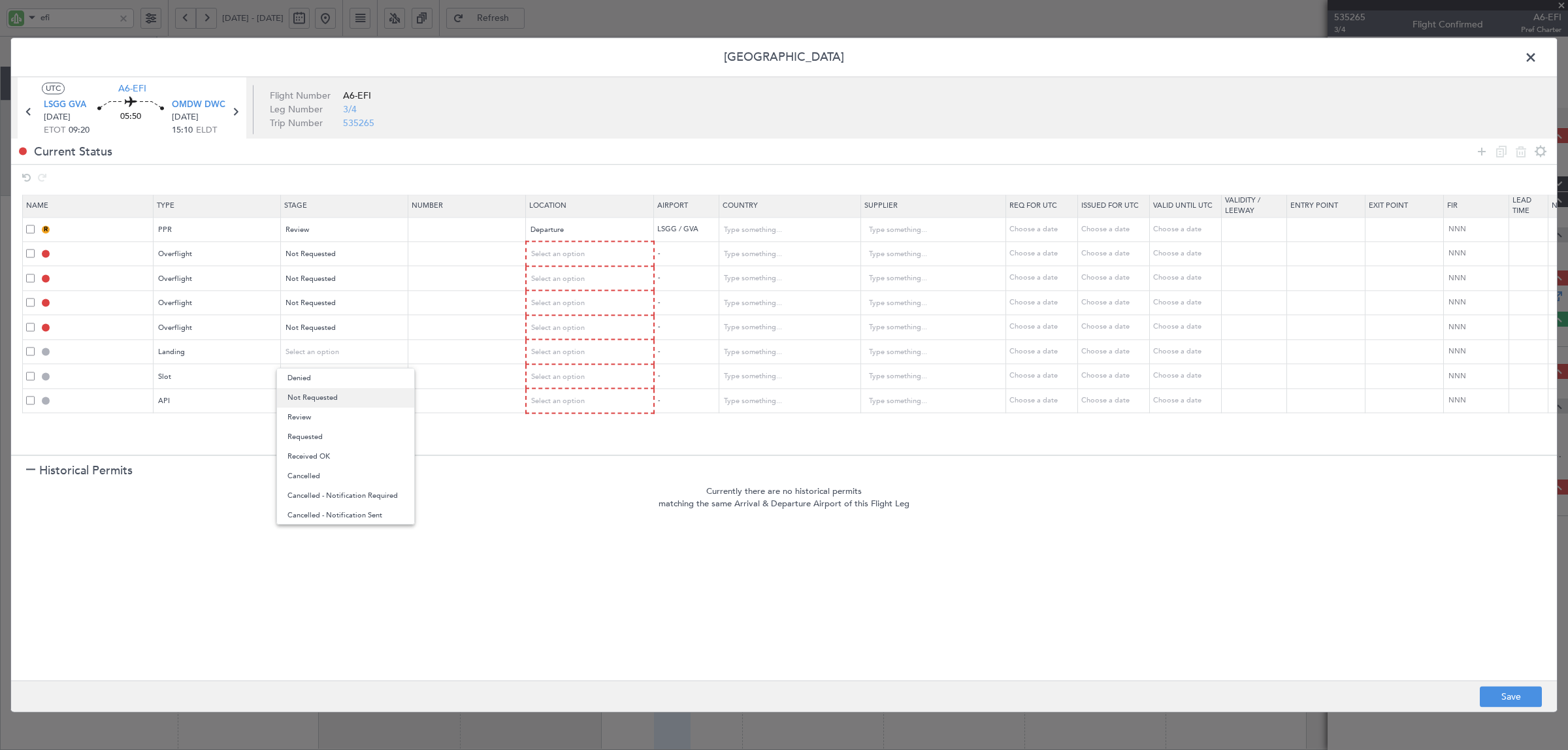
click at [315, 397] on span "Not Requested" at bounding box center [345, 398] width 116 height 20
click at [315, 372] on span "Select an option" at bounding box center [313, 377] width 54 height 10
click at [314, 422] on span "Not Requested" at bounding box center [345, 422] width 116 height 20
click at [314, 392] on div "Select an option" at bounding box center [340, 402] width 108 height 20
click at [312, 445] on span "Not Requested" at bounding box center [345, 445] width 116 height 20
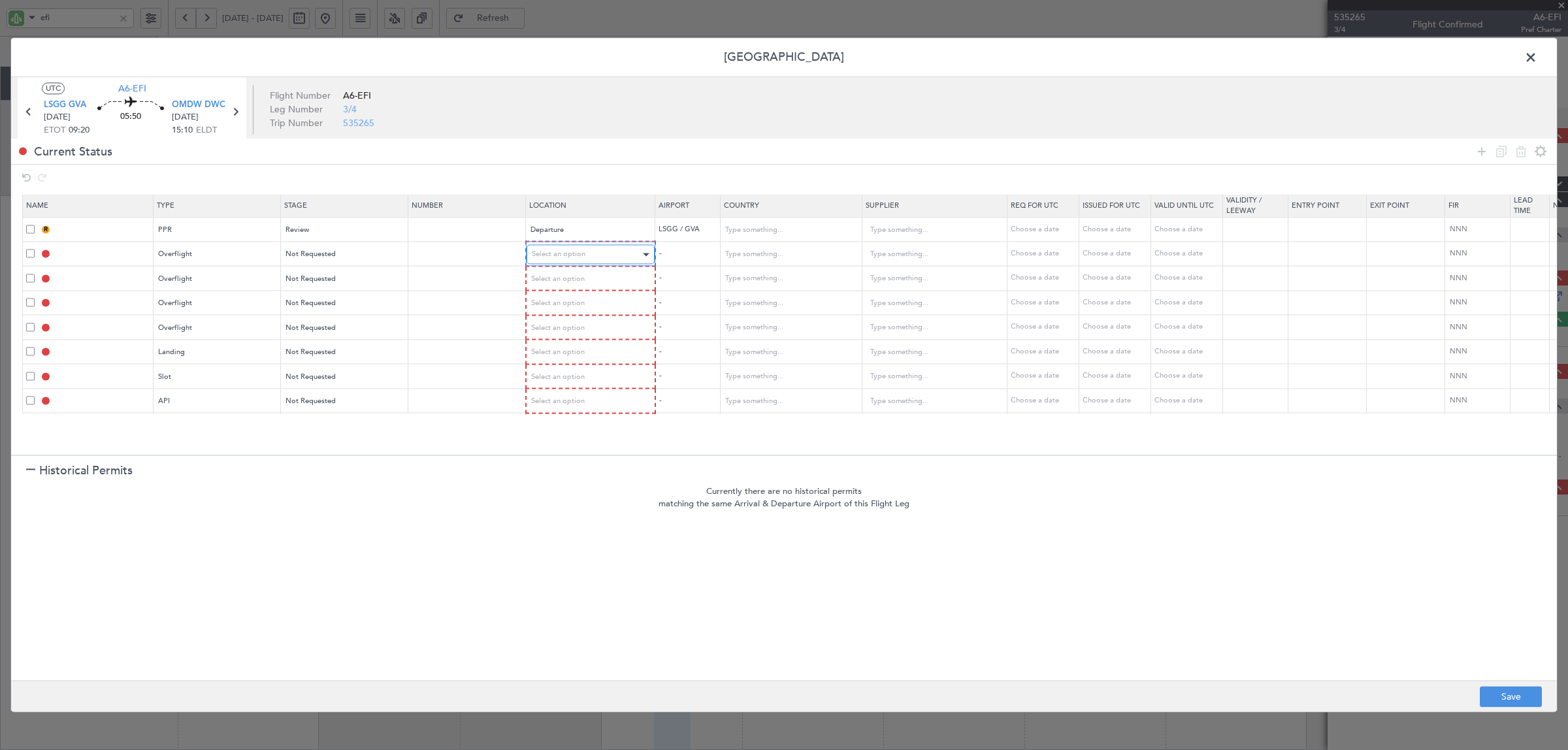
click at [557, 255] on span "Select an option" at bounding box center [559, 254] width 54 height 10
click at [570, 360] on span "Enroute" at bounding box center [590, 361] width 116 height 20
click at [566, 278] on span "Select an option" at bounding box center [559, 278] width 54 height 10
click at [558, 383] on span "Enroute" at bounding box center [590, 384] width 116 height 20
click at [564, 299] on span "Select an option" at bounding box center [559, 302] width 54 height 10
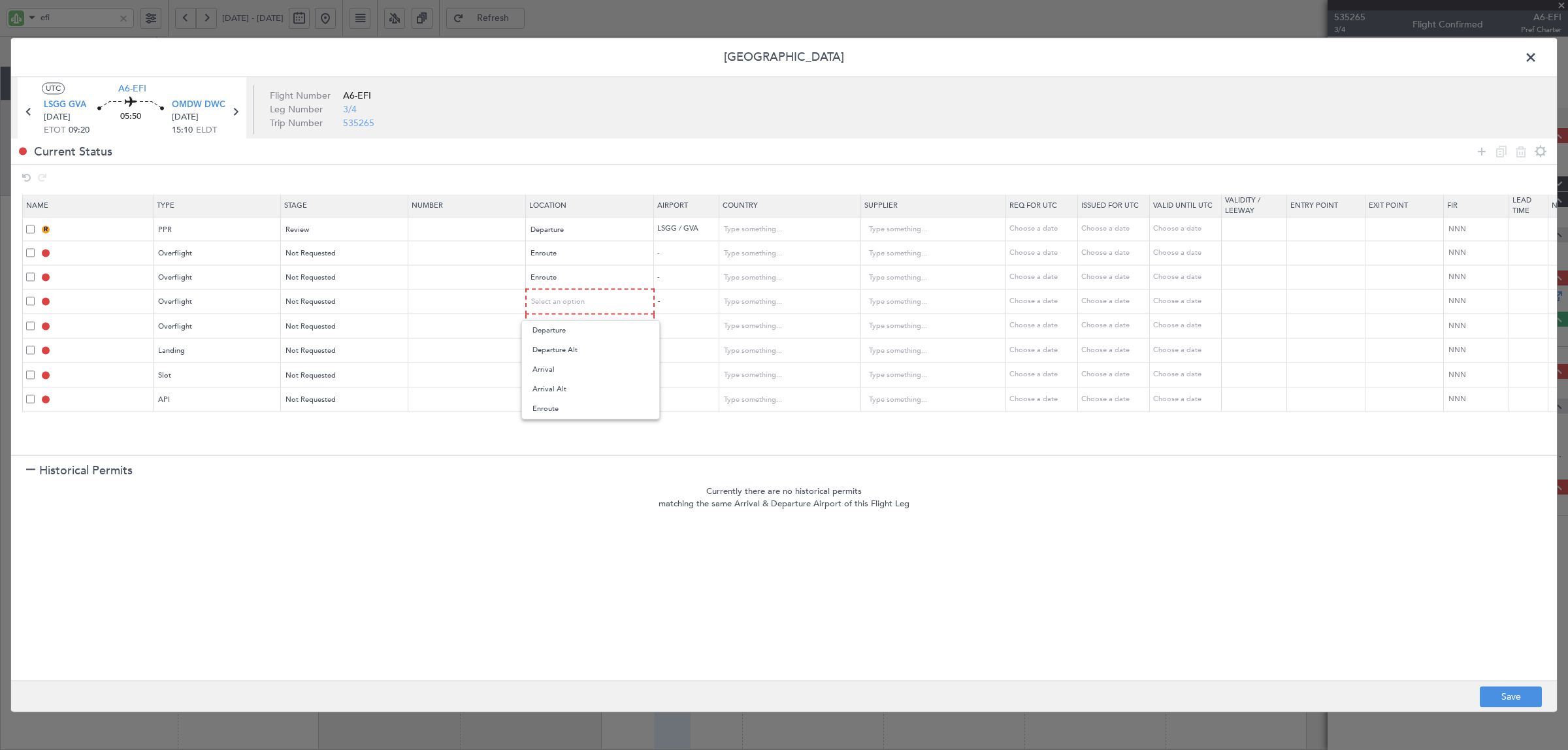
click at [554, 410] on span "Enroute" at bounding box center [590, 408] width 116 height 20
click at [562, 330] on div "Select an option" at bounding box center [586, 326] width 108 height 20
click at [554, 431] on span "Enroute" at bounding box center [590, 432] width 116 height 20
click at [558, 350] on span "Select an option" at bounding box center [559, 350] width 54 height 10
click at [555, 409] on span "Arrival" at bounding box center [590, 417] width 116 height 20
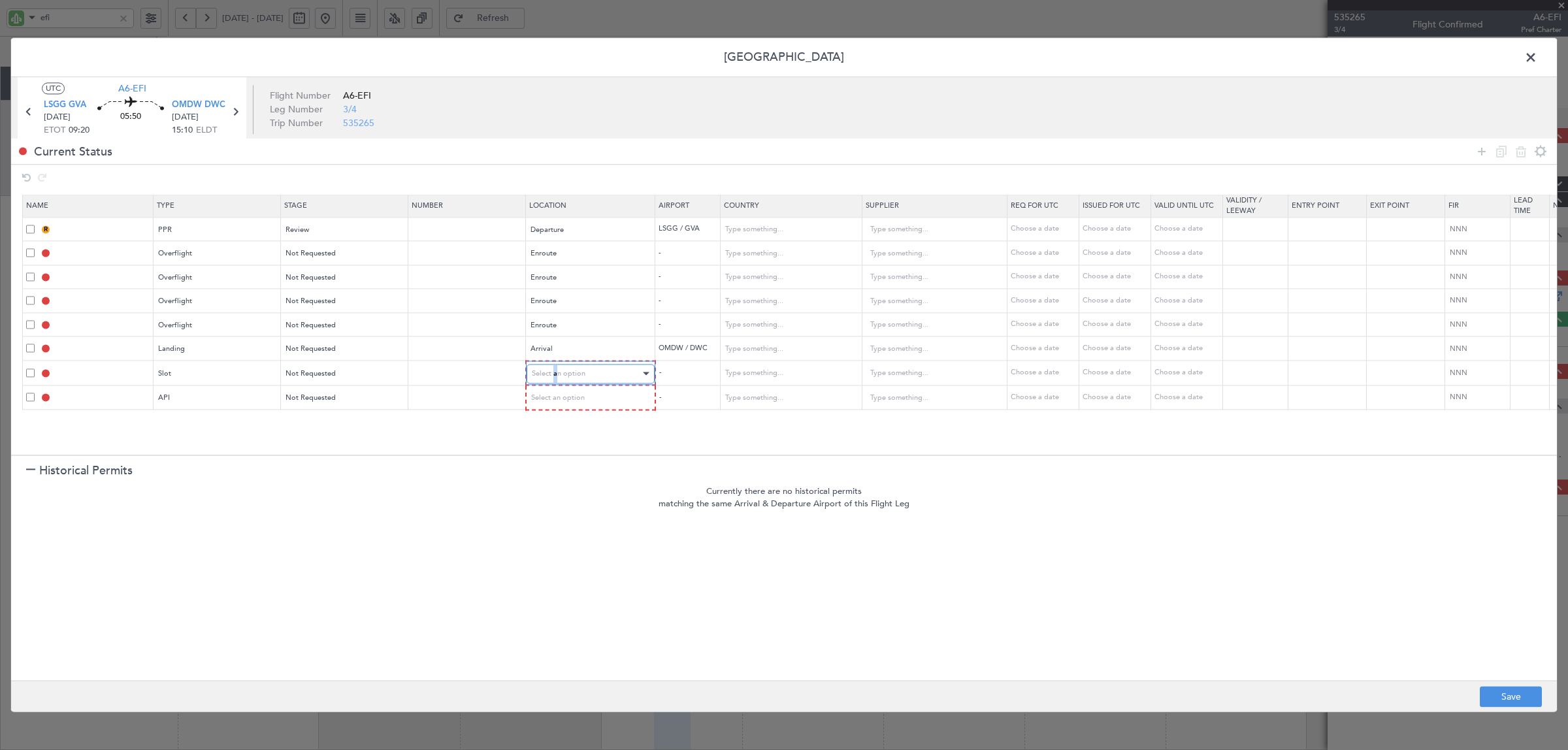
click at [555, 374] on span "Select an option" at bounding box center [559, 373] width 54 height 10
click at [552, 435] on span "Arrival" at bounding box center [590, 441] width 116 height 20
click at [558, 400] on span "Select an option" at bounding box center [559, 398] width 54 height 10
click at [552, 462] on span "Arrival" at bounding box center [590, 465] width 116 height 20
click at [768, 252] on input "text" at bounding box center [782, 253] width 118 height 20
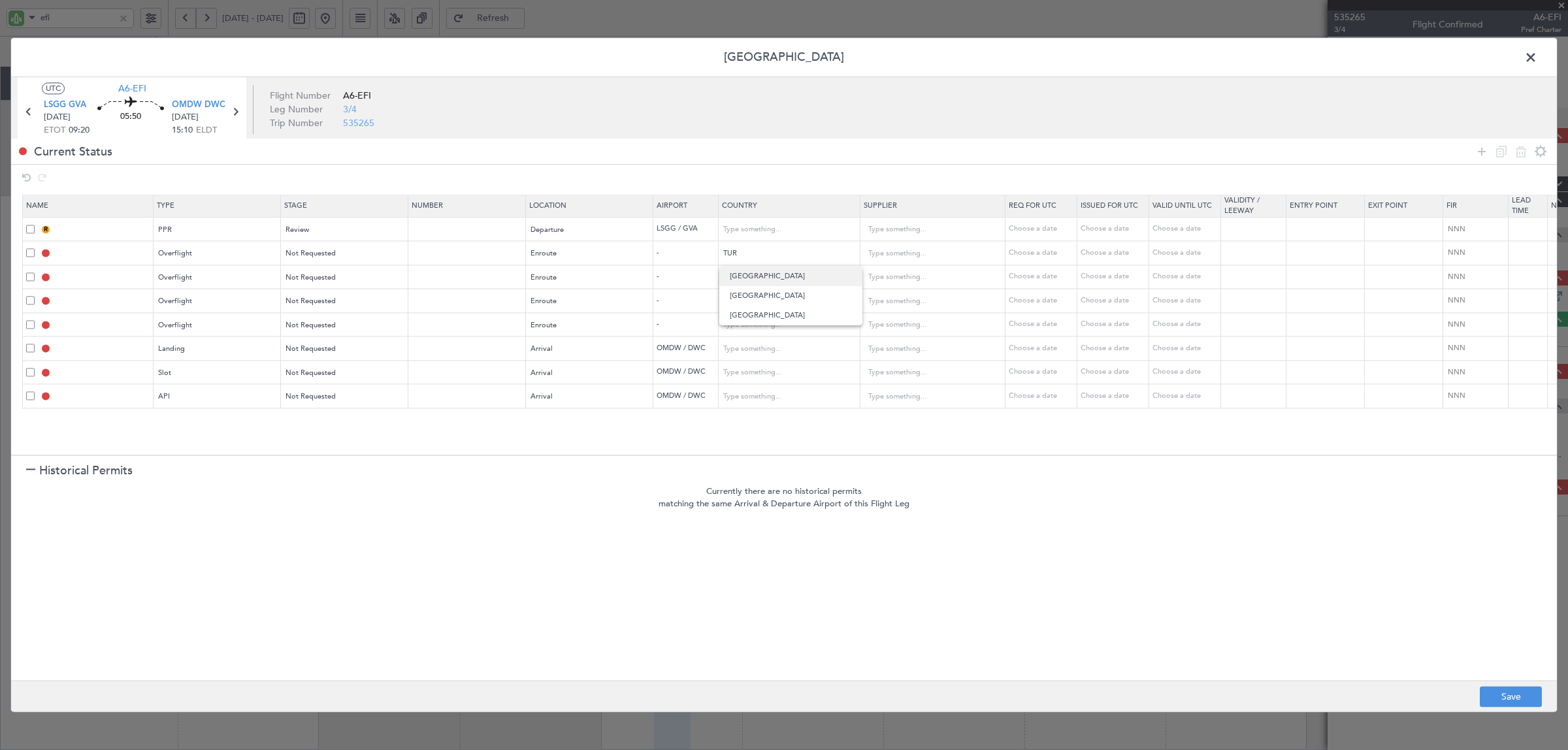
click at [776, 273] on span "Turkey" at bounding box center [790, 276] width 122 height 20
type input "Turkey"
click at [772, 266] on mat-form-field at bounding box center [789, 276] width 141 height 24
click at [771, 273] on input "text" at bounding box center [782, 277] width 118 height 20
click at [766, 313] on span "Iraq" at bounding box center [790, 320] width 122 height 20
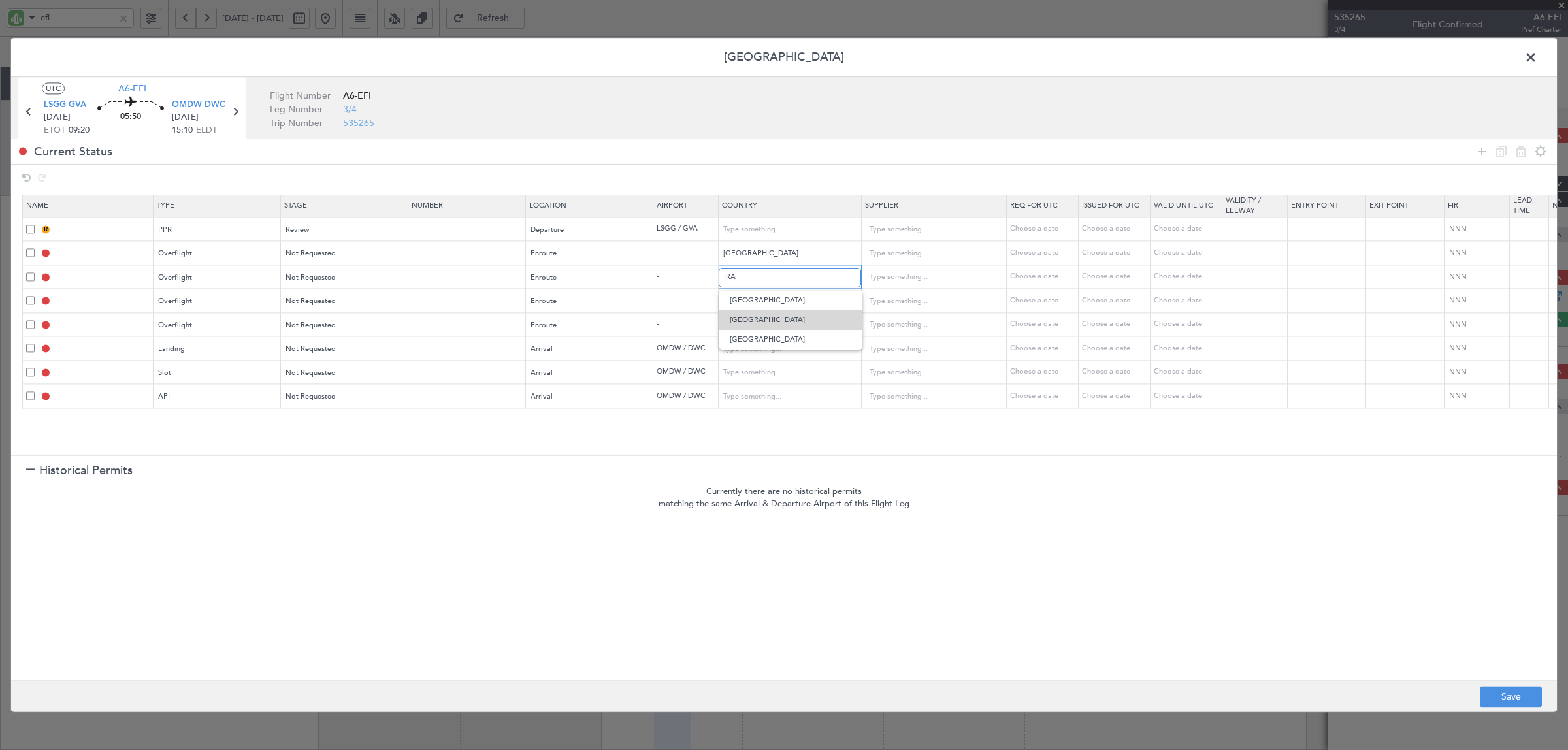
type input "Iraq"
click at [759, 302] on input "text" at bounding box center [782, 301] width 118 height 20
click at [753, 328] on span "Kuwait" at bounding box center [790, 324] width 122 height 20
type input "Kuwait"
click at [751, 330] on input "text" at bounding box center [782, 325] width 118 height 20
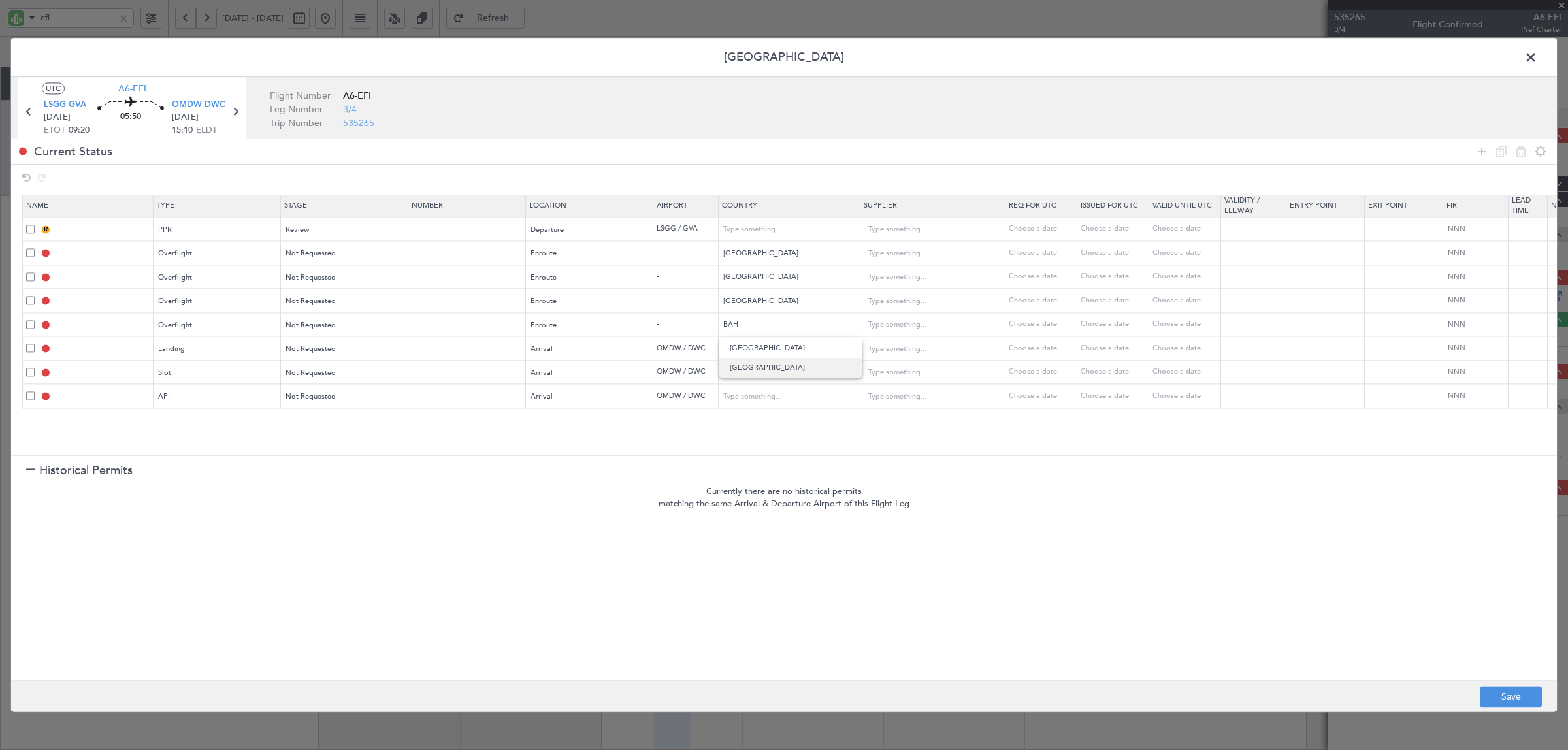
click at [748, 367] on span "Bahrain" at bounding box center [790, 367] width 122 height 20
type input "Bahrain"
click at [824, 546] on section "Currently there are no historical permits matching the same Arrival & Departure…" at bounding box center [784, 583] width 1546 height 196
click at [1254, 600] on button "Save" at bounding box center [1511, 697] width 62 height 21
type input "LSGG PPR"
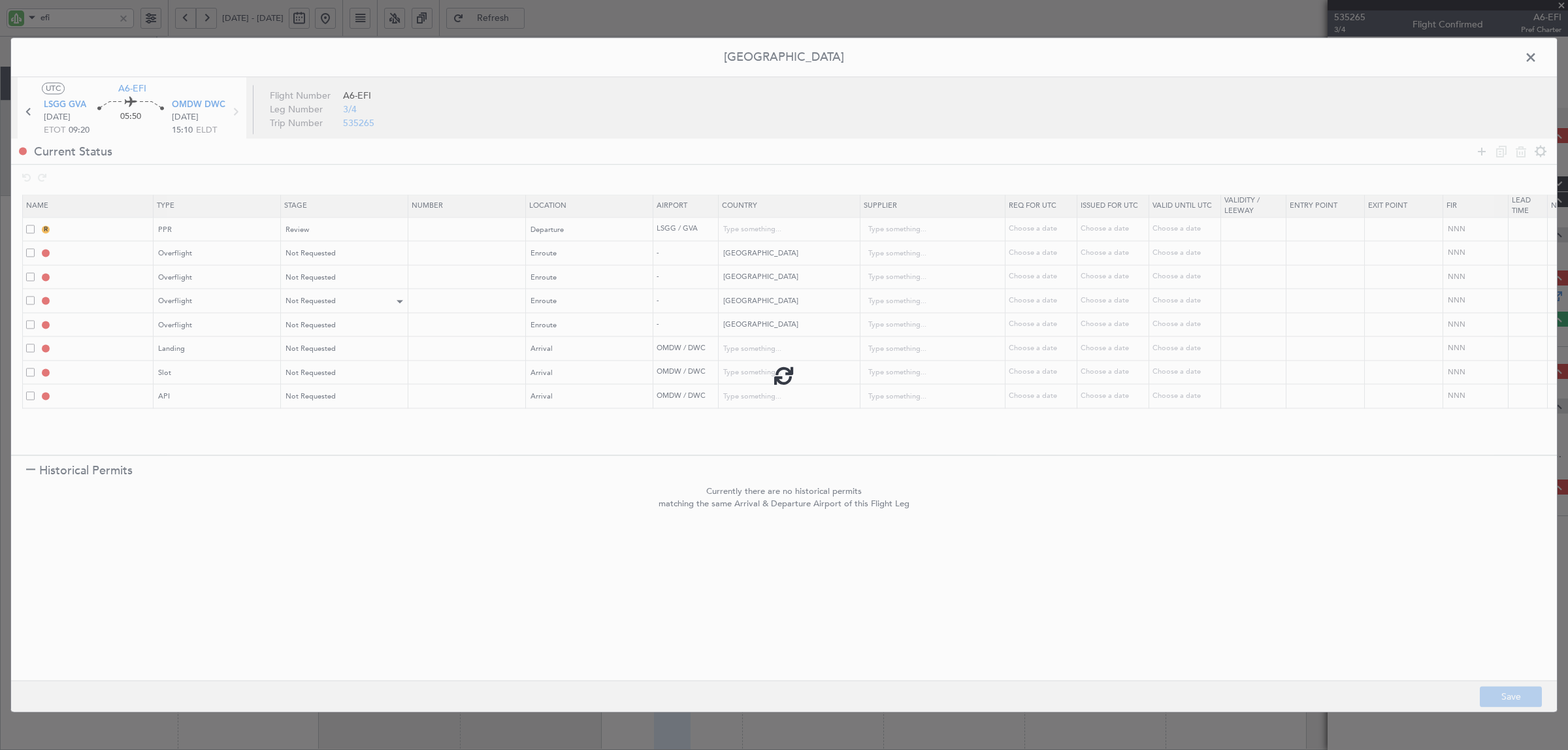
type input "Switzerland"
type input "NNN"
type input "TURKEY OVF"
type input "NNN"
type input "IRAQ OVF"
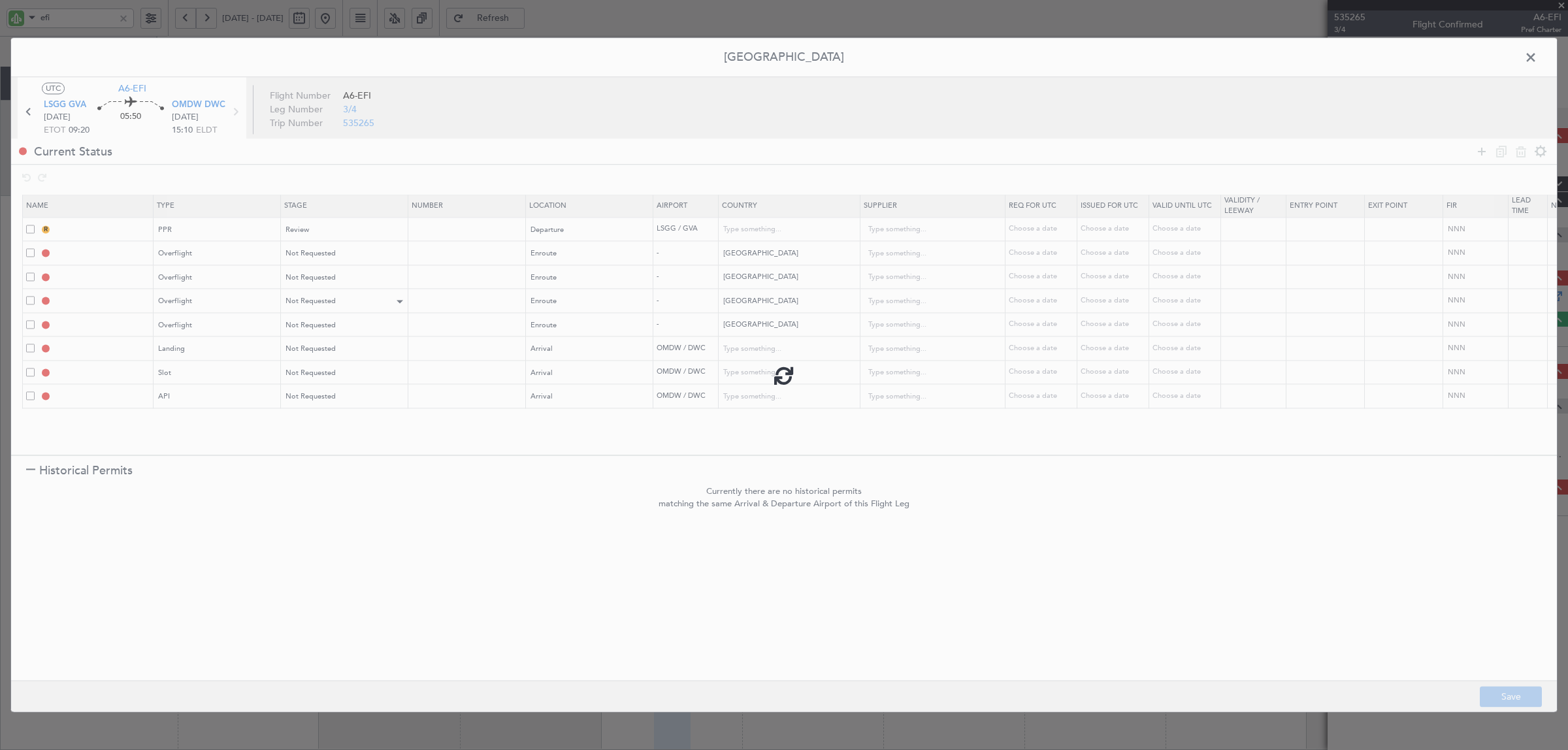
type input "NNN"
type input "1"
type input "KUWAIT OVF"
type input "NNN"
type input "BAHRAIN OVF"
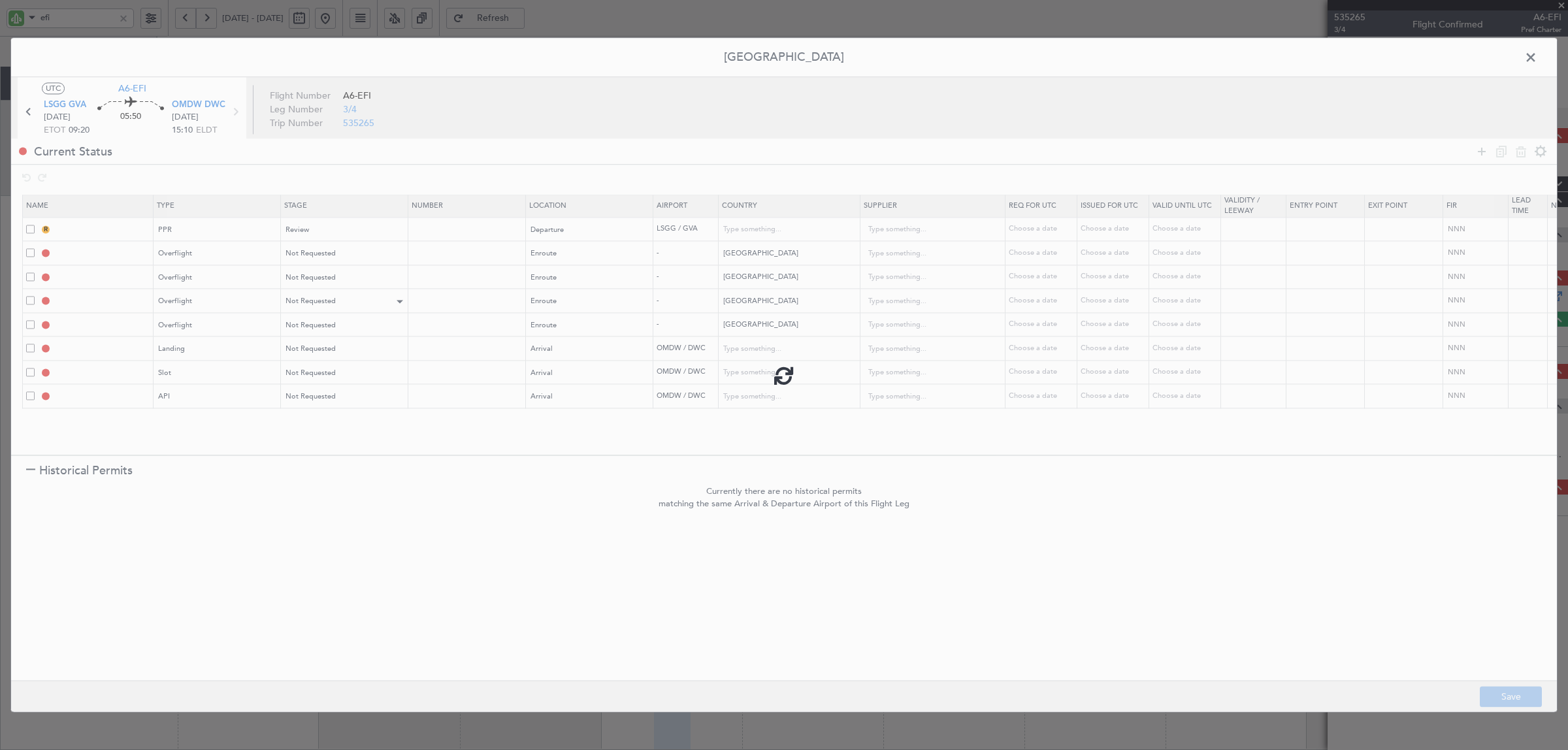
type input "NNN"
type input "OMDW LDG"
type input "United Arab Emirates"
type input "NNN"
type input "1"
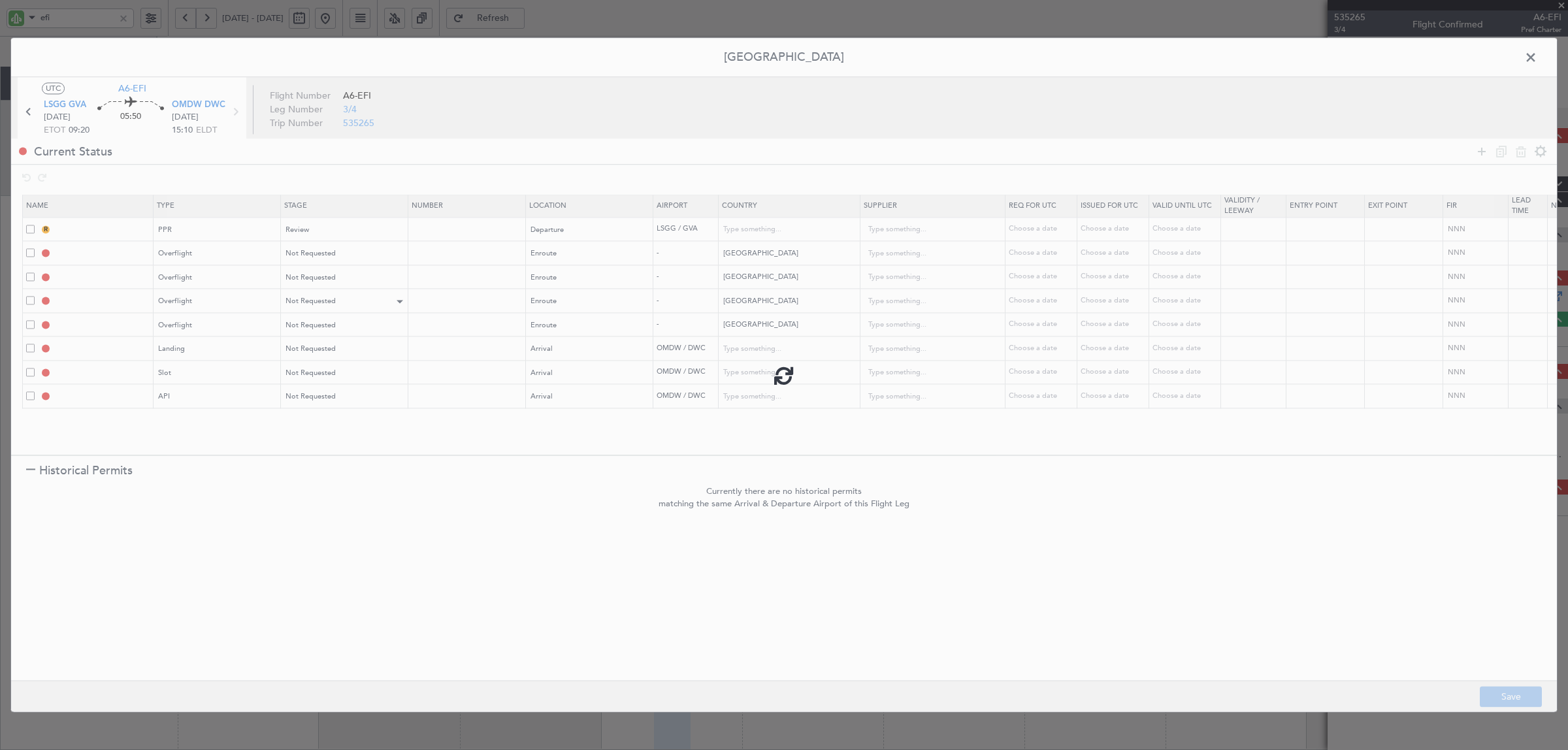
type input "OMDW ARR SLOT"
type input "United Arab Emirates"
type input "NNN"
type input "1"
type input "OMDW ARR API"
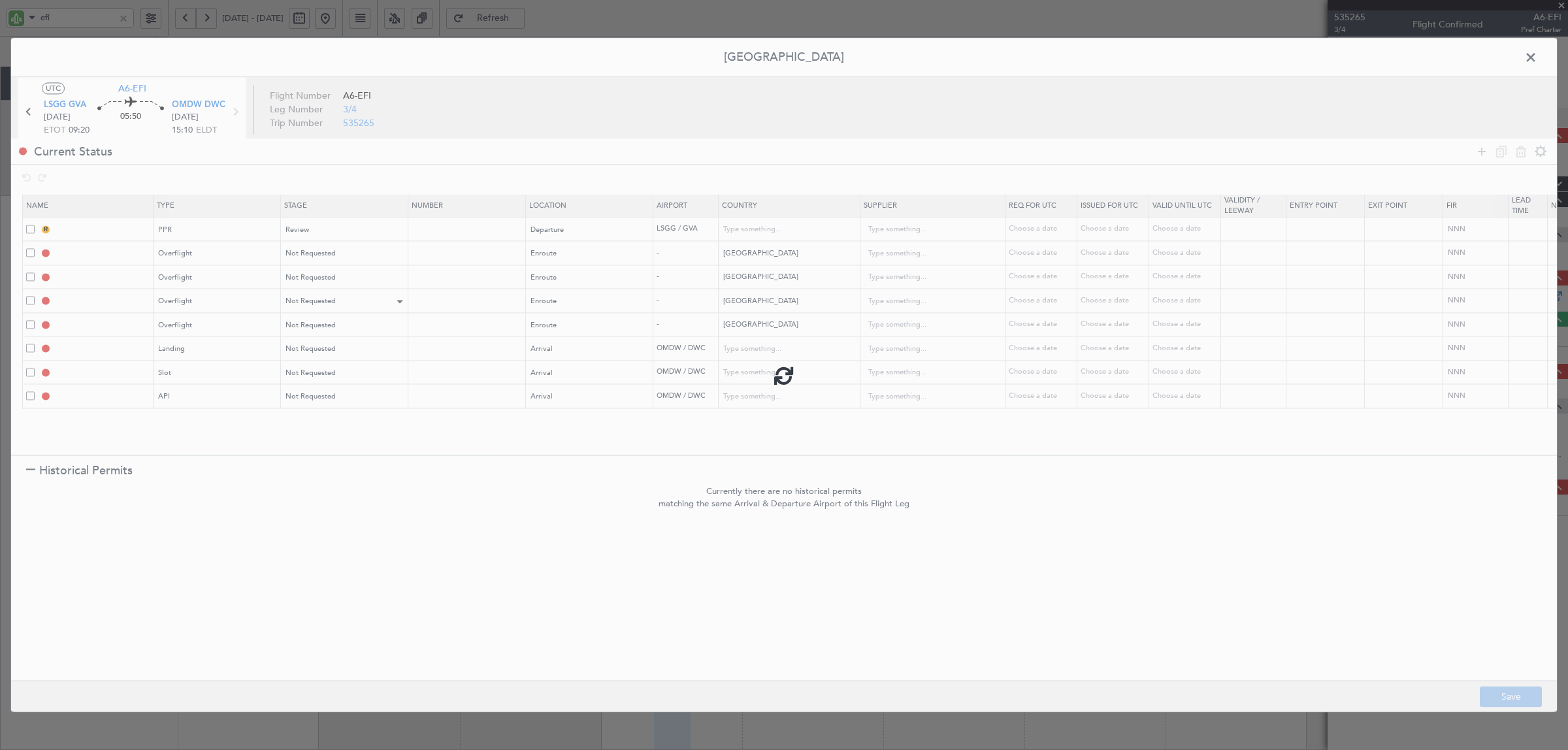
type input "United Arab Emirates"
type input "NNN"
type input "1"
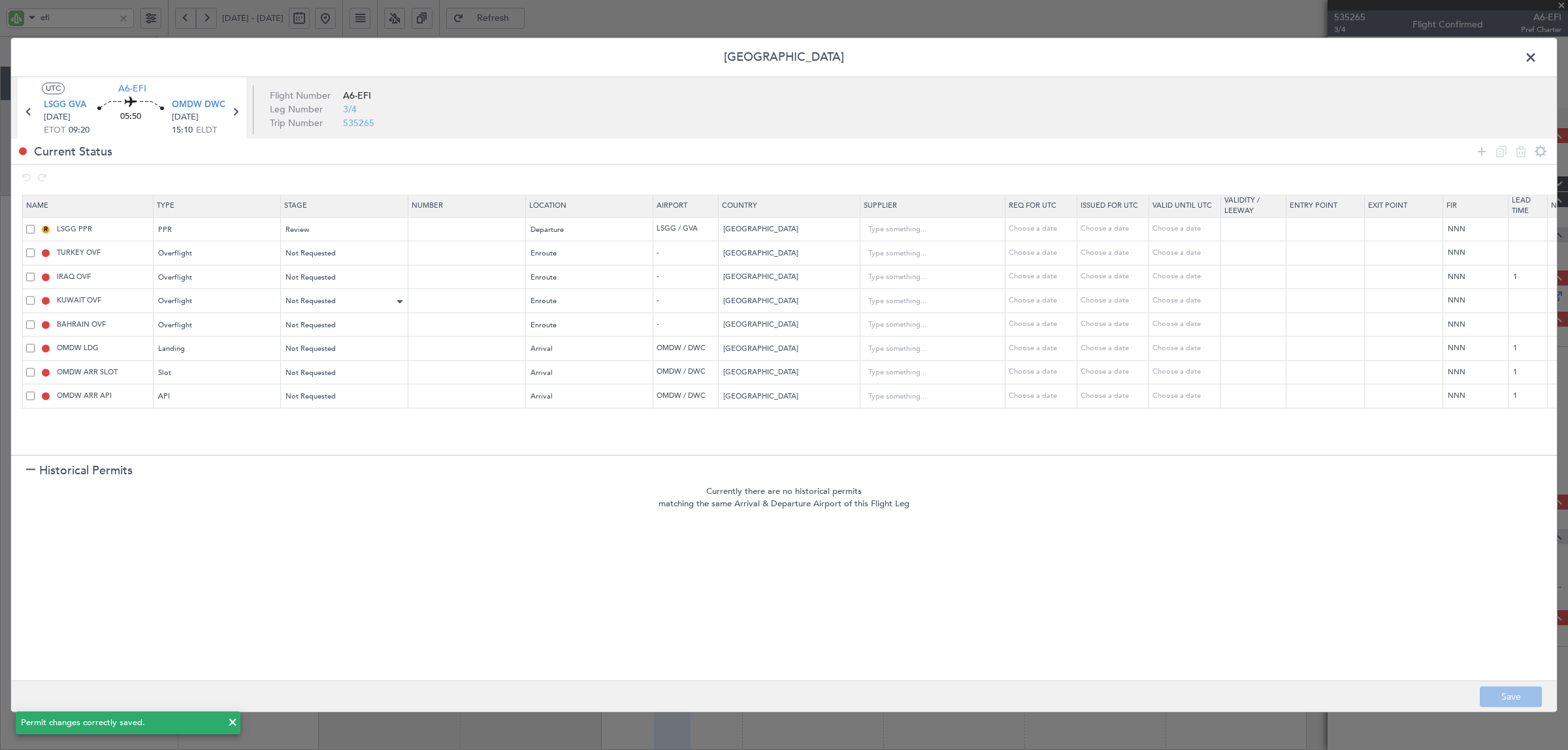
type input "+00:10"
click at [1254, 57] on span at bounding box center [1537, 61] width 0 height 26
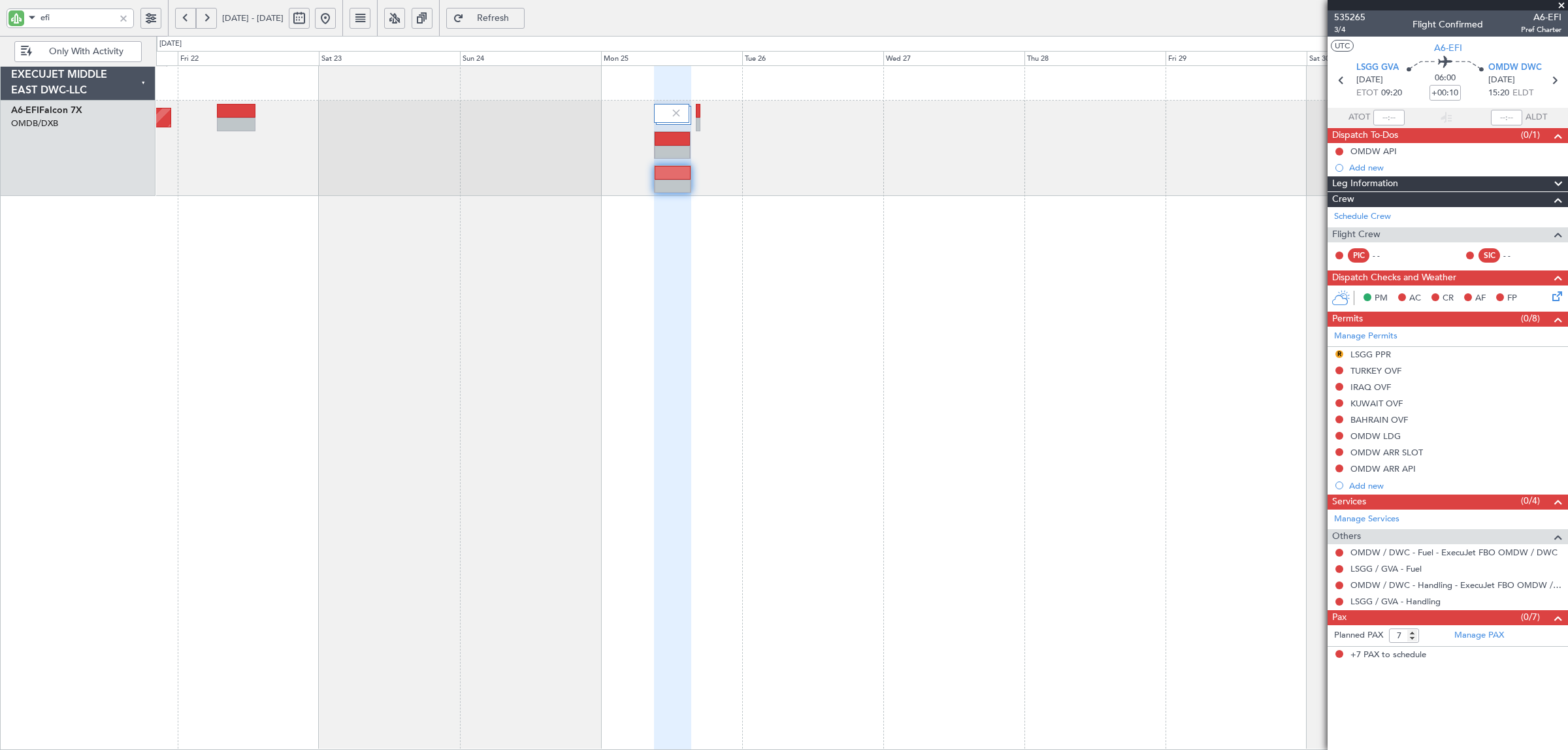
click at [554, 184] on div "Planned Maint Dubai (Al Maktoum Intl)" at bounding box center [862, 149] width 1411 height 96
click at [520, 17] on span "Refresh" at bounding box center [493, 18] width 54 height 9
click at [1254, 600] on link "LSGG / GVA - Handling" at bounding box center [1395, 601] width 90 height 11
click at [1254, 351] on div "LSGG PPR" at bounding box center [1370, 354] width 40 height 11
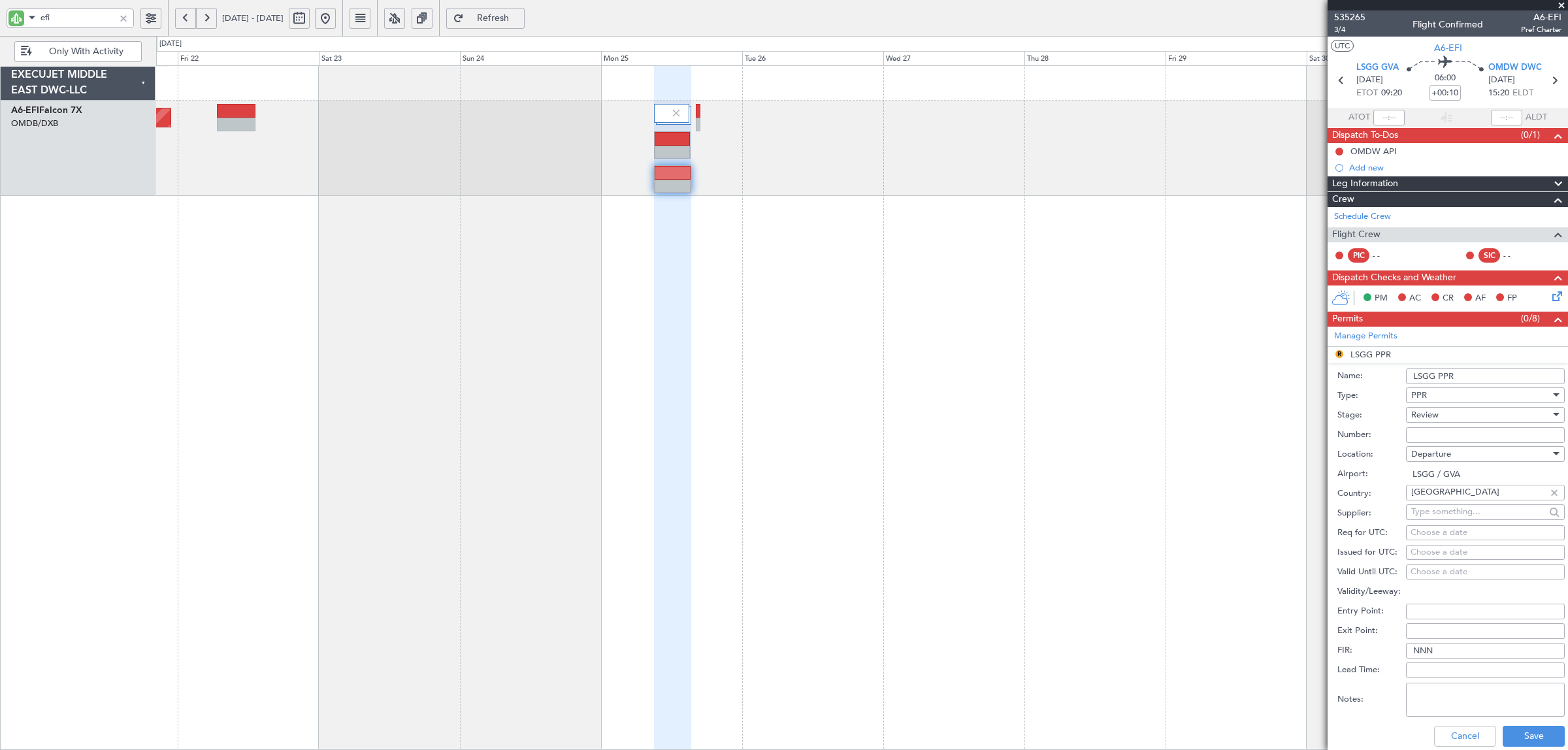
click at [1254, 419] on span "Review" at bounding box center [1425, 414] width 28 height 11
click at [1254, 518] on span "Received OK" at bounding box center [1479, 520] width 135 height 20
click at [1254, 437] on input "Number:" at bounding box center [1485, 435] width 159 height 15
paste input "082509210D"
type input "082509210D"
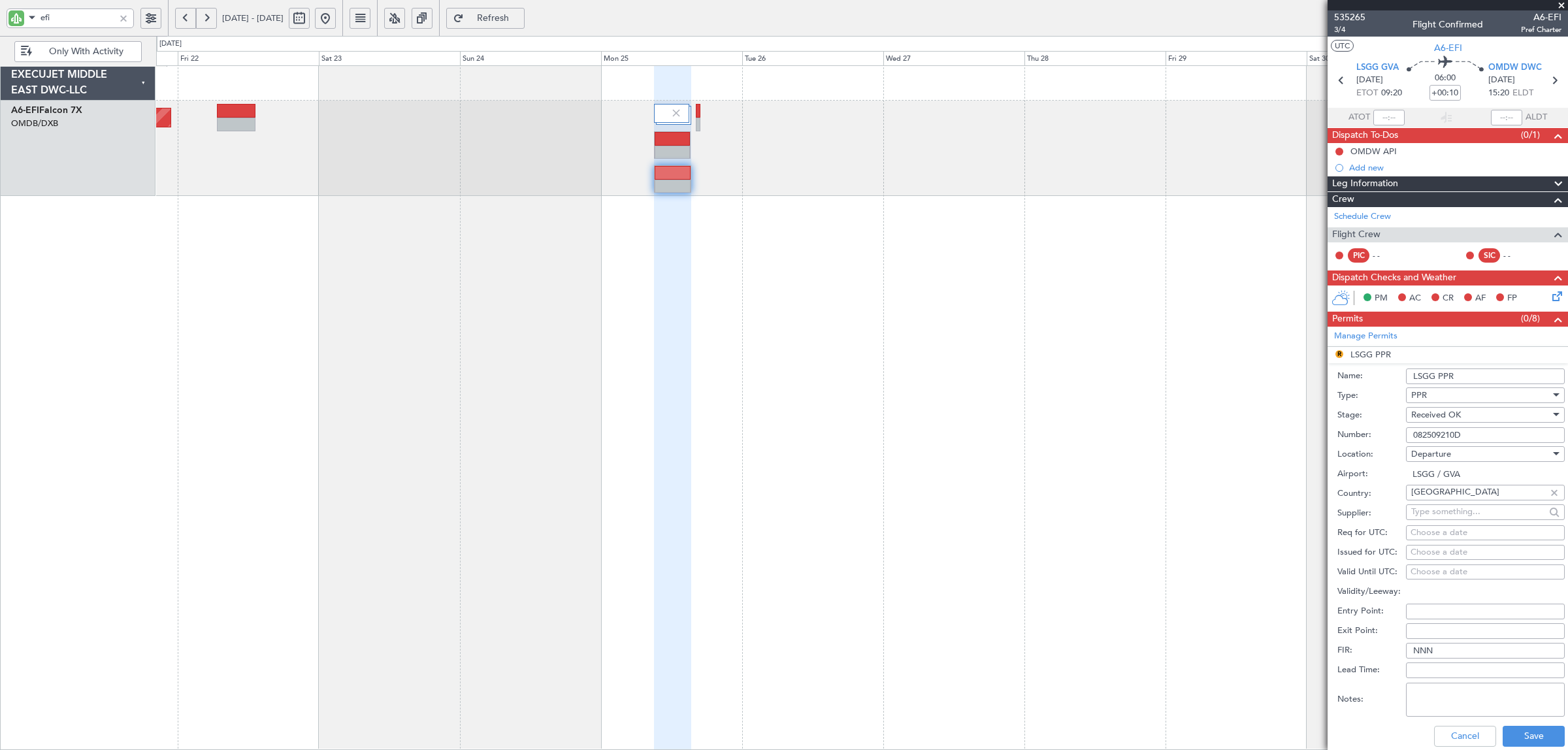
click at [1254, 532] on div "Choose a date" at bounding box center [1485, 533] width 149 height 13
select select "8"
select select "2025"
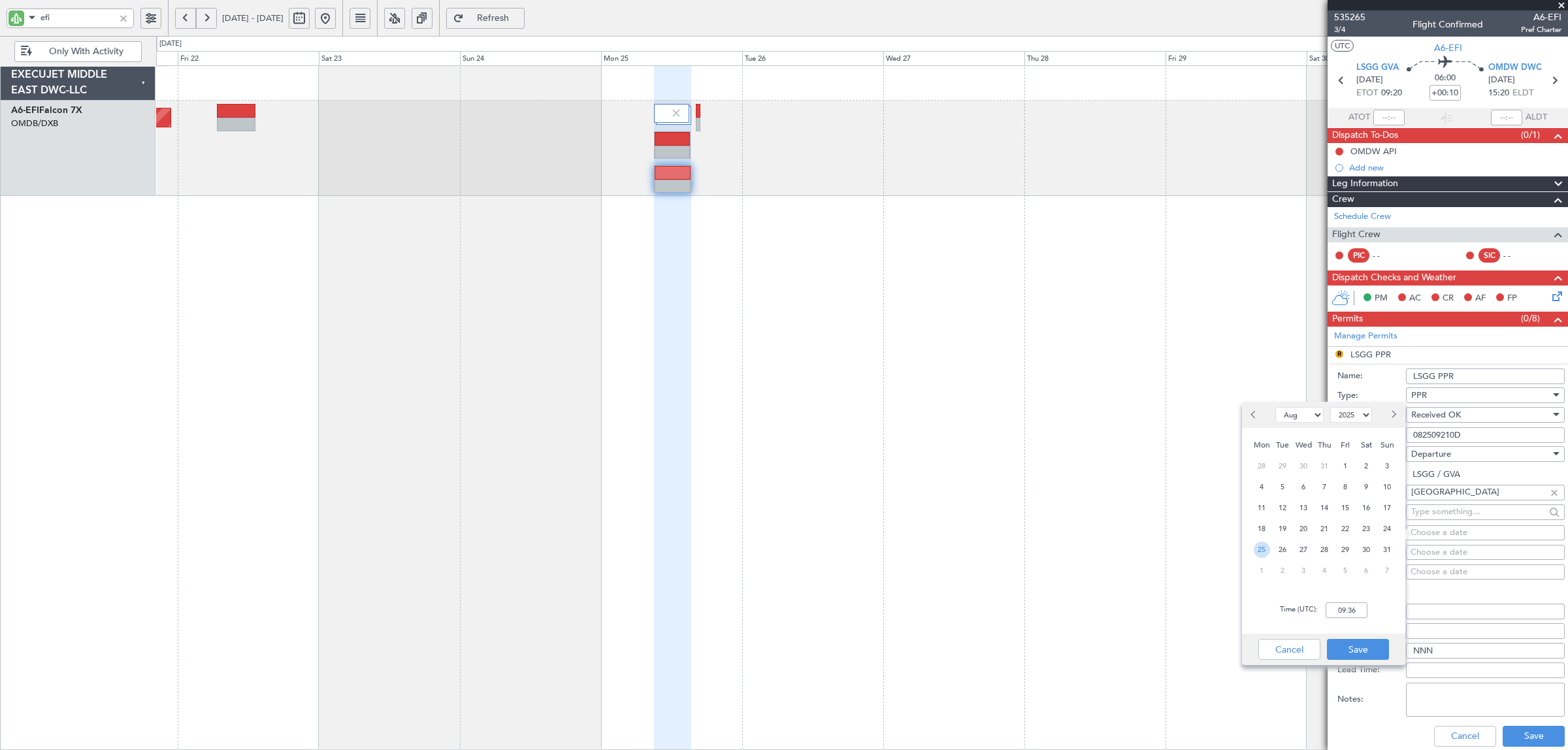
click at [1254, 547] on span "25" at bounding box center [1262, 550] width 16 height 16
click at [1254, 600] on input "00:00" at bounding box center [1346, 609] width 42 height 15
type input "09:20"
click at [1254, 600] on button "Save" at bounding box center [1357, 649] width 62 height 21
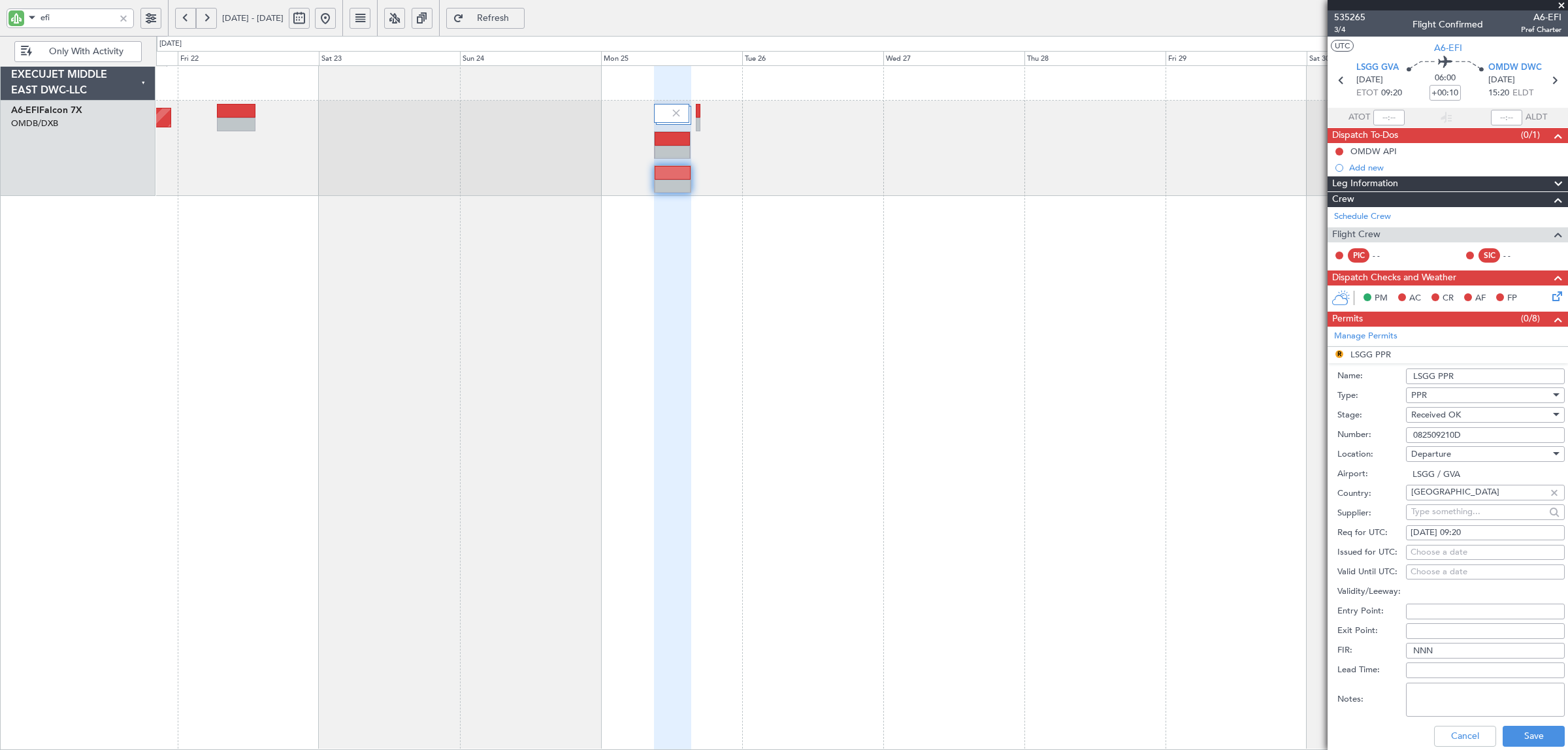
click at [1254, 555] on div "Choose a date" at bounding box center [1485, 552] width 149 height 13
select select "8"
select select "2025"
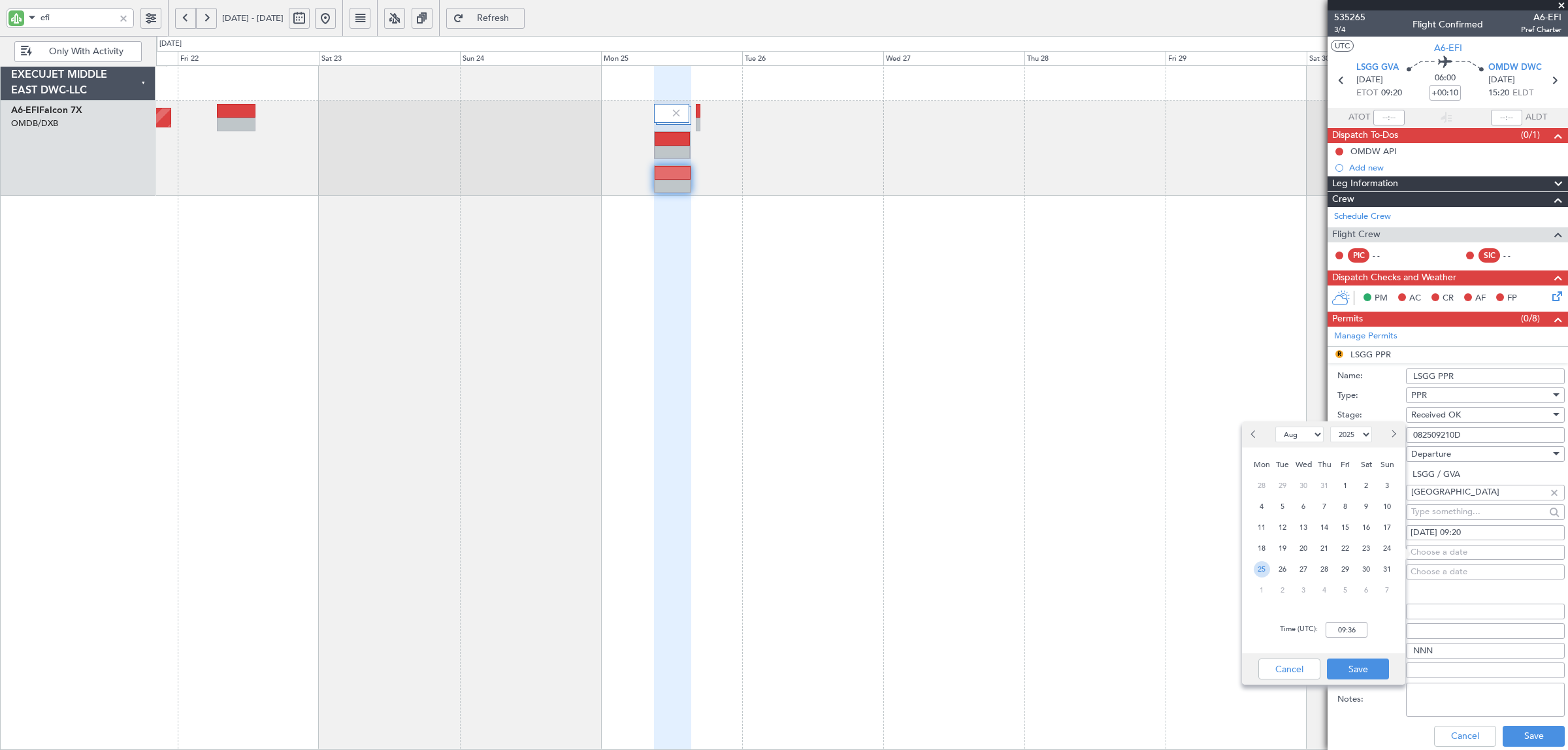
click at [1254, 569] on span "25" at bounding box center [1262, 569] width 16 height 16
click at [1254, 600] on input "00:00" at bounding box center [1346, 630] width 42 height 15
type input "09:20"
click at [1254, 600] on button "Save" at bounding box center [1357, 669] width 62 height 21
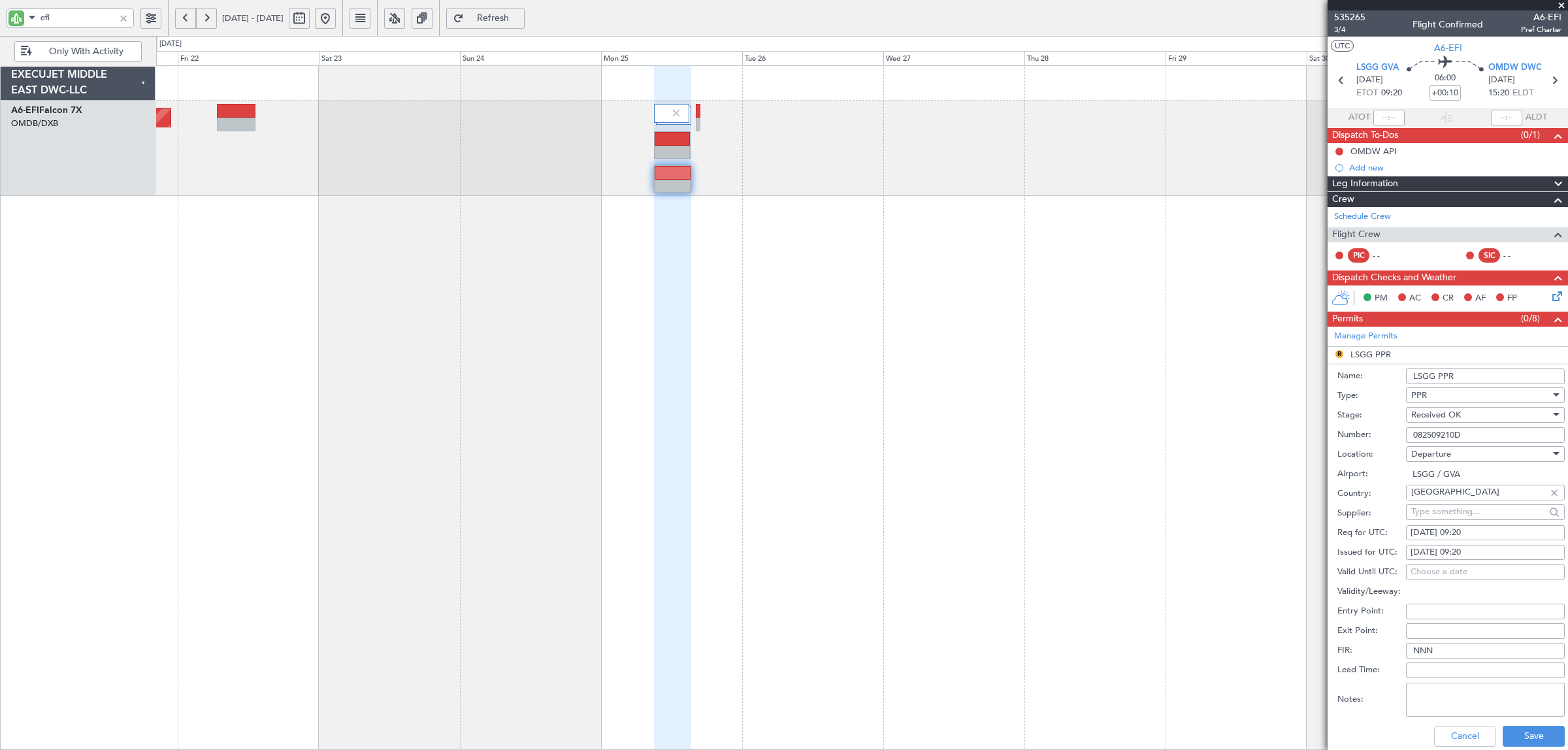
drag, startPoint x: 1436, startPoint y: 565, endPoint x: 1429, endPoint y: 566, distance: 7.1
click at [1254, 563] on div "Valid Until UTC: Choose a date" at bounding box center [1451, 572] width 227 height 20
click at [1254, 570] on div "Choose a date" at bounding box center [1485, 572] width 149 height 13
select select "8"
select select "2025"
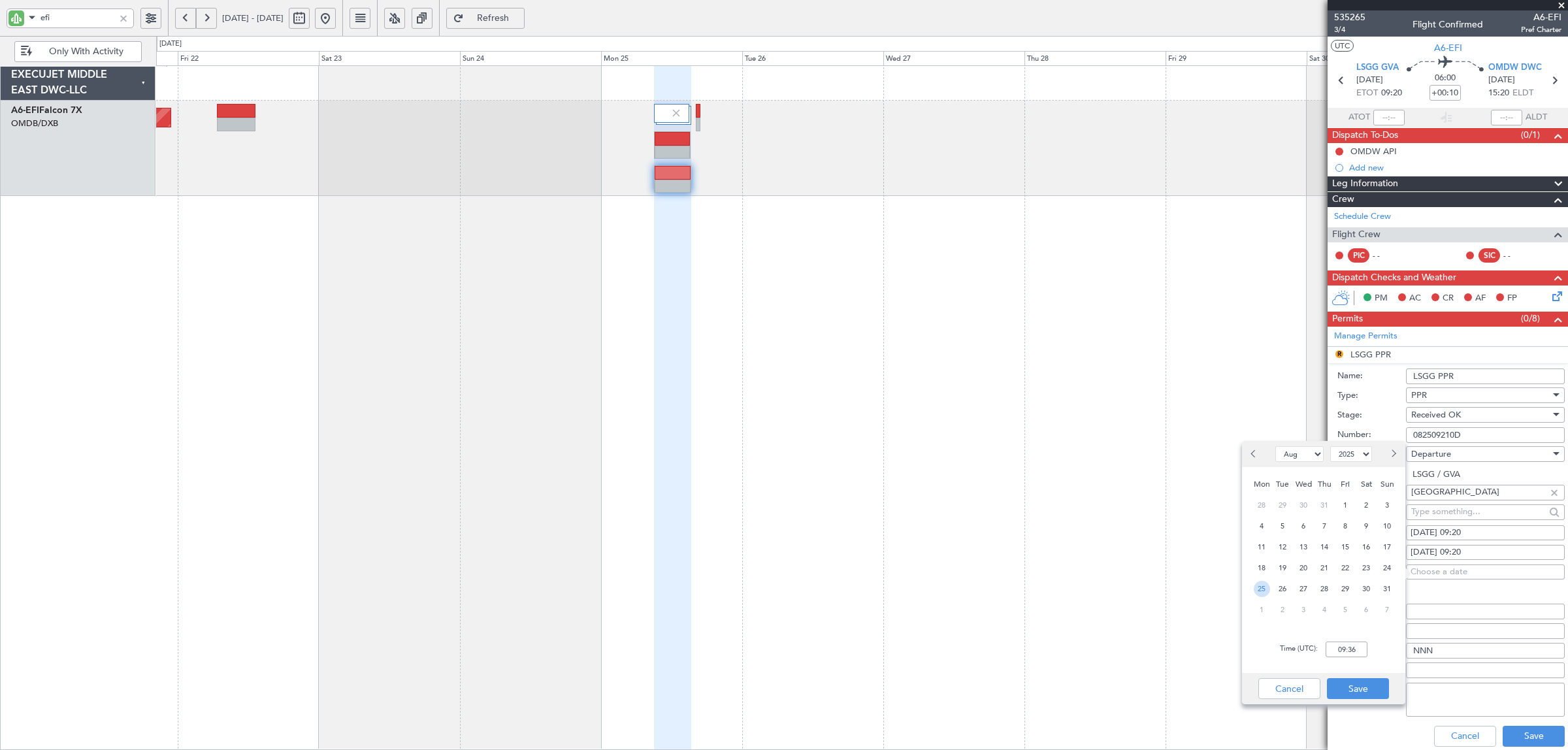
click at [1254, 589] on span "25" at bounding box center [1262, 589] width 16 height 16
click at [1254, 600] on input "00:00" at bounding box center [1346, 649] width 42 height 15
type input "09:39"
click at [1254, 600] on button "Save" at bounding box center [1357, 688] width 62 height 21
type input "00:19"
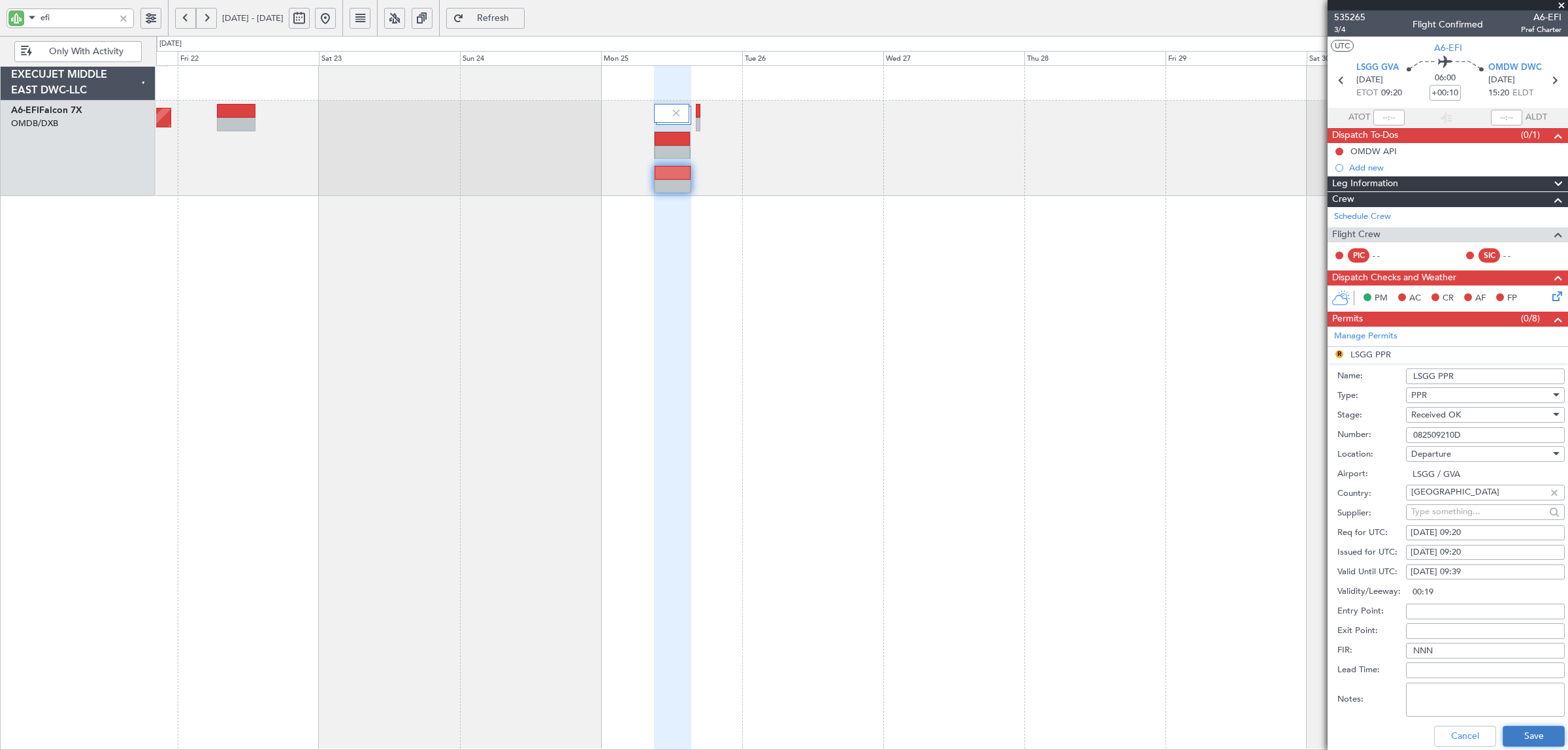
click at [1254, 600] on button "Save" at bounding box center [1534, 736] width 62 height 21
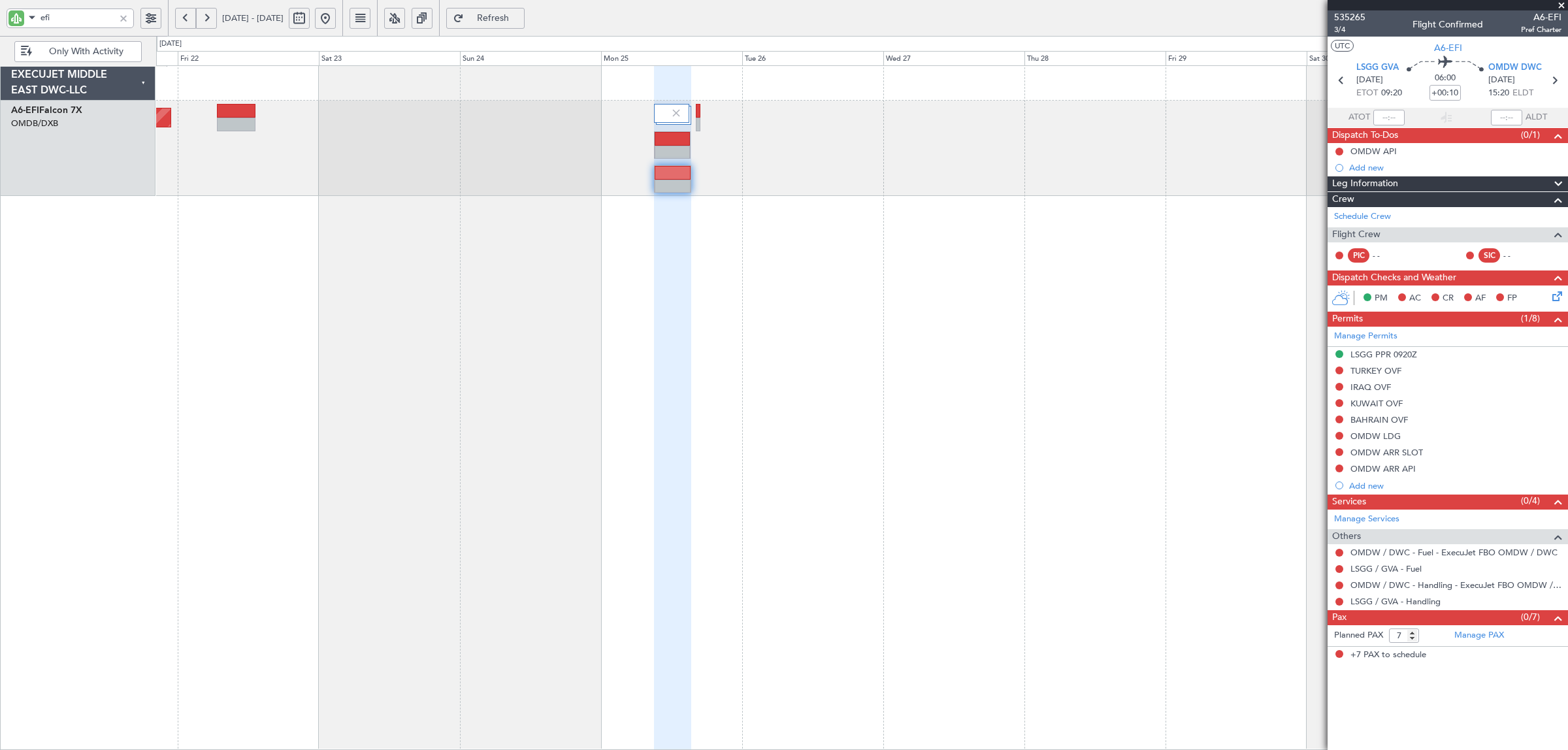
click at [520, 20] on span "Refresh" at bounding box center [493, 18] width 54 height 9
click at [1254, 600] on button at bounding box center [1339, 602] width 8 height 8
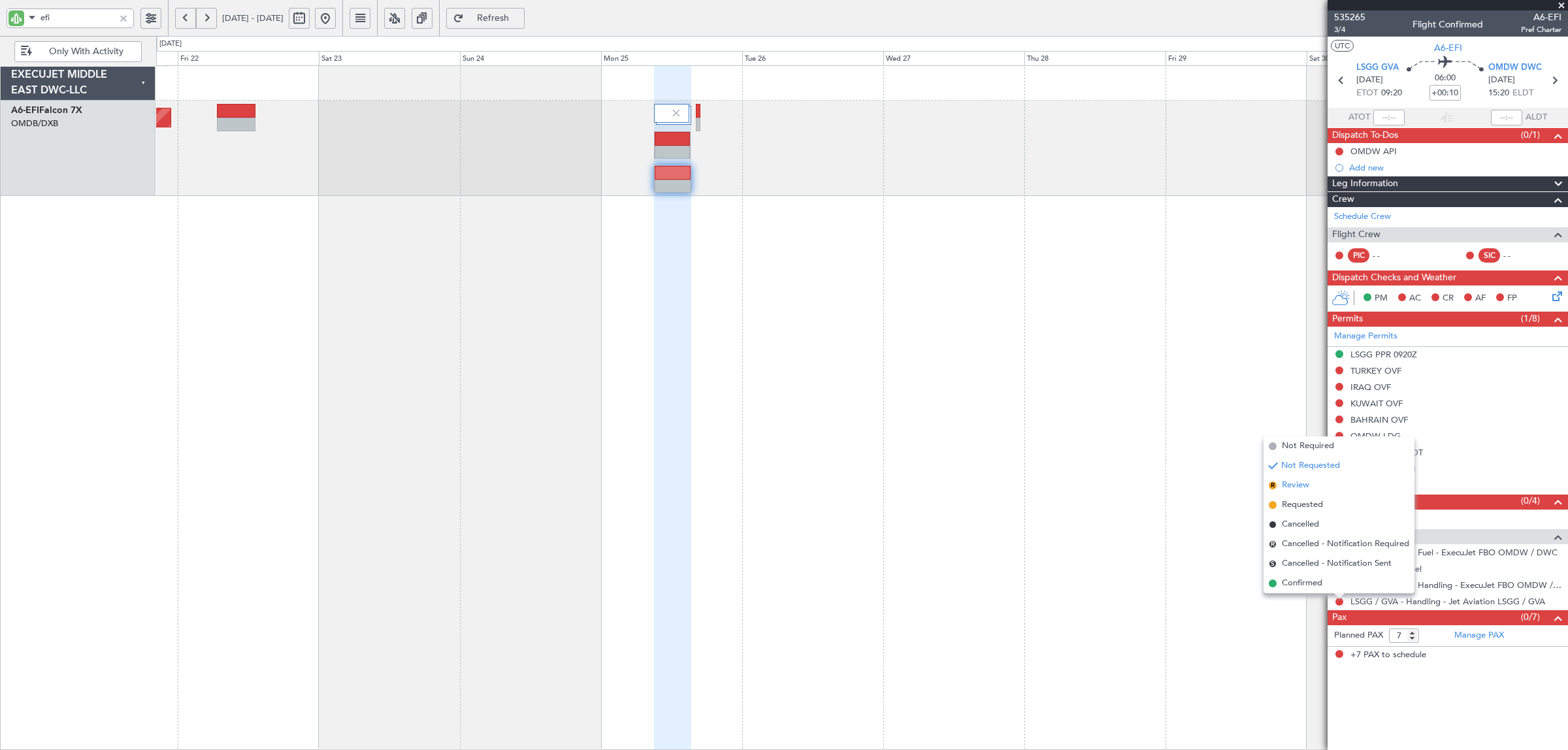
click at [1254, 486] on span "Review" at bounding box center [1295, 485] width 28 height 13
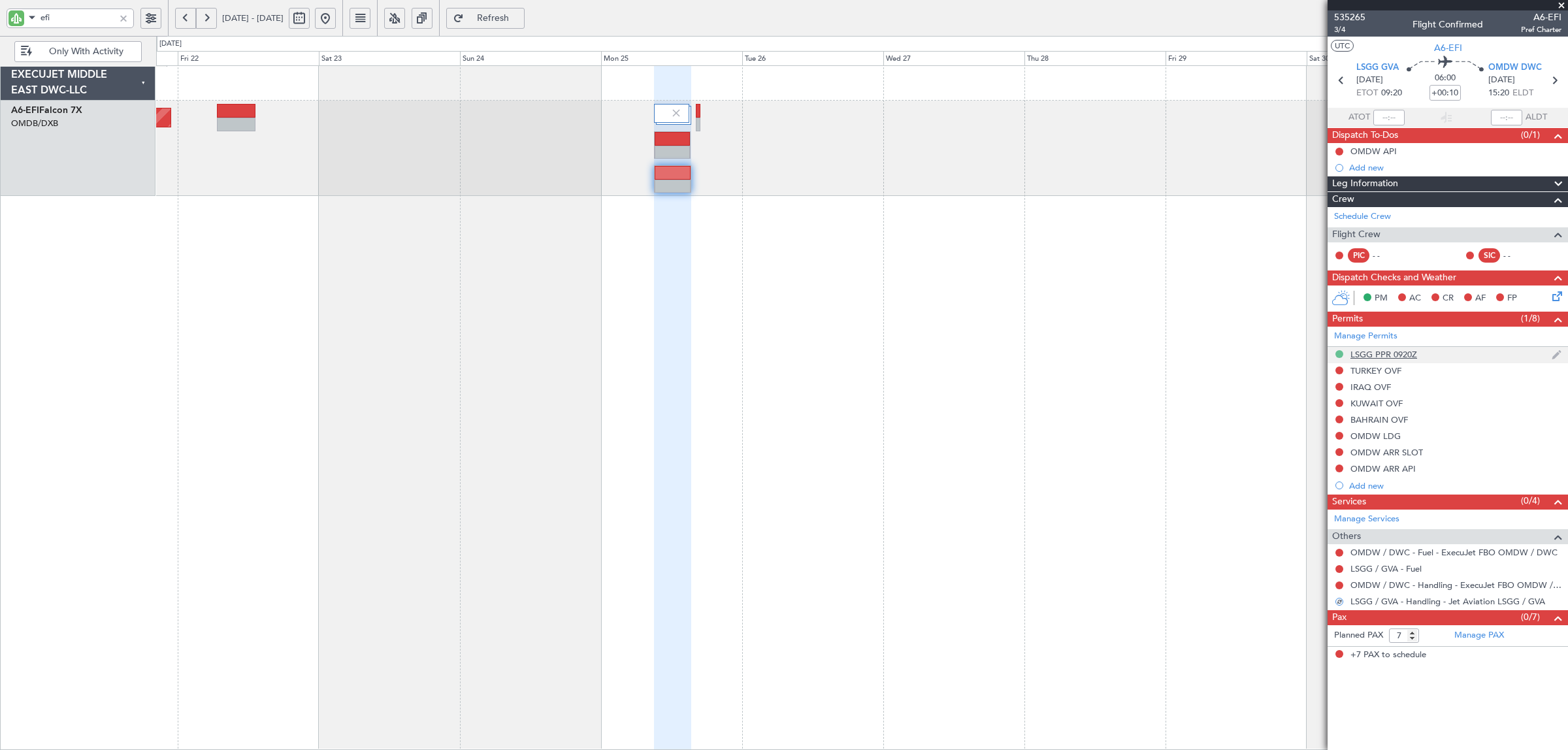
click at [1254, 354] on button at bounding box center [1339, 354] width 8 height 8
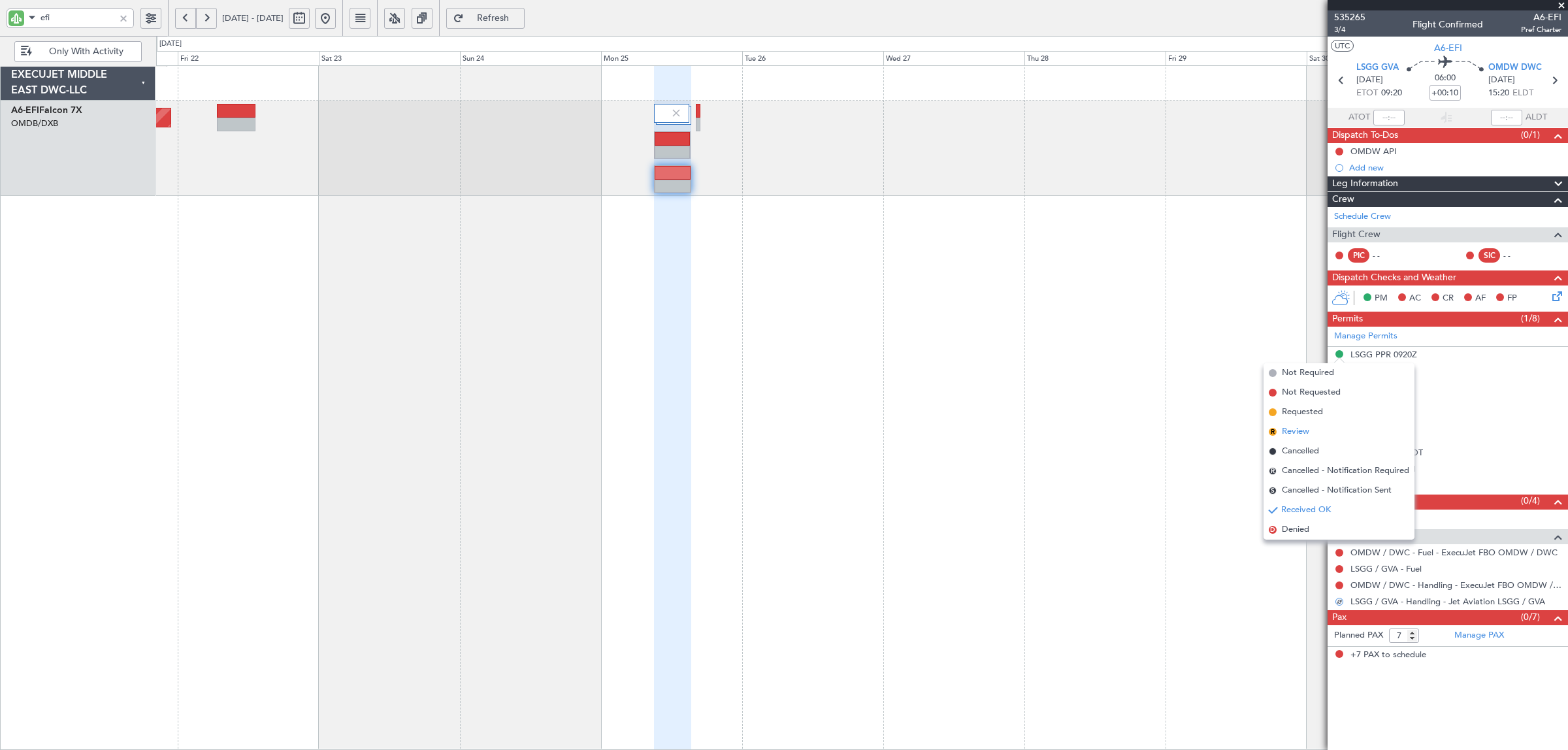
click at [1254, 431] on span "Review" at bounding box center [1295, 431] width 28 height 13
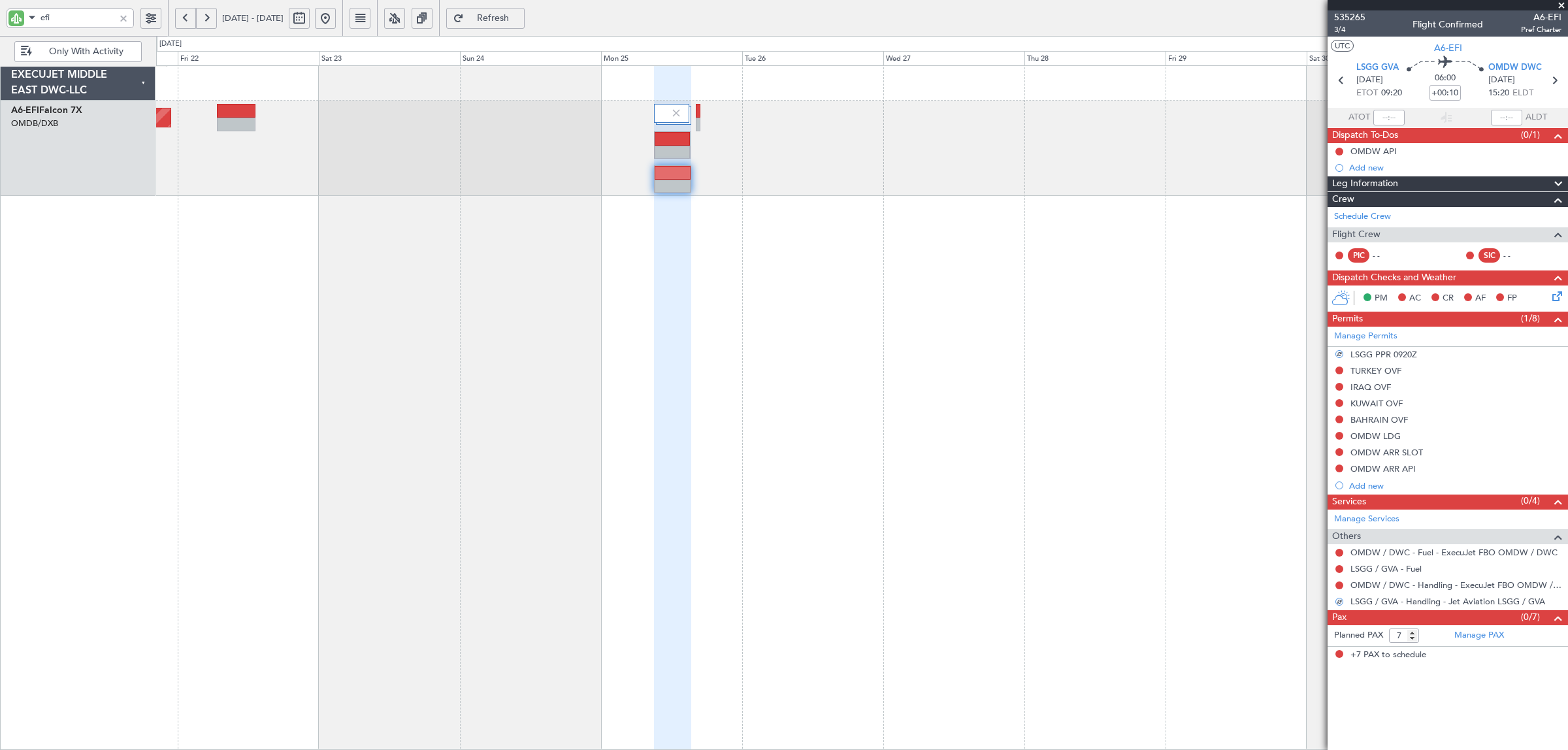
click at [1005, 415] on div "Planned Maint Dubai (Al Maktoum Intl)" at bounding box center [862, 408] width 1412 height 685
click at [409, 178] on div "Planned Maint Dubai (Al Maktoum Intl)" at bounding box center [862, 149] width 1411 height 96
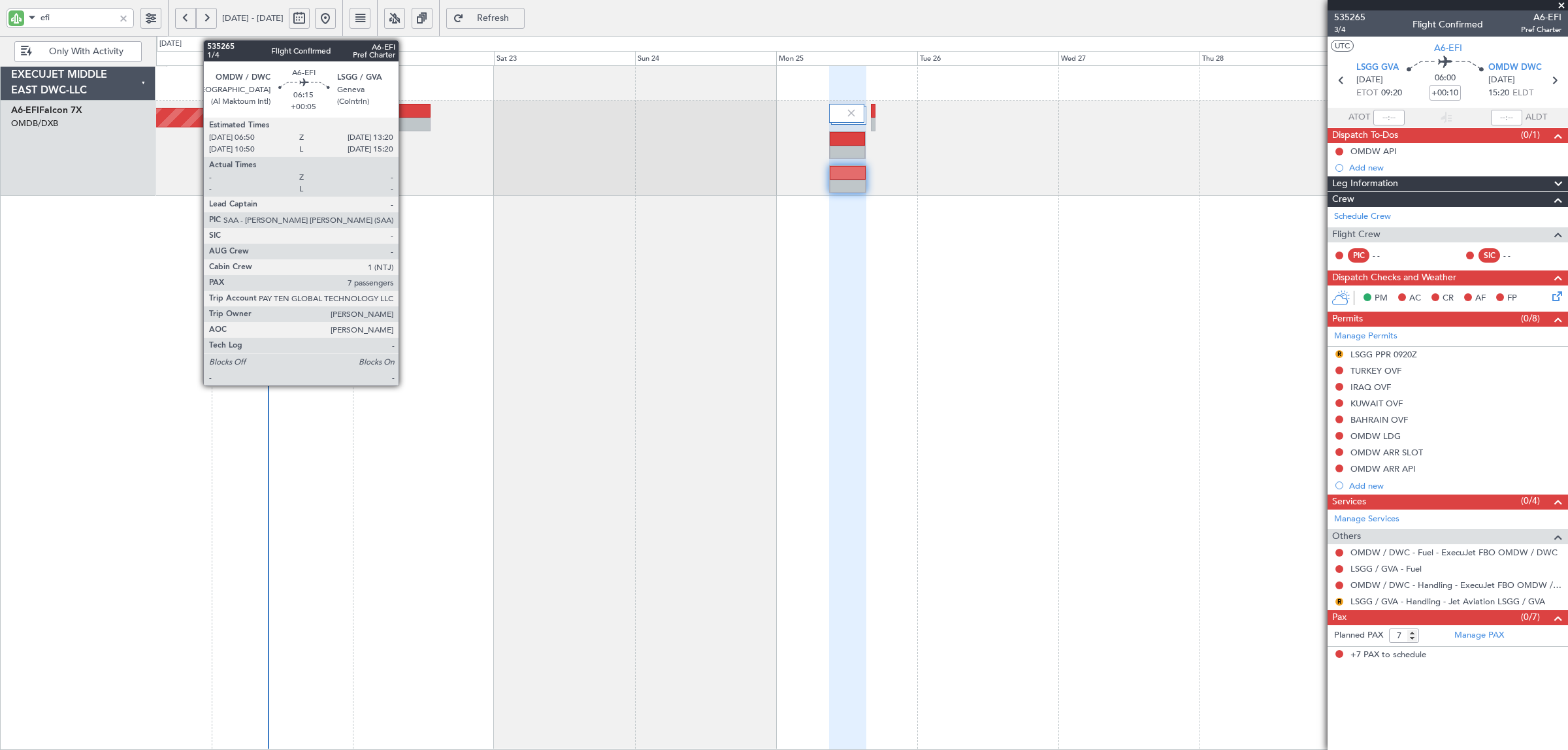
click at [405, 114] on div at bounding box center [411, 110] width 38 height 13
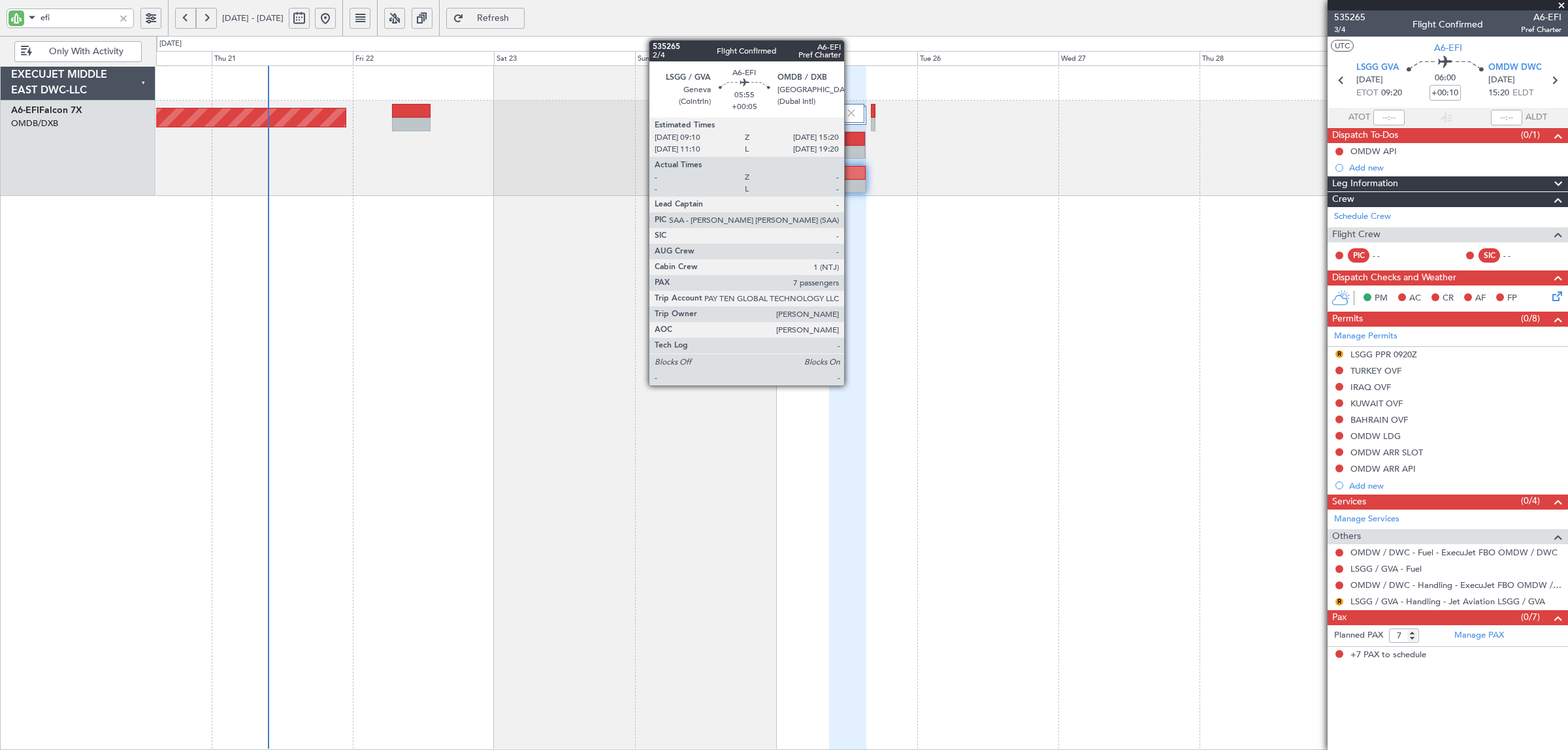
click at [850, 144] on div at bounding box center [847, 139] width 35 height 13
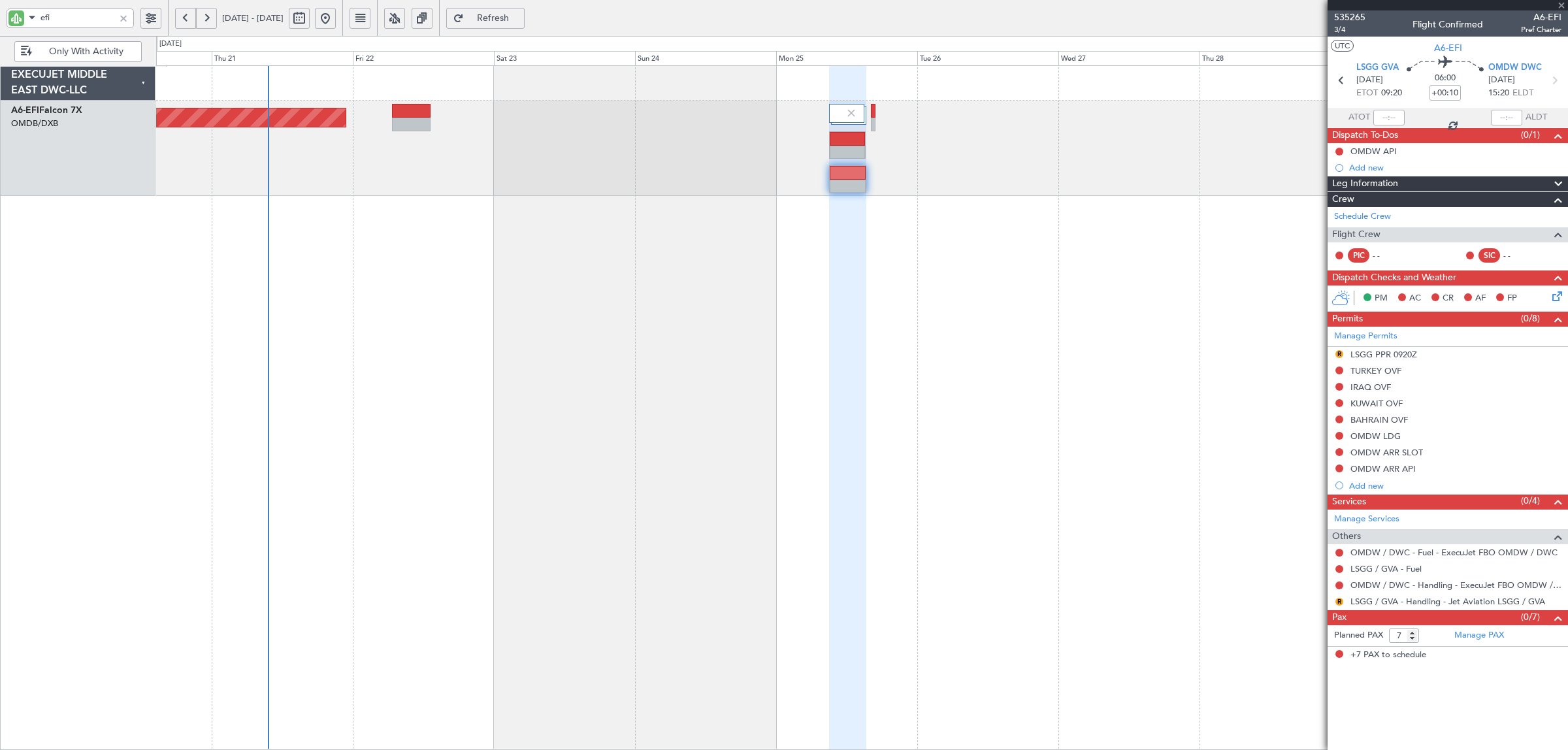
type input "+00:05"
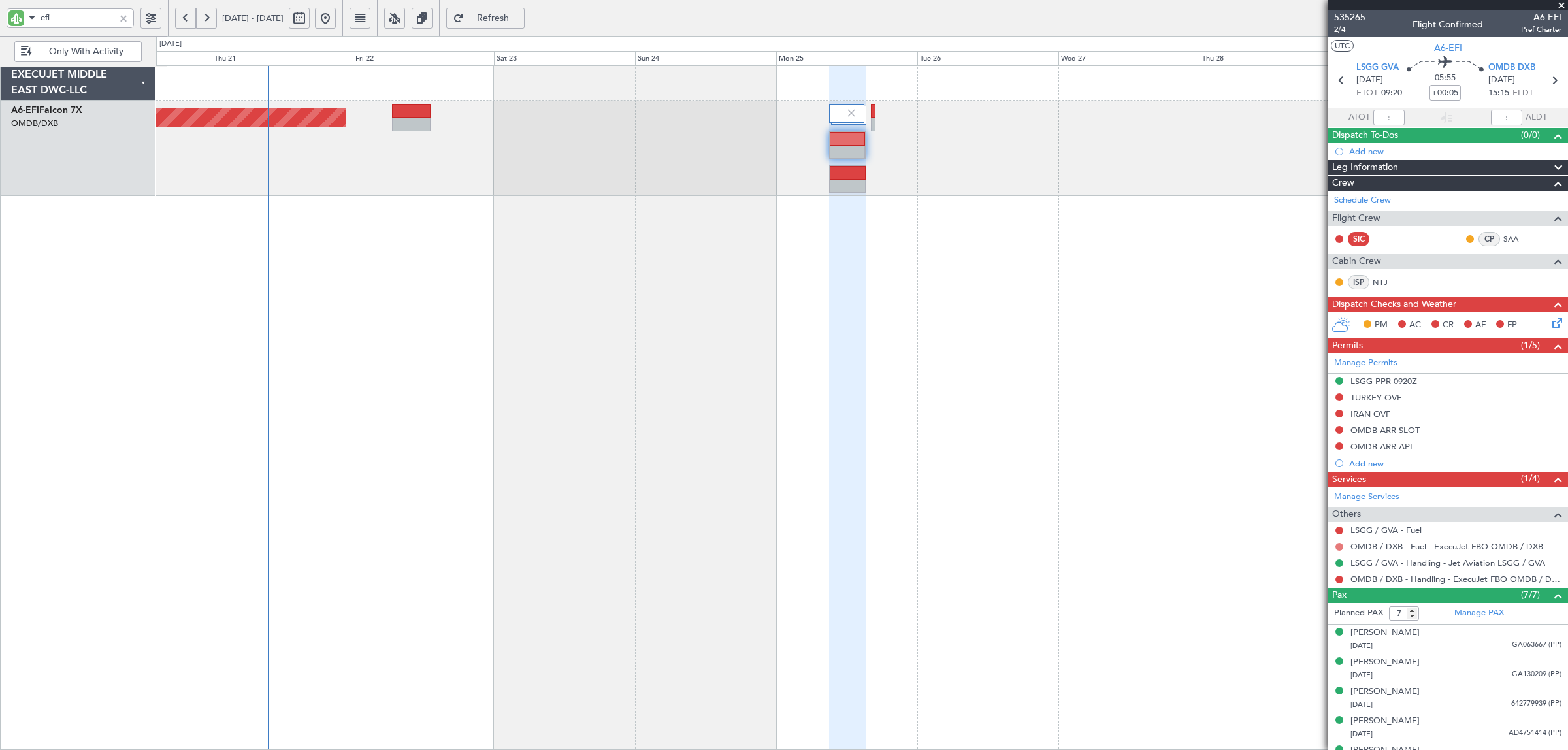
click at [1254, 549] on button at bounding box center [1339, 547] width 8 height 8
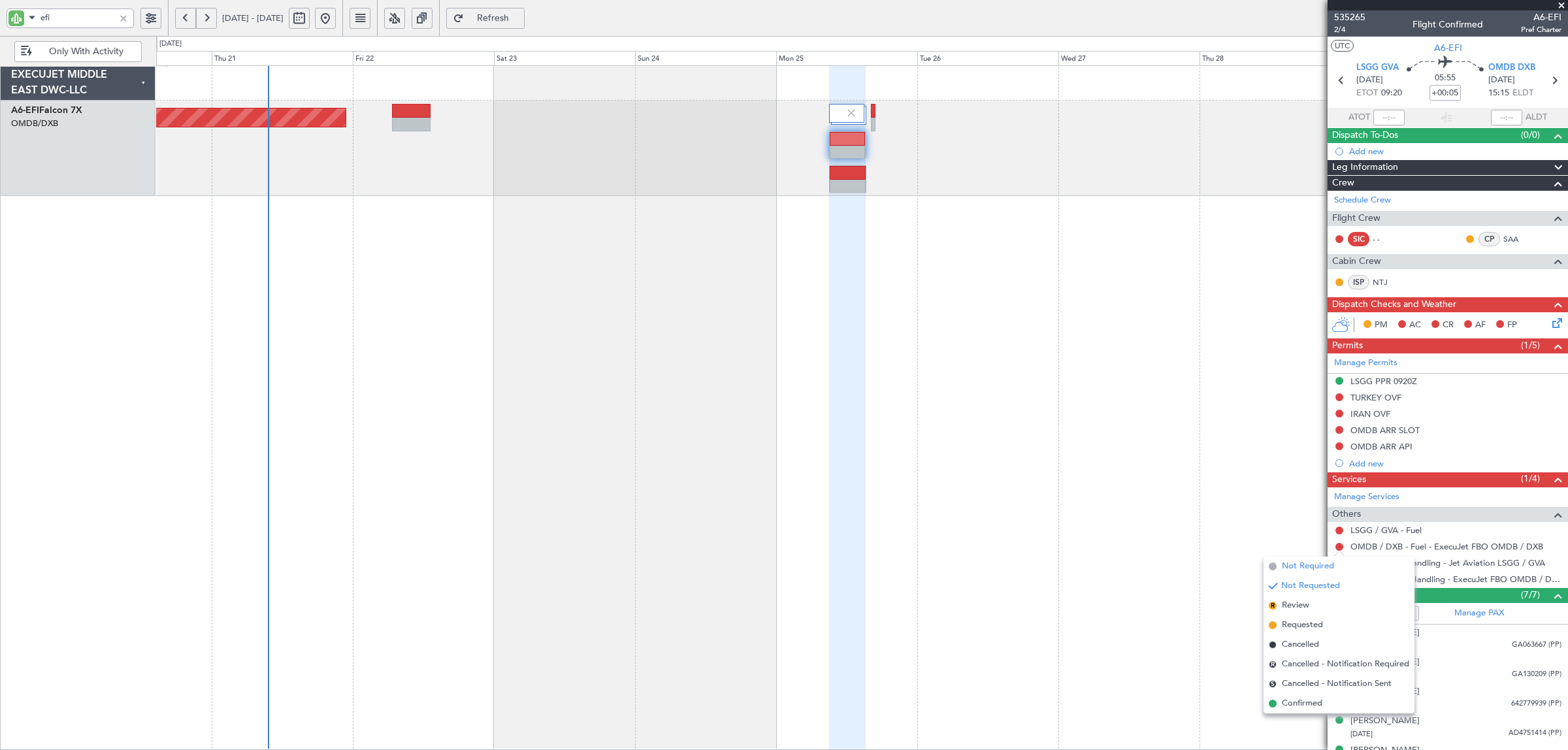
click at [1254, 560] on span "Not Required" at bounding box center [1308, 566] width 52 height 13
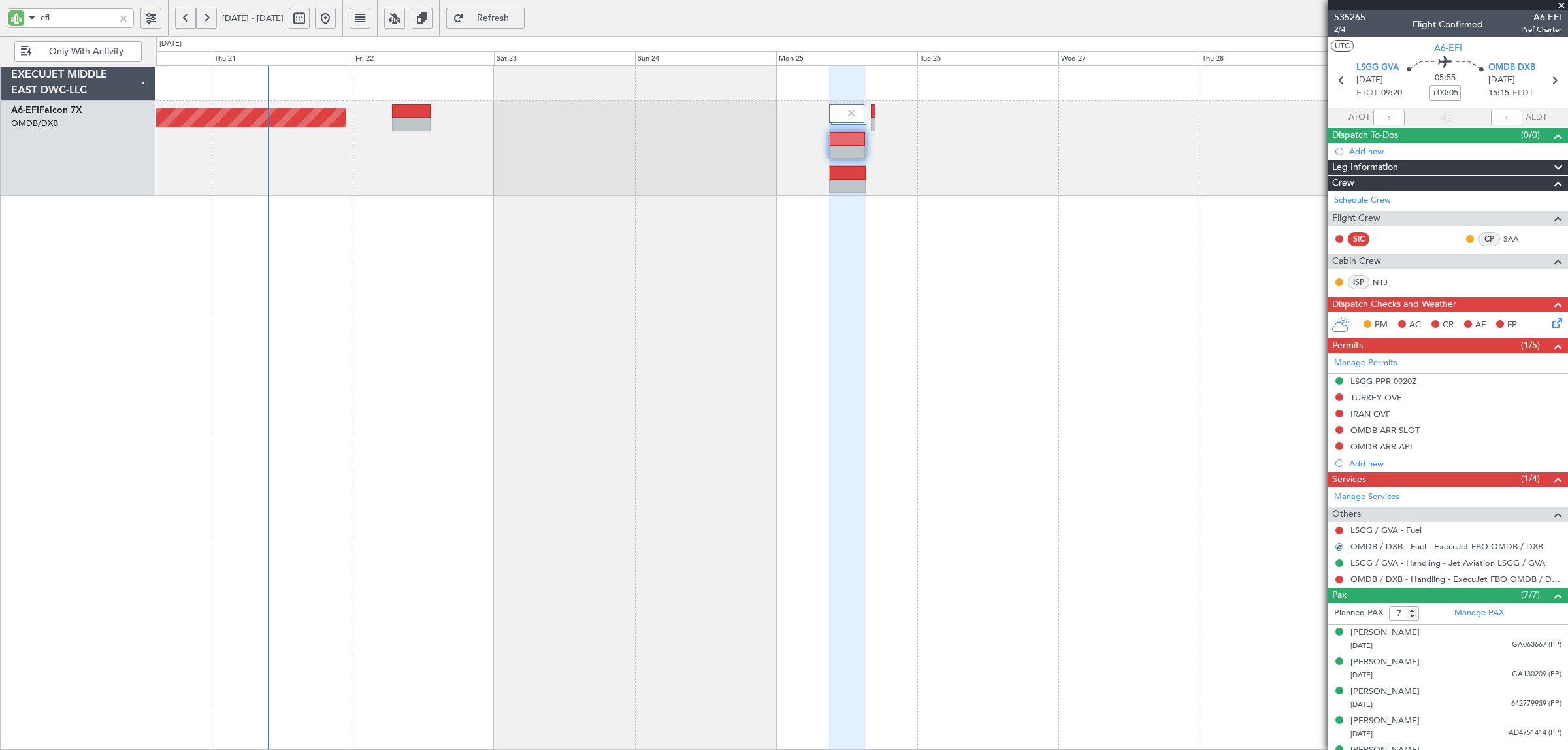
click at [1254, 530] on link "LSGG / GVA - Fuel" at bounding box center [1386, 530] width 71 height 11
click at [1254, 578] on link "OMDB / DXB - Handling - ExecuJet FBO OMDB / DXB" at bounding box center [1456, 579] width 211 height 11
drag, startPoint x: 49, startPoint y: 18, endPoint x: 4, endPoint y: 27, distance: 45.9
click at [4, 25] on div "efi" at bounding box center [84, 17] width 168 height 36
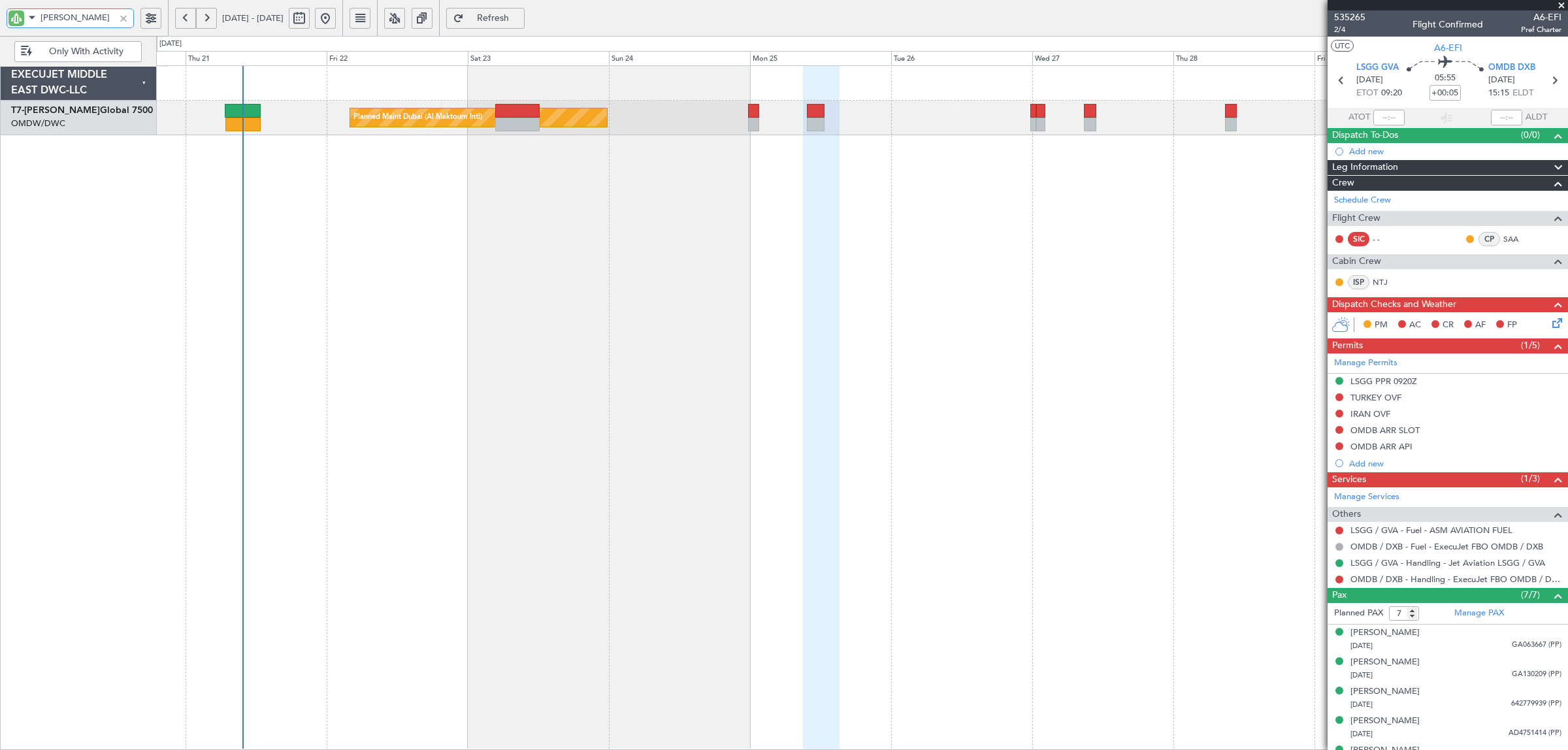
click at [552, 204] on div "Planned Maint Dubai (Al Maktoum Intl)" at bounding box center [862, 408] width 1412 height 685
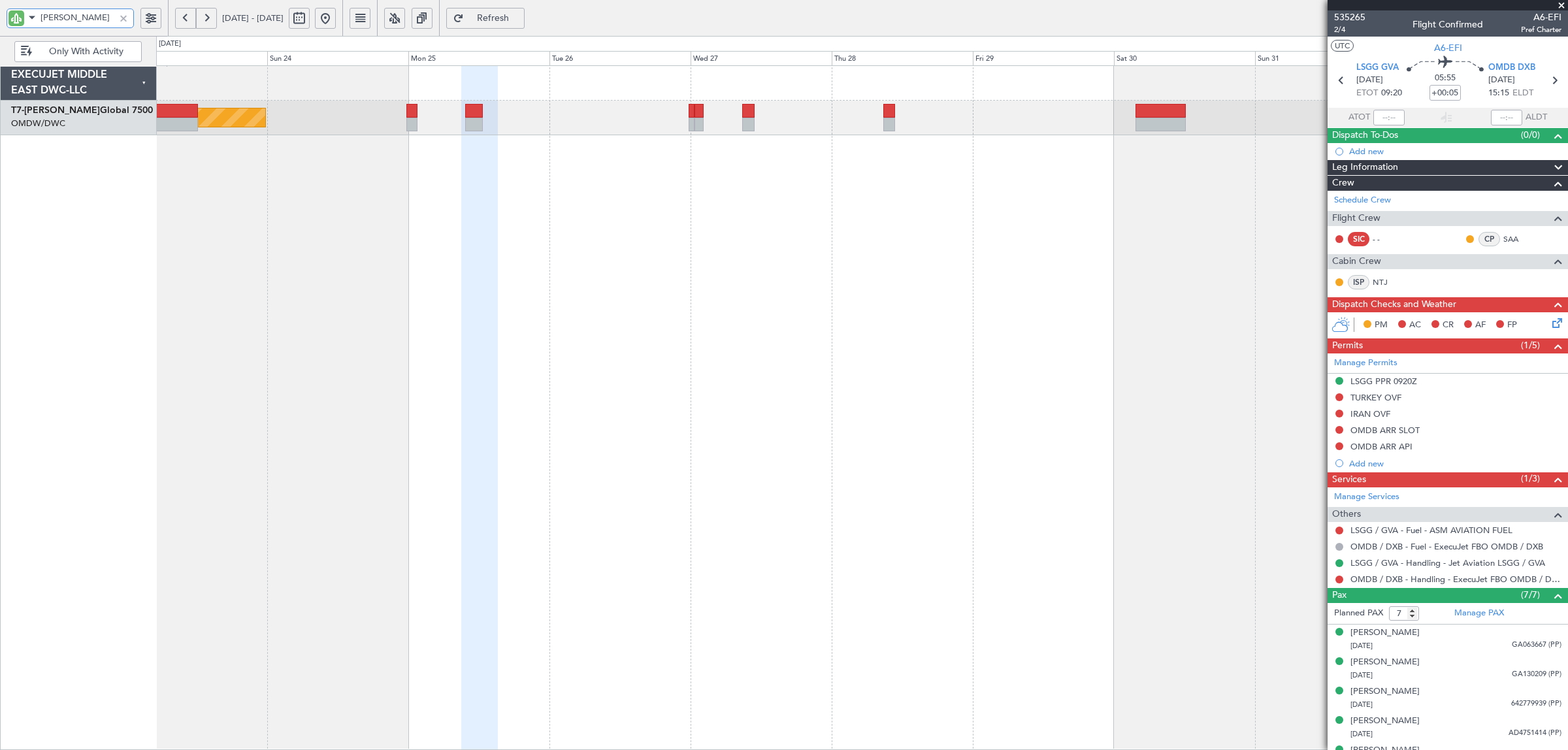
click at [558, 196] on div "Planned Maint Dubai (Al Maktoum Intl)" at bounding box center [862, 408] width 1412 height 685
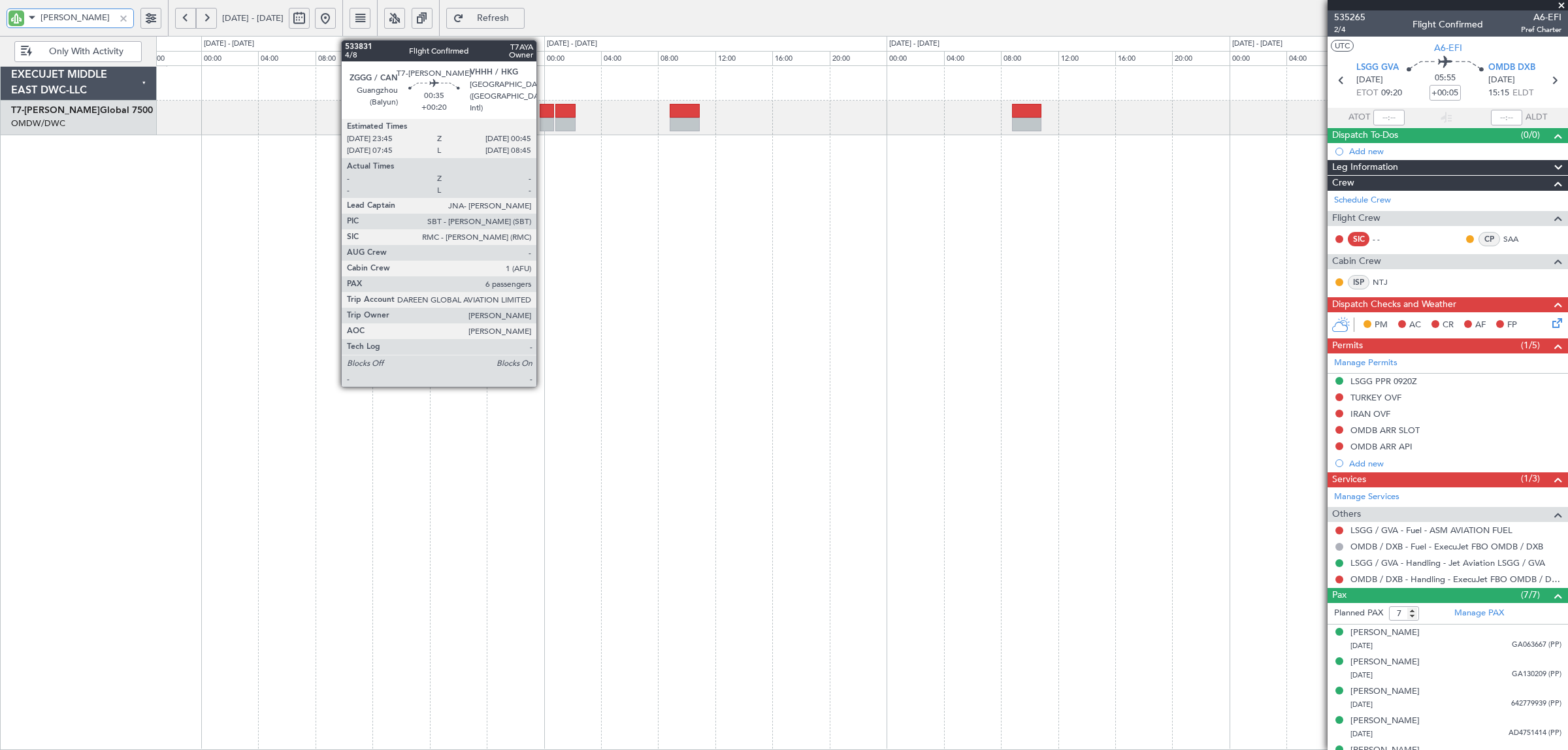
click at [543, 127] on div at bounding box center [546, 124] width 14 height 13
type input "[PERSON_NAME]"
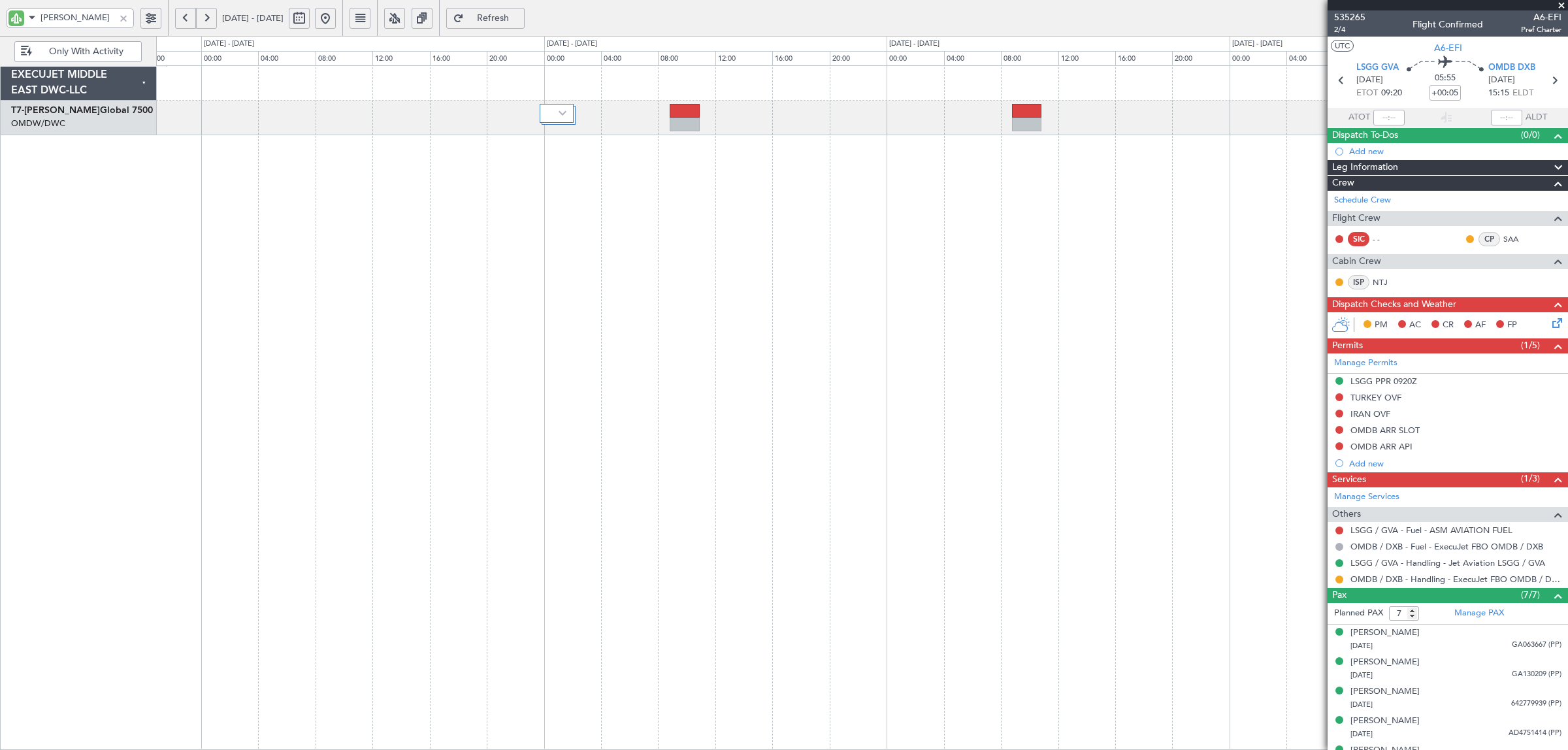
click at [525, 24] on button "Refresh" at bounding box center [485, 18] width 79 height 21
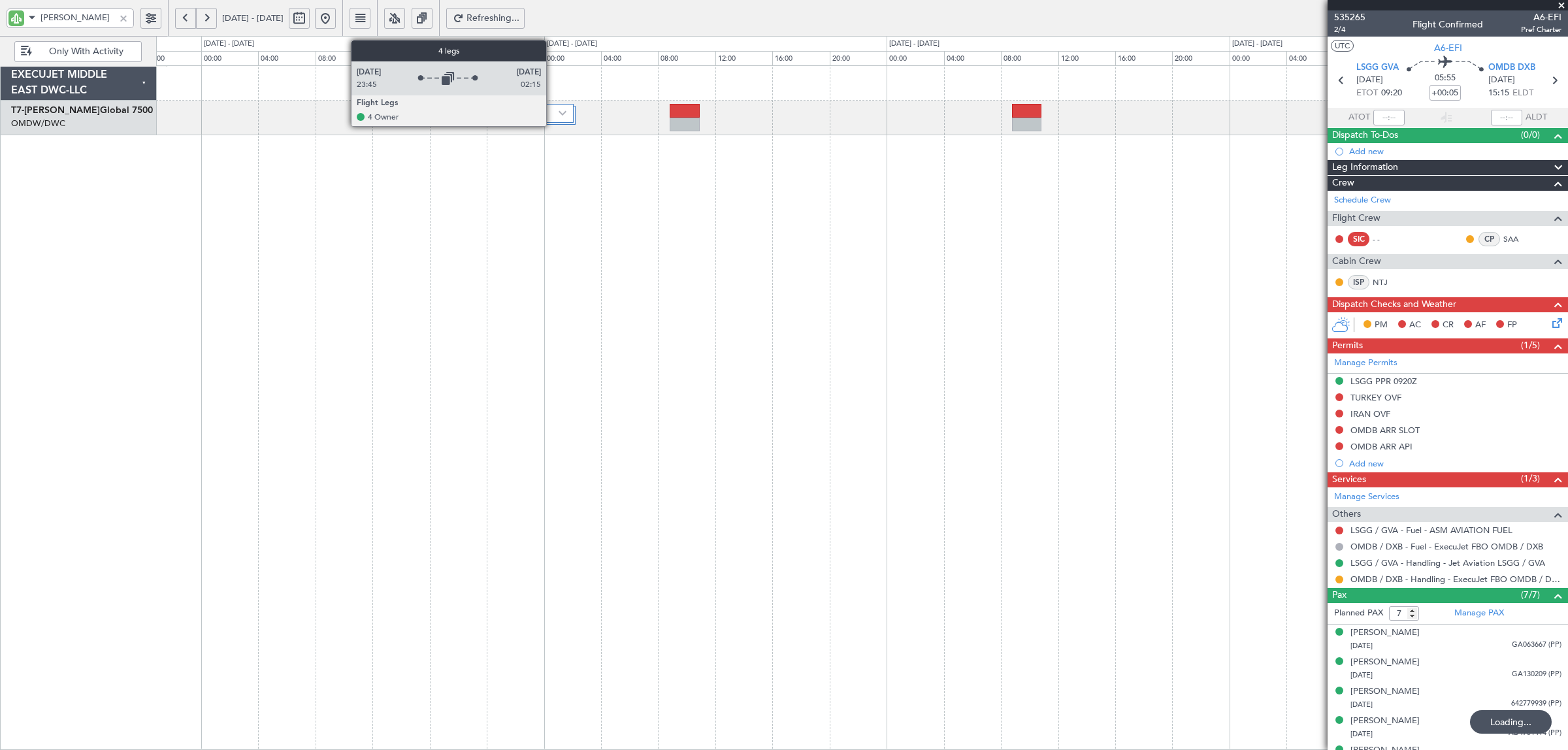
click at [554, 121] on div at bounding box center [556, 113] width 34 height 19
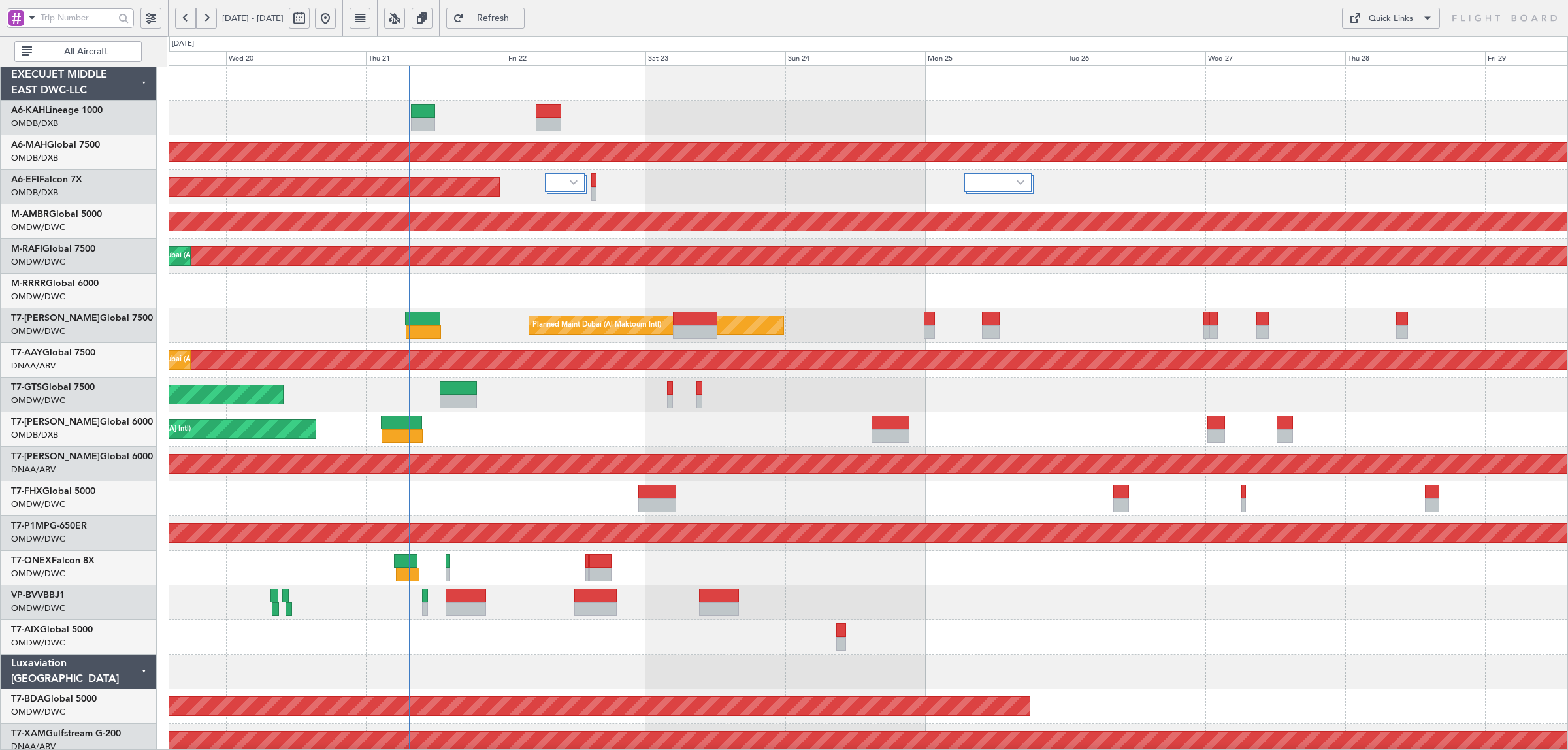
click at [872, 319] on div "Planned Maint Dubai (Dubai Intl) Planned Maint Dubai (Al Maktoum Intl) Planned …" at bounding box center [868, 689] width 1398 height 1246
click at [33, 20] on span at bounding box center [32, 17] width 15 height 16
click at [59, 82] on span "A/C (Reg. or Type)" at bounding box center [67, 87] width 73 height 13
click at [848, 302] on div at bounding box center [868, 291] width 1398 height 34
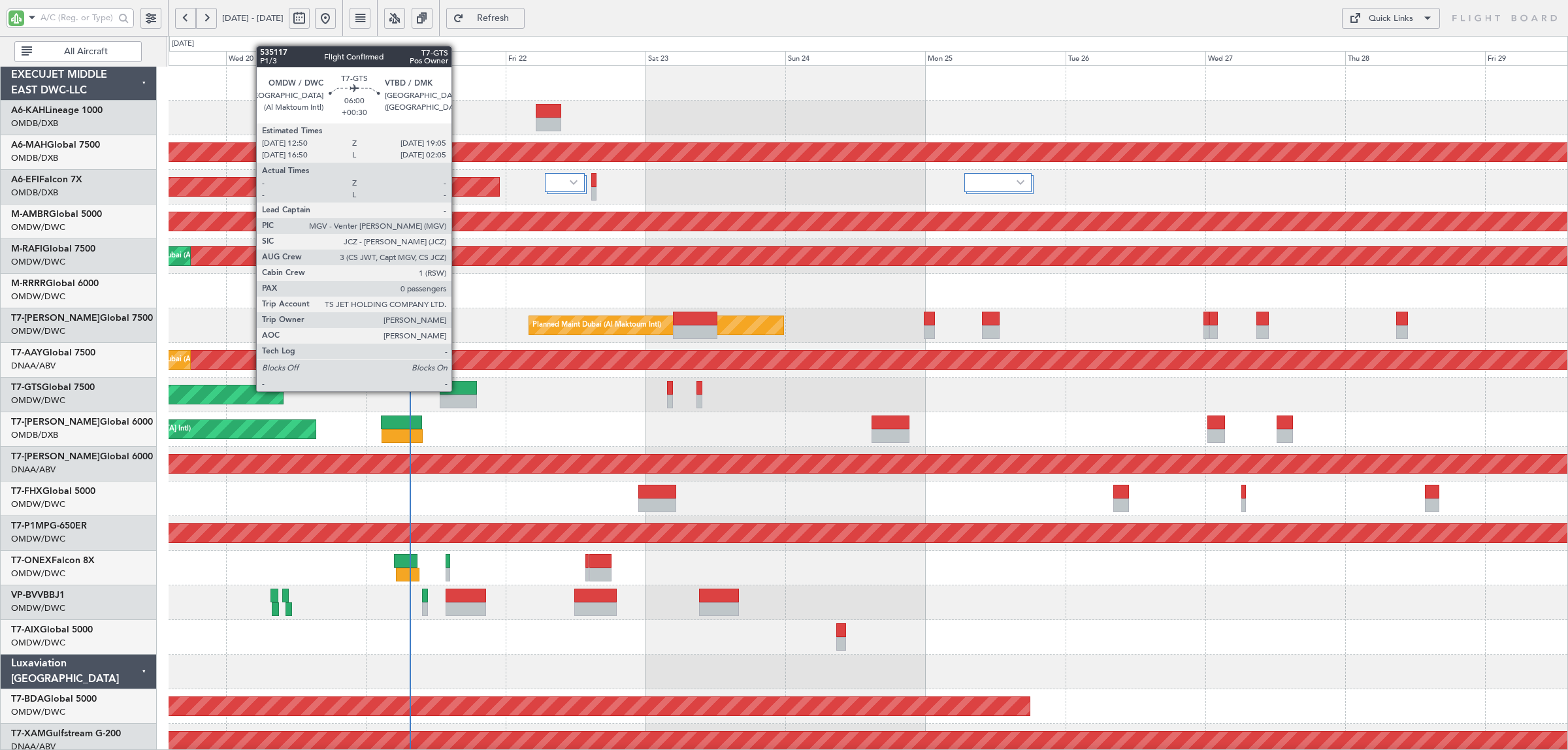
click at [458, 391] on div at bounding box center [458, 387] width 36 height 13
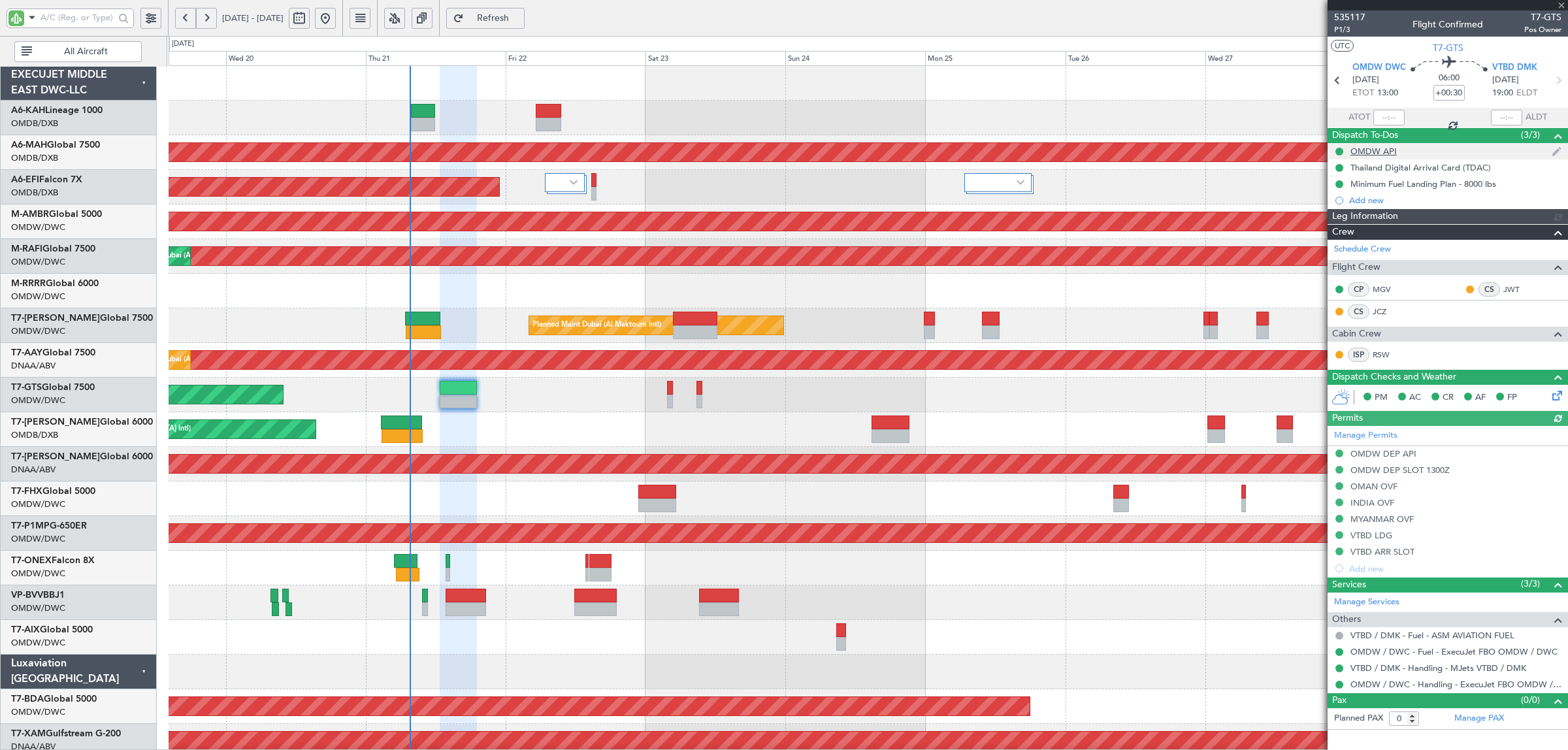
type input "Rohit Roy (ROY)"
type input "7047"
type input "Rohit Roy (ROY)"
type input "7047"
type input "Rohit Roy (ROY)"
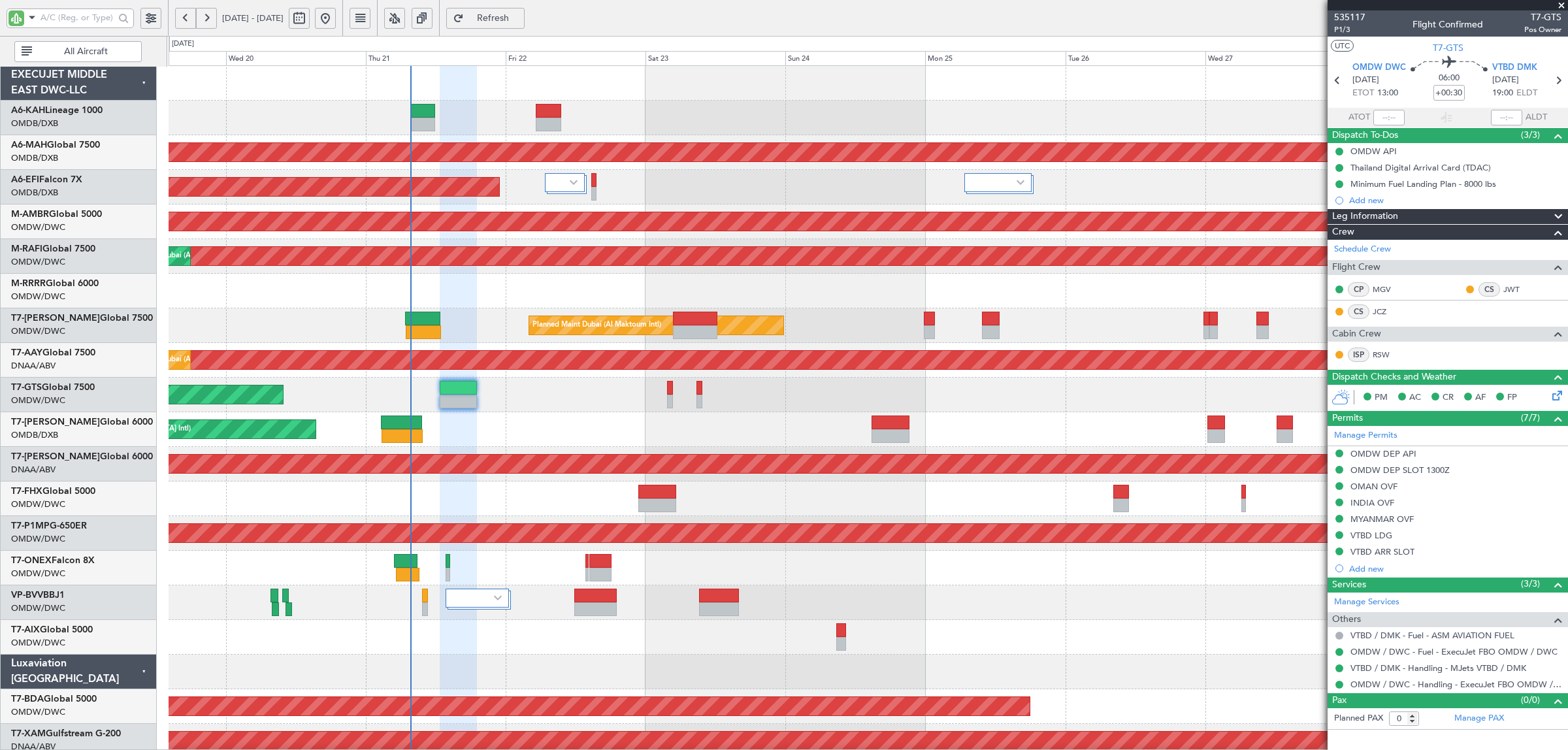
type input "7047"
type input "Rohit Roy (ROY)"
type input "7047"
click at [77, 11] on input "text" at bounding box center [77, 17] width 74 height 20
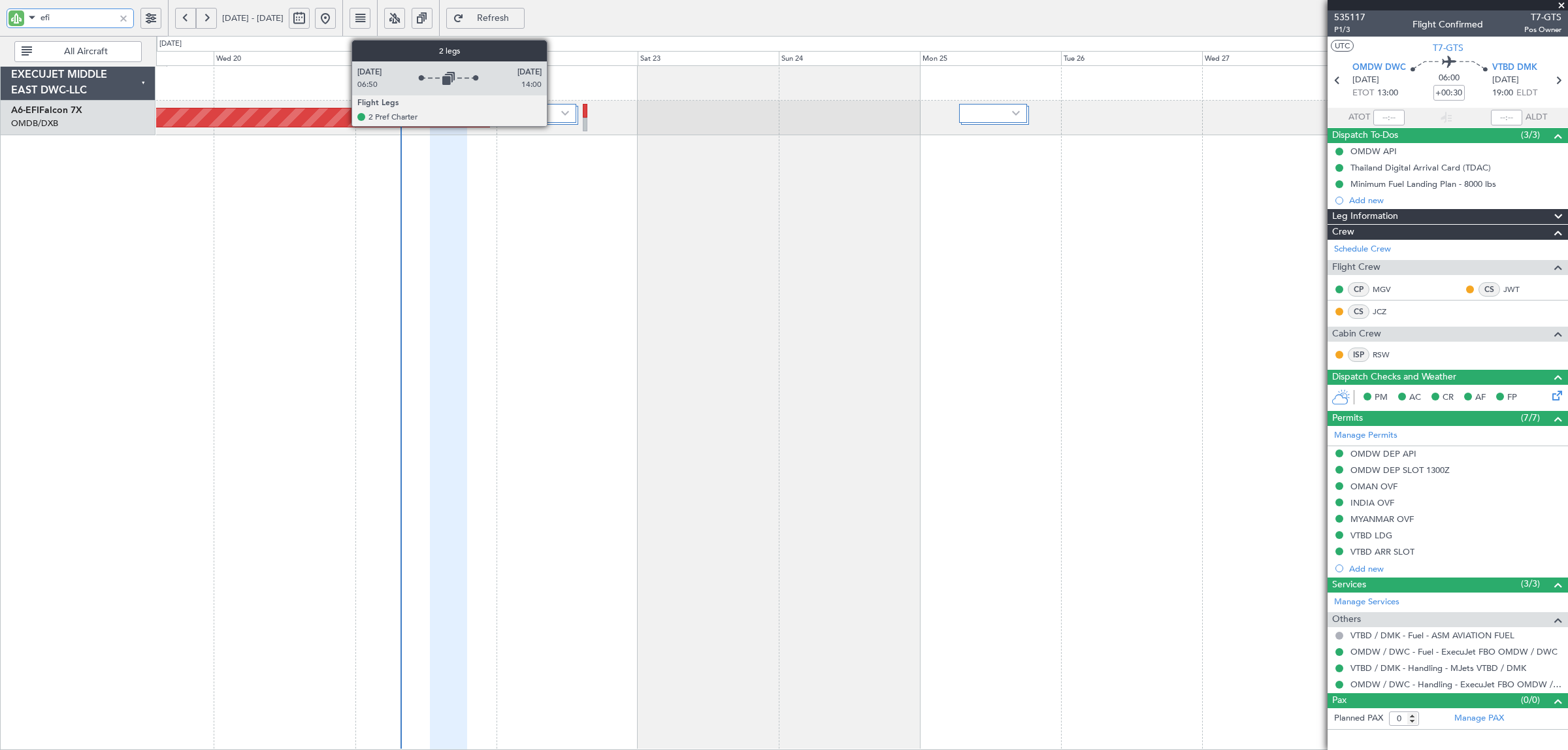
click at [553, 116] on div at bounding box center [556, 113] width 40 height 19
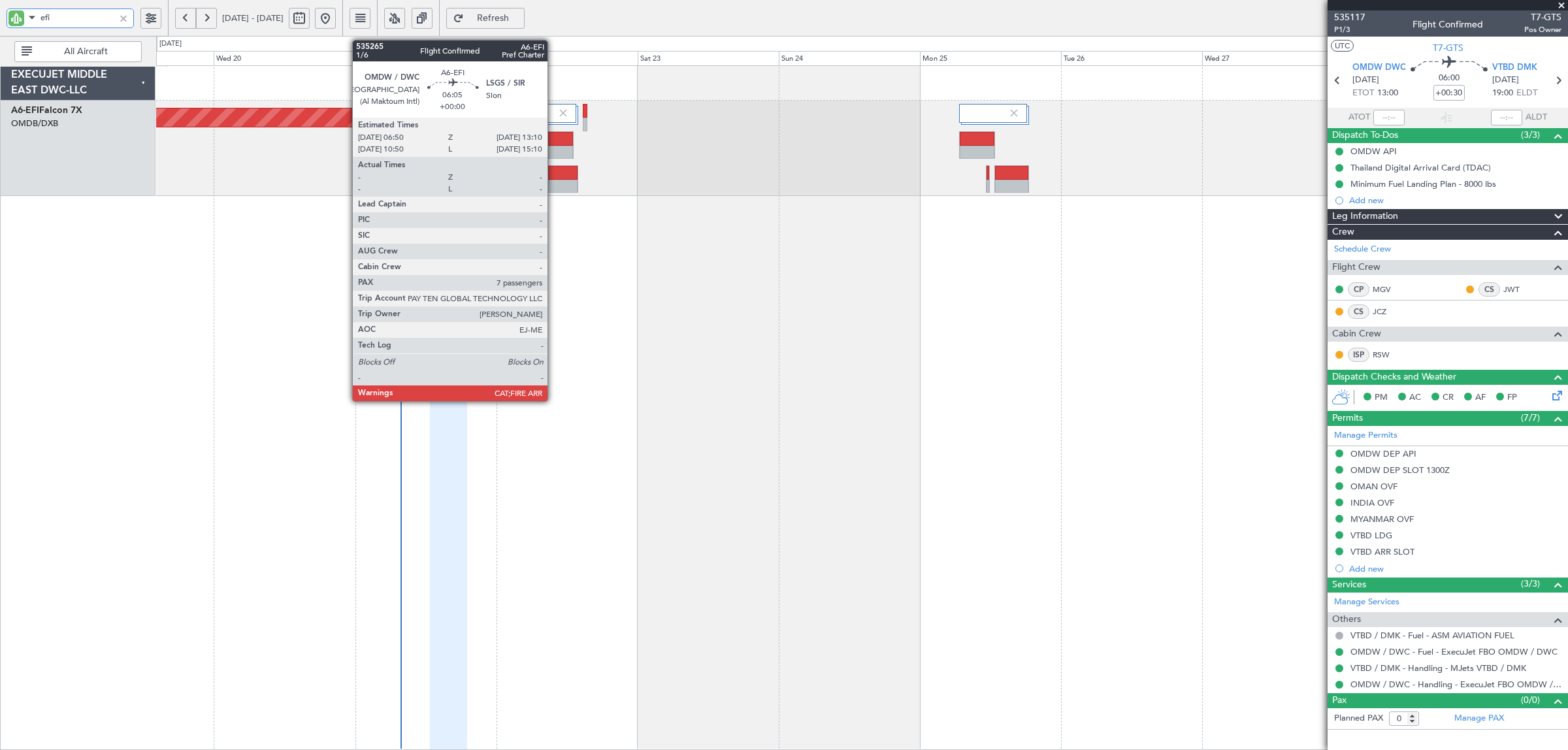
click at [554, 151] on div at bounding box center [554, 153] width 36 height 13
type input "efi"
click at [547, 151] on div at bounding box center [554, 153] width 36 height 13
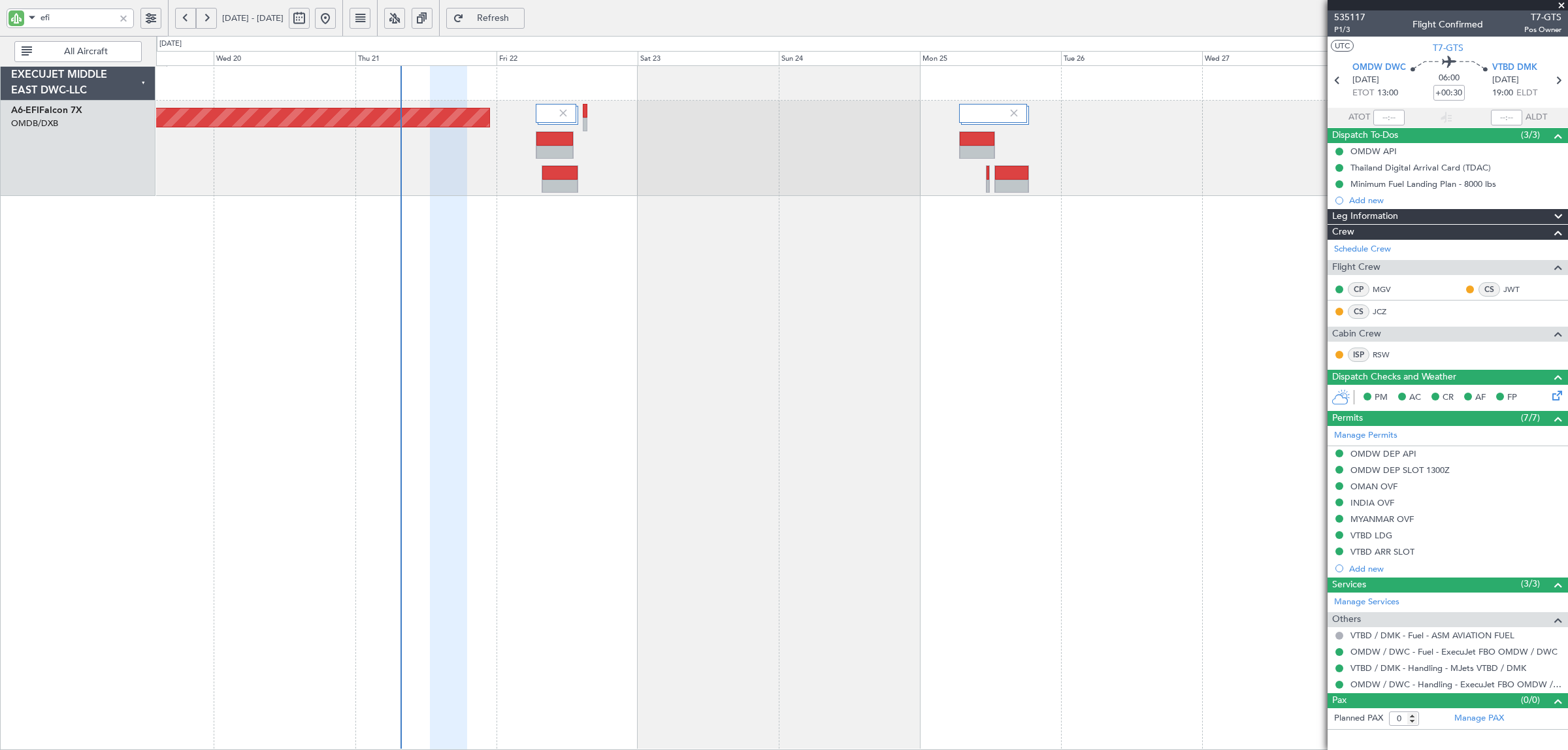
click at [517, 20] on span "Refresh" at bounding box center [493, 18] width 54 height 9
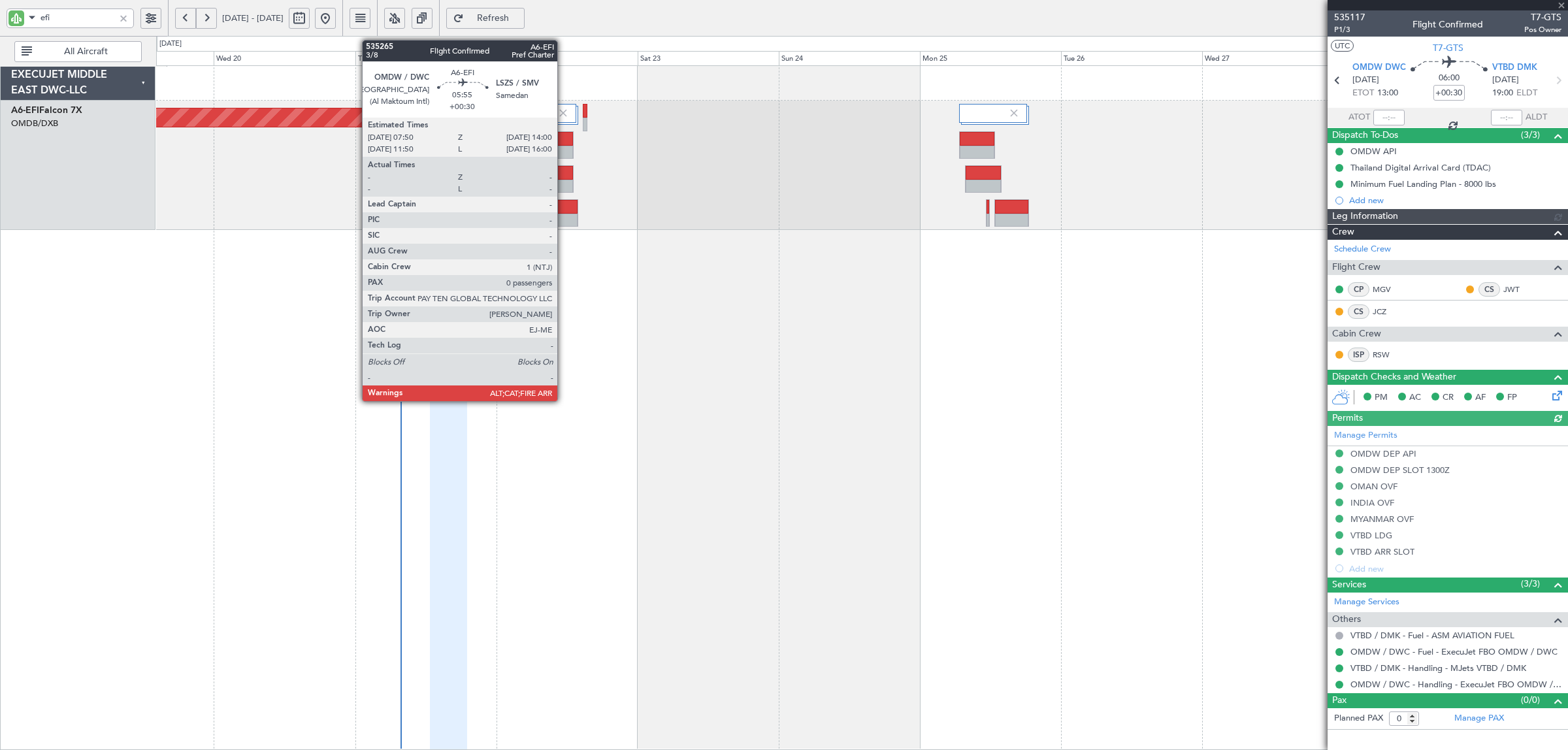
type input "Rohit Roy (ROY)"
type input "7047"
click at [564, 215] on div at bounding box center [560, 221] width 35 height 13
click at [562, 181] on div at bounding box center [554, 186] width 36 height 13
click at [562, 182] on div at bounding box center [554, 186] width 36 height 13
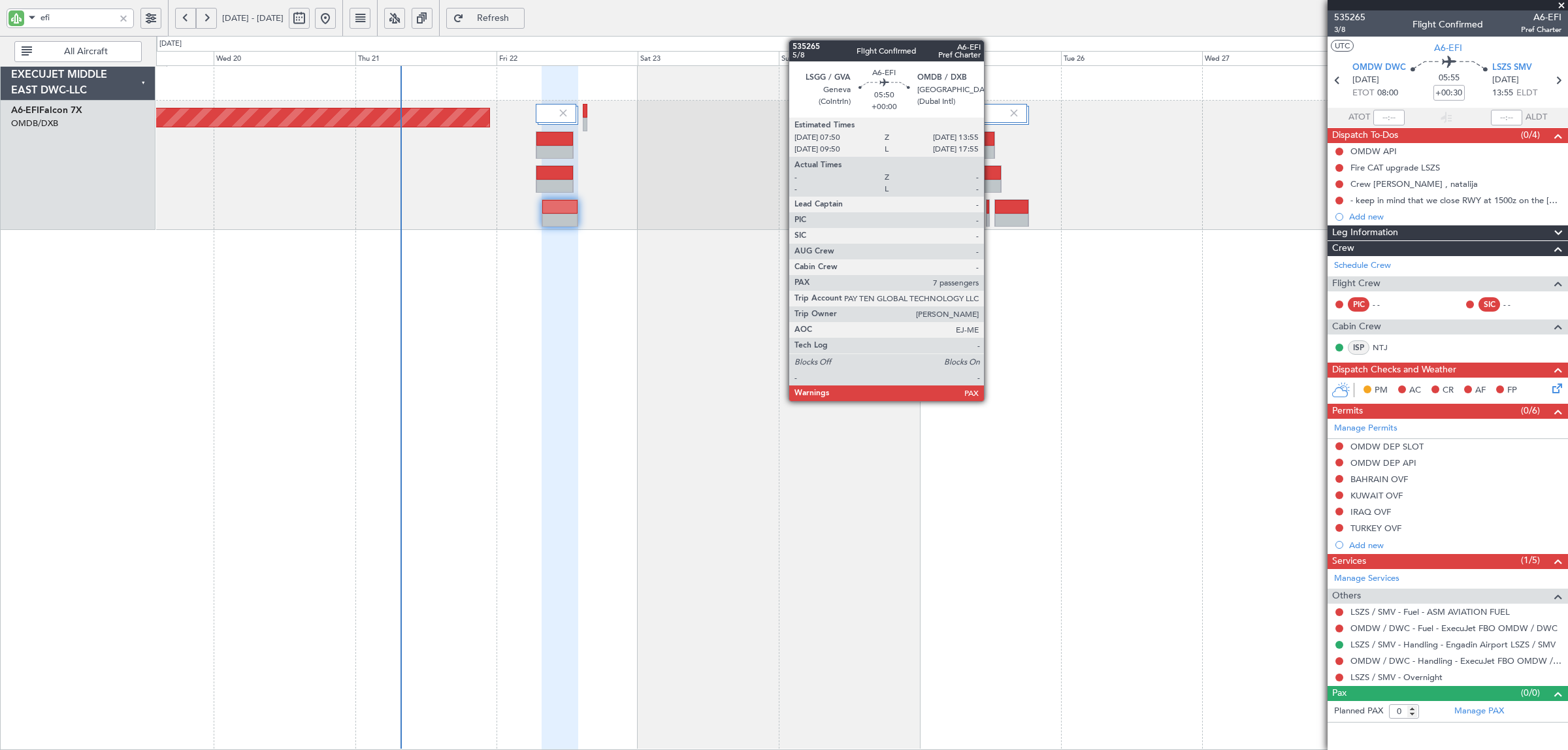
click at [990, 175] on div at bounding box center [982, 173] width 34 height 13
click at [990, 176] on div at bounding box center [982, 173] width 34 height 13
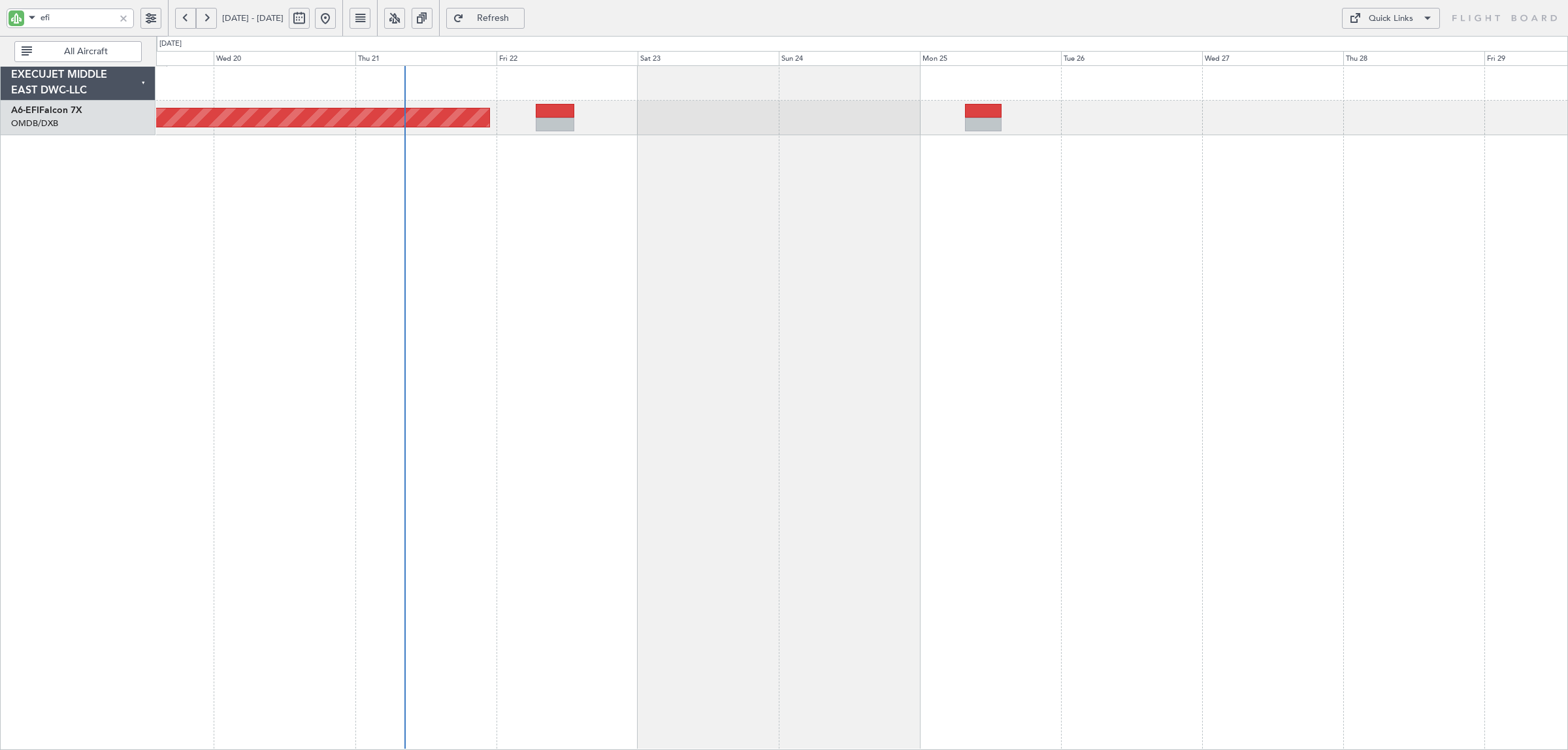
click at [977, 118] on div at bounding box center [982, 124] width 36 height 13
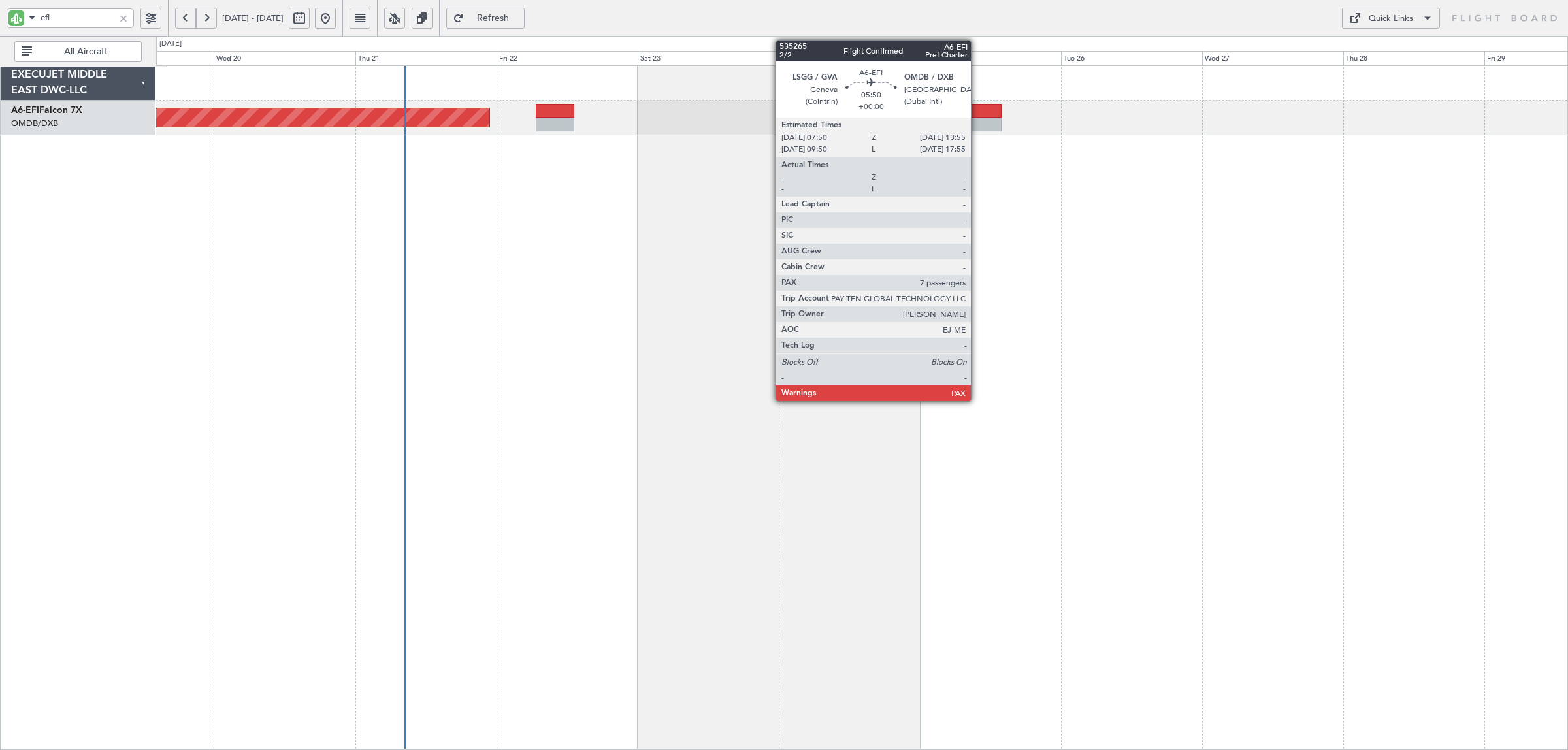
click at [977, 118] on div at bounding box center [982, 124] width 36 height 13
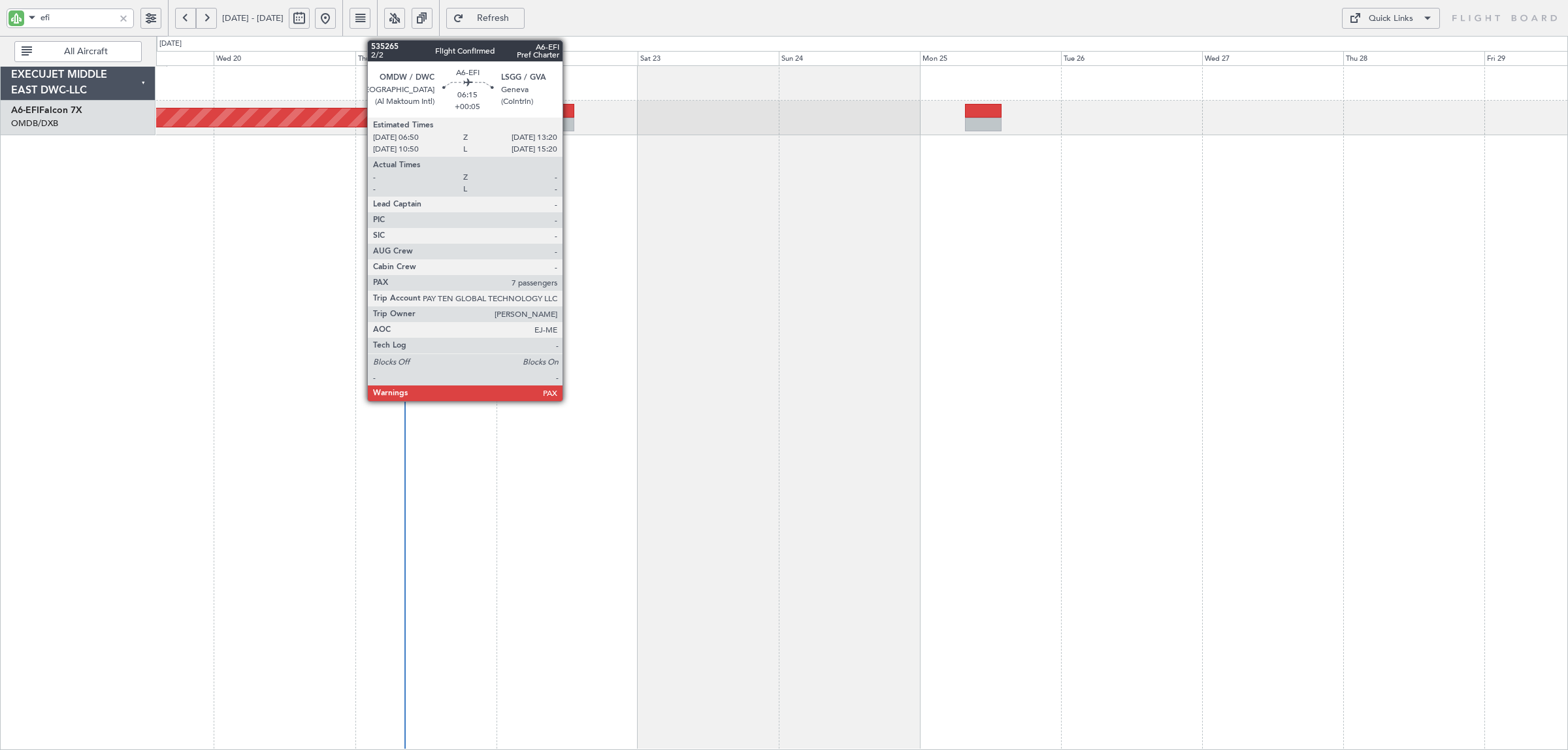
click at [569, 118] on div at bounding box center [554, 124] width 38 height 13
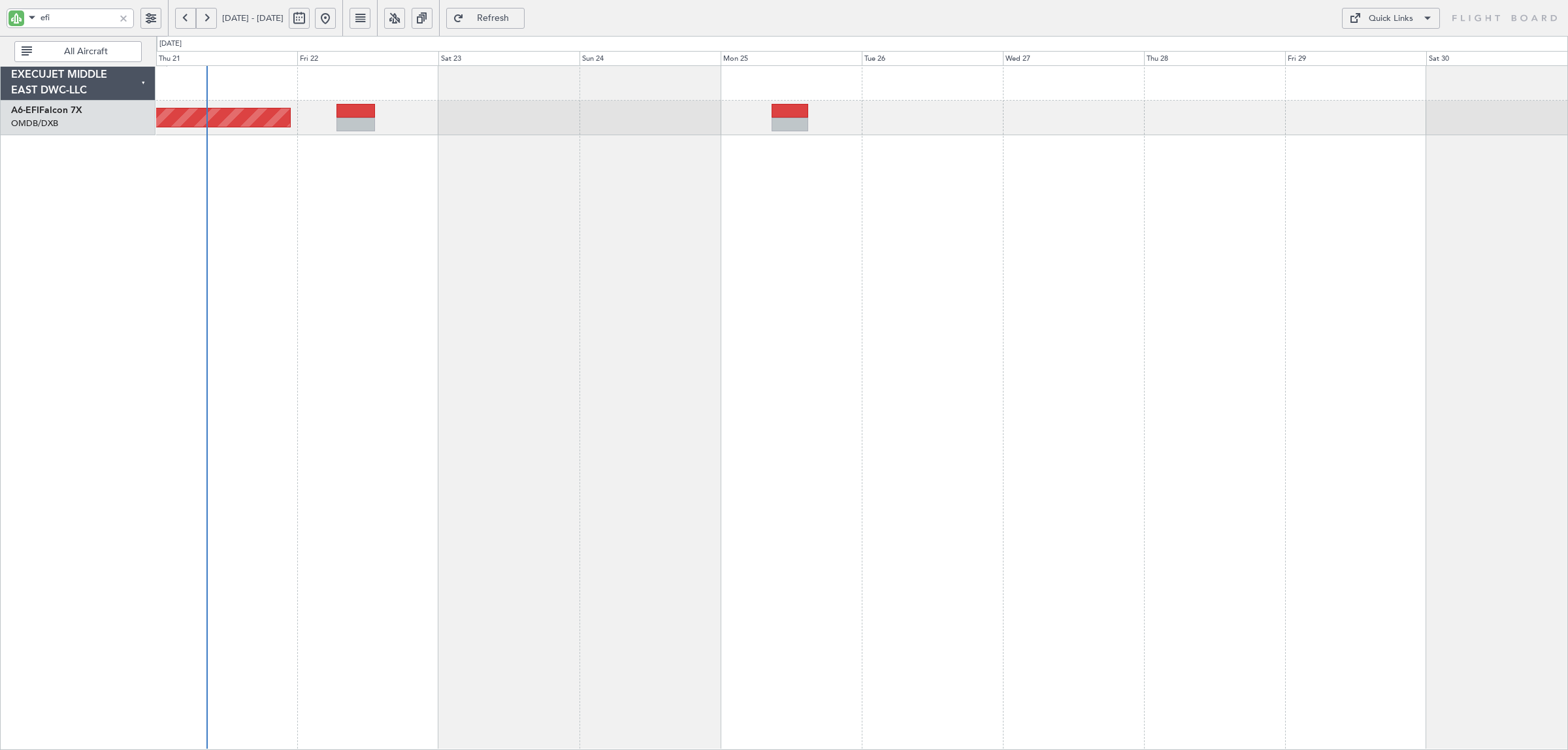
click at [736, 217] on div "Planned Maint Dubai (Al Maktoum Intl)" at bounding box center [862, 408] width 1412 height 685
drag, startPoint x: 34, startPoint y: 17, endPoint x: 5, endPoint y: 22, distance: 29.4
click at [5, 20] on div "efi" at bounding box center [84, 17] width 168 height 36
type input "onex"
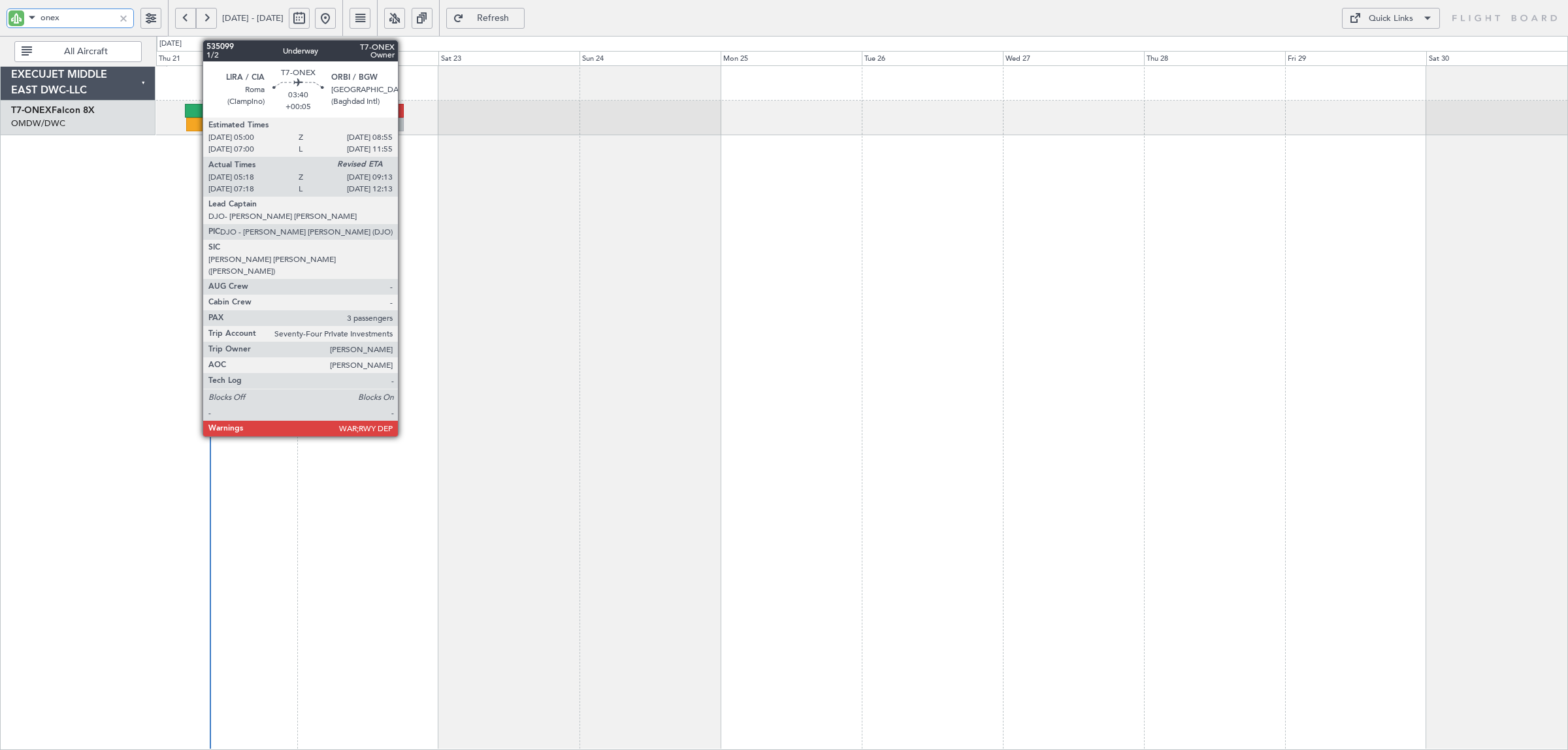
click at [196, 122] on div at bounding box center [198, 124] width 24 height 13
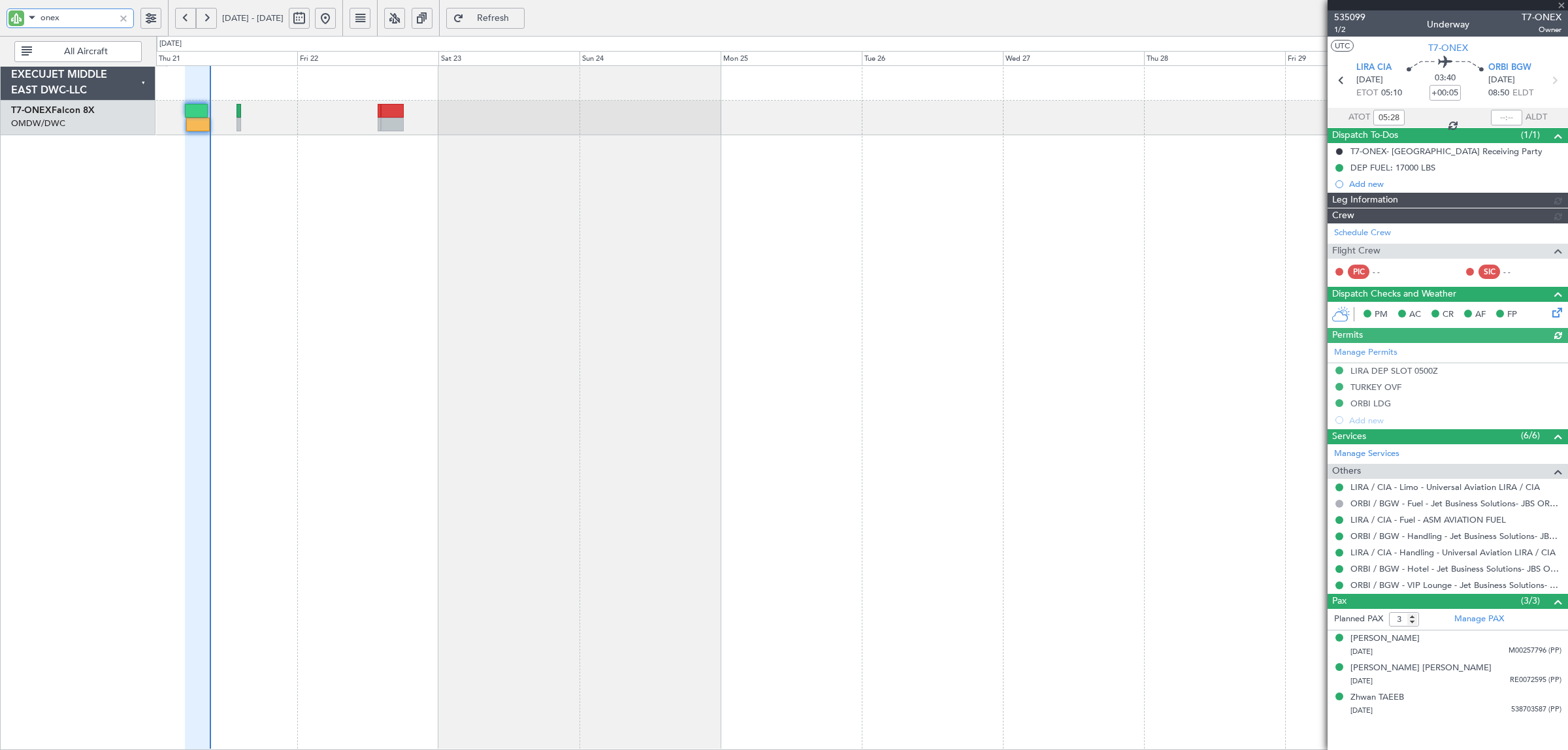
type input "Dherander Fithani (DHF)"
type input "7039"
type input "onex"
click at [1509, 116] on div at bounding box center [1506, 117] width 32 height 15
click at [1501, 116] on input "text" at bounding box center [1506, 117] width 32 height 15
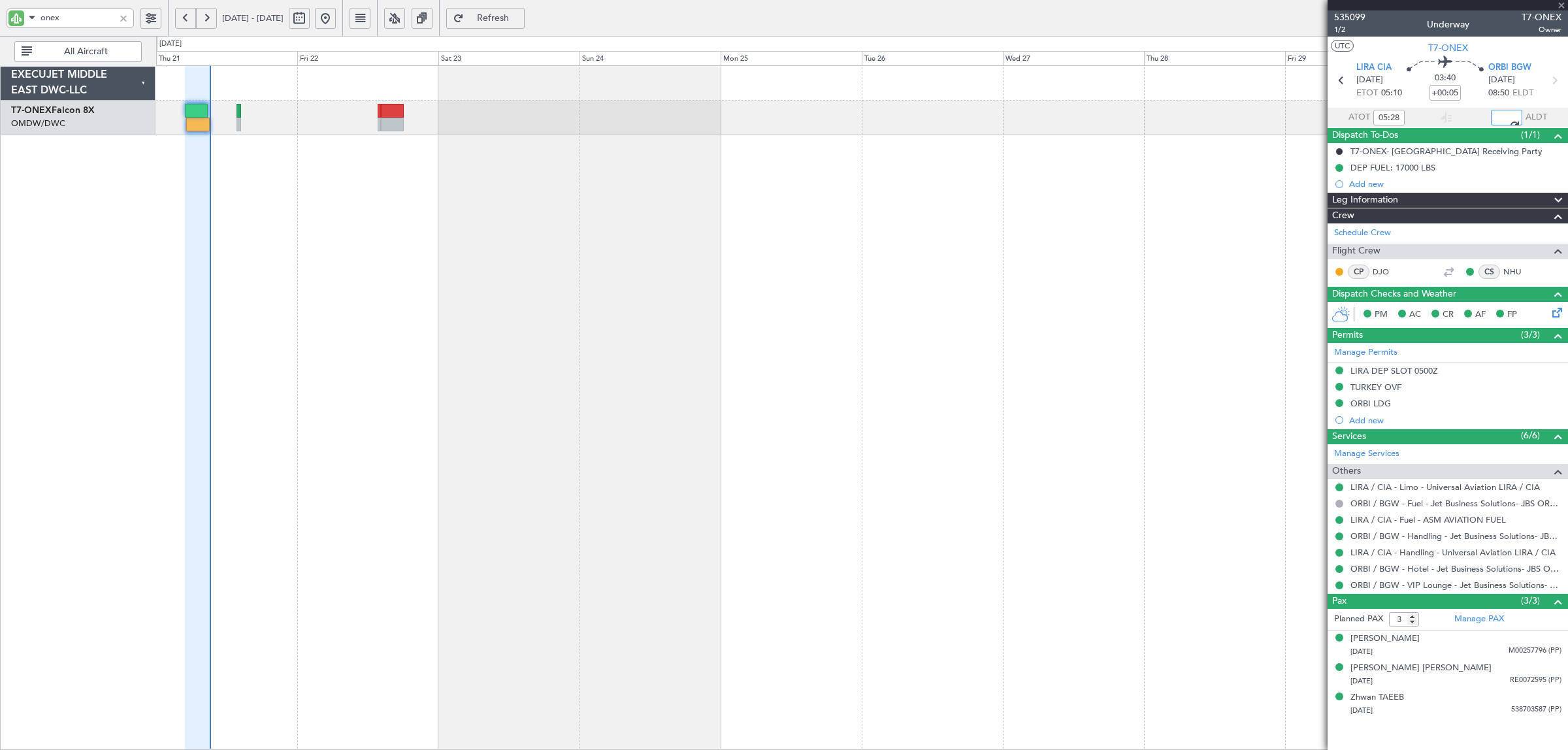
type input "09:08"
drag, startPoint x: 67, startPoint y: 17, endPoint x: -32, endPoint y: 22, distance: 99.1
click at [0, 22] on html "onex 21 Aug 2025 - 31 Aug 2025 Refresh Quick Links All Aircraft EXECUJET MIDDLE…" at bounding box center [784, 375] width 1568 height 750
type input "efi"
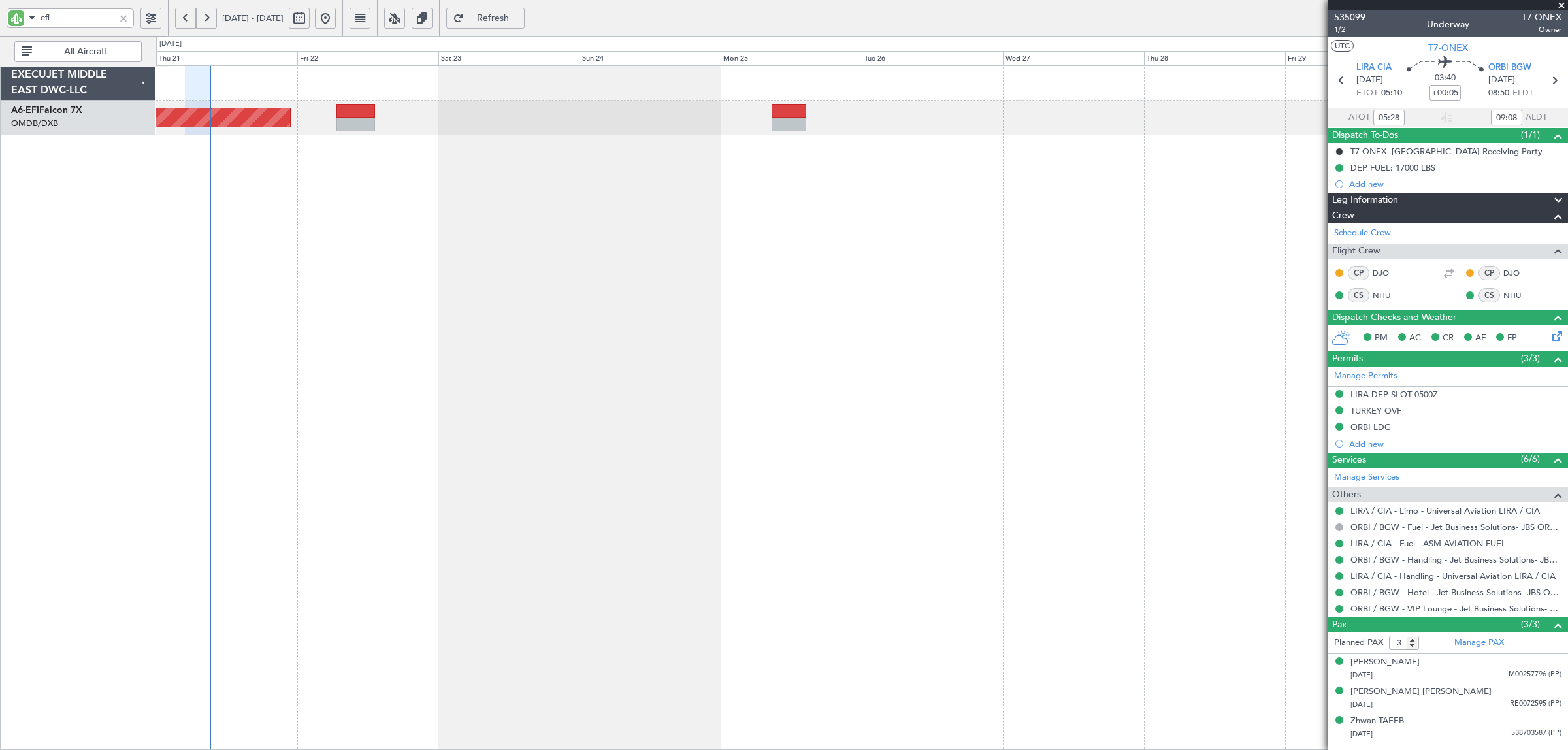
type input "Dherander Fithani (DHF)"
type input "7039"
type input "Dherander Fithani (DHF)"
type input "7039"
type input "Dherander Fithani (DHF)"
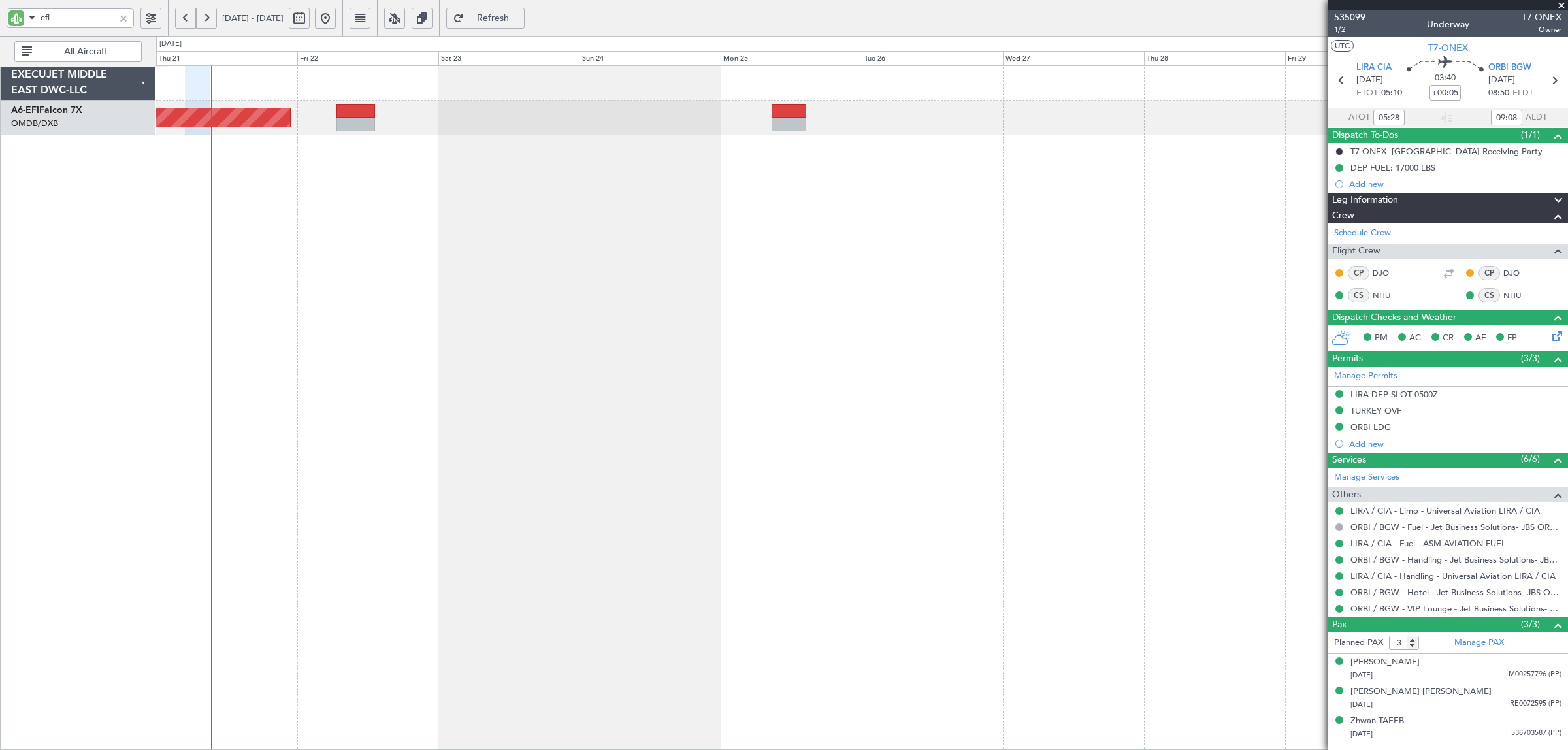
type input "7039"
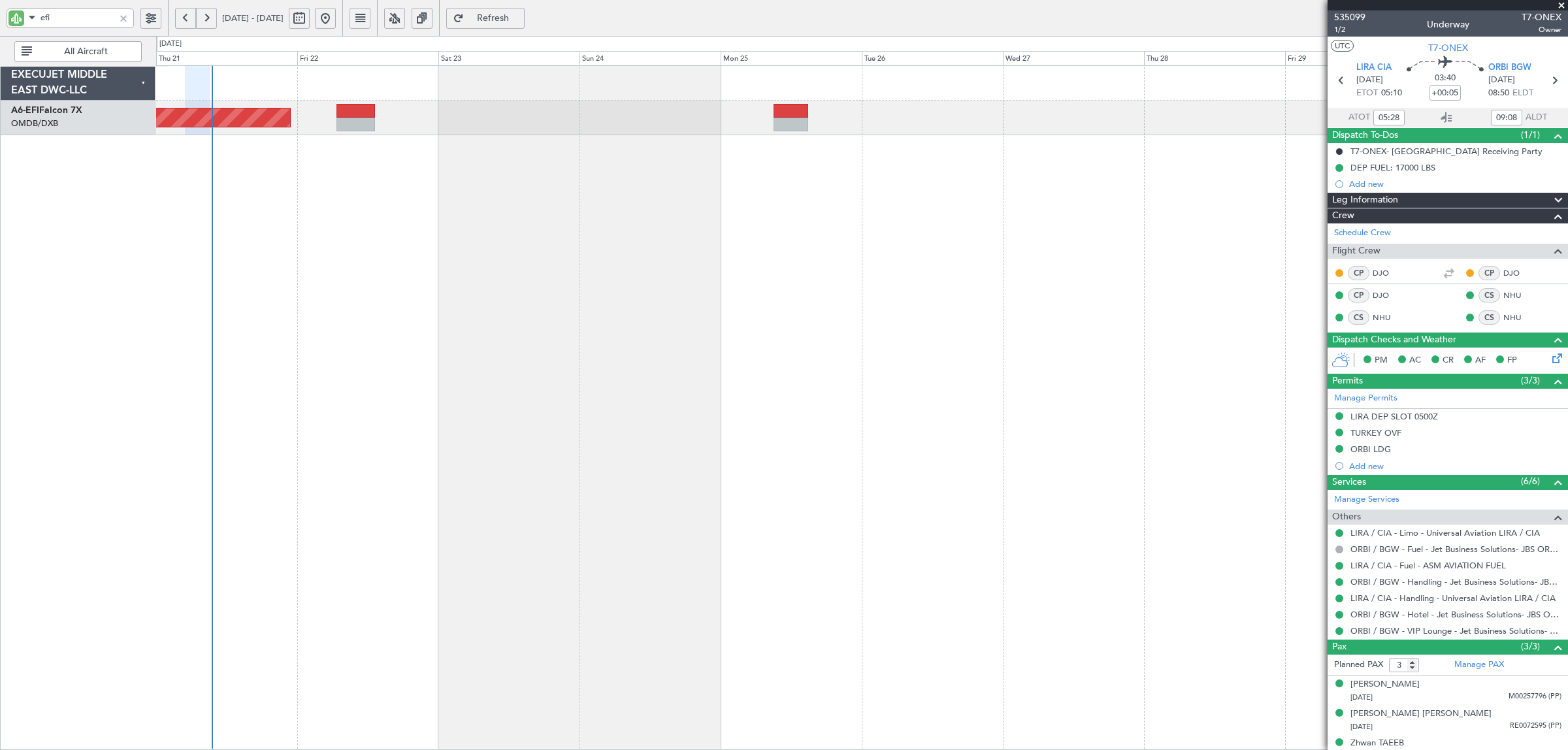
type input "Dherander Fithani (DHF)"
type input "7039"
type input "Dherander Fithani (DHF)"
type input "7039"
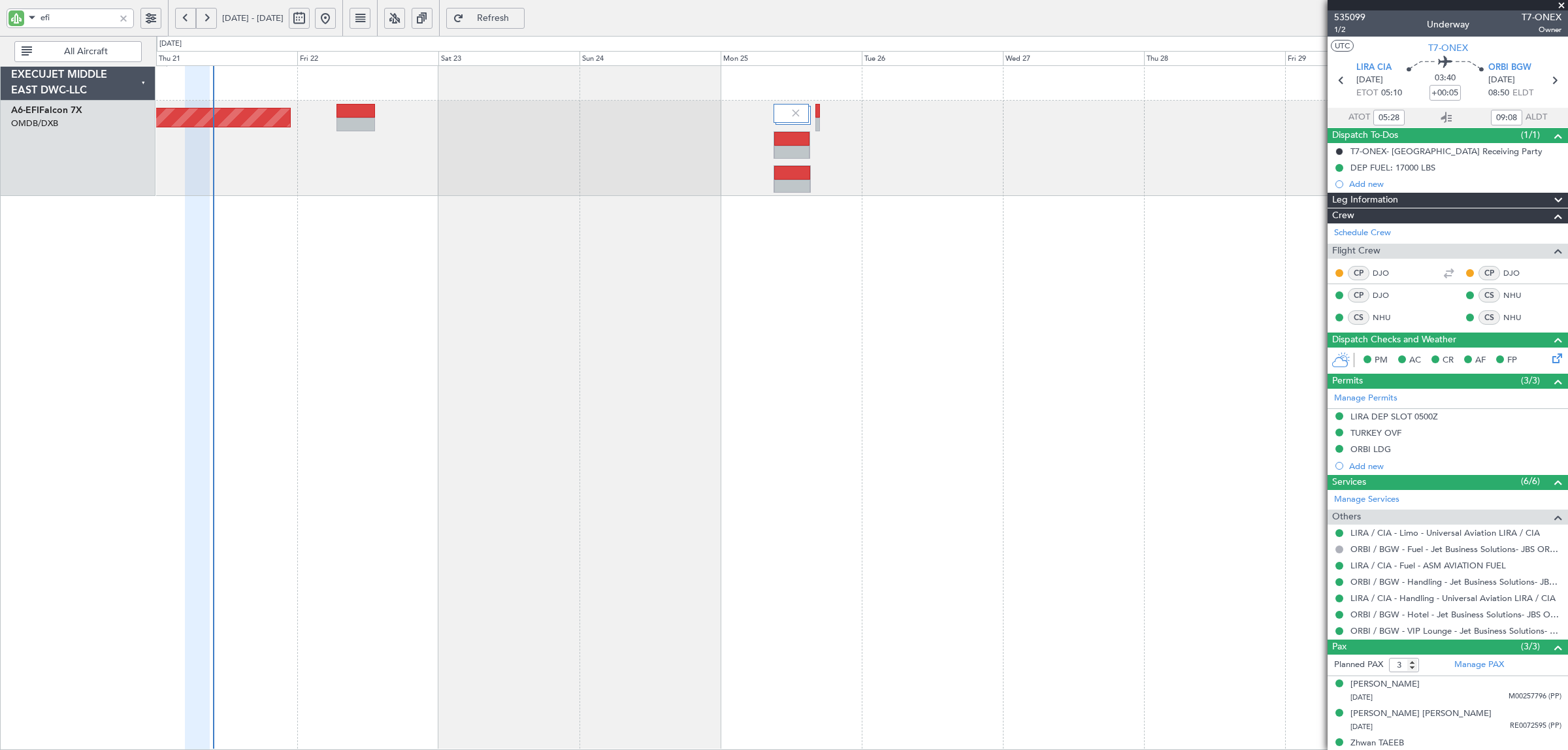
click at [0, 34] on html "efi [DATE] - [DATE] Refresh Quick Links All Aircraft Planned Maint [GEOGRAPHIC_…" at bounding box center [784, 375] width 1568 height 750
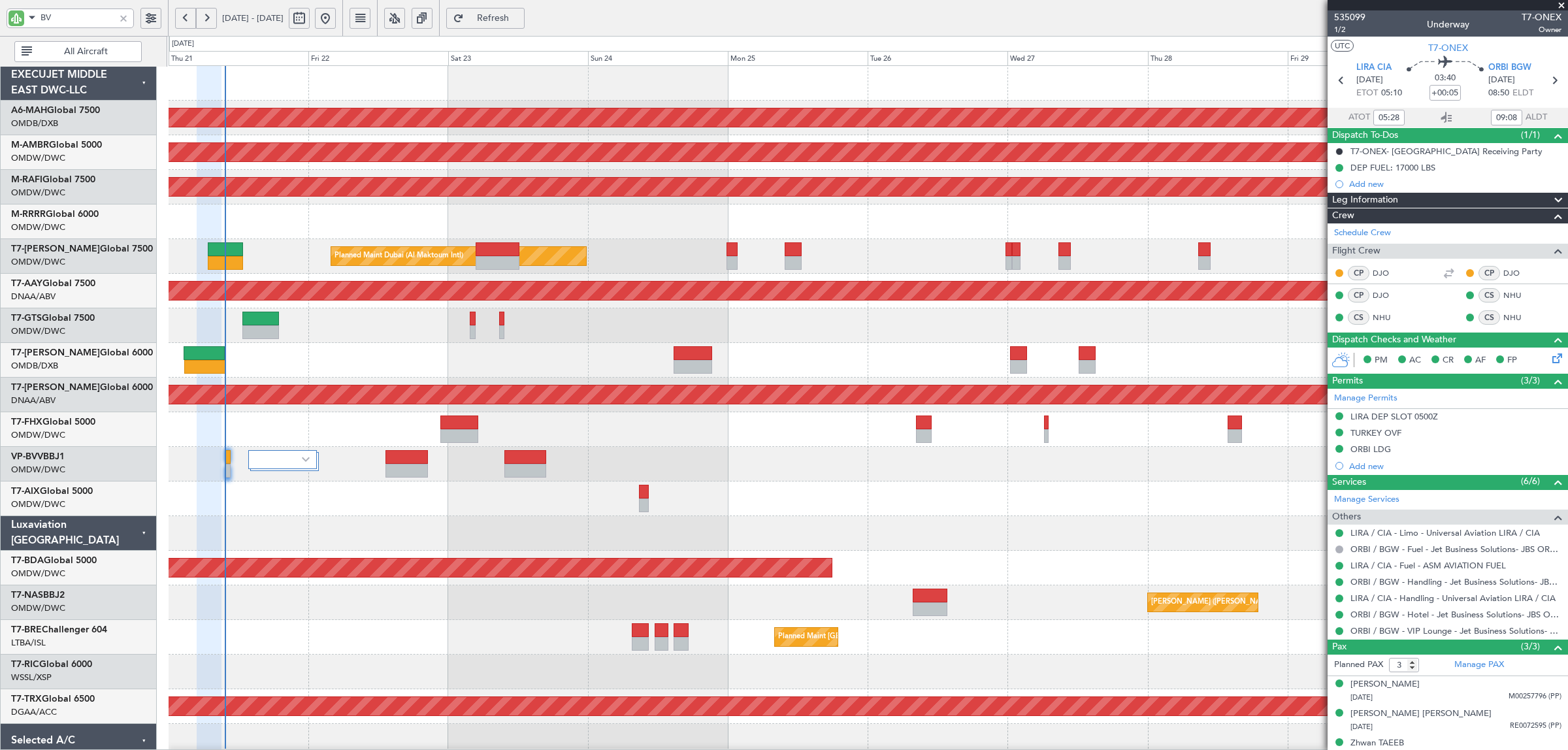
type input "BVV"
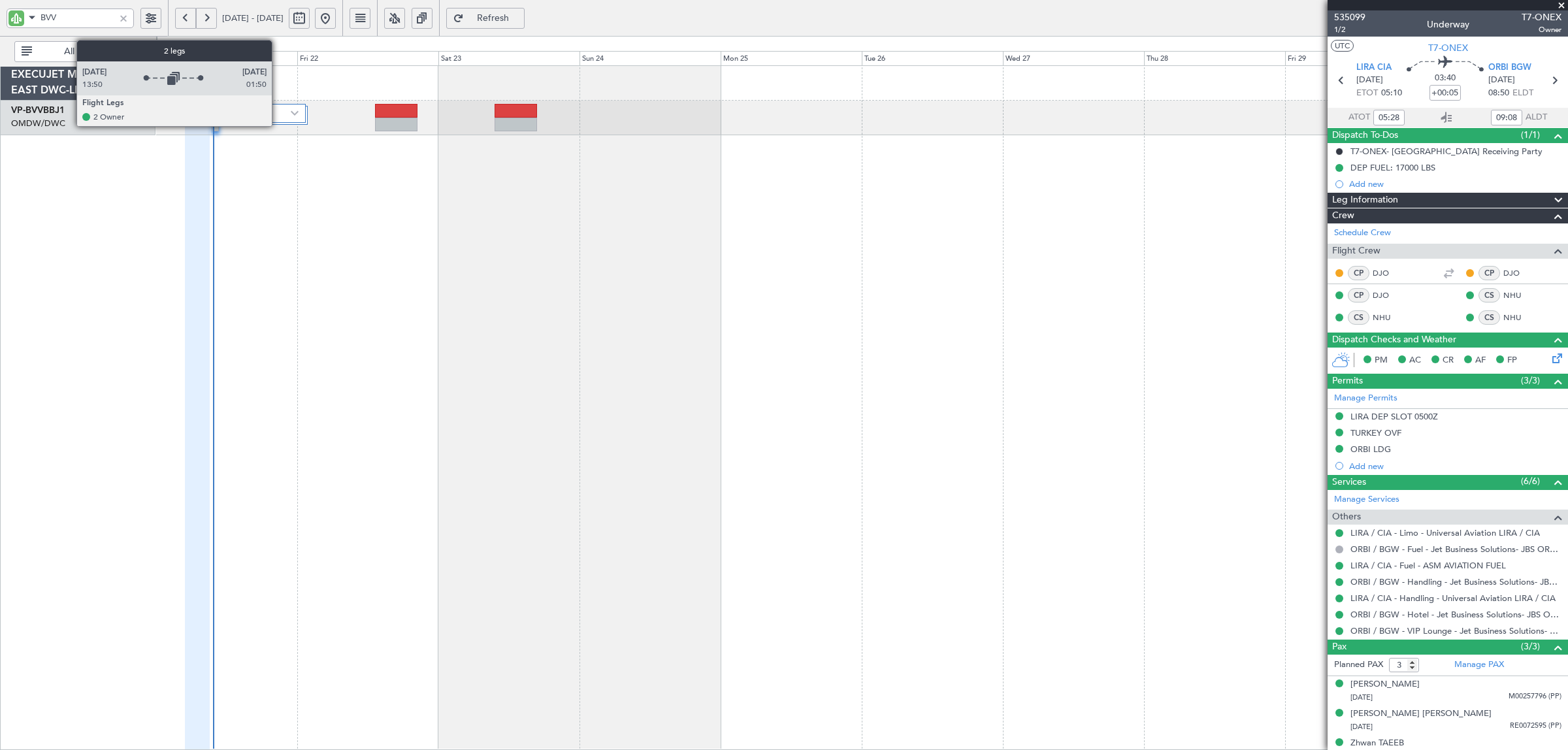
click at [278, 122] on div at bounding box center [271, 113] width 69 height 19
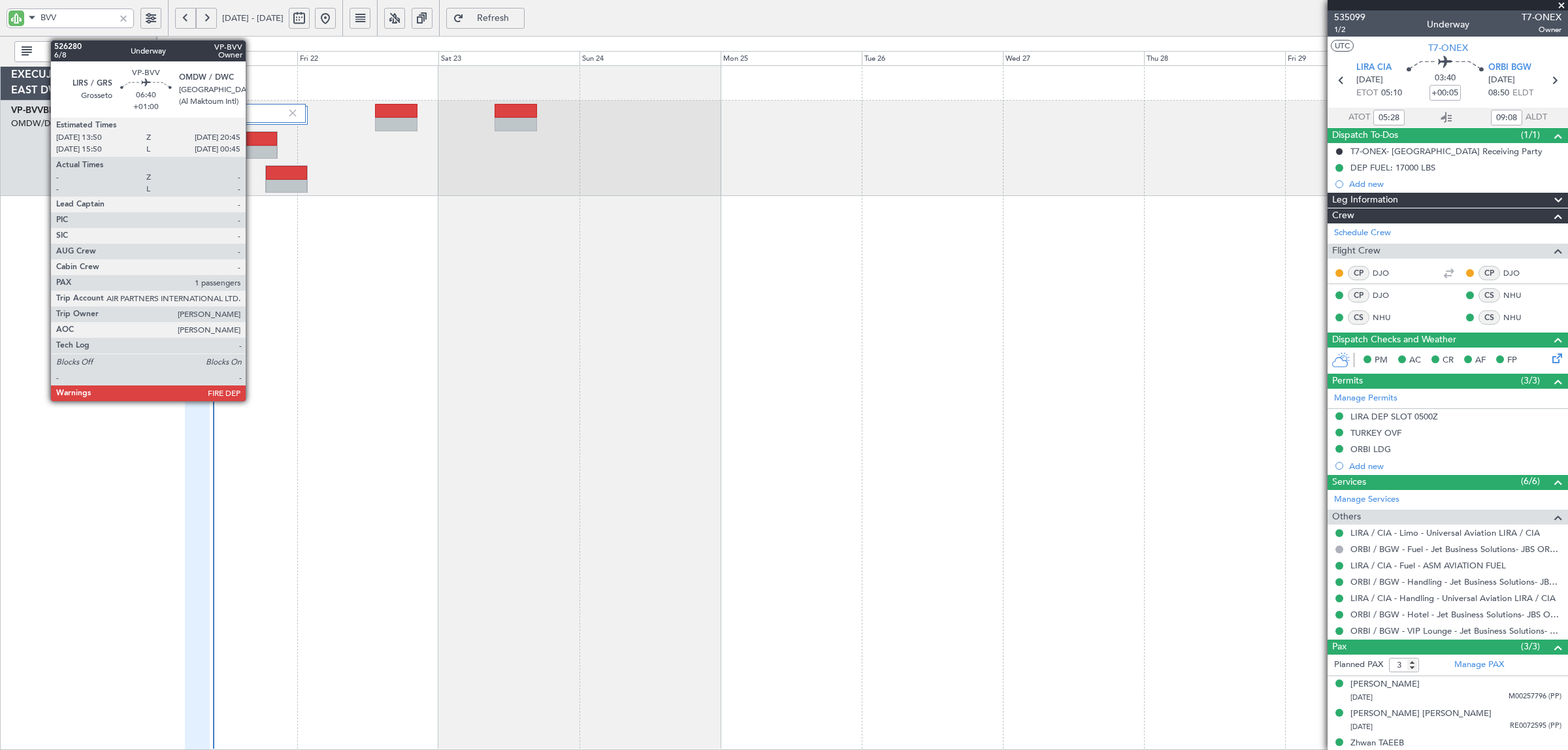
click at [252, 152] on div at bounding box center [257, 153] width 40 height 13
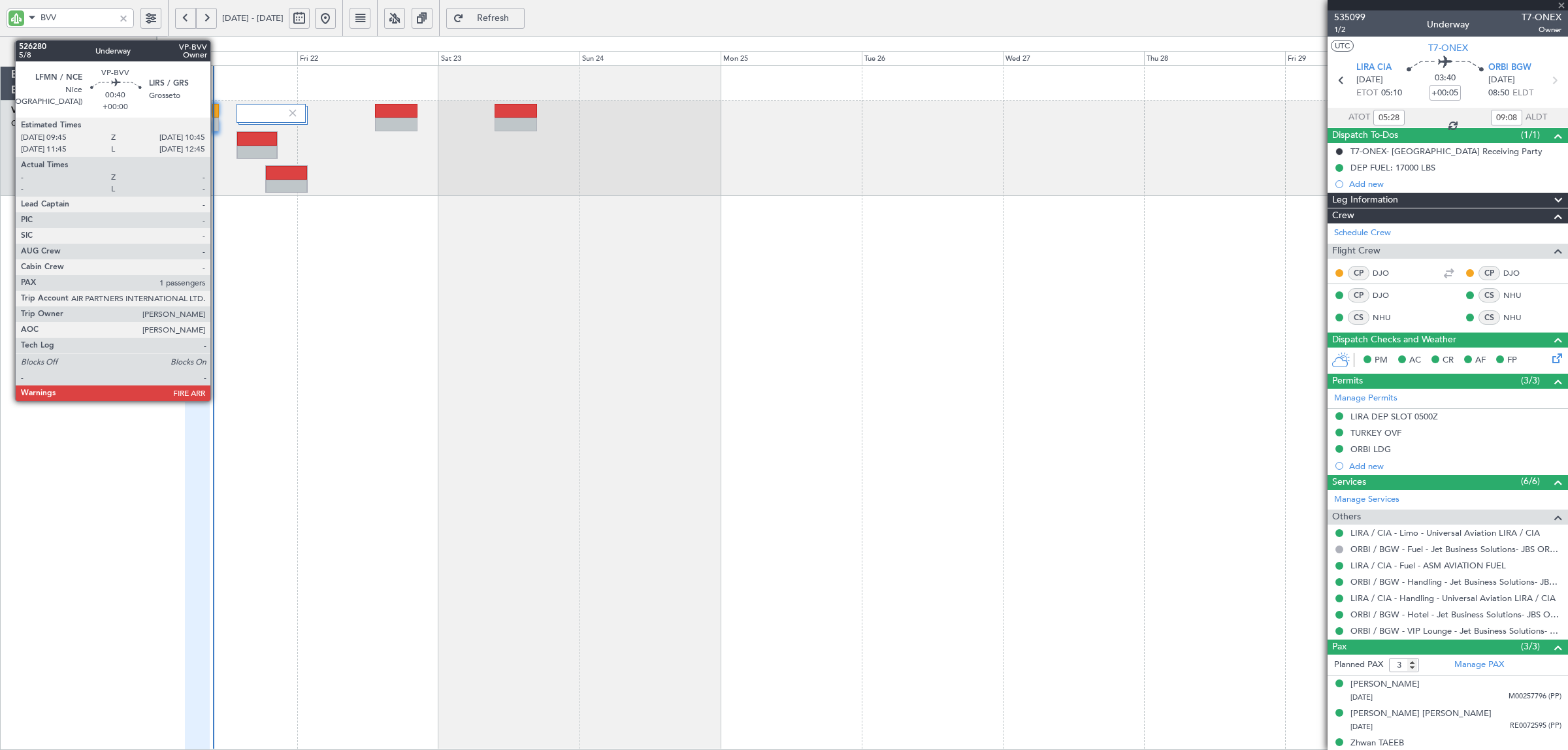
type input "+01:00"
type input "1"
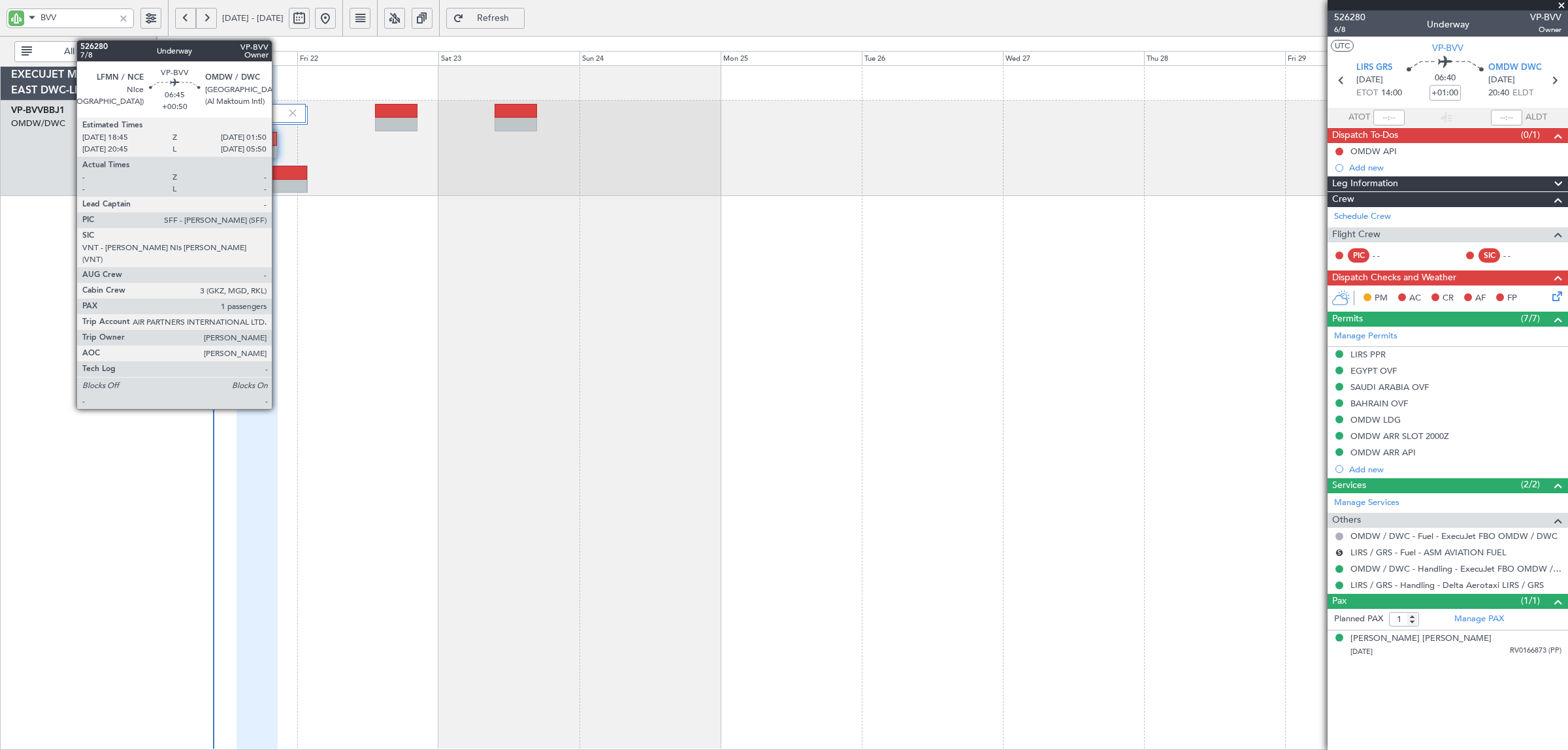
click at [278, 174] on div at bounding box center [286, 173] width 40 height 13
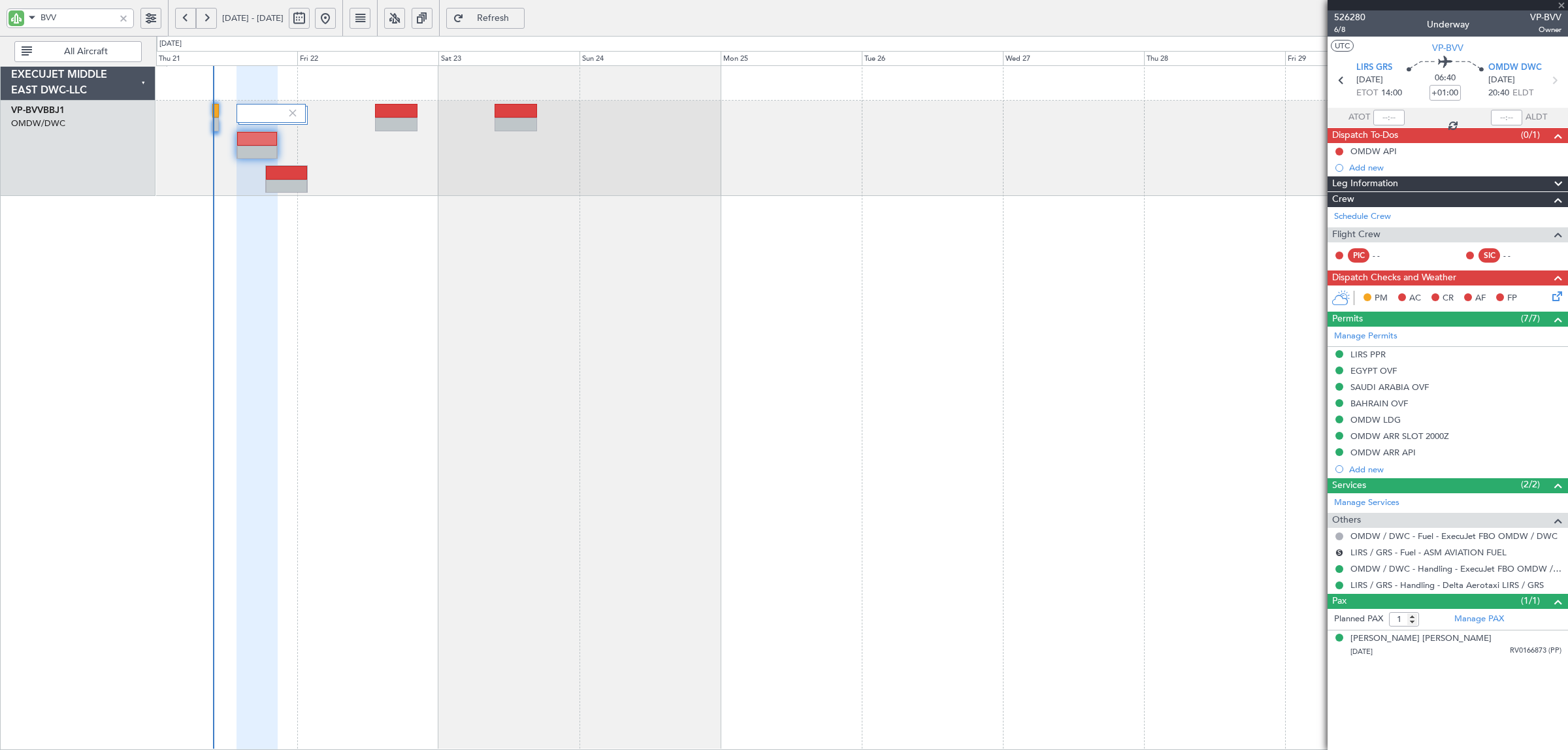
type input "BVV"
type input "+00:50"
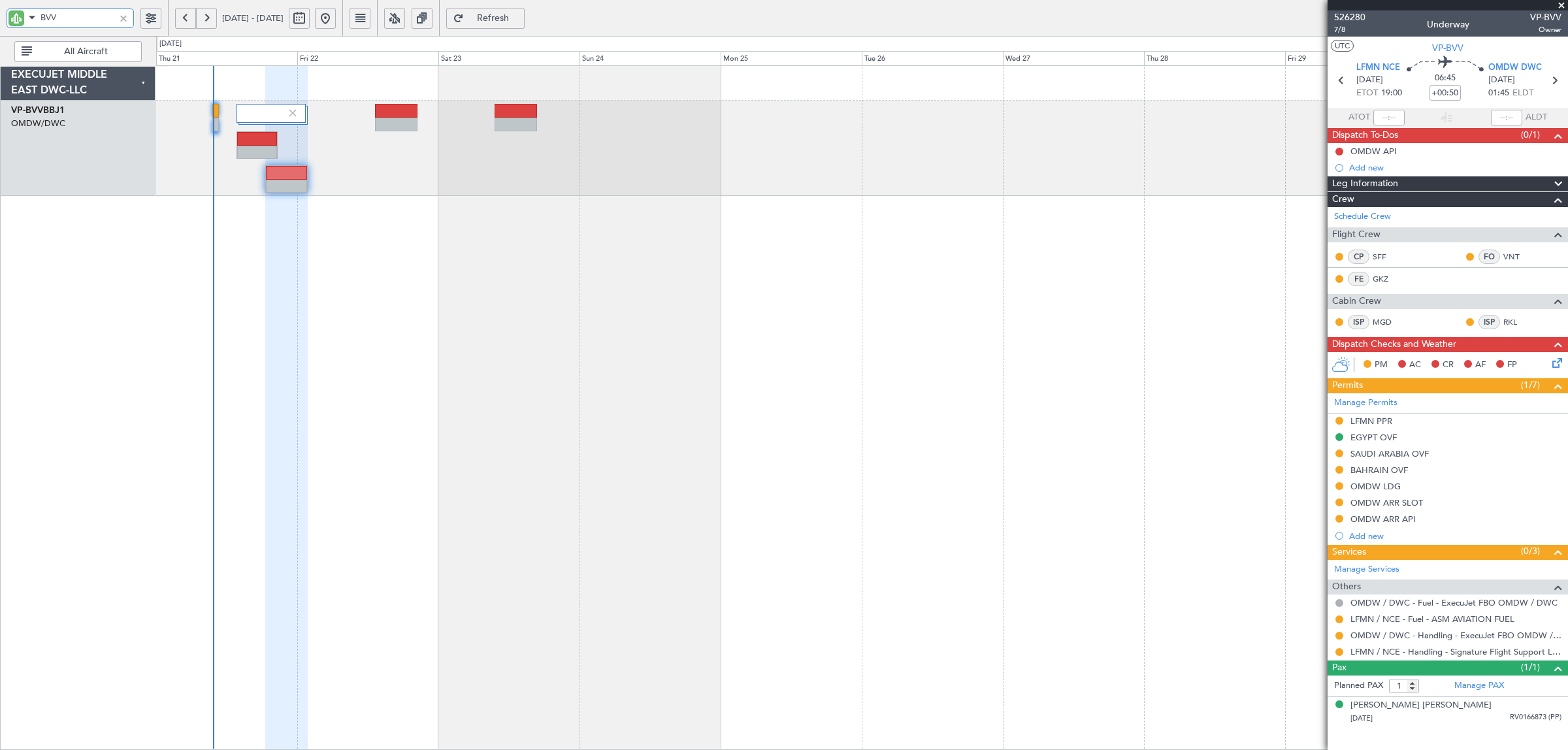
drag, startPoint x: 69, startPoint y: 16, endPoint x: -34, endPoint y: 28, distance: 103.7
click at [0, 28] on html "BVV [DATE] - [DATE] Refresh Quick Links All Aircraft EXECUJET MIDDLE EAST DWC-L…" at bounding box center [784, 375] width 1568 height 750
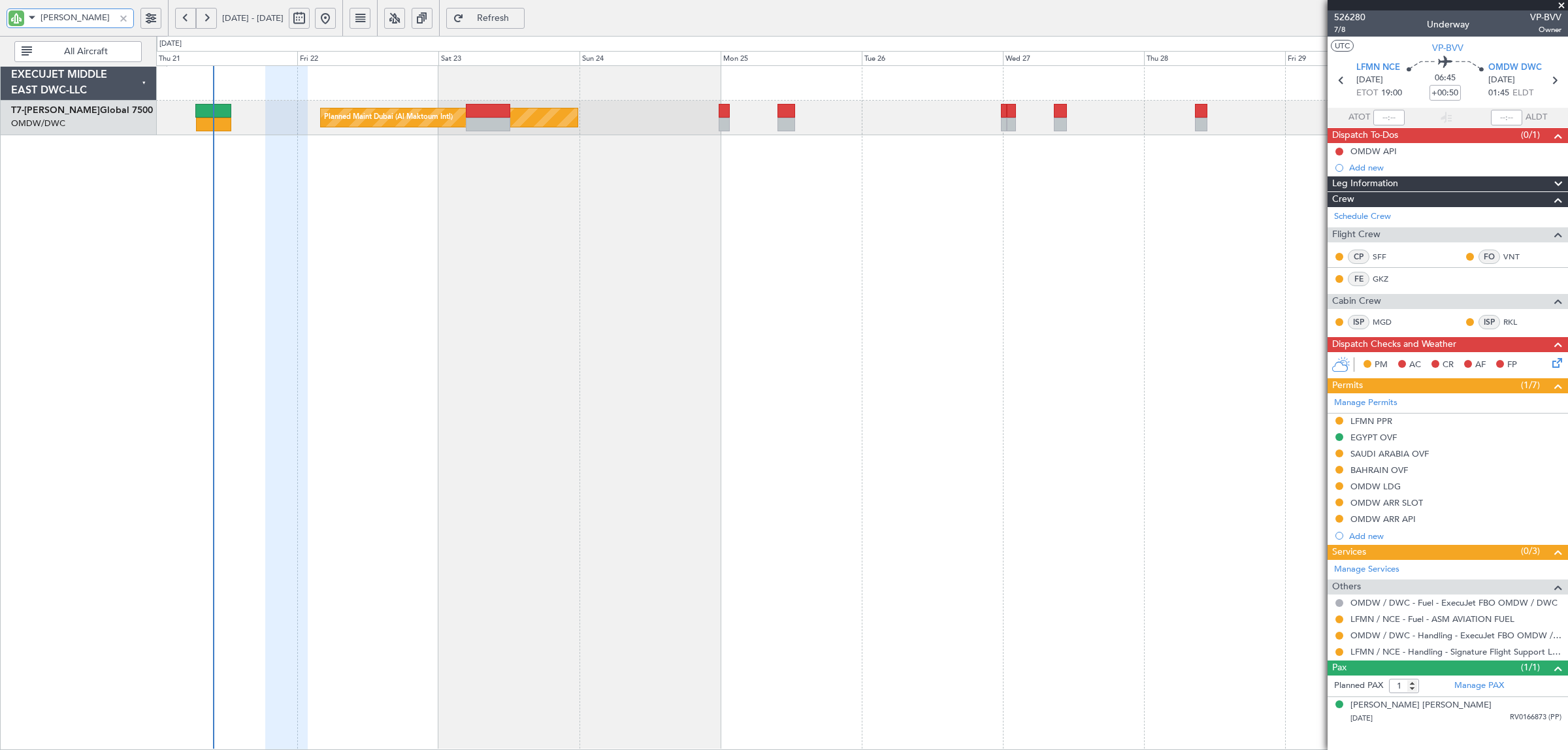
type input "[PERSON_NAME]"
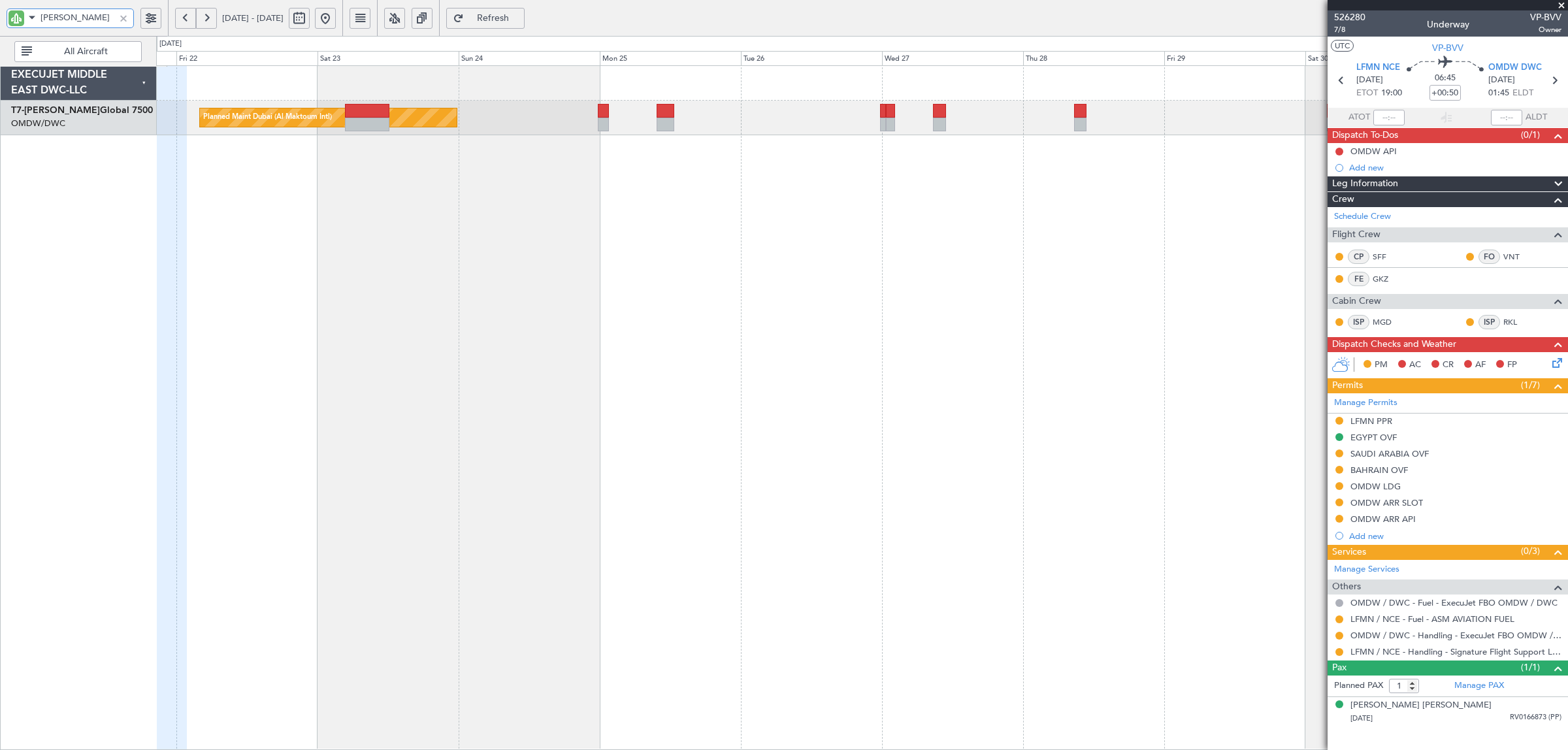
click at [639, 162] on div "Planned Maint Dubai (Al Maktoum Intl)" at bounding box center [862, 408] width 1412 height 685
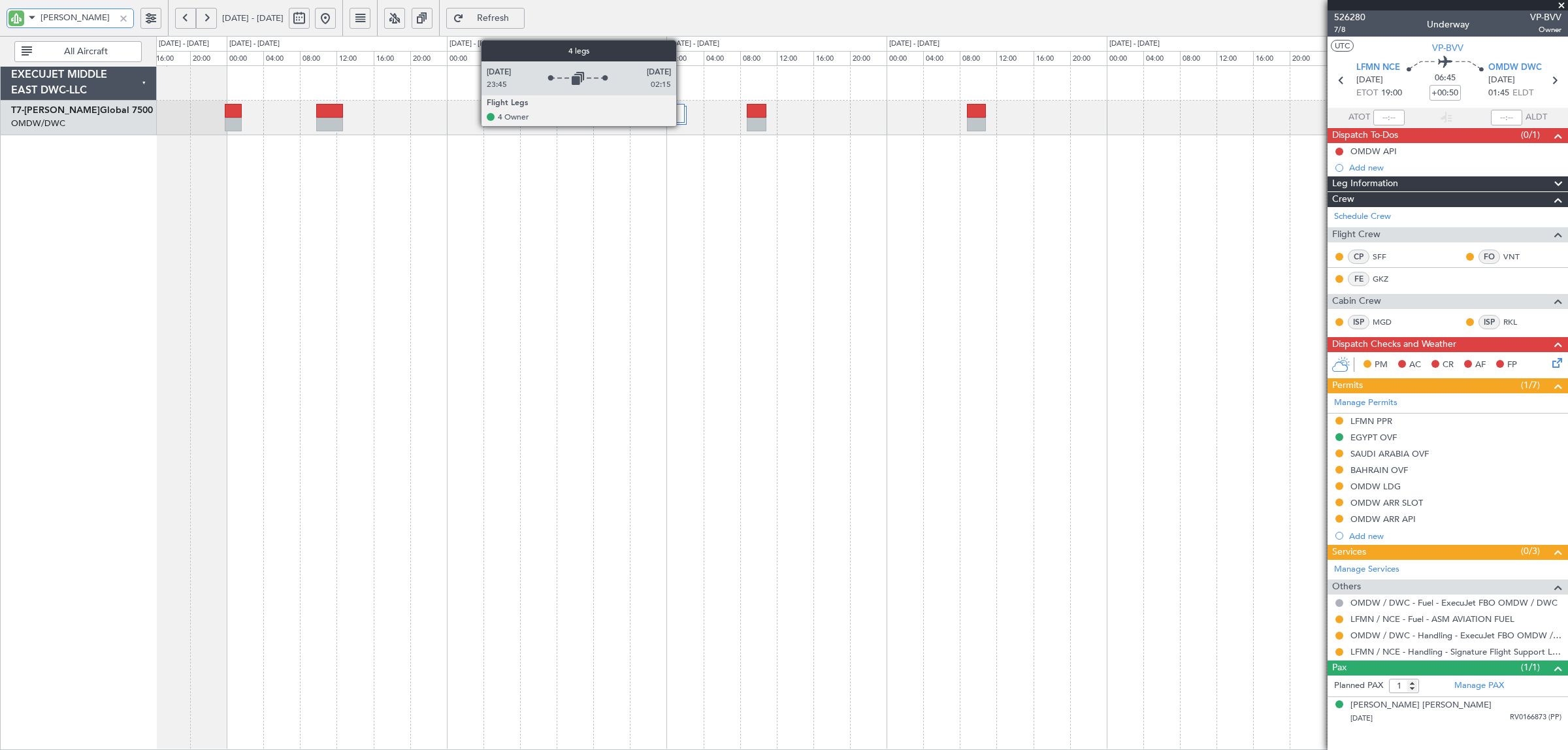
click at [683, 118] on div at bounding box center [675, 113] width 22 height 19
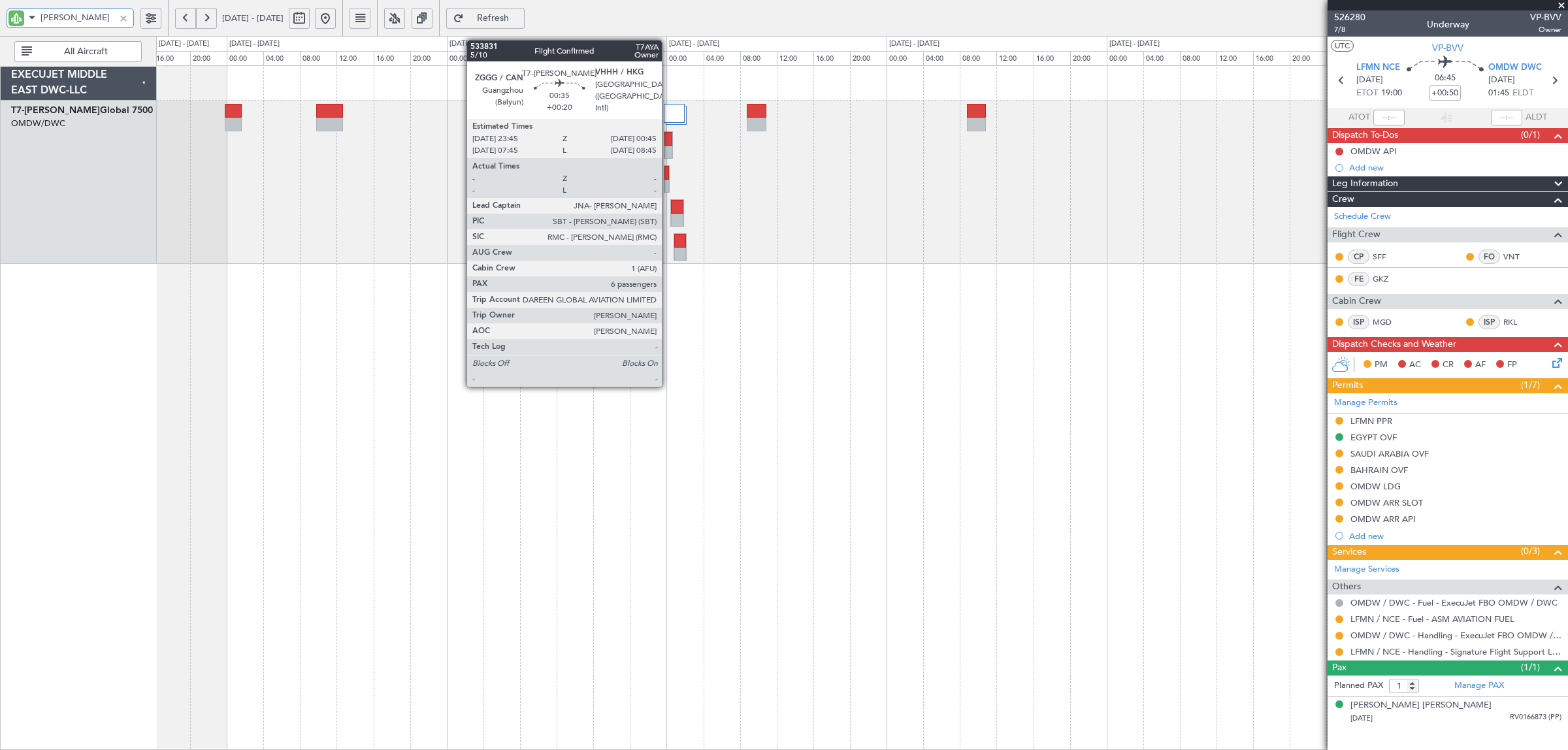
click at [668, 152] on div at bounding box center [669, 153] width 9 height 13
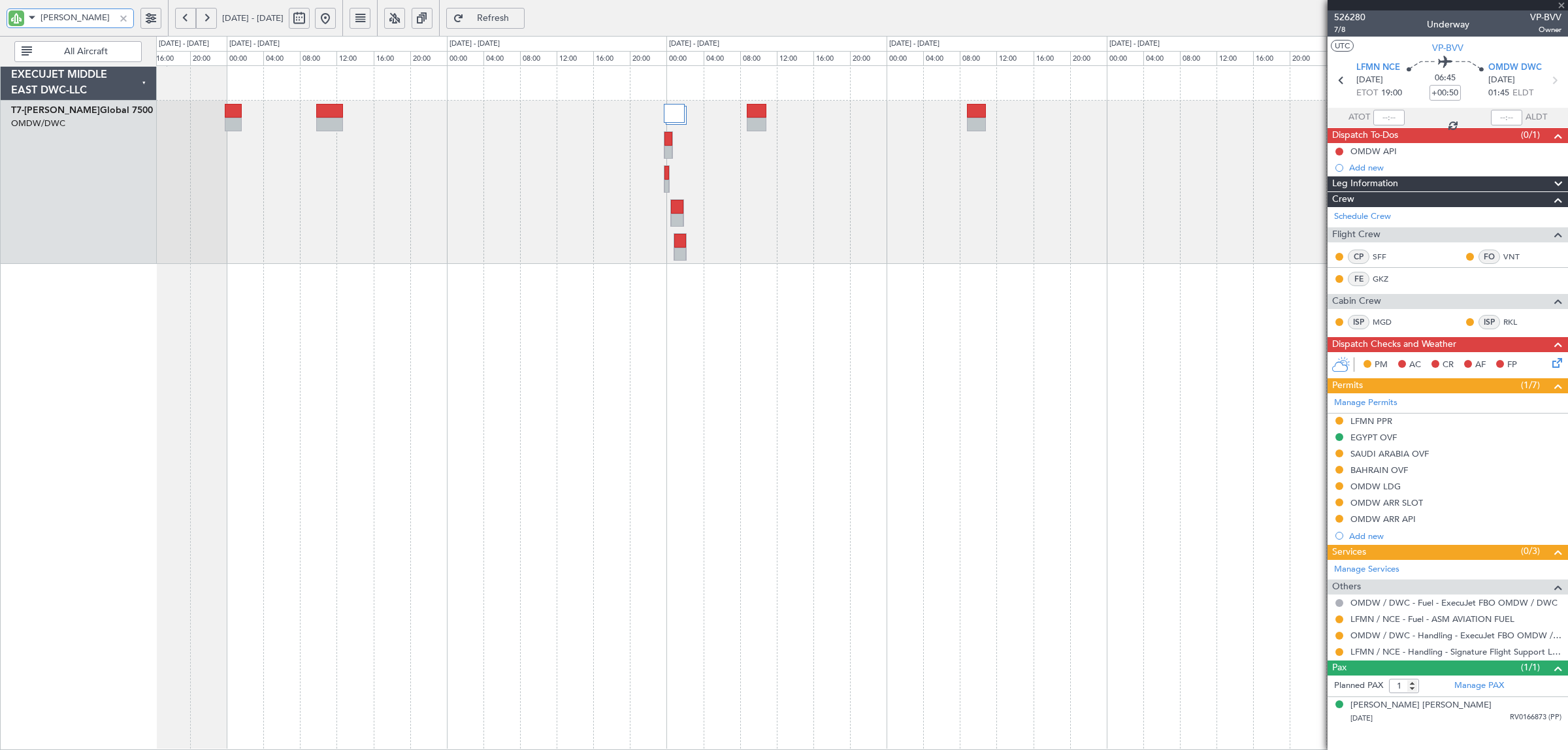
type input "+00:20"
type input "6"
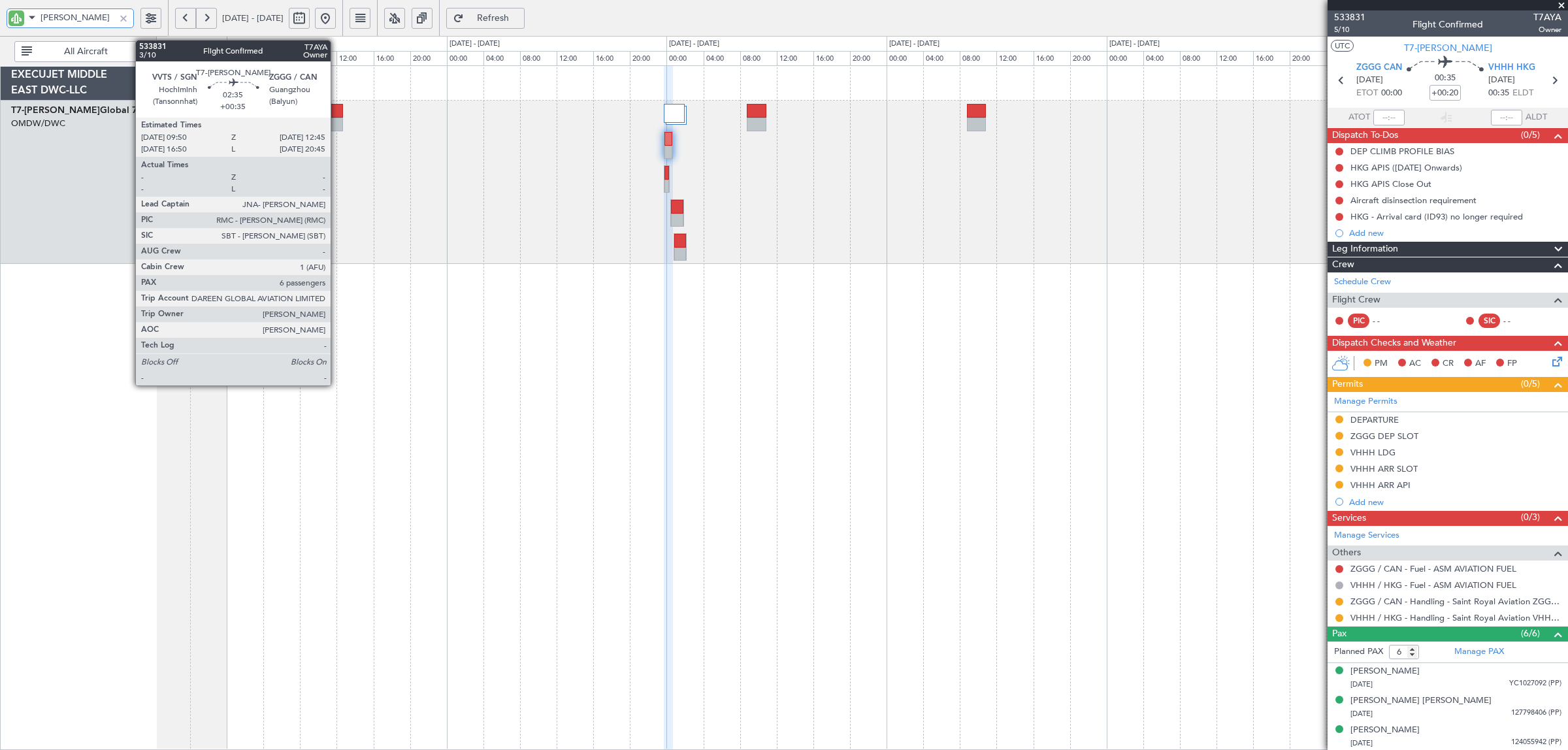
click at [334, 116] on div at bounding box center [330, 110] width 27 height 13
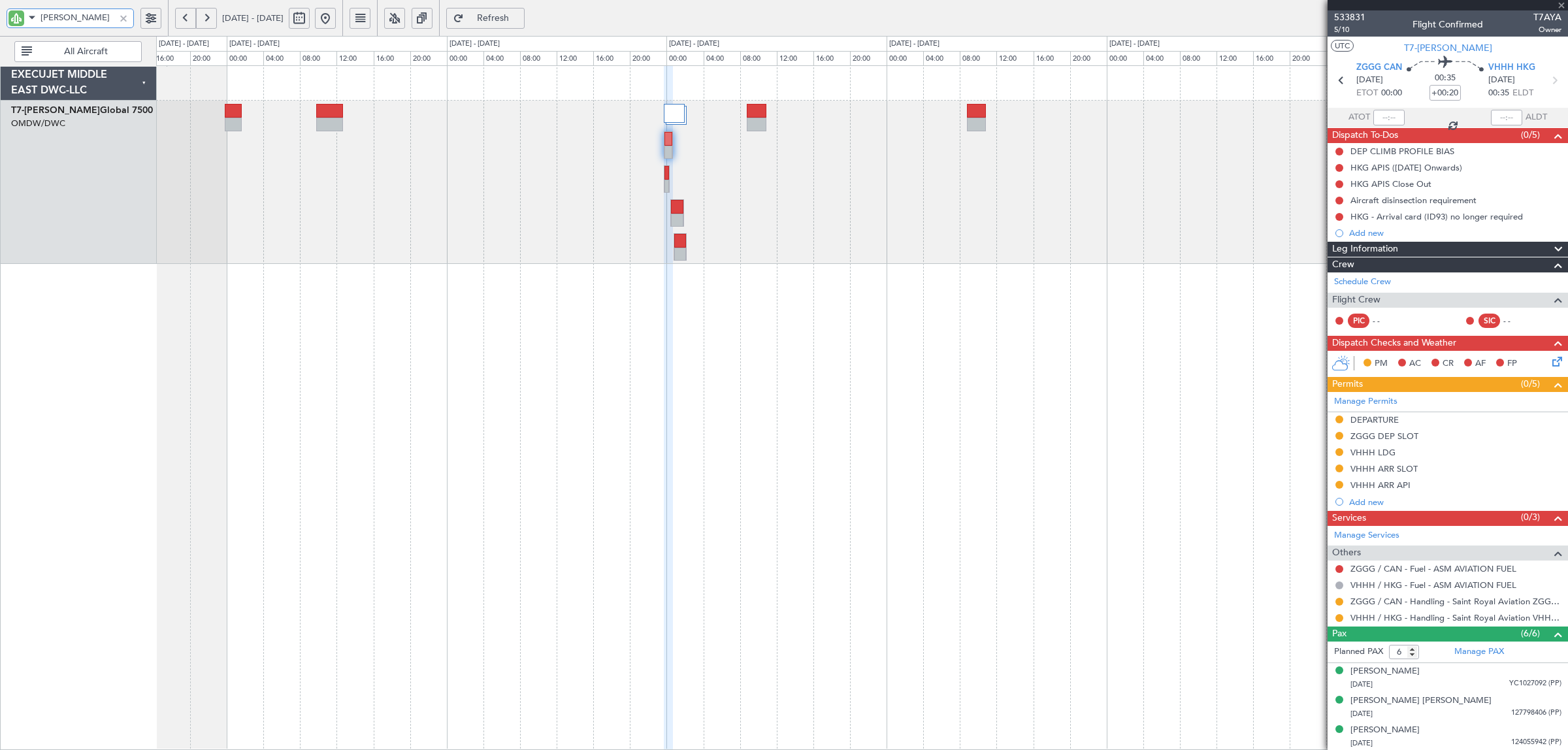
type input "+00:35"
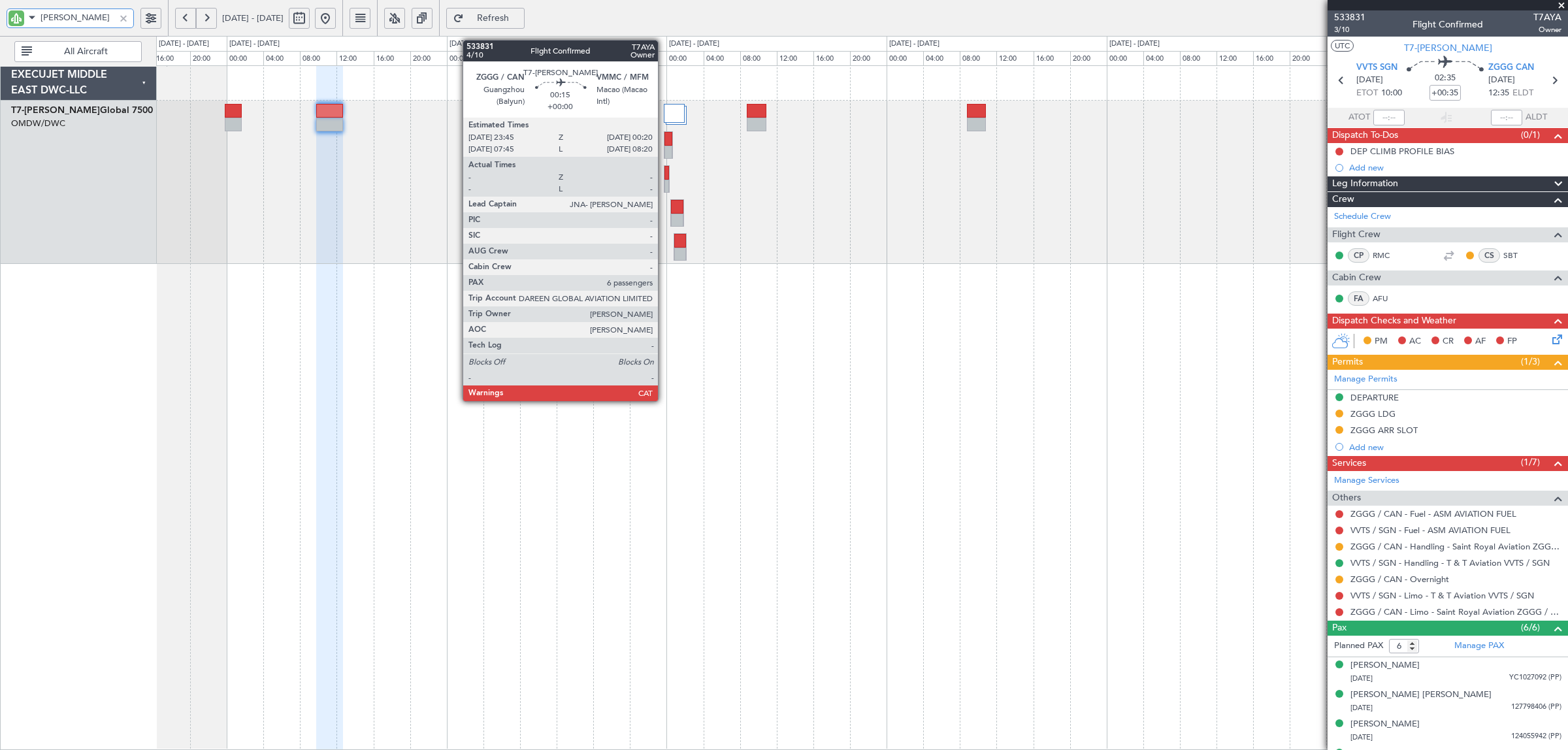
click at [665, 182] on div at bounding box center [667, 186] width 5 height 13
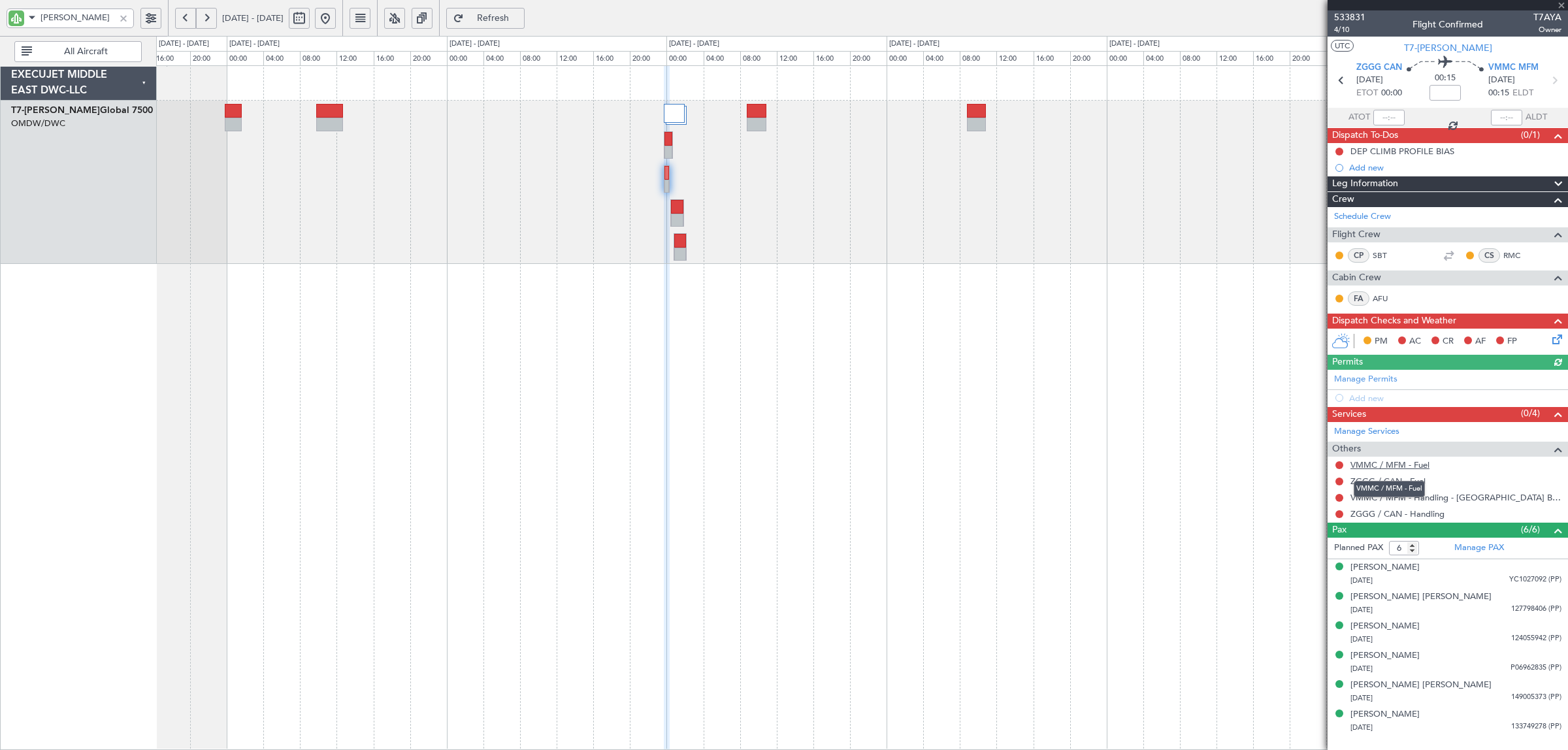
click at [1392, 465] on link "VMMC / MFM - Fuel" at bounding box center [1390, 465] width 79 height 11
click at [1382, 482] on link "ZGGG / CAN - Fuel" at bounding box center [1388, 481] width 75 height 11
click at [1416, 515] on link "ZGGG / CAN - Handling" at bounding box center [1397, 514] width 94 height 11
click at [1370, 397] on div "Add new" at bounding box center [1449, 398] width 200 height 11
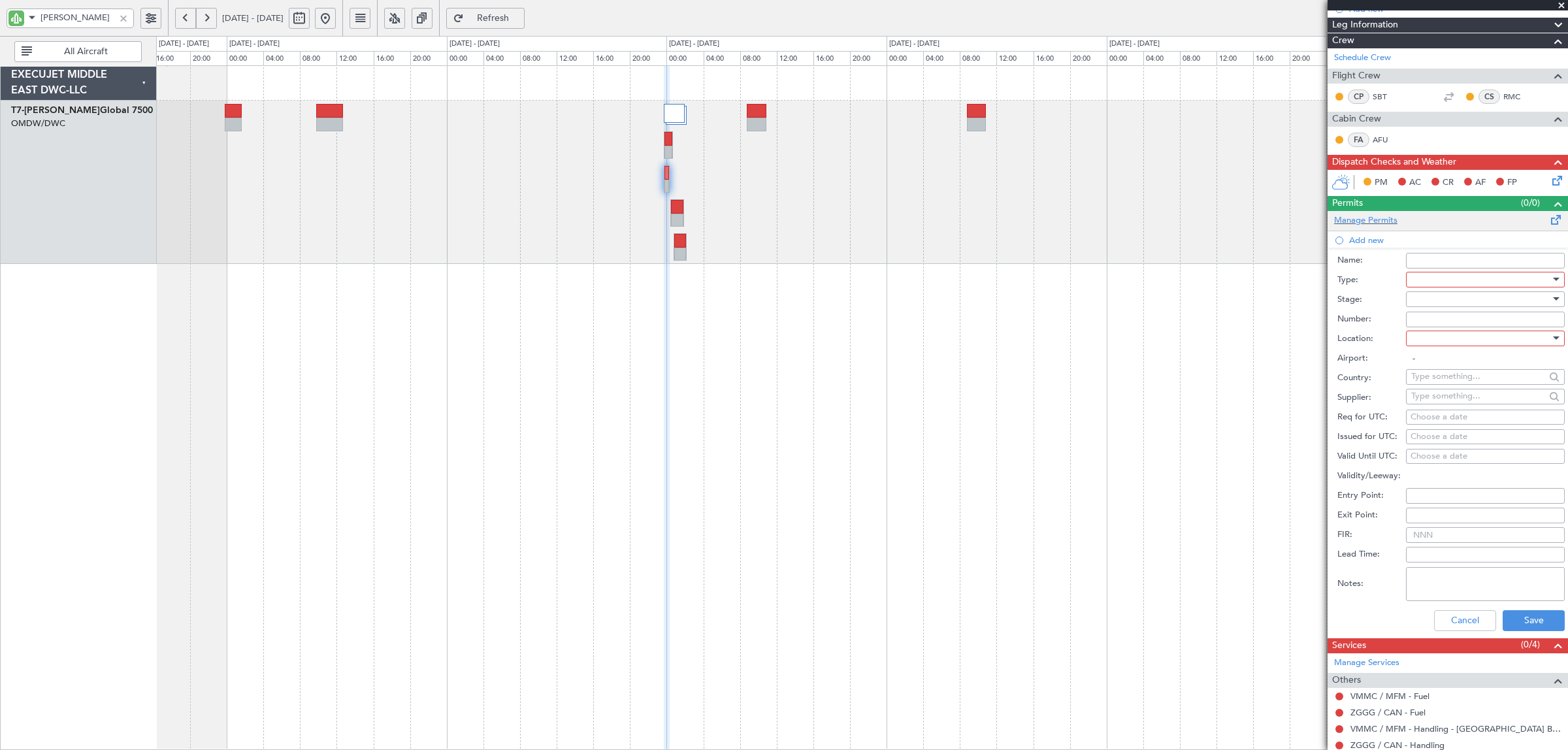
scroll to position [327, 0]
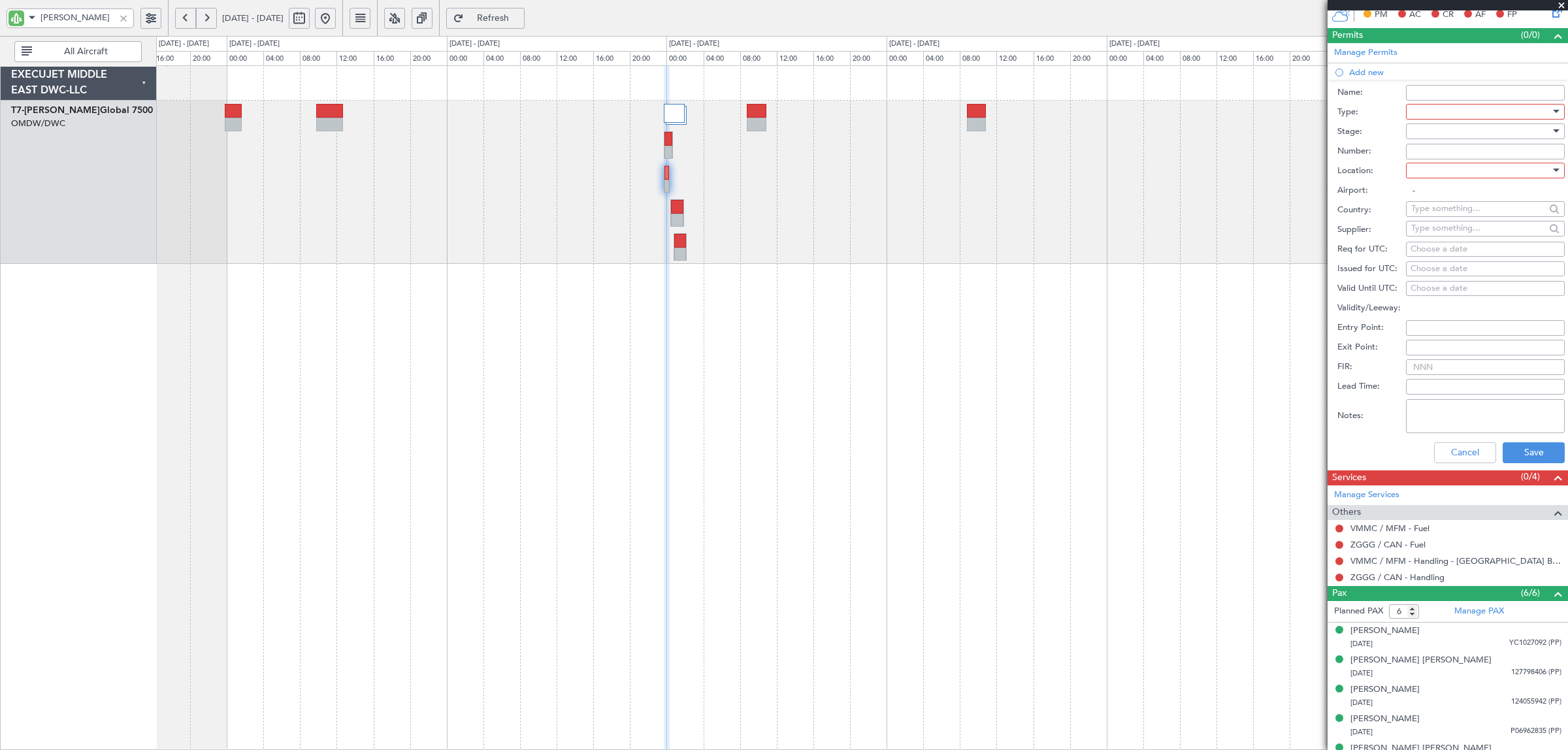
click at [1441, 108] on div at bounding box center [1481, 112] width 139 height 20
click at [1444, 453] on div at bounding box center [784, 375] width 1568 height 750
click at [1451, 457] on button "Cancel" at bounding box center [1465, 452] width 62 height 21
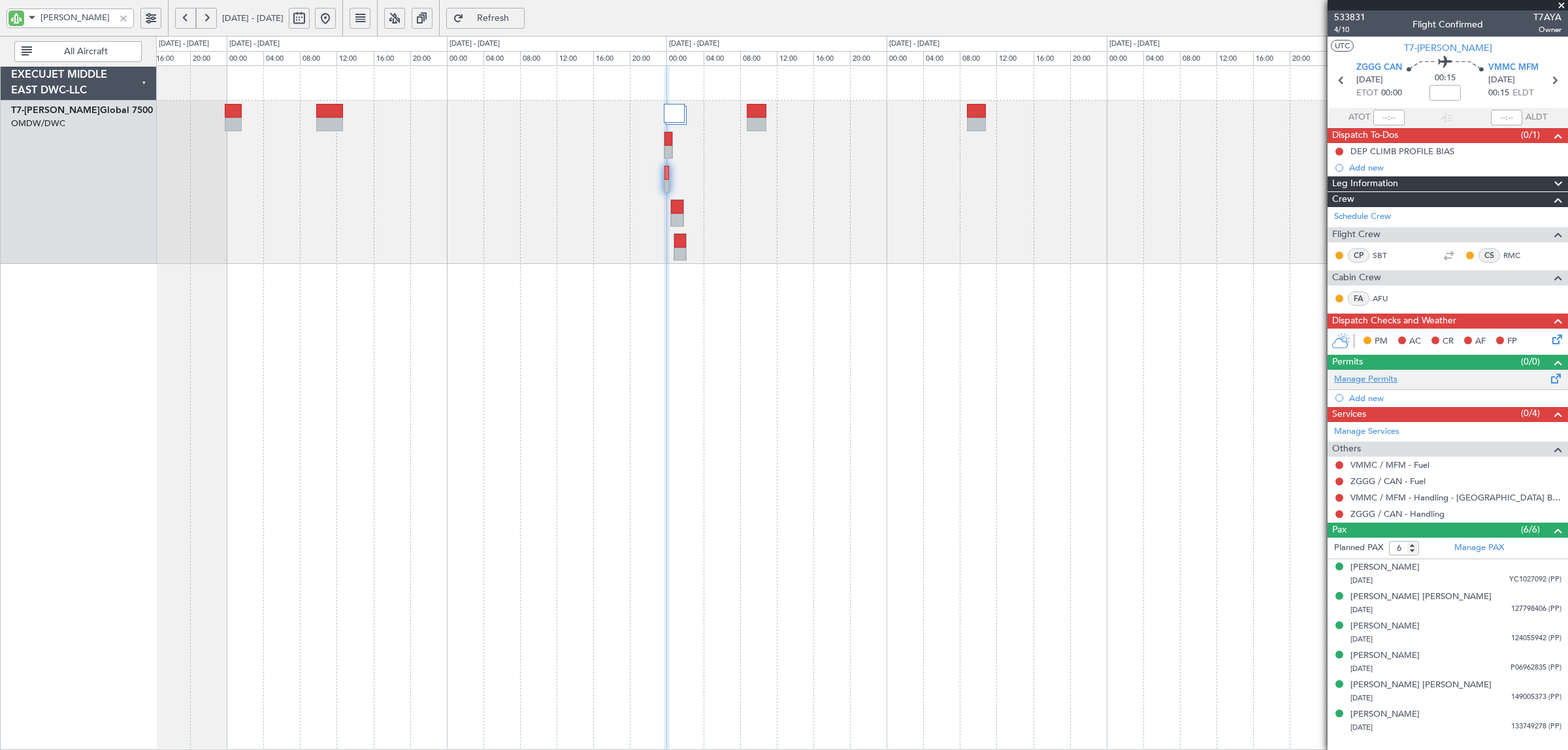
click at [1377, 383] on link "Manage Permits" at bounding box center [1366, 379] width 63 height 13
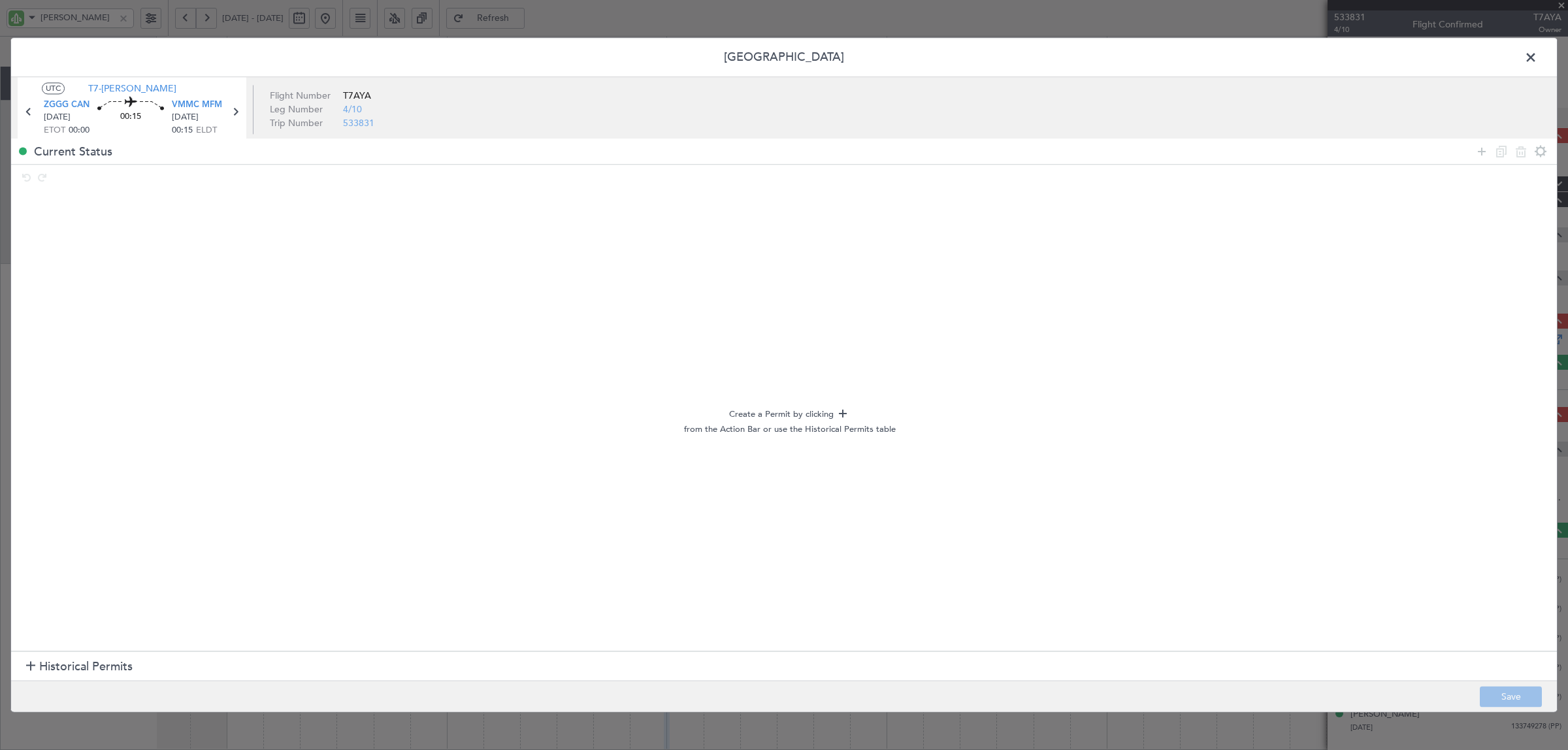
click at [30, 665] on div at bounding box center [31, 667] width 9 height 9
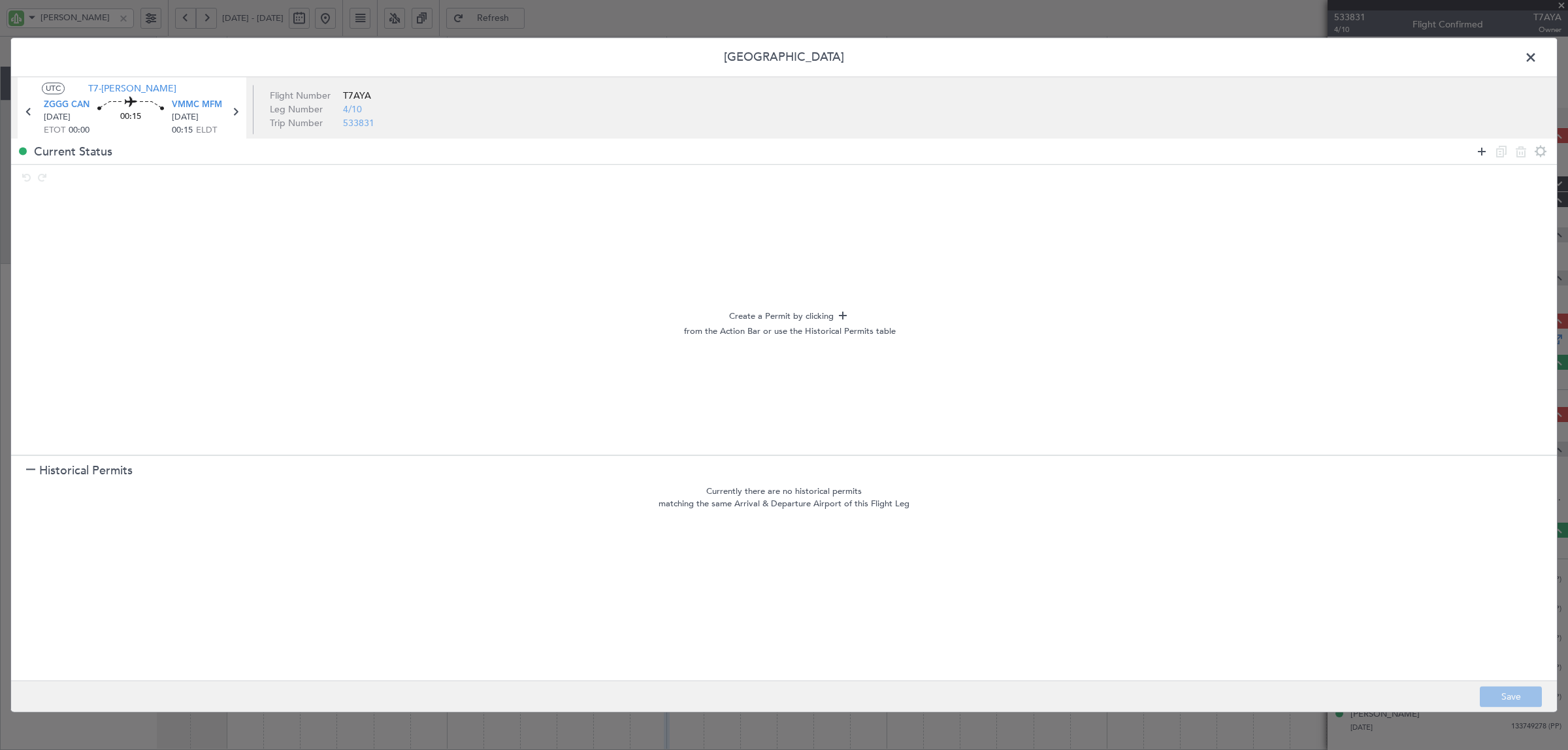
click at [1483, 149] on icon at bounding box center [1481, 151] width 15 height 15
click at [1483, 150] on icon at bounding box center [1481, 151] width 15 height 15
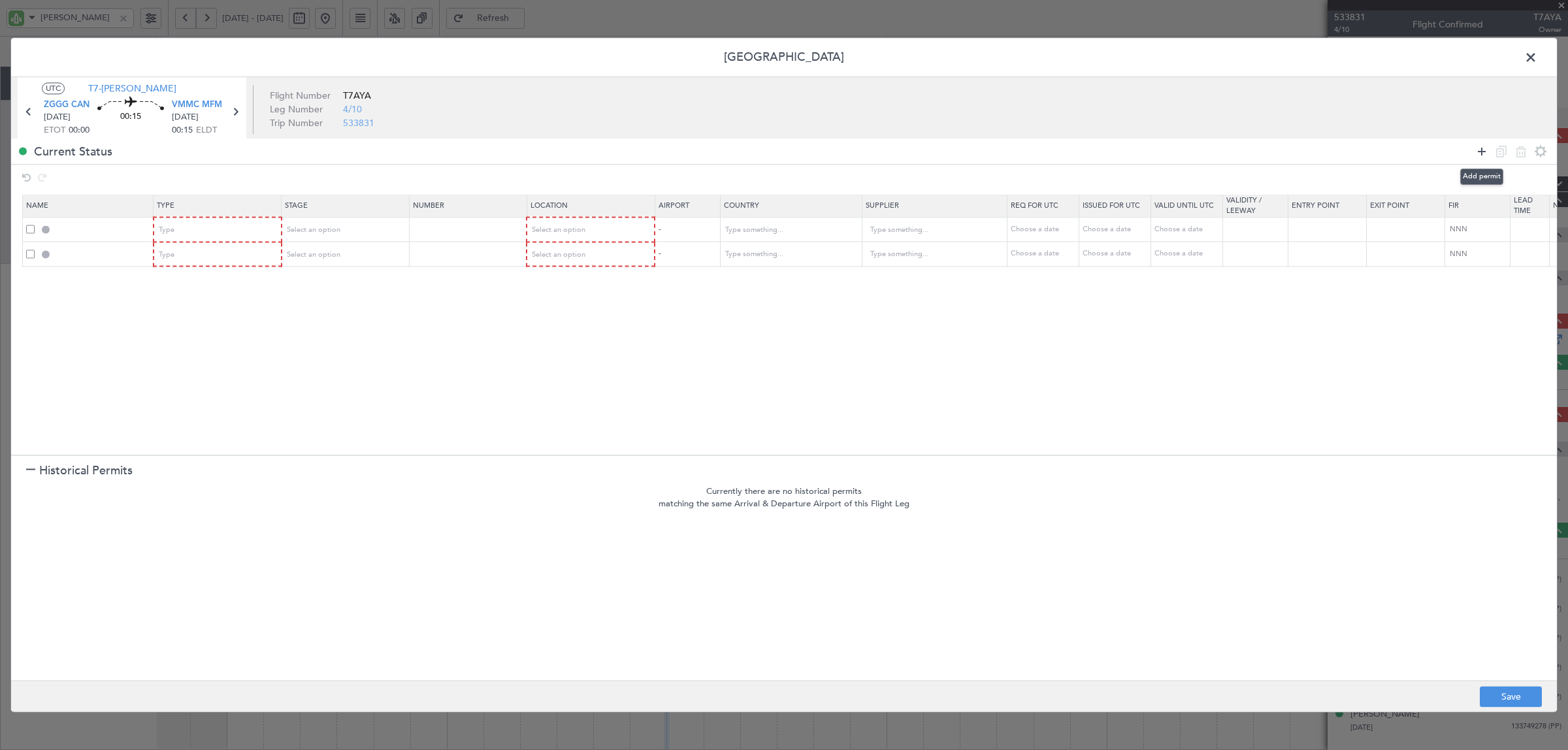
click at [1483, 150] on icon at bounding box center [1481, 151] width 15 height 15
click at [1489, 147] on div at bounding box center [1511, 151] width 79 height 19
click at [1481, 149] on icon at bounding box center [1481, 151] width 15 height 15
click at [219, 226] on div "Type" at bounding box center [213, 230] width 108 height 20
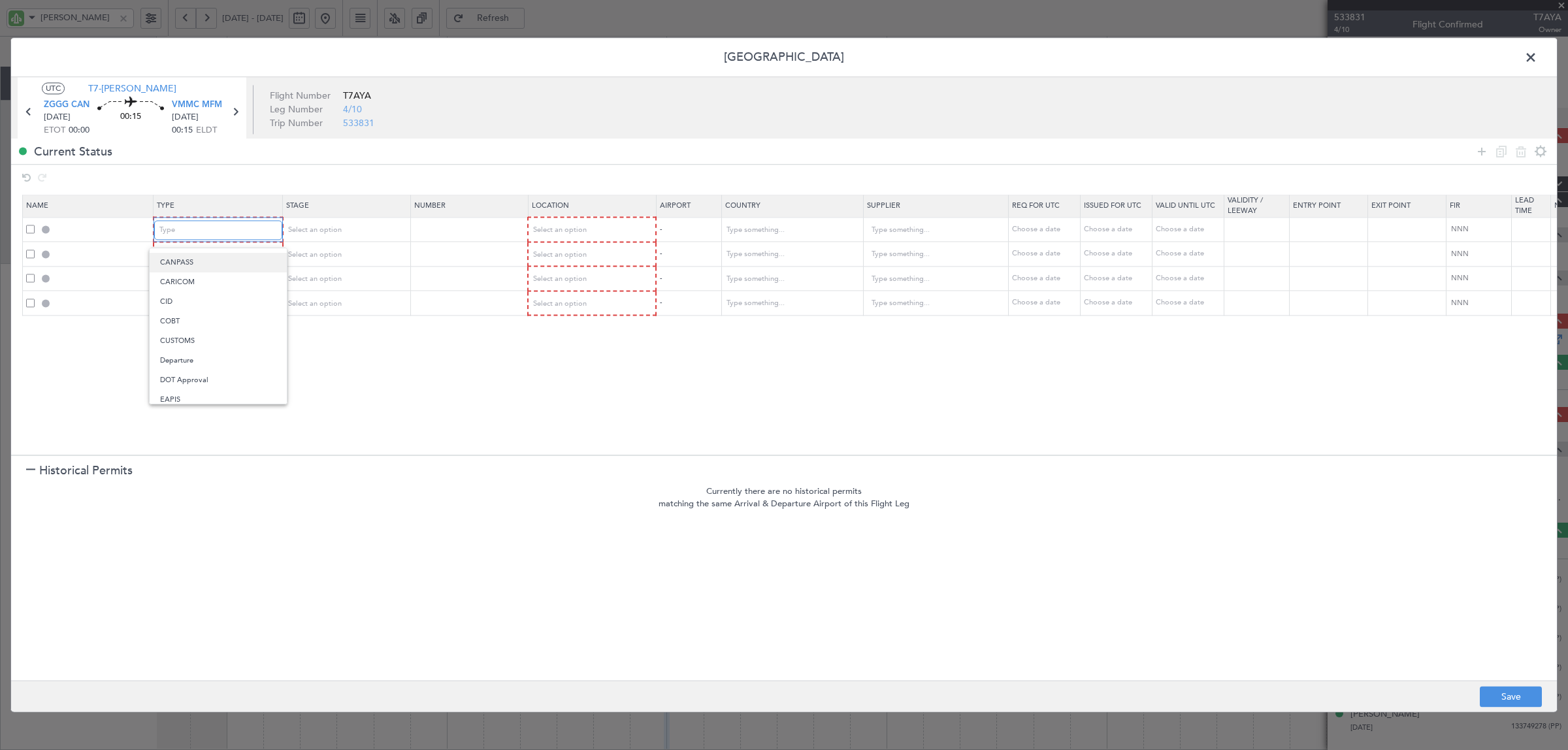
scroll to position [81, 0]
click at [203, 336] on span "Departure" at bounding box center [218, 333] width 116 height 20
click at [213, 254] on div "Type" at bounding box center [213, 254] width 108 height 20
click at [197, 379] on span "Slot" at bounding box center [218, 379] width 116 height 20
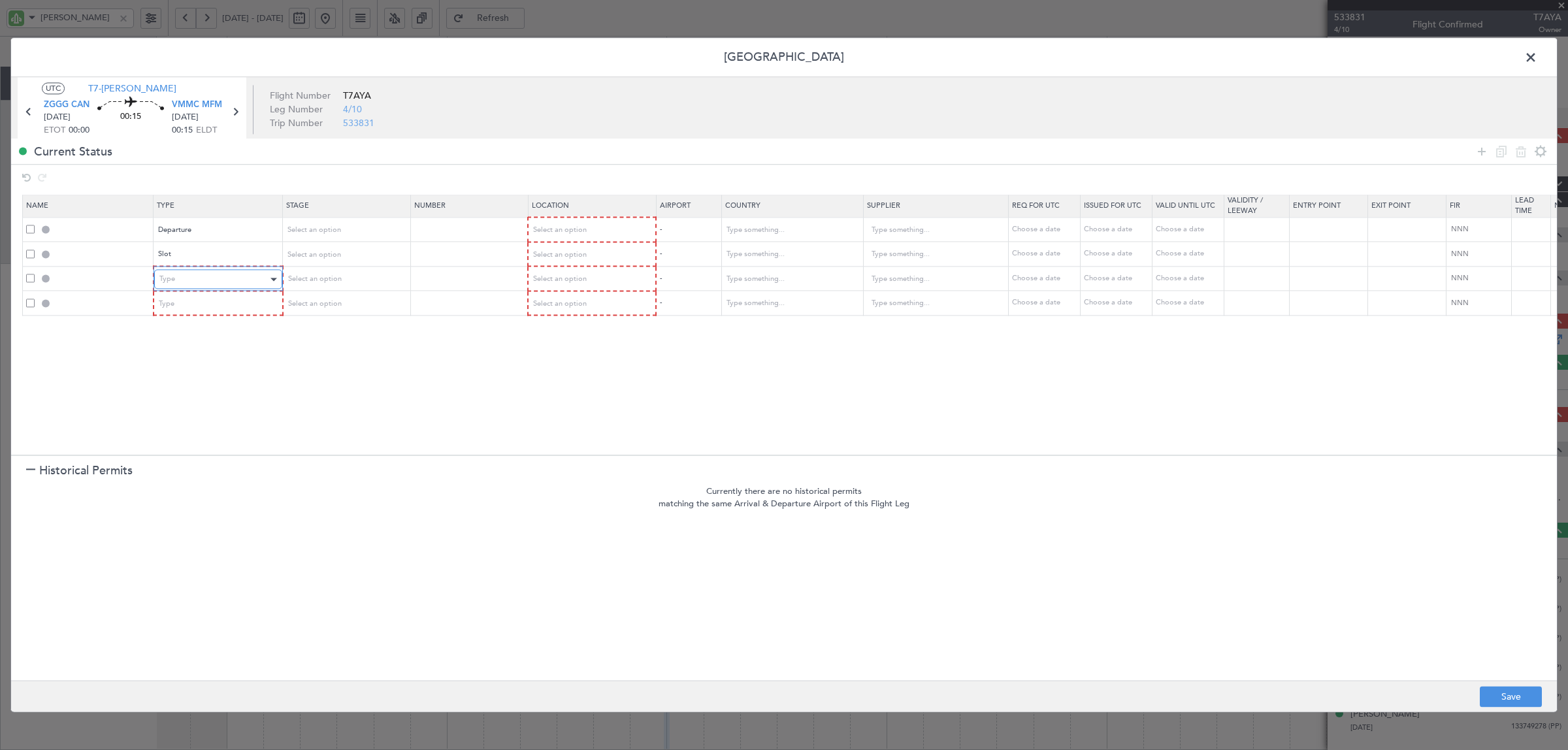
click at [196, 278] on div "Type" at bounding box center [213, 279] width 108 height 20
click at [200, 373] on span "Landing" at bounding box center [218, 375] width 116 height 20
click at [196, 304] on div "Type" at bounding box center [213, 303] width 108 height 20
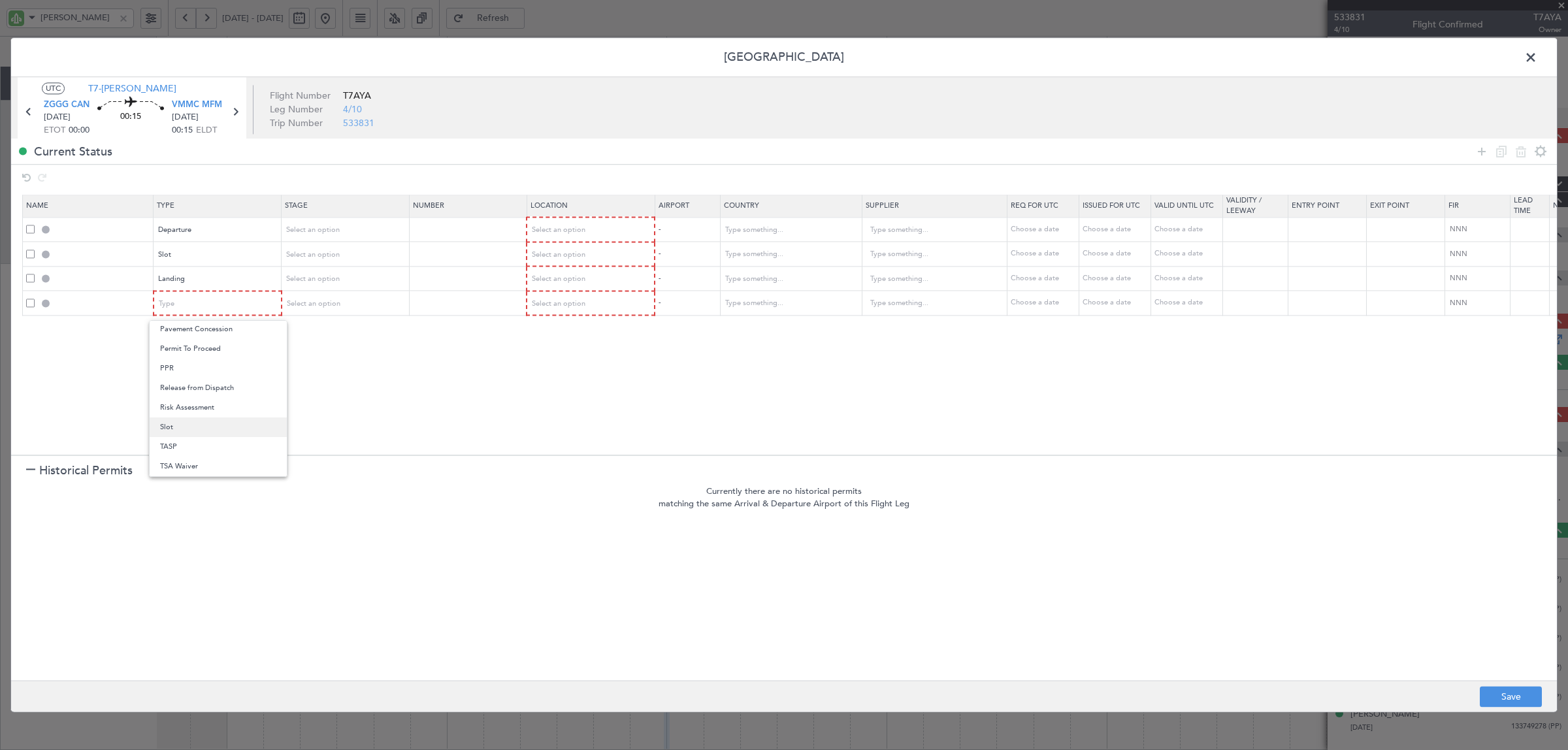
click at [192, 430] on span "Slot" at bounding box center [218, 427] width 116 height 20
click at [317, 227] on span "Select an option" at bounding box center [313, 230] width 54 height 10
click at [328, 280] on span "Not Requested" at bounding box center [345, 277] width 116 height 20
click at [328, 252] on span "Select an option" at bounding box center [313, 254] width 54 height 10
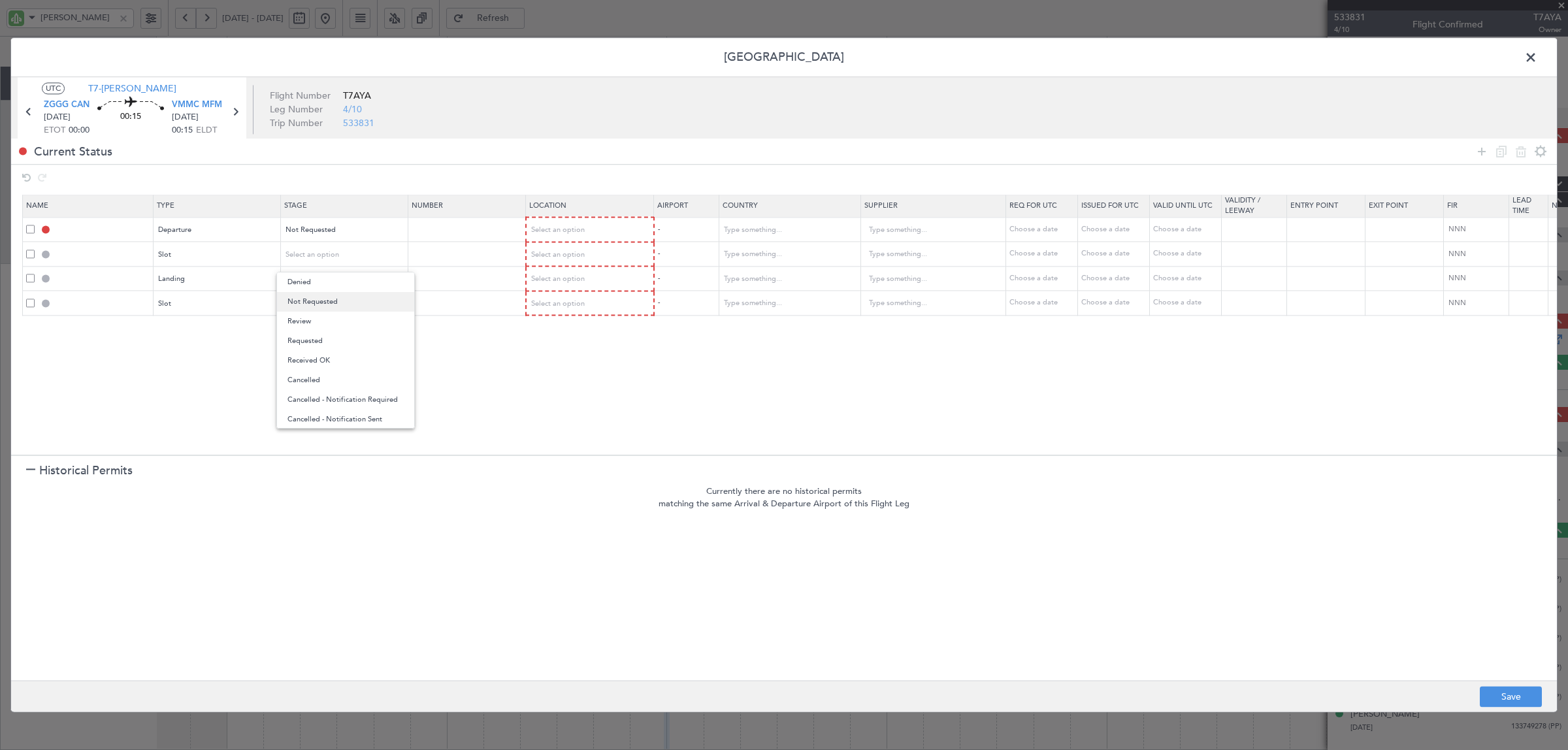
click at [328, 297] on span "Not Requested" at bounding box center [345, 301] width 116 height 20
click at [324, 278] on span "Select an option" at bounding box center [313, 279] width 54 height 10
click at [317, 320] on span "Not Requested" at bounding box center [345, 326] width 116 height 20
click at [318, 299] on span "Select an option" at bounding box center [313, 303] width 54 height 10
click at [321, 348] on span "Not Requested" at bounding box center [345, 350] width 116 height 20
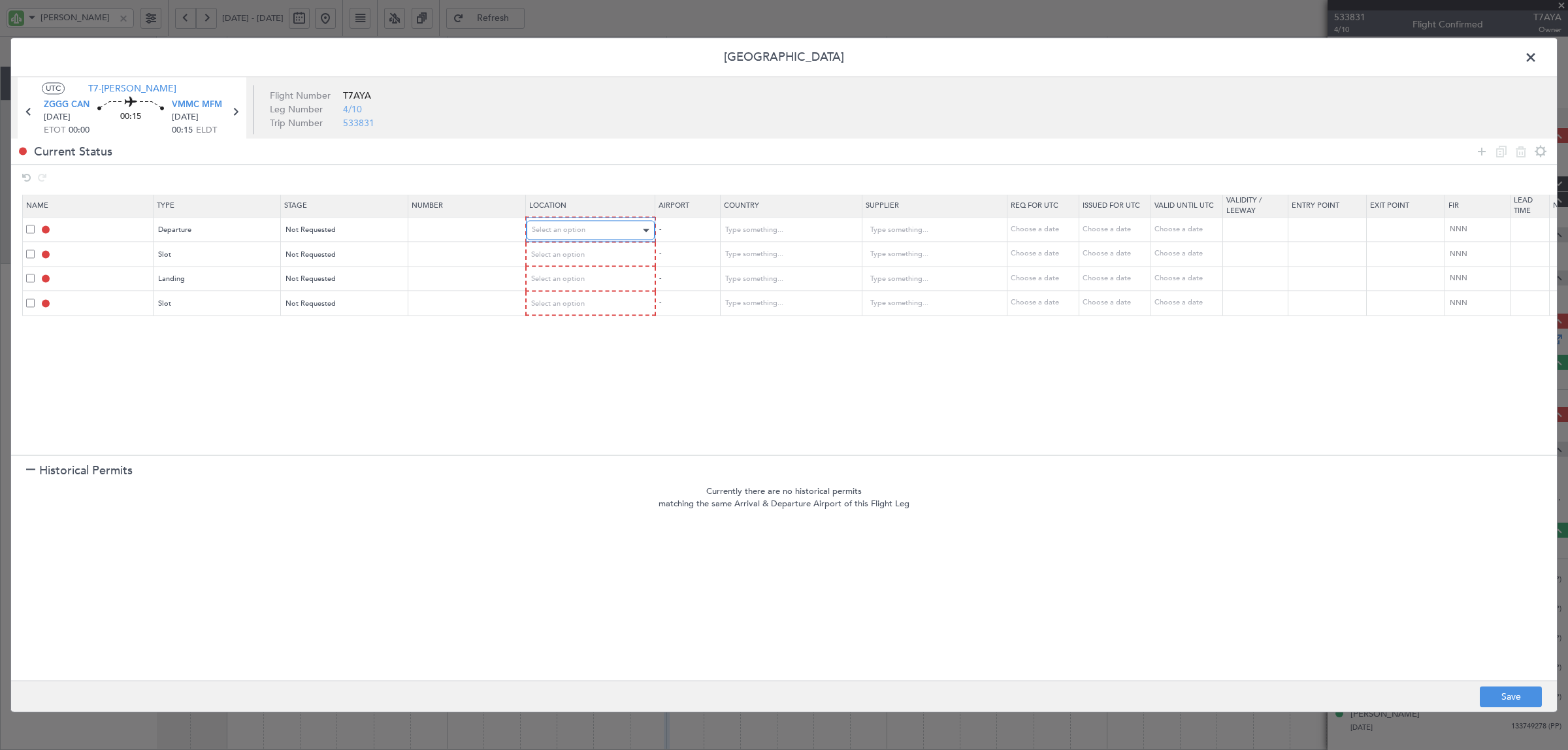
click at [562, 236] on div "Select an option" at bounding box center [586, 230] width 108 height 20
click at [562, 261] on span "Departure" at bounding box center [590, 258] width 116 height 20
click at [562, 256] on span "Select an option" at bounding box center [559, 254] width 54 height 10
click at [558, 283] on span "Departure" at bounding box center [590, 282] width 116 height 20
click at [559, 275] on span "Select an option" at bounding box center [559, 278] width 54 height 10
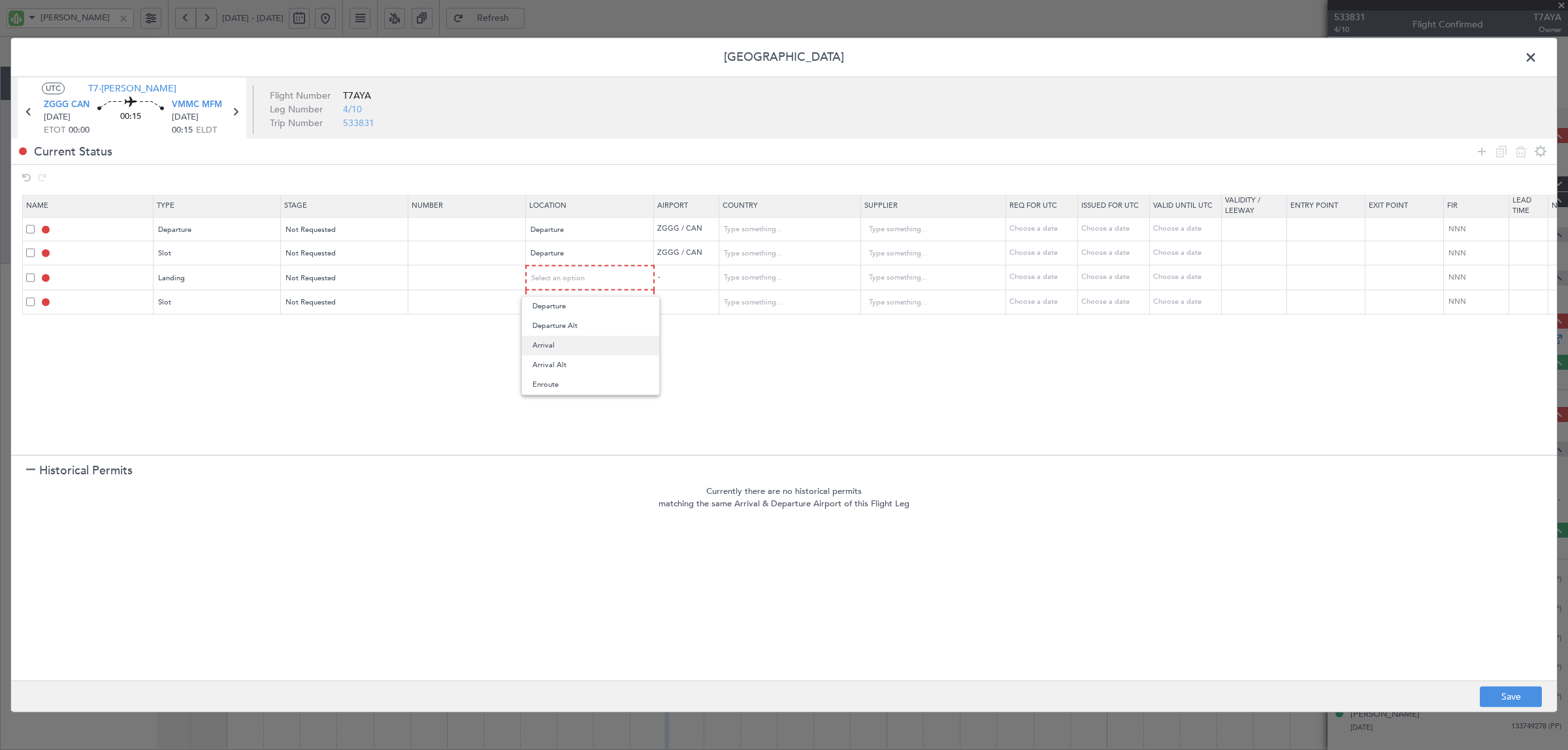
click at [555, 346] on span "Arrival" at bounding box center [590, 345] width 116 height 20
click at [556, 305] on span "Select an option" at bounding box center [559, 302] width 54 height 10
click at [554, 369] on span "Arrival" at bounding box center [590, 369] width 116 height 20
click at [1521, 694] on button "Save" at bounding box center [1511, 697] width 62 height 21
type input "DEPARTURE"
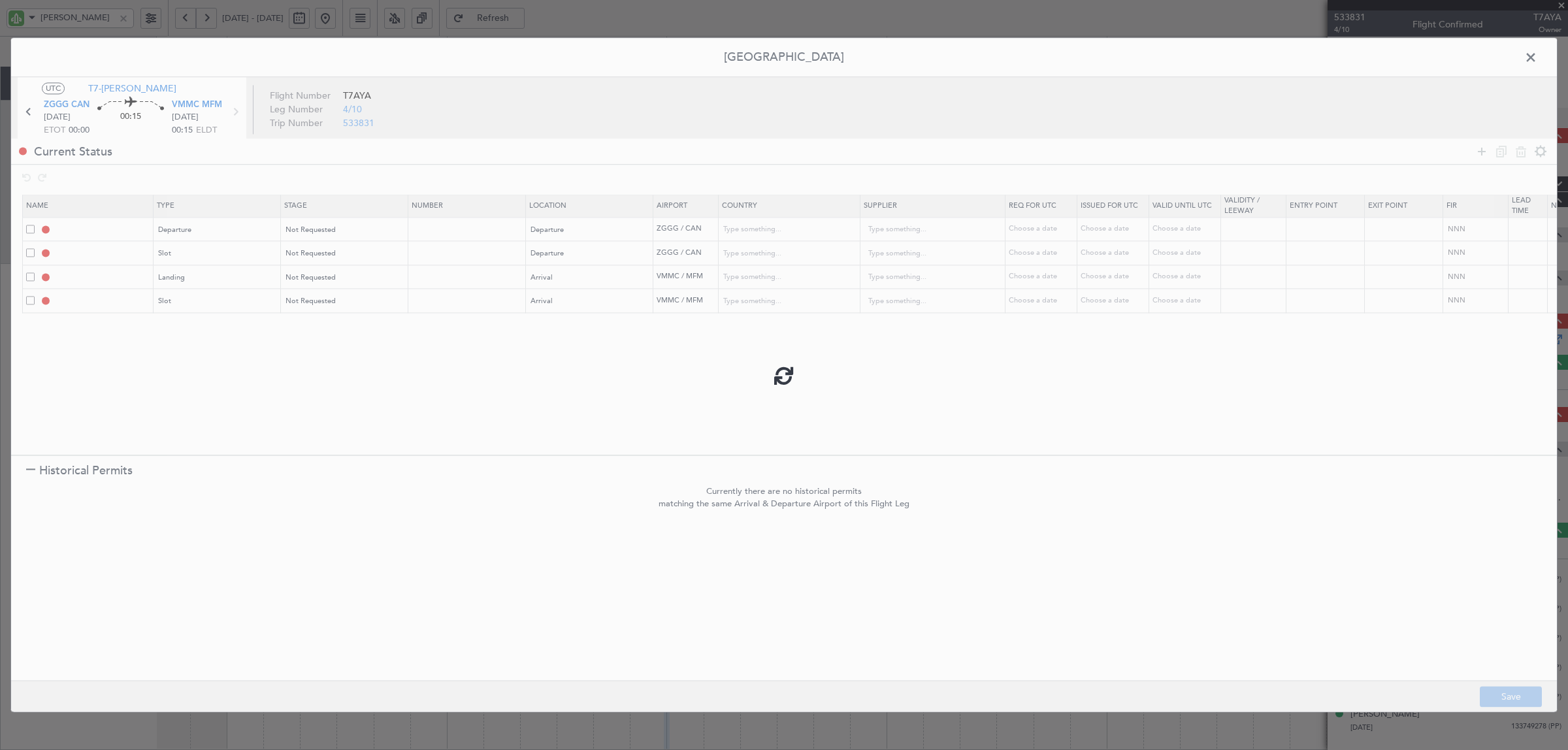
type input "[GEOGRAPHIC_DATA]"
type input "NNN"
type input "3"
type input "ZGGG DEP SLOT"
type input "[GEOGRAPHIC_DATA]"
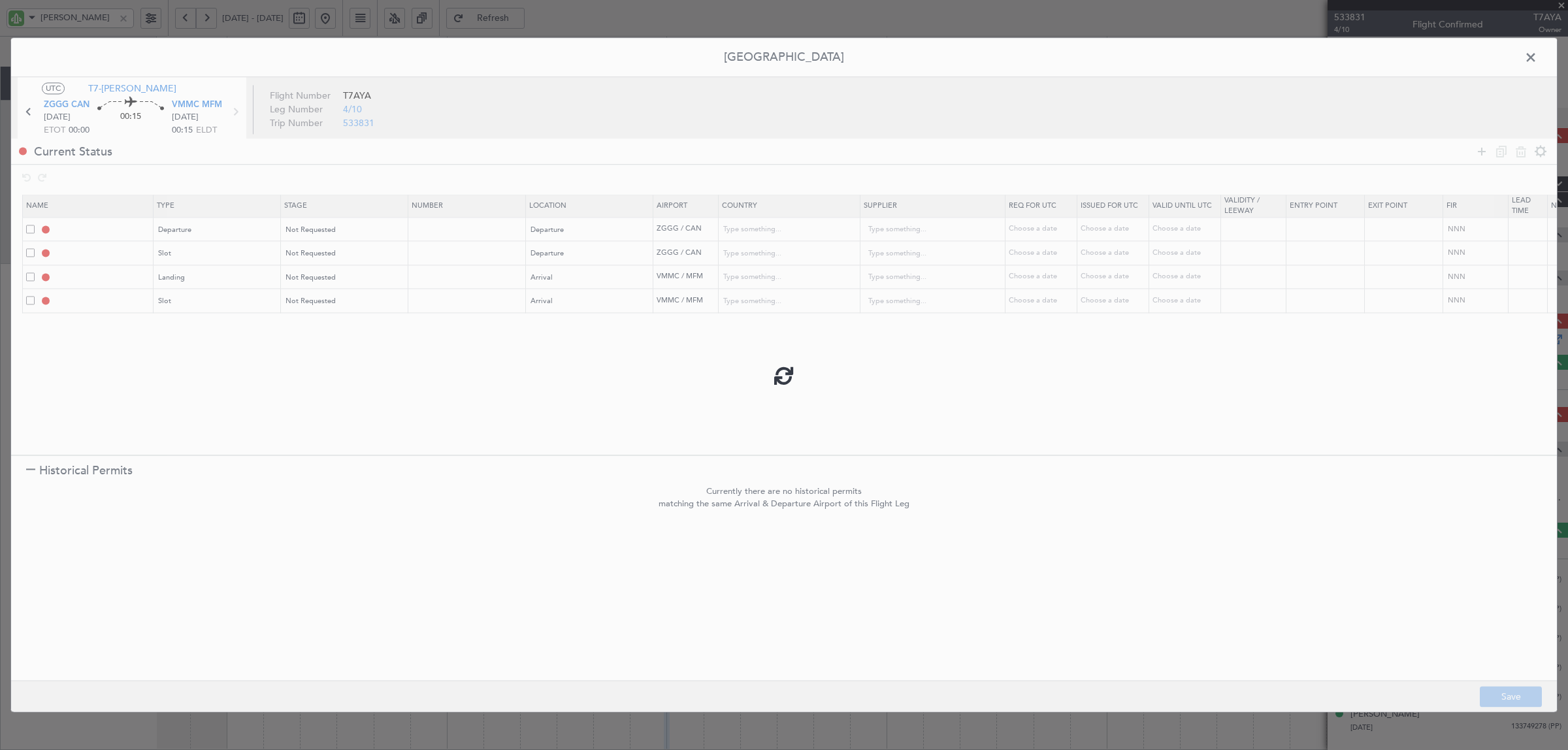
type input "NNN"
type input "3"
type input "VMMC LDG"
type input "Macao"
type input "NNN"
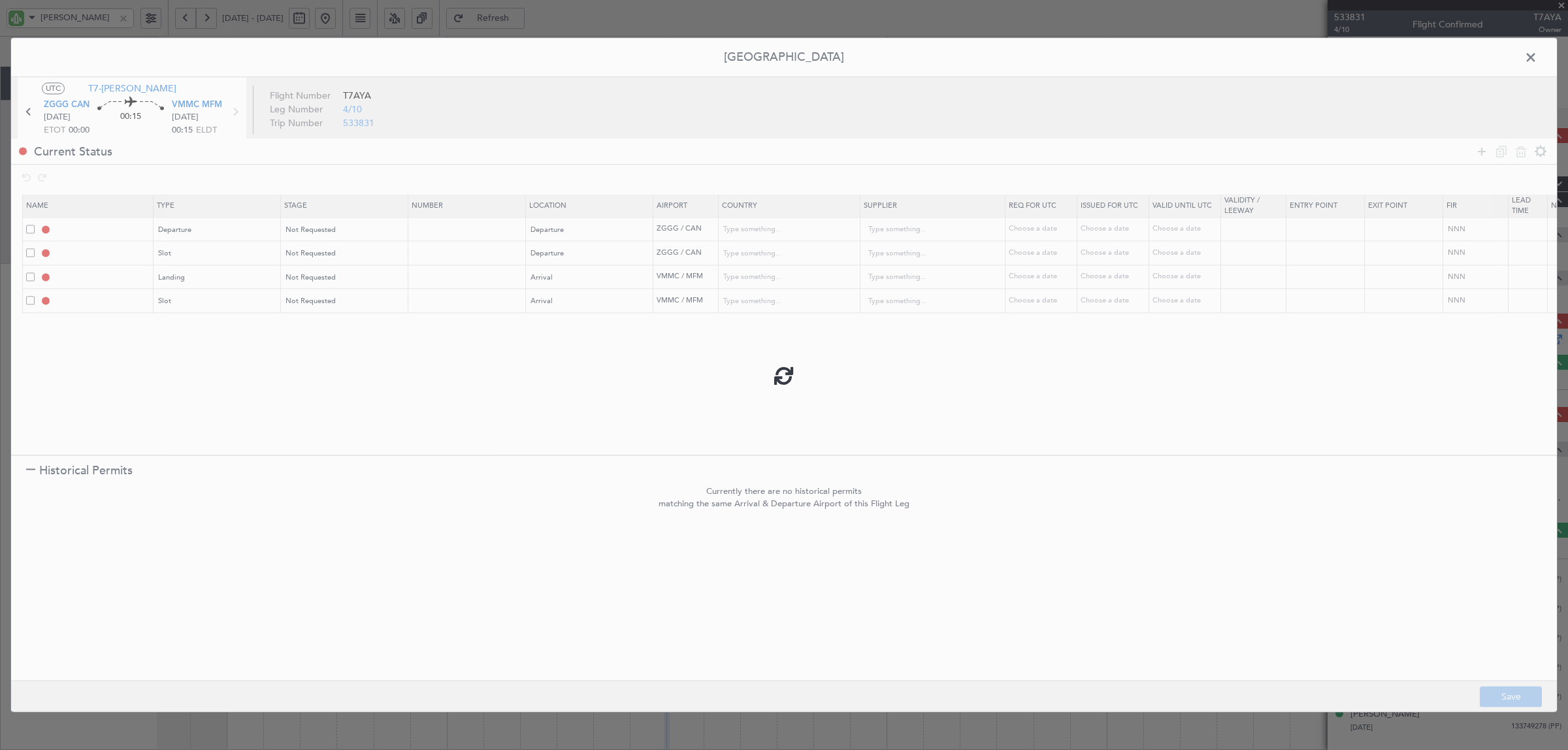
type input "VMMC ARR SLOT"
type input "Macao"
type input "NNN"
click at [1537, 57] on span at bounding box center [1537, 61] width 0 height 26
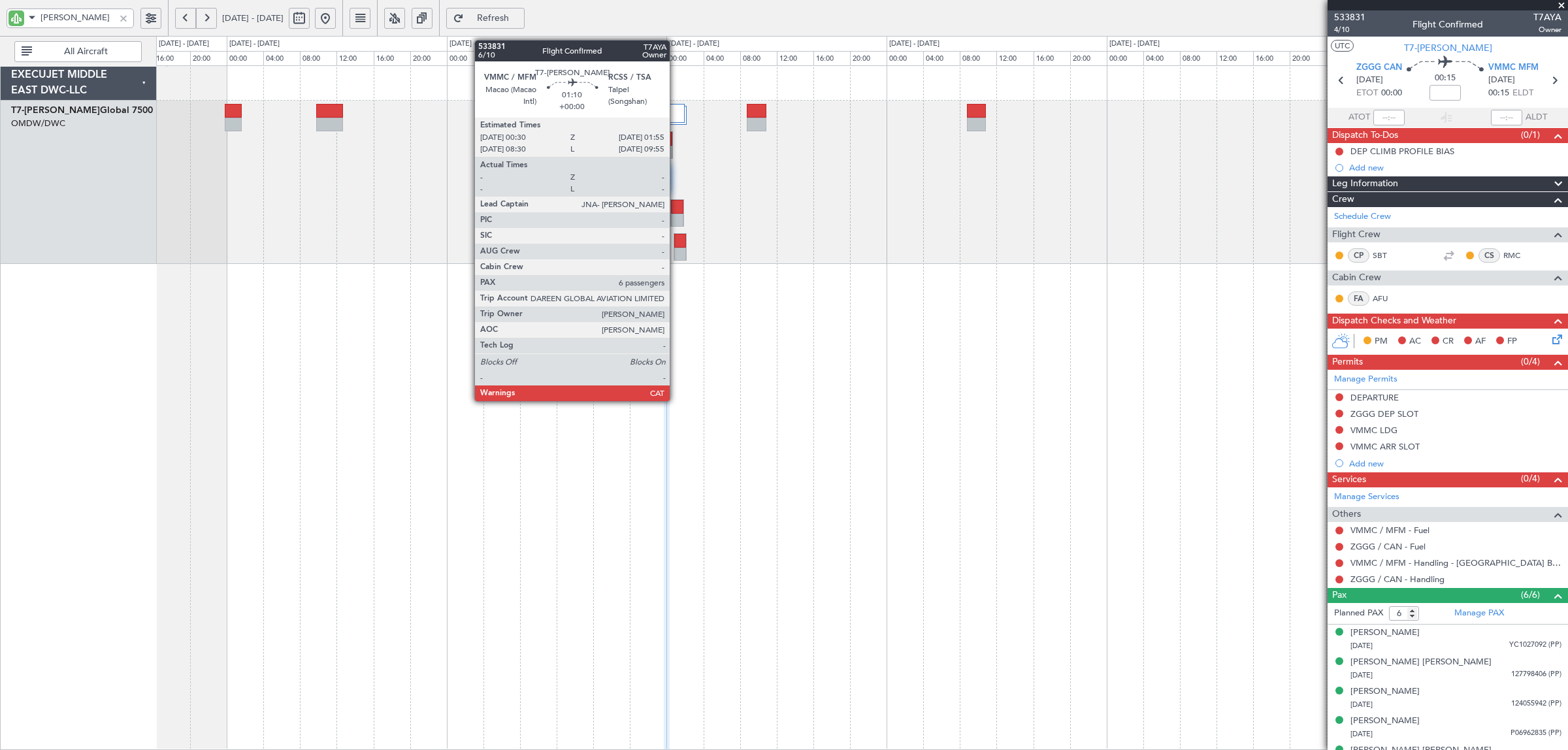
click at [676, 213] on div at bounding box center [676, 207] width 11 height 13
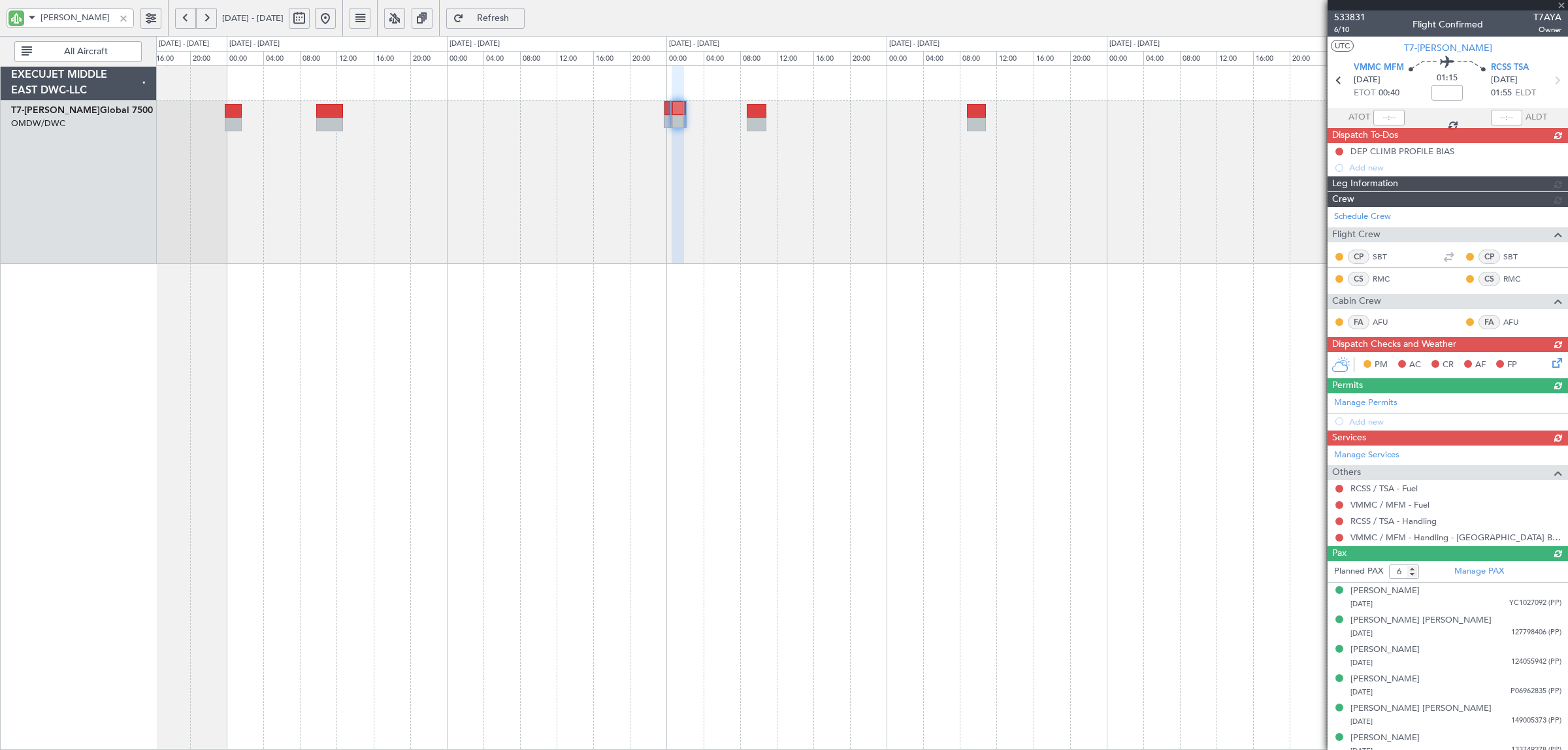
type input "+00:05"
